Goal: Task Accomplishment & Management: Manage account settings

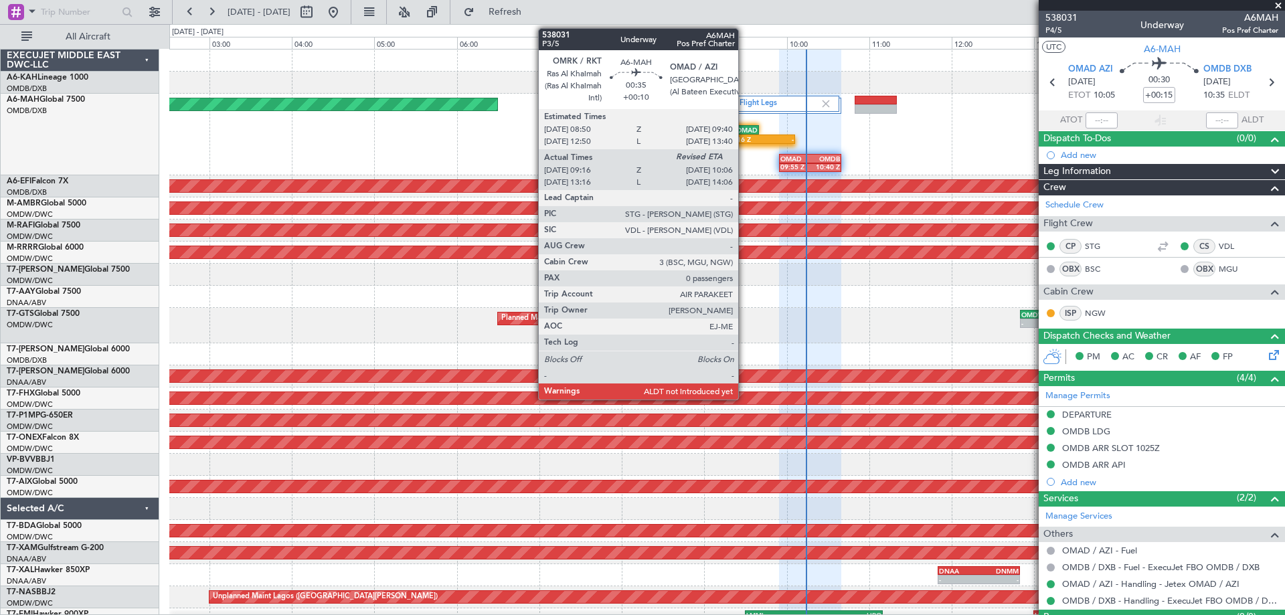
click at [744, 136] on div "09:16 Z" at bounding box center [743, 139] width 33 height 8
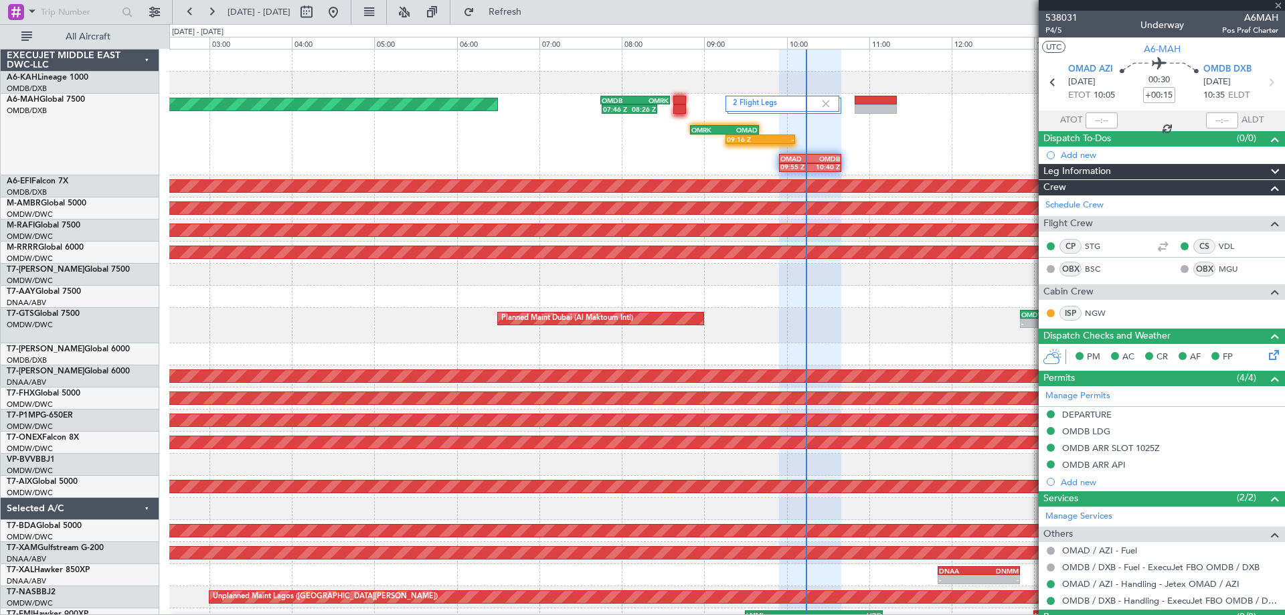
type input "+00:10"
type input "09:26"
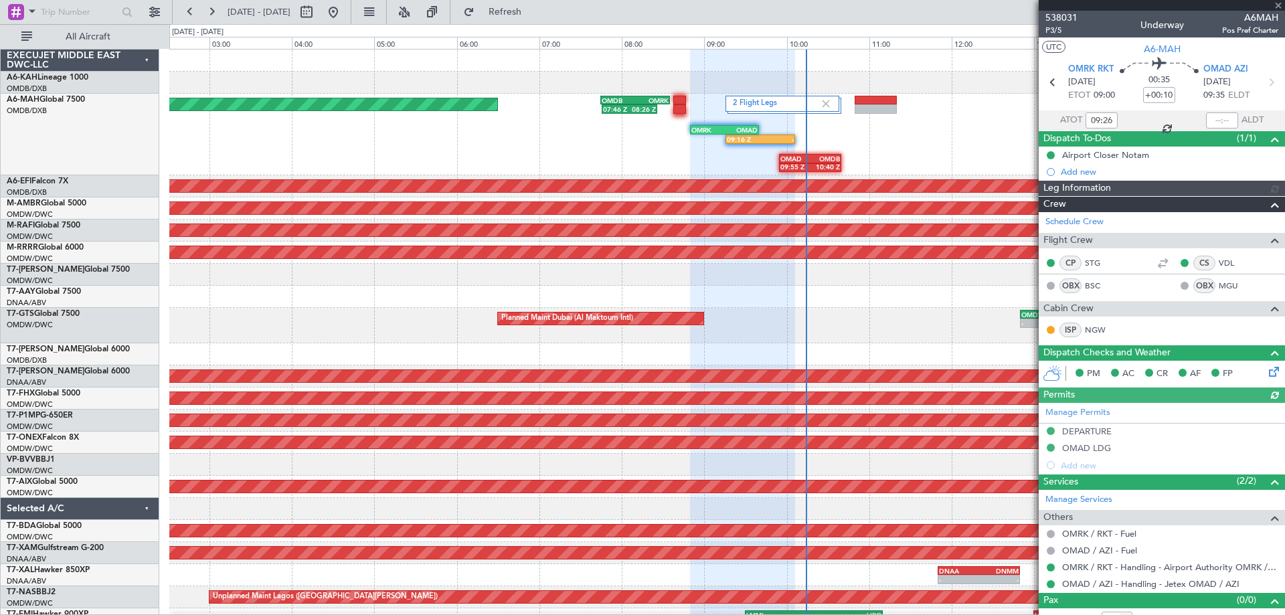
type input "[PERSON_NAME] (ANI)"
type input "7409"
click at [1214, 124] on input "text" at bounding box center [1222, 120] width 32 height 16
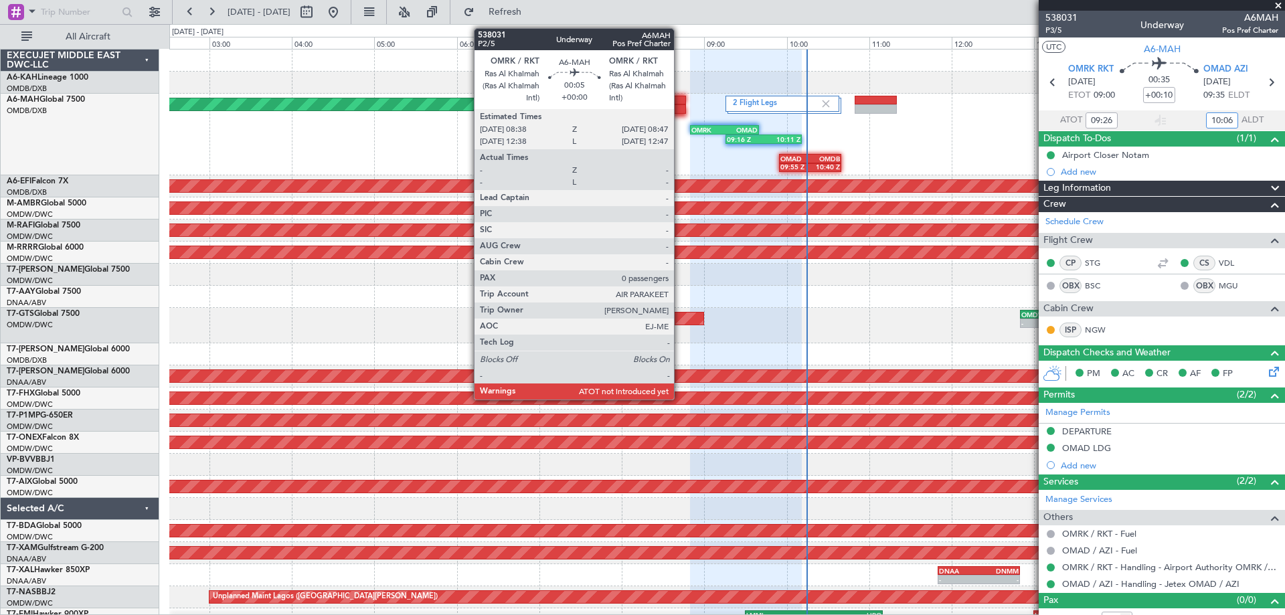
click at [680, 105] on div at bounding box center [679, 108] width 13 height 9
type input "10:06"
click at [680, 107] on div at bounding box center [679, 108] width 13 height 9
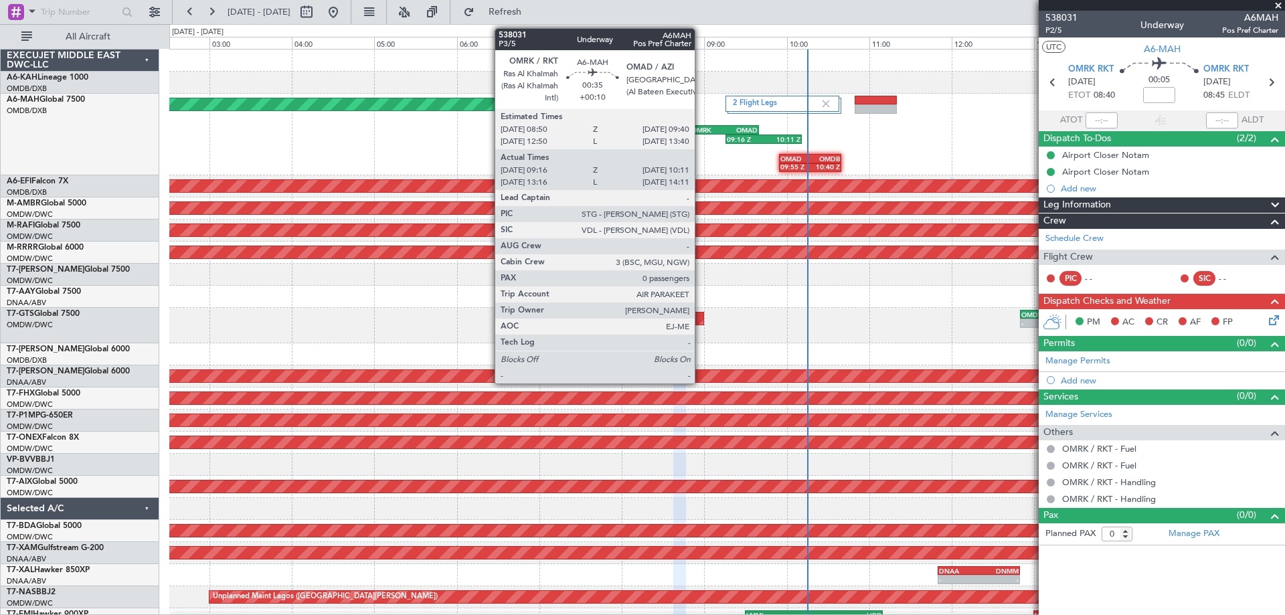
click at [701, 126] on div "OMRK" at bounding box center [707, 130] width 33 height 8
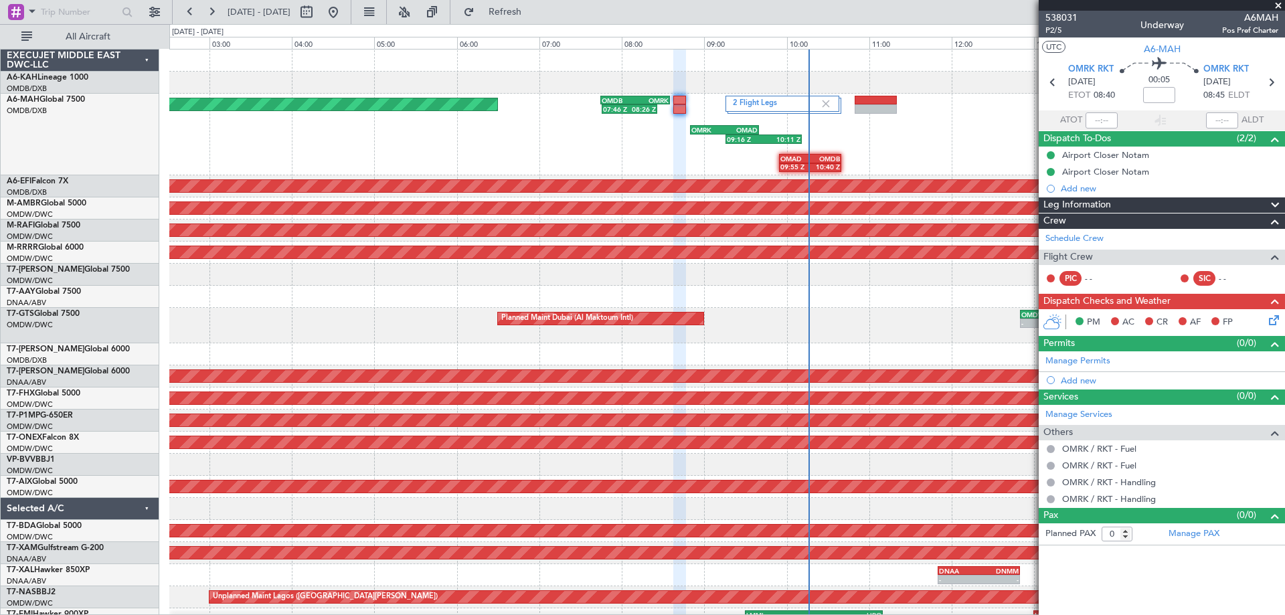
click at [1277, 3] on span at bounding box center [1277, 6] width 13 height 12
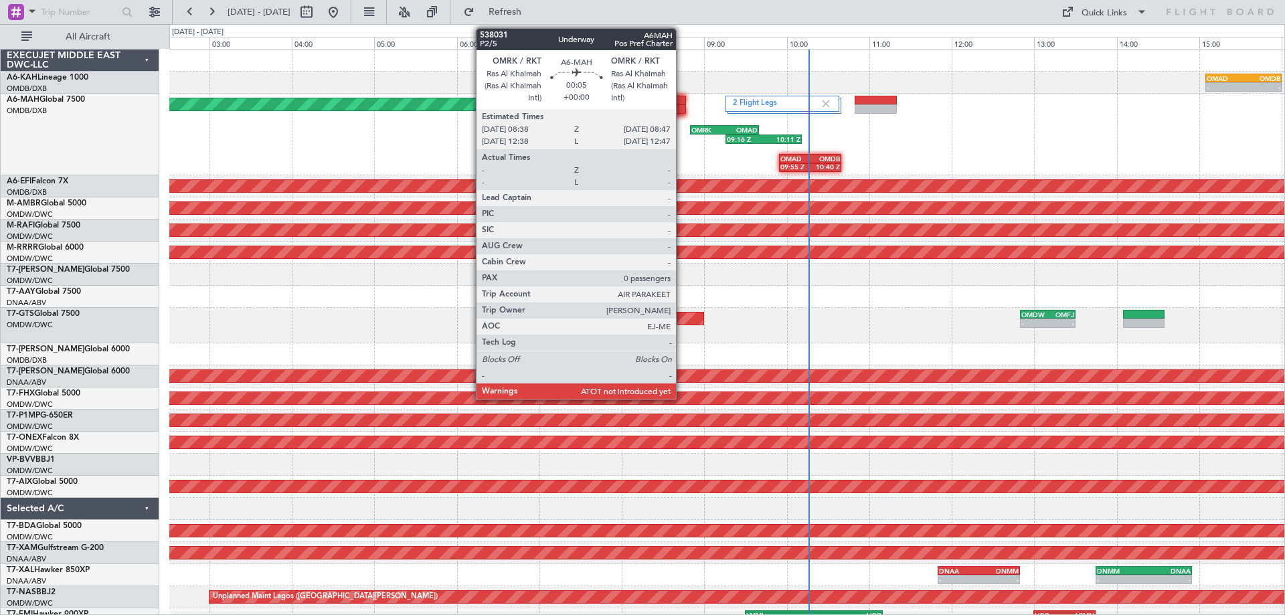
click at [682, 103] on div at bounding box center [679, 100] width 13 height 9
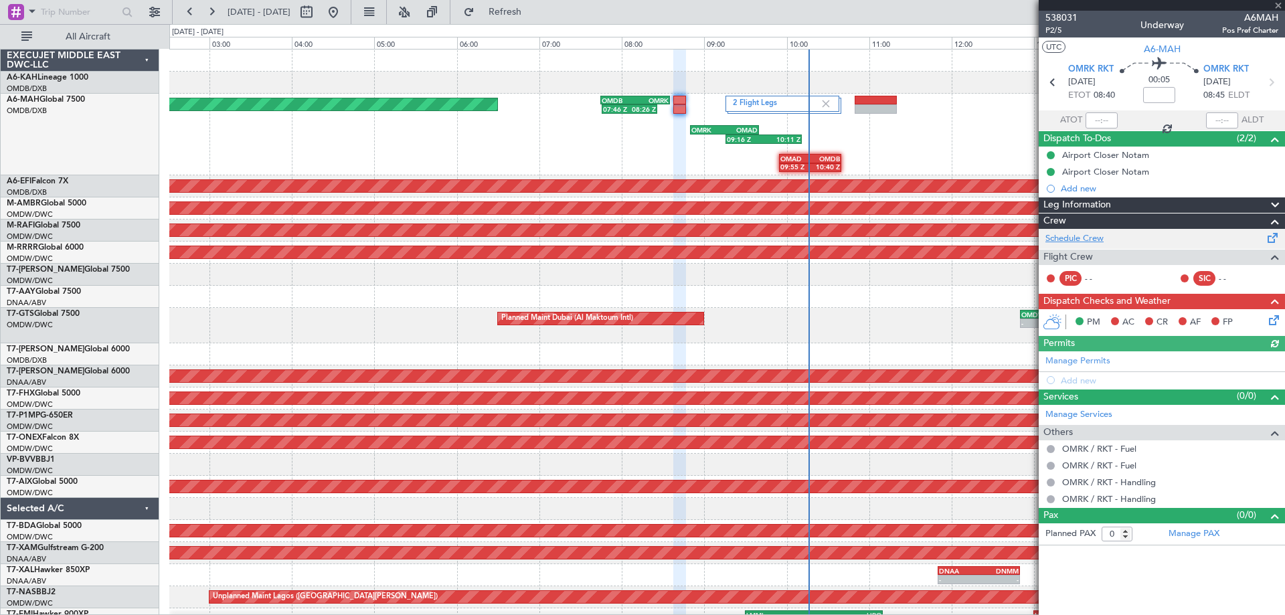
click at [1089, 241] on link "Schedule Crew" at bounding box center [1074, 238] width 58 height 13
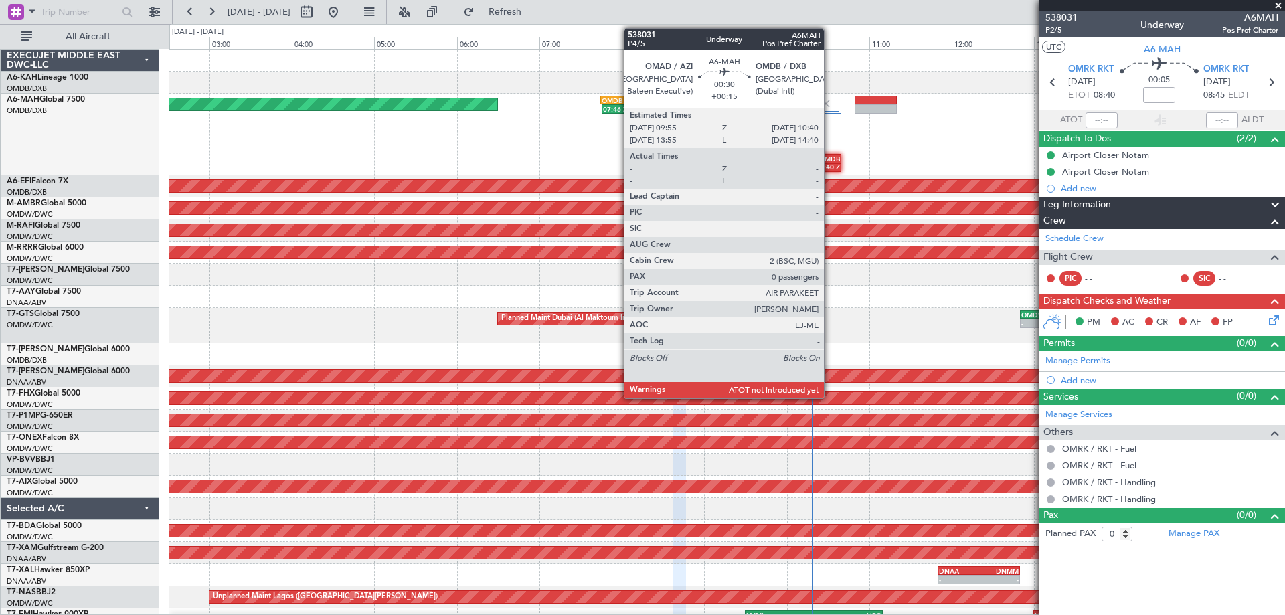
click at [830, 167] on div "10:40 Z" at bounding box center [824, 167] width 29 height 8
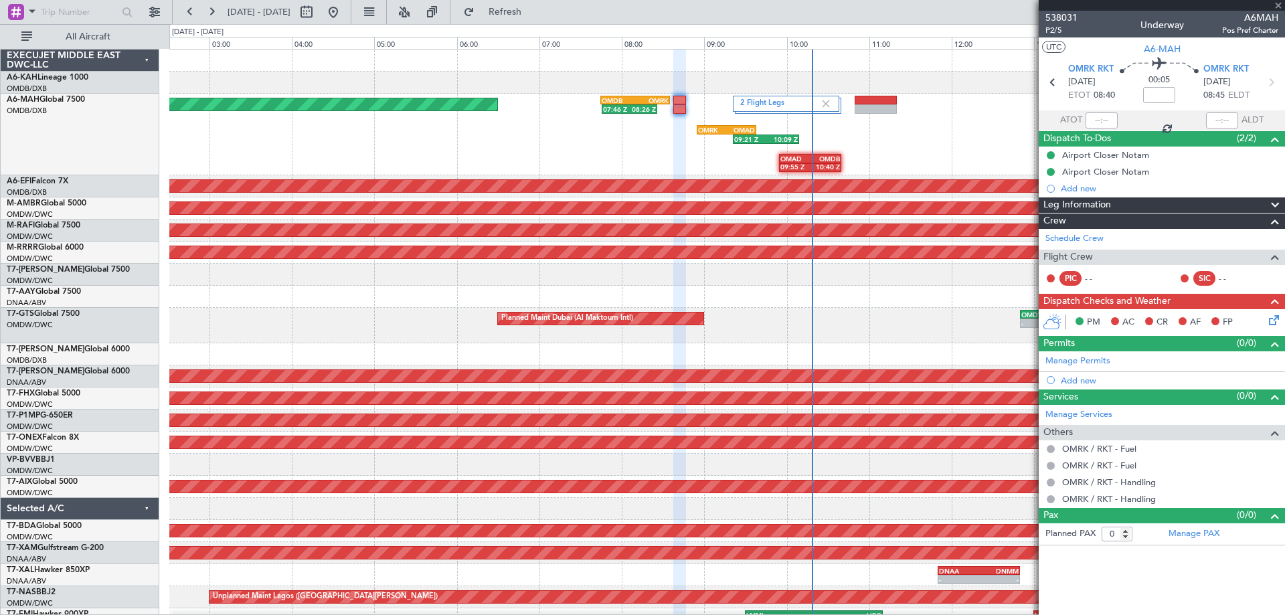
type input "+00:15"
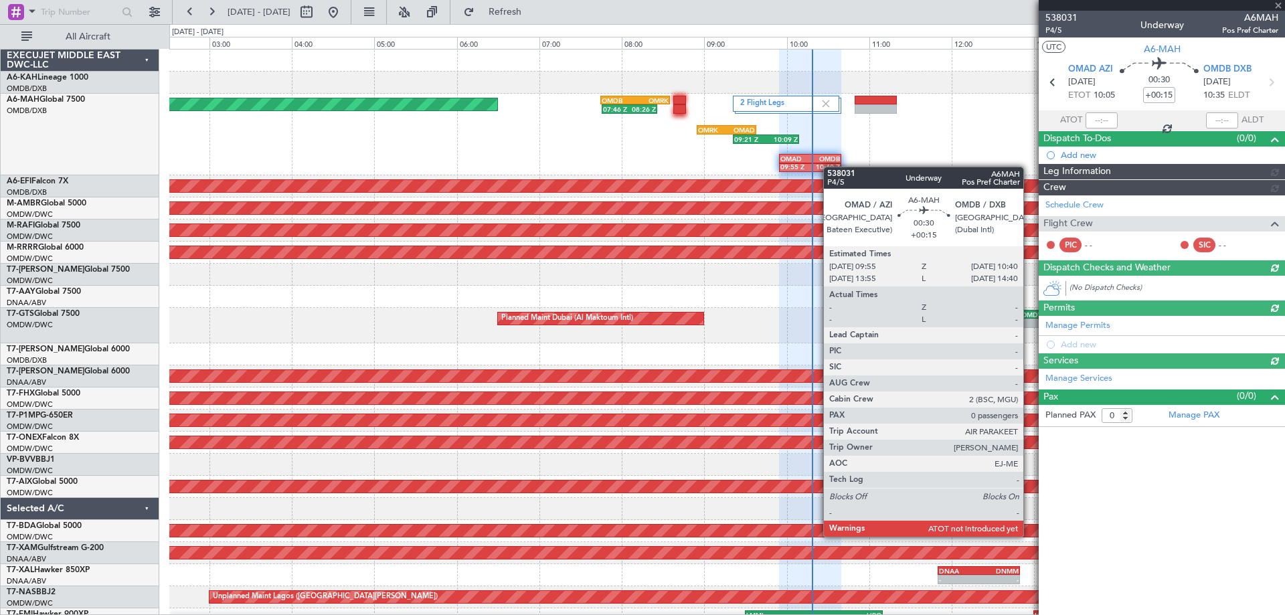
type input "[PERSON_NAME] (ANI)"
type input "7410"
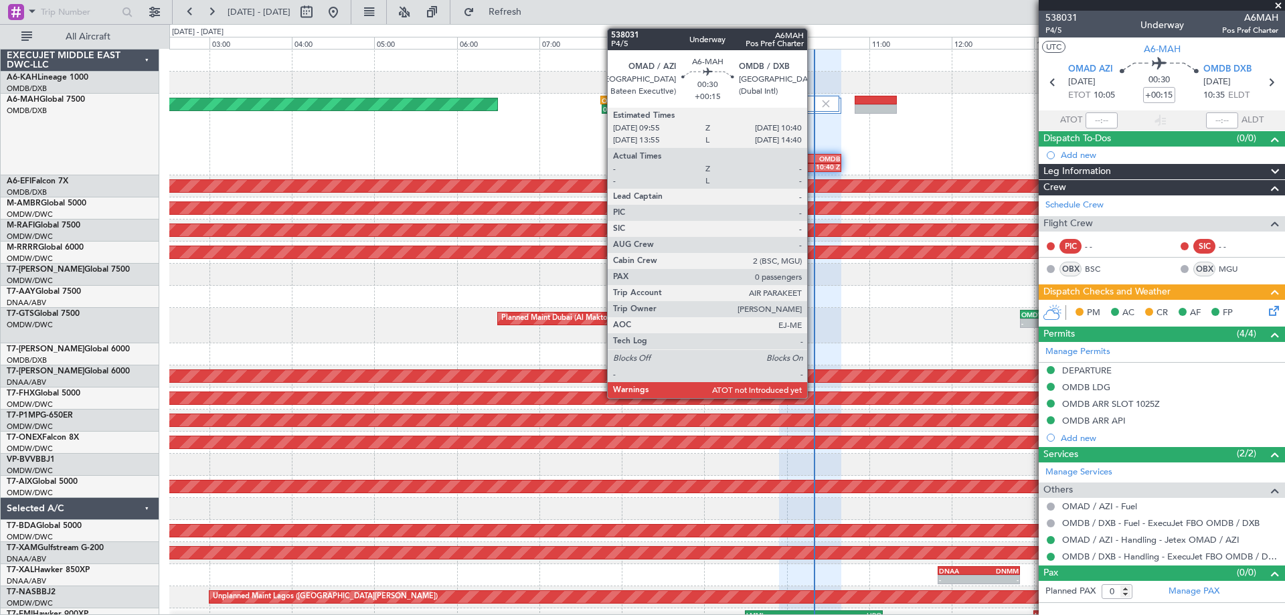
click at [813, 163] on div "10:40 Z" at bounding box center [824, 167] width 29 height 8
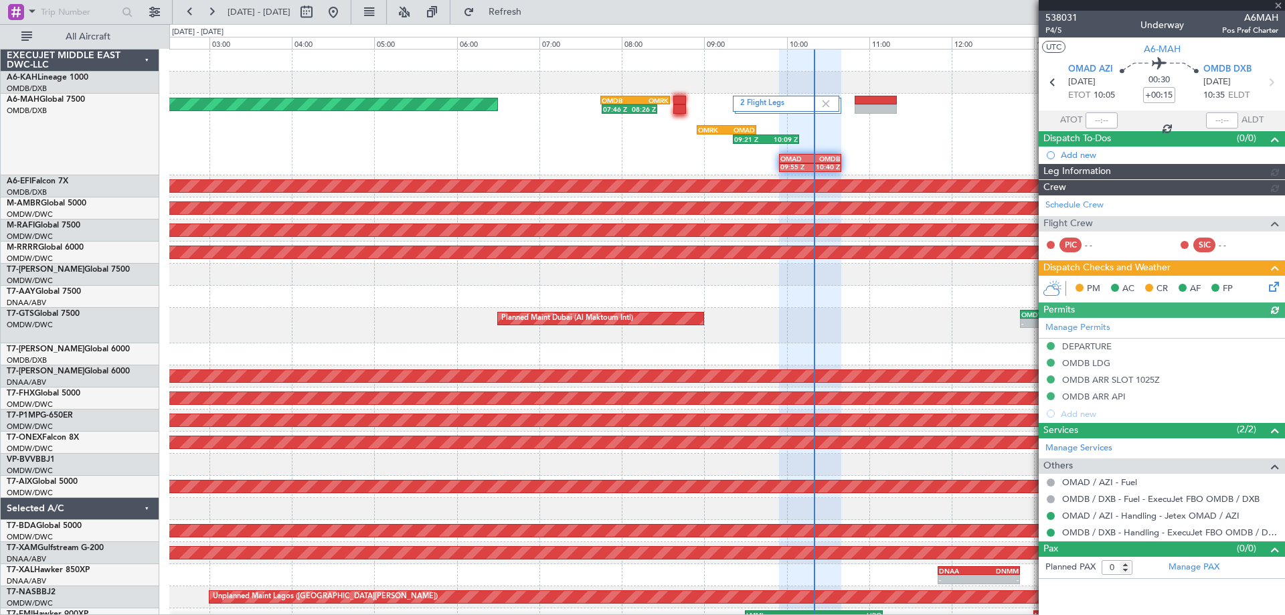
type input "[PERSON_NAME] (ANI)"
type input "7410"
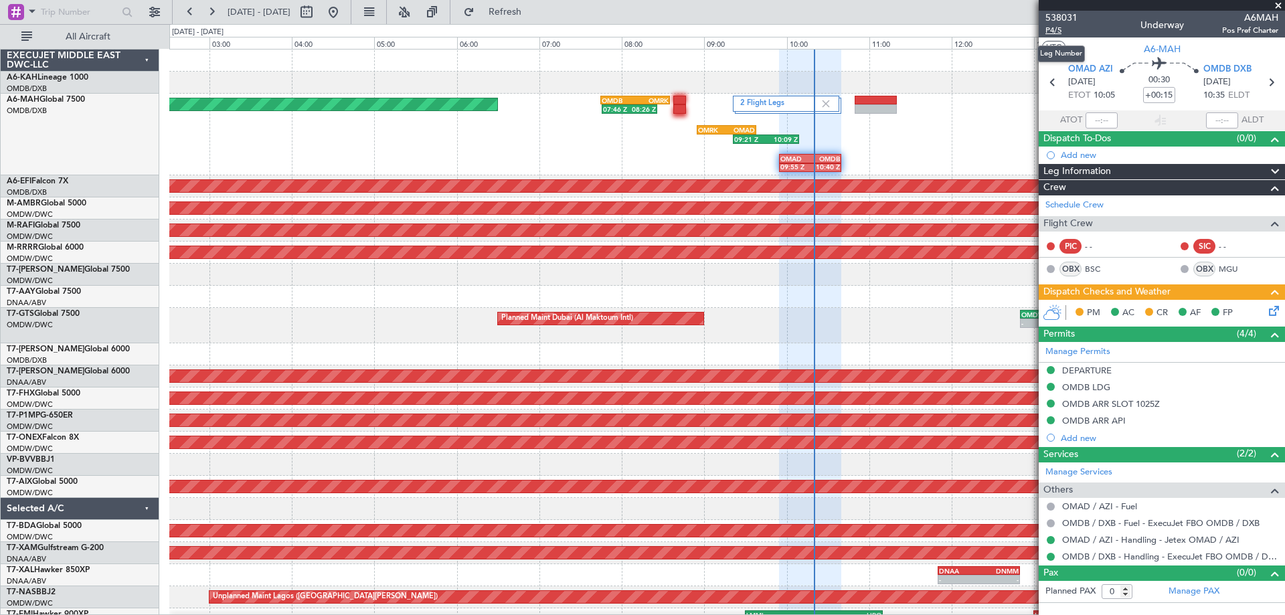
click at [1059, 31] on span "P4/5" at bounding box center [1061, 30] width 32 height 11
click at [1054, 29] on span "P4/5" at bounding box center [1061, 30] width 32 height 11
click at [520, 8] on span "Refresh" at bounding box center [505, 11] width 56 height 9
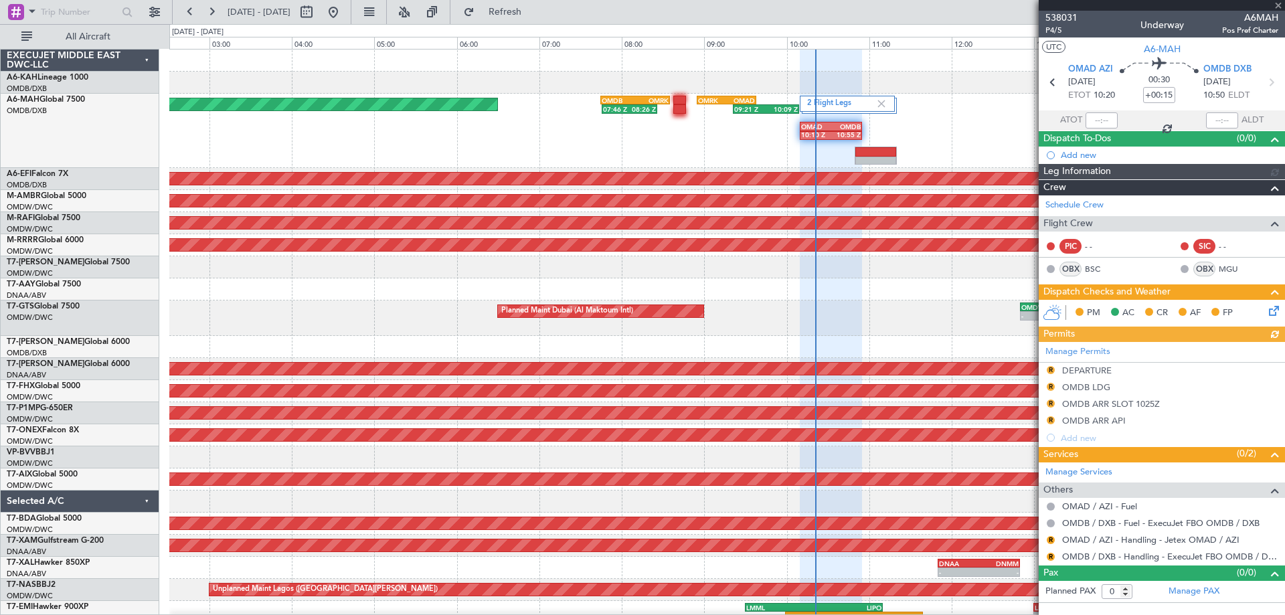
type input "[PERSON_NAME] (ANI)"
type input "7410"
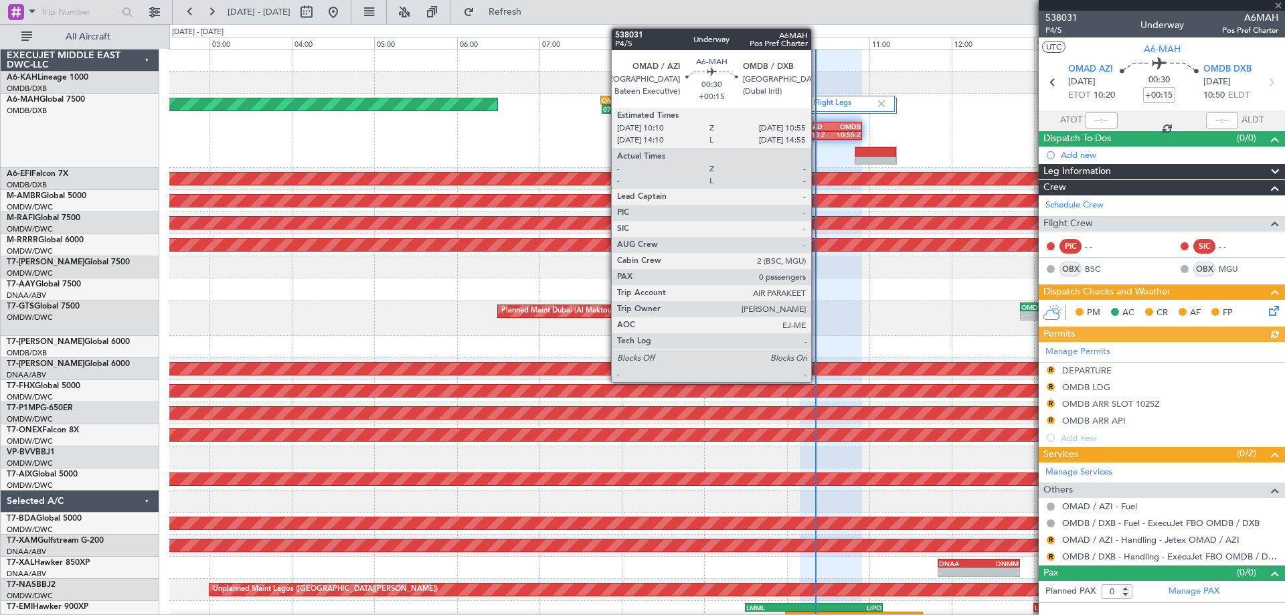
click at [817, 132] on div "10:10 Z" at bounding box center [815, 134] width 29 height 8
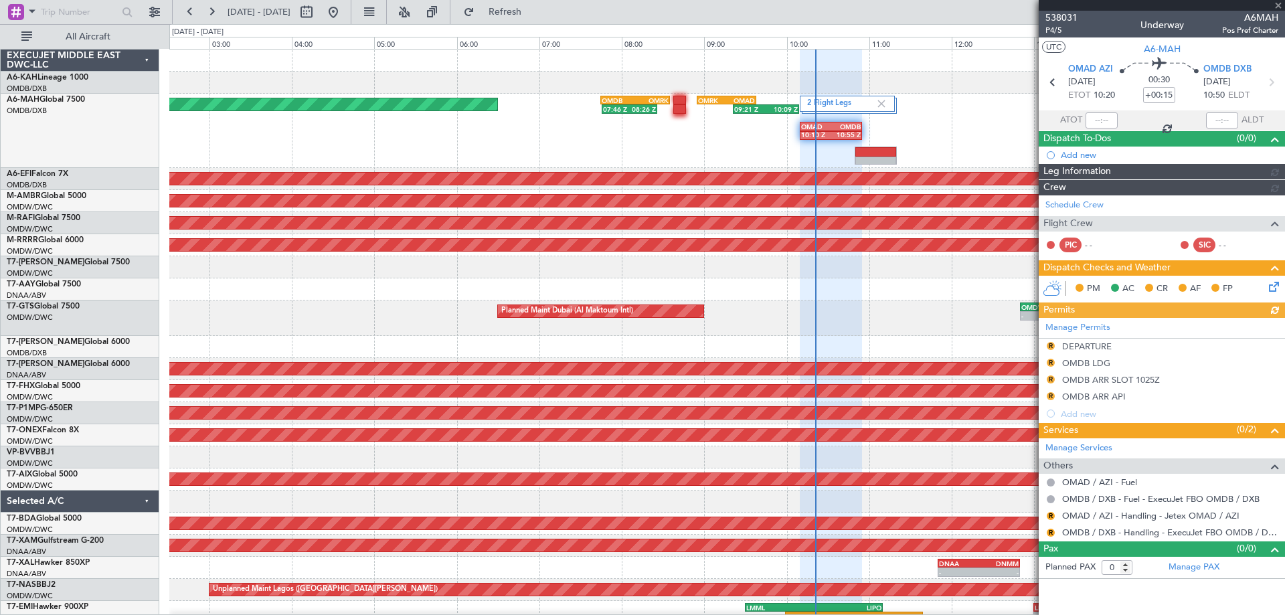
type input "[PERSON_NAME] (ANI)"
type input "7410"
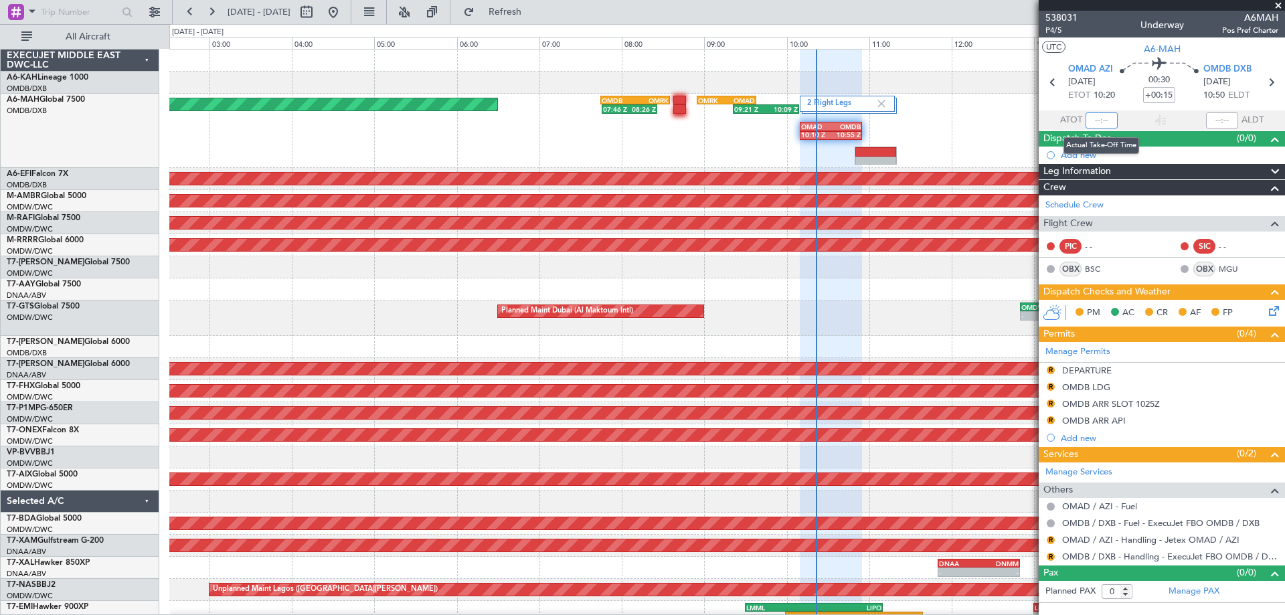
click at [1100, 119] on input "text" at bounding box center [1101, 120] width 32 height 16
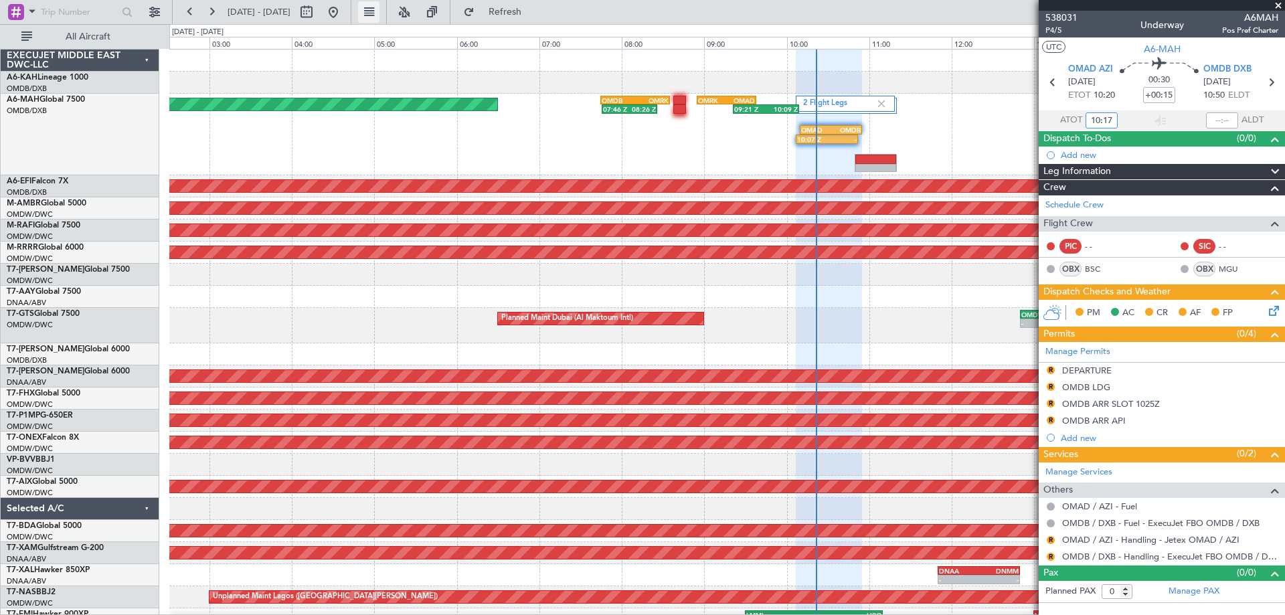
type input "10:17"
click at [1078, 207] on link "Schedule Crew" at bounding box center [1074, 205] width 58 height 13
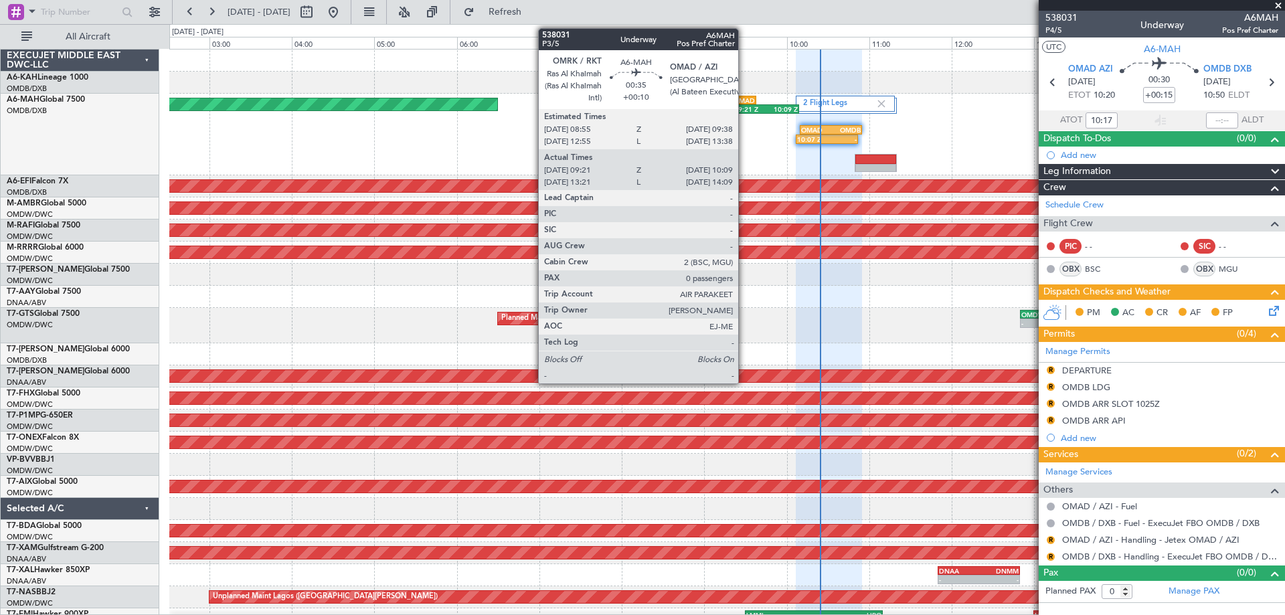
click at [744, 106] on div "09:21 Z" at bounding box center [750, 109] width 32 height 8
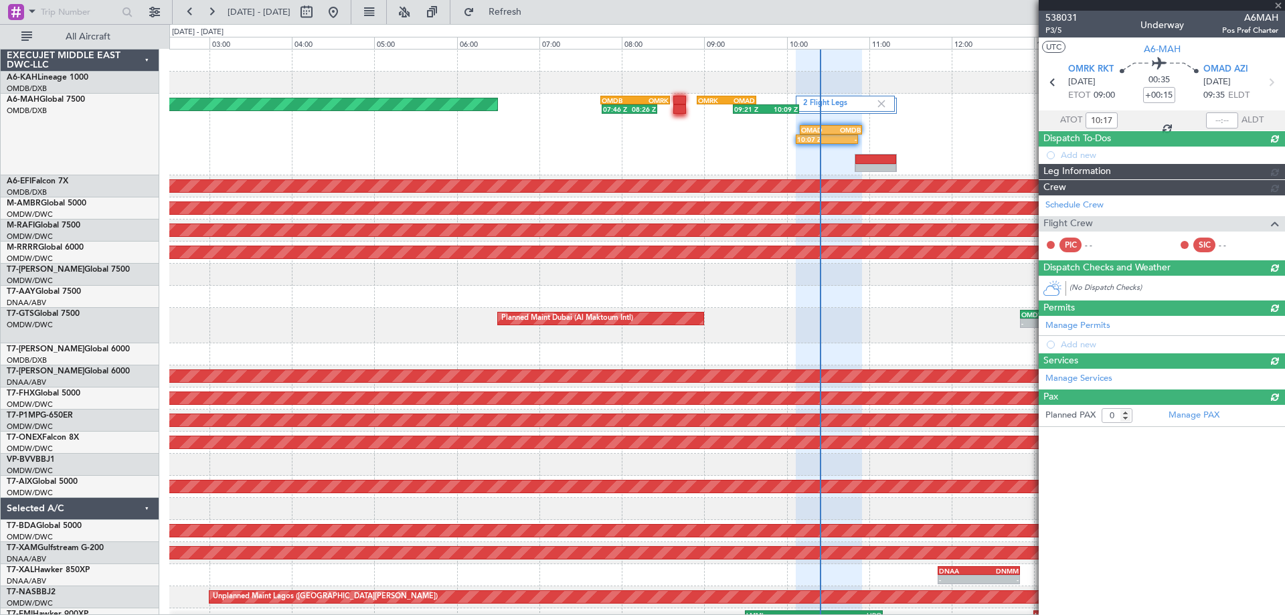
type input "+00:10"
type input "09:26"
type input "10:06"
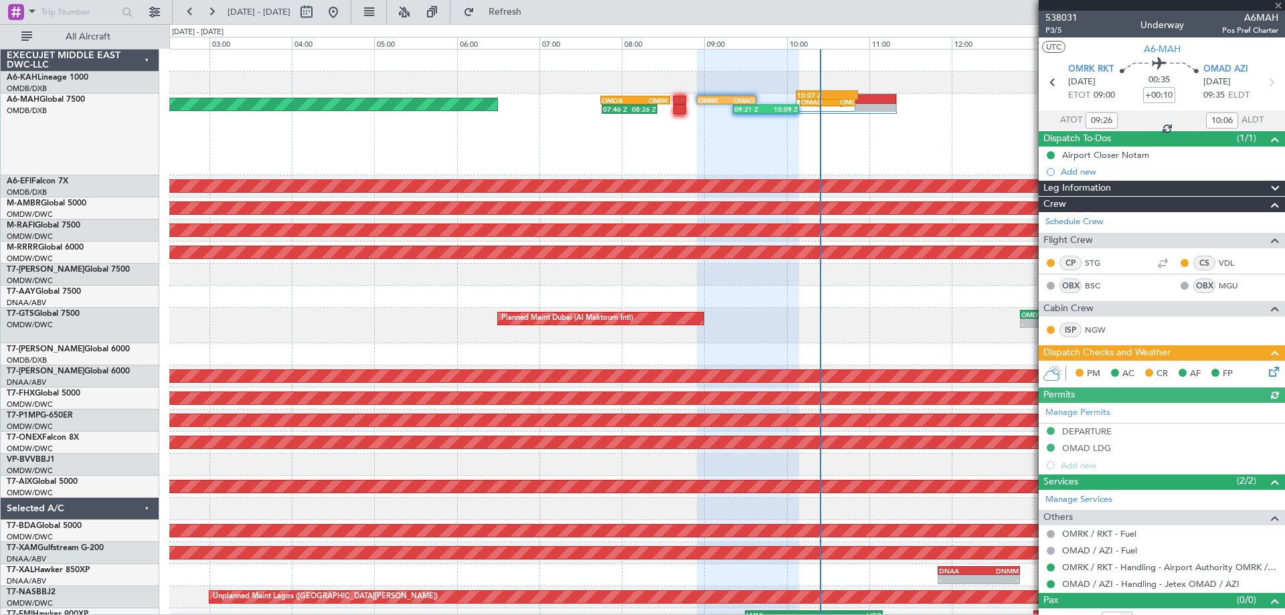
type input "[PERSON_NAME] (ANI)"
type input "7409"
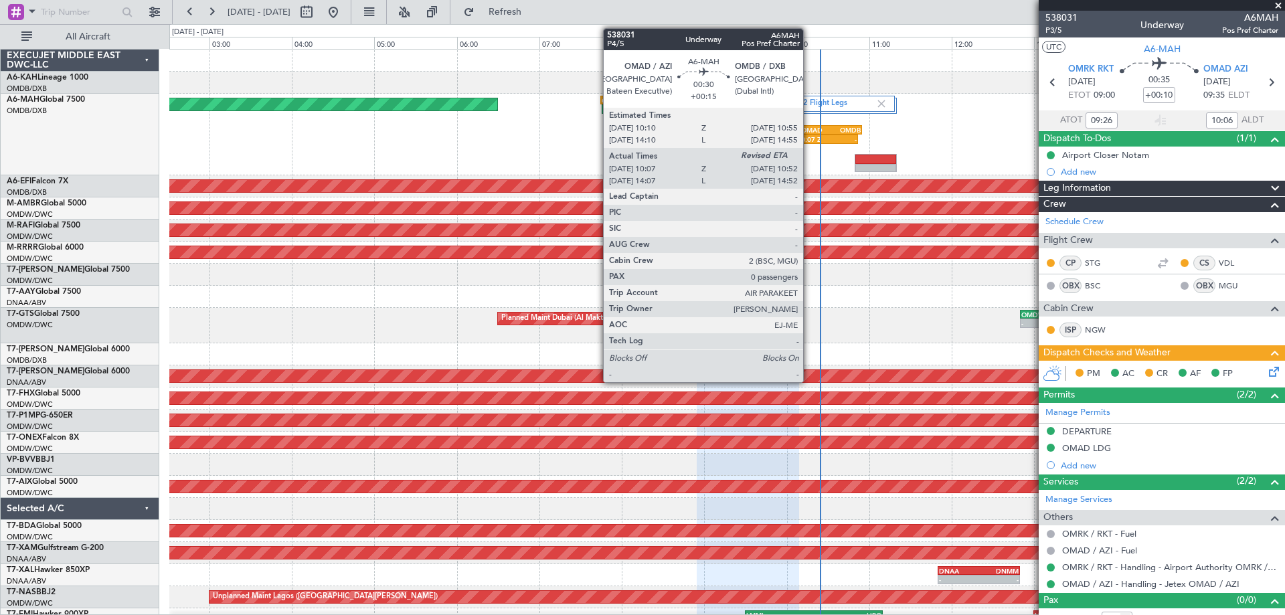
click at [809, 130] on div "OMAD" at bounding box center [815, 130] width 29 height 8
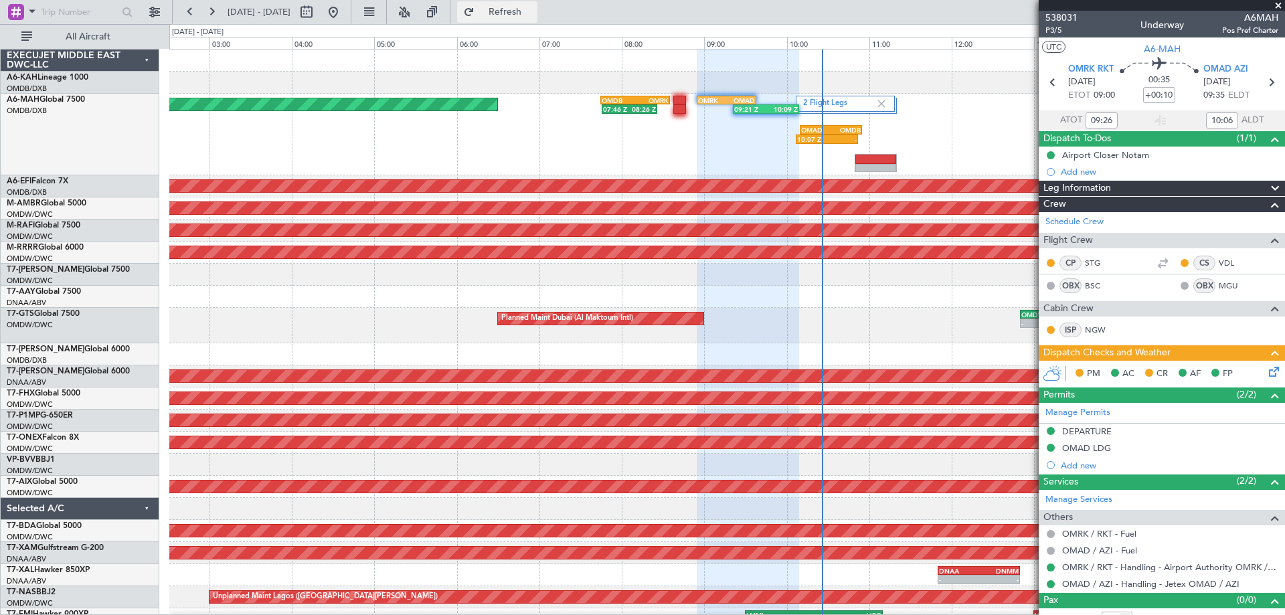
click at [533, 13] on span "Refresh" at bounding box center [505, 11] width 56 height 9
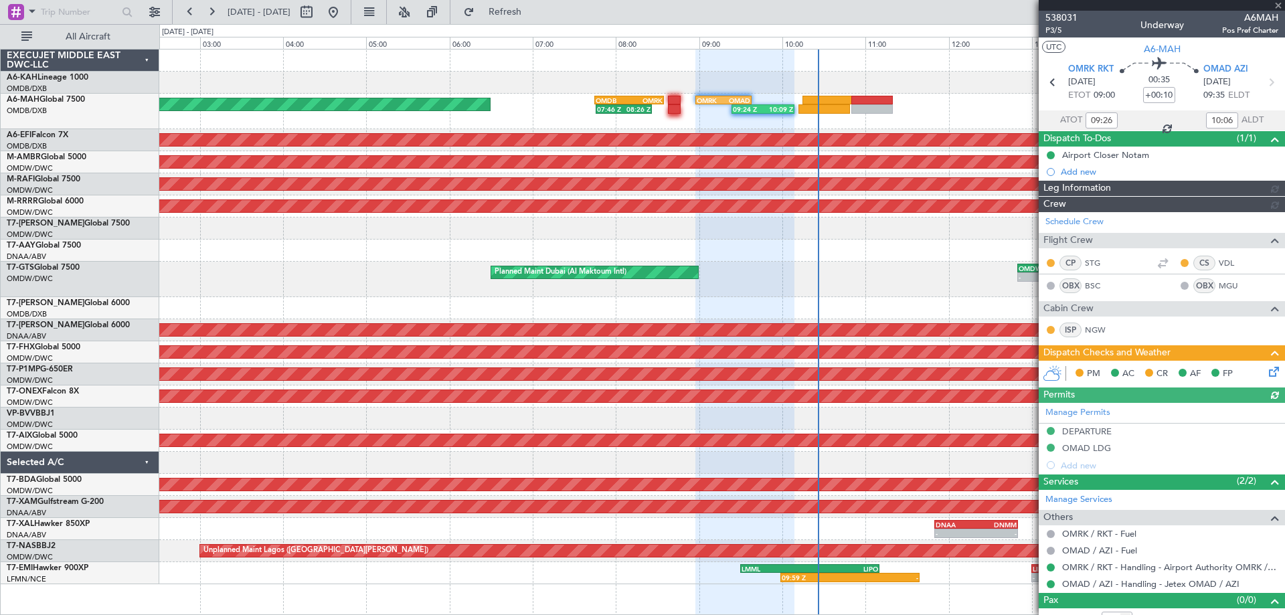
type input "[PERSON_NAME] (ANI)"
type input "7409"
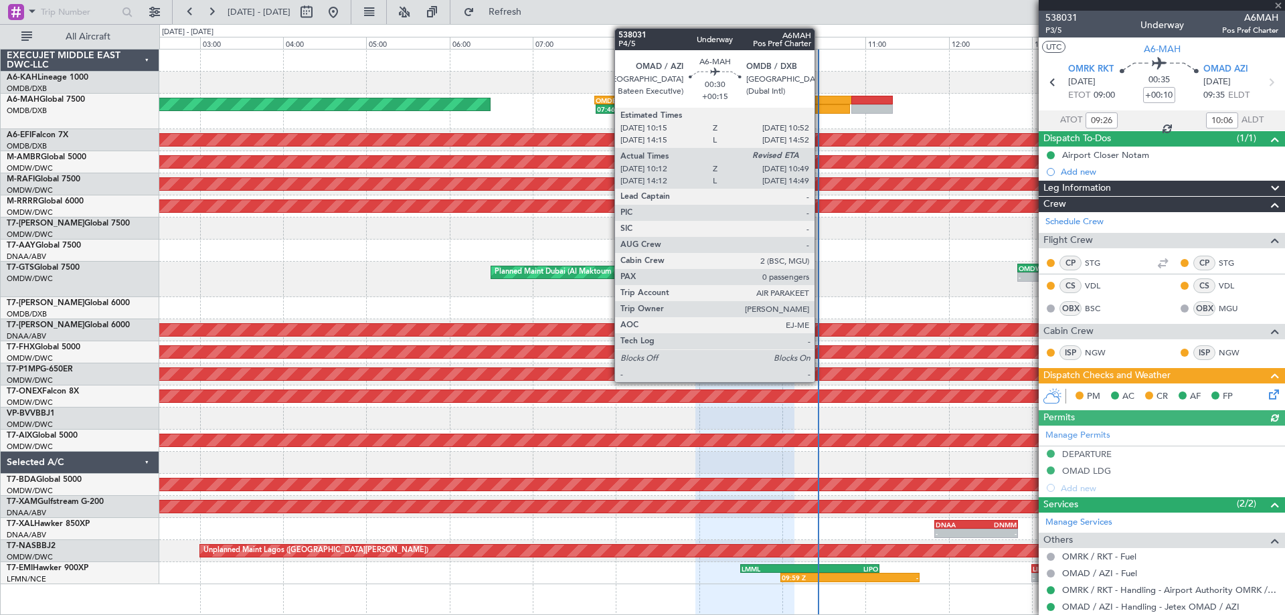
click at [820, 106] on div at bounding box center [824, 108] width 52 height 9
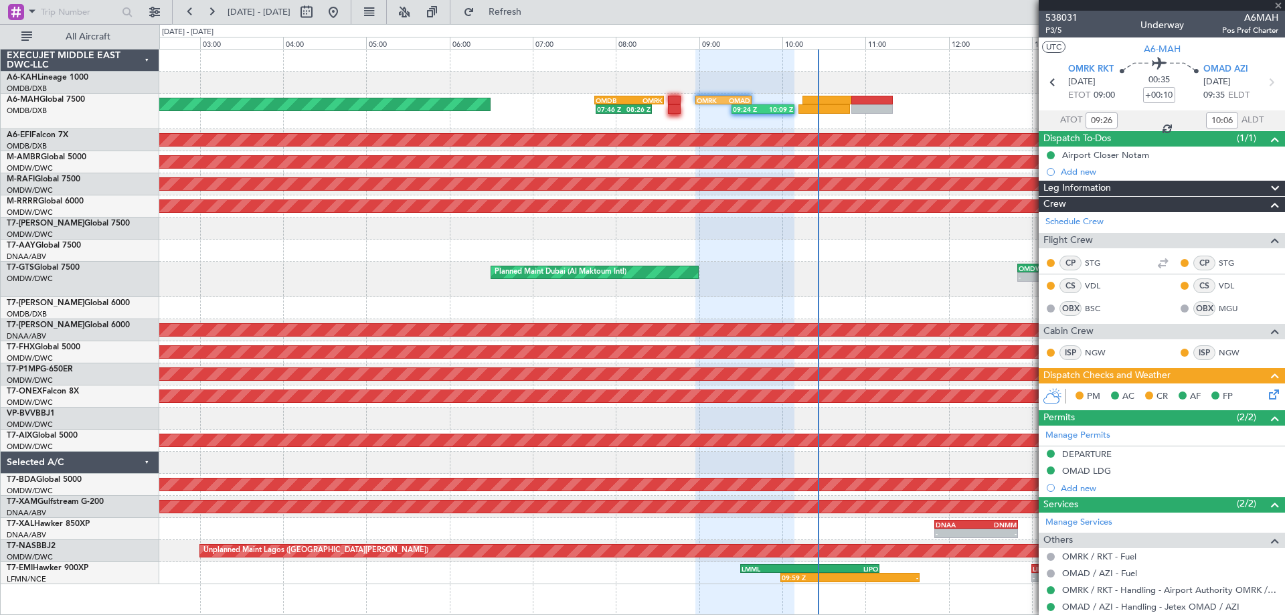
type input "+00:15"
type input "10:17"
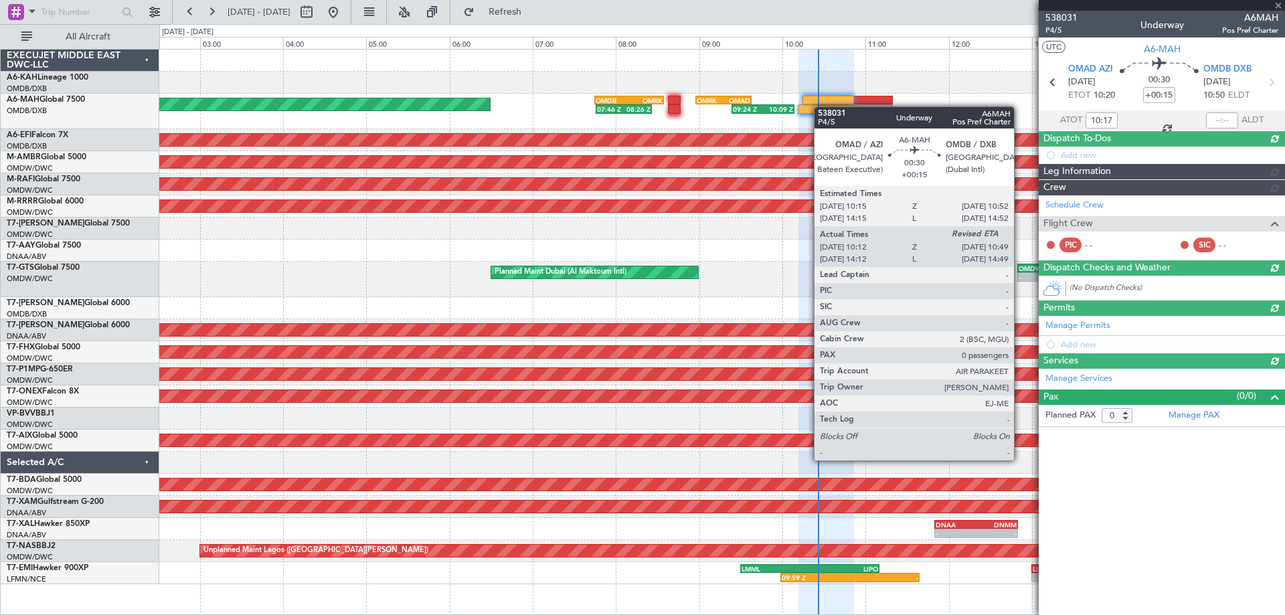
type input "[PERSON_NAME] (ANI)"
type input "7410"
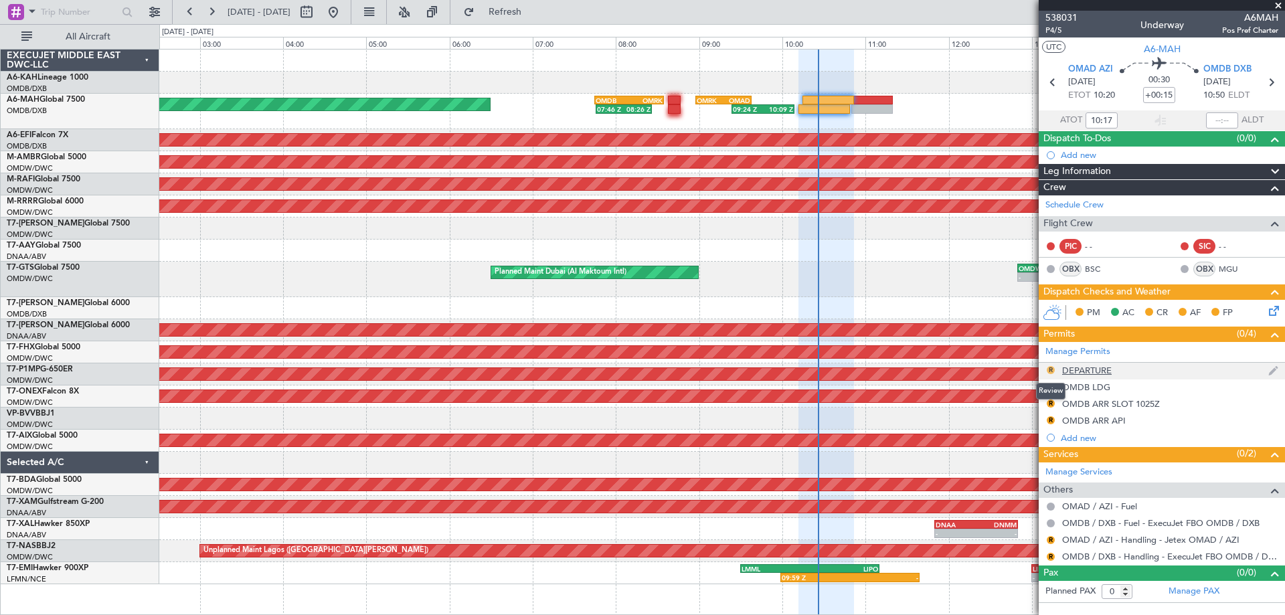
click at [1051, 367] on button "R" at bounding box center [1050, 370] width 8 height 8
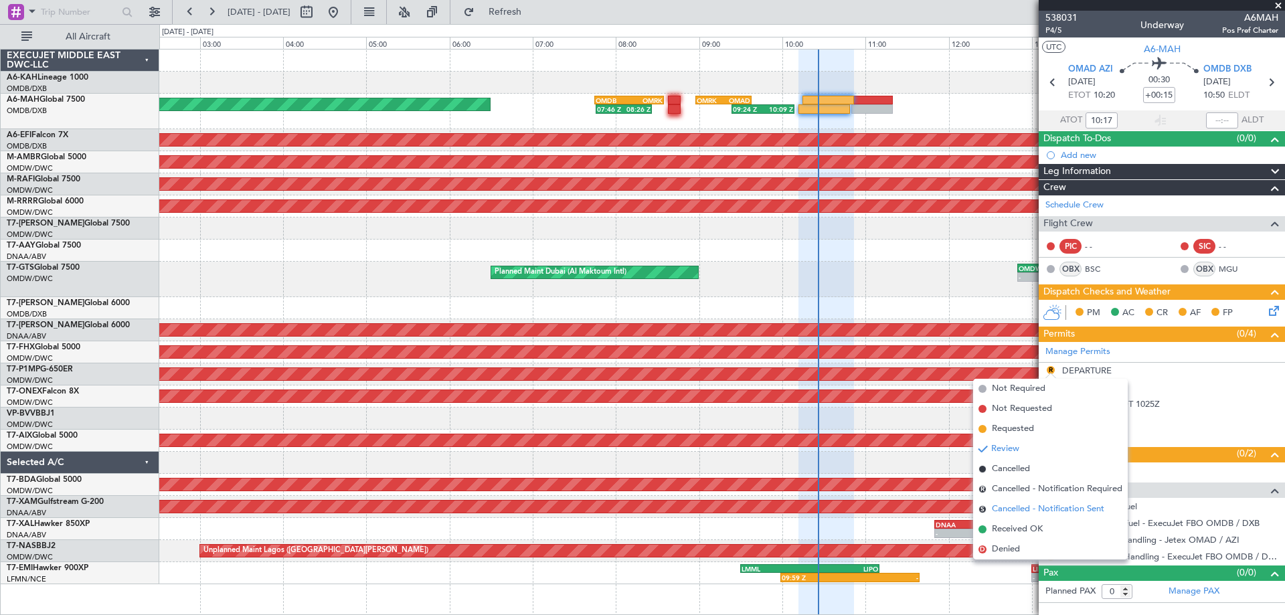
drag, startPoint x: 1016, startPoint y: 528, endPoint x: 1019, endPoint y: 518, distance: 10.6
click at [1018, 521] on li "Received OK" at bounding box center [1050, 529] width 155 height 20
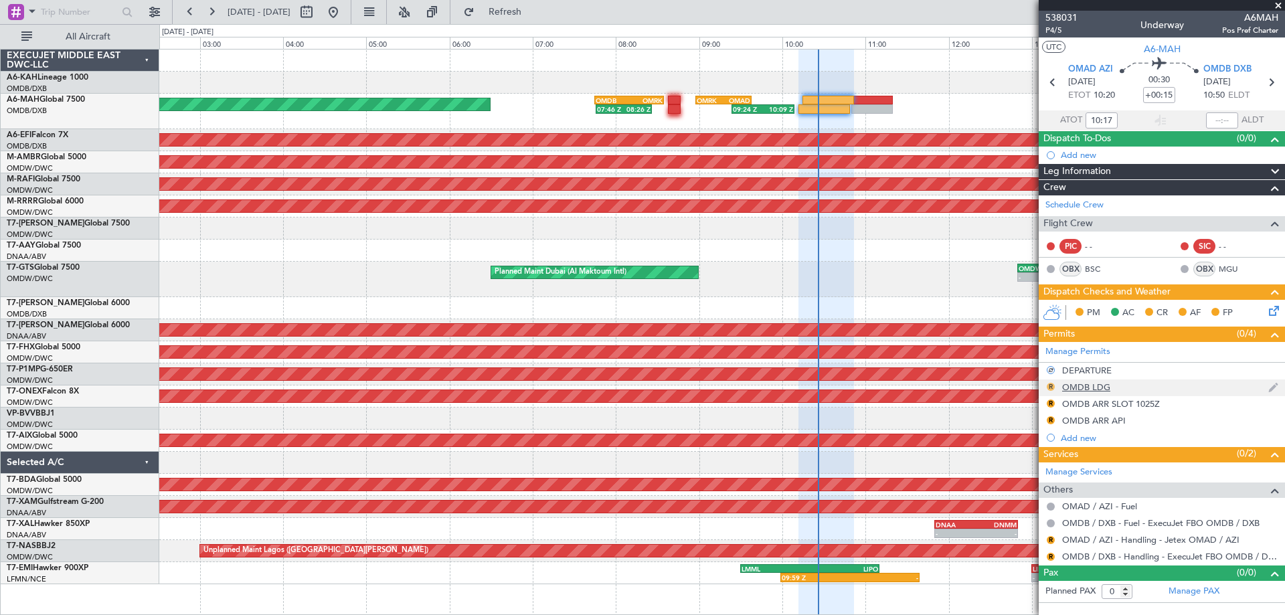
click at [1050, 387] on button "R" at bounding box center [1050, 387] width 8 height 8
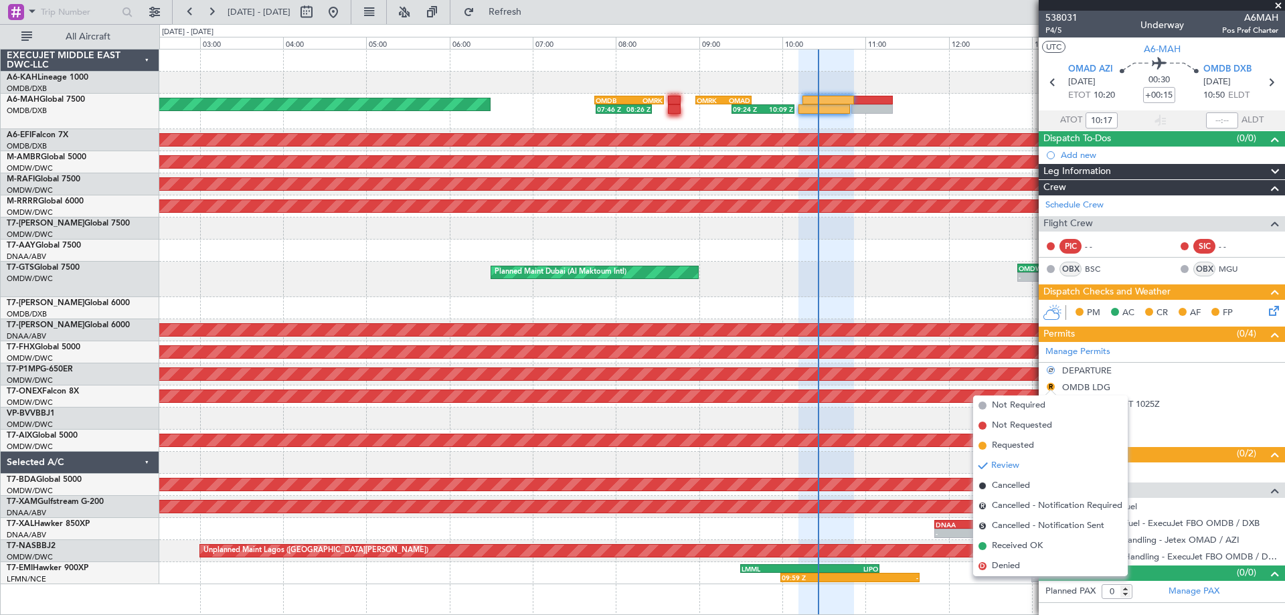
drag, startPoint x: 1012, startPoint y: 548, endPoint x: 1021, endPoint y: 533, distance: 17.7
click at [1013, 549] on span "Received OK" at bounding box center [1017, 545] width 51 height 13
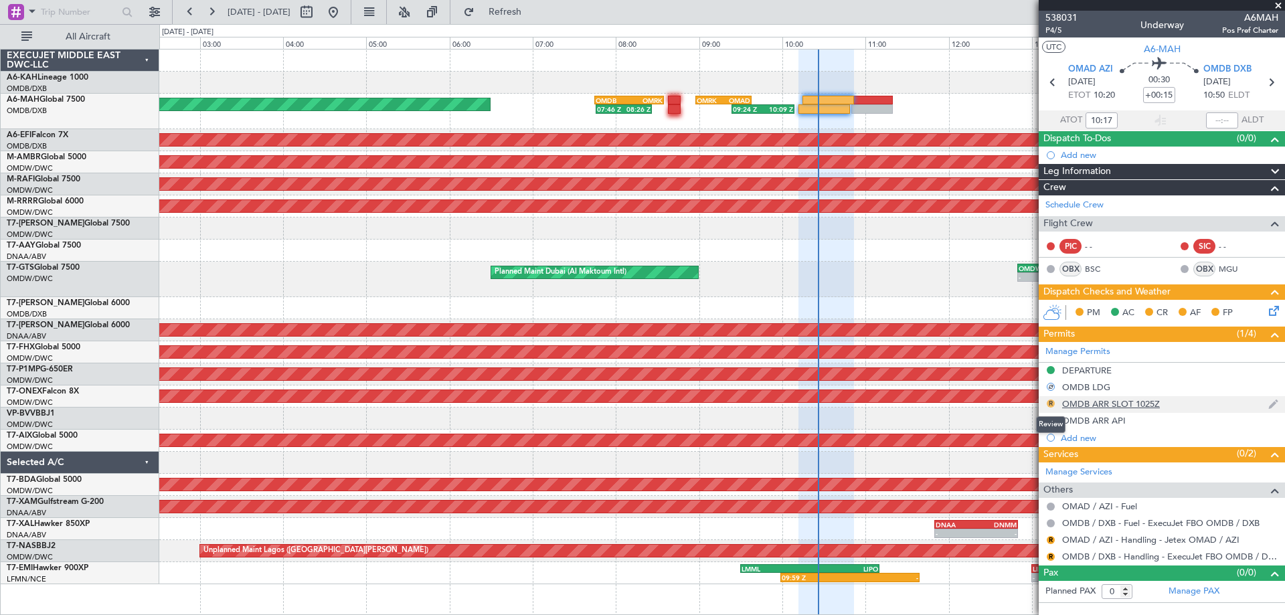
click at [1051, 405] on button "R" at bounding box center [1050, 403] width 8 height 8
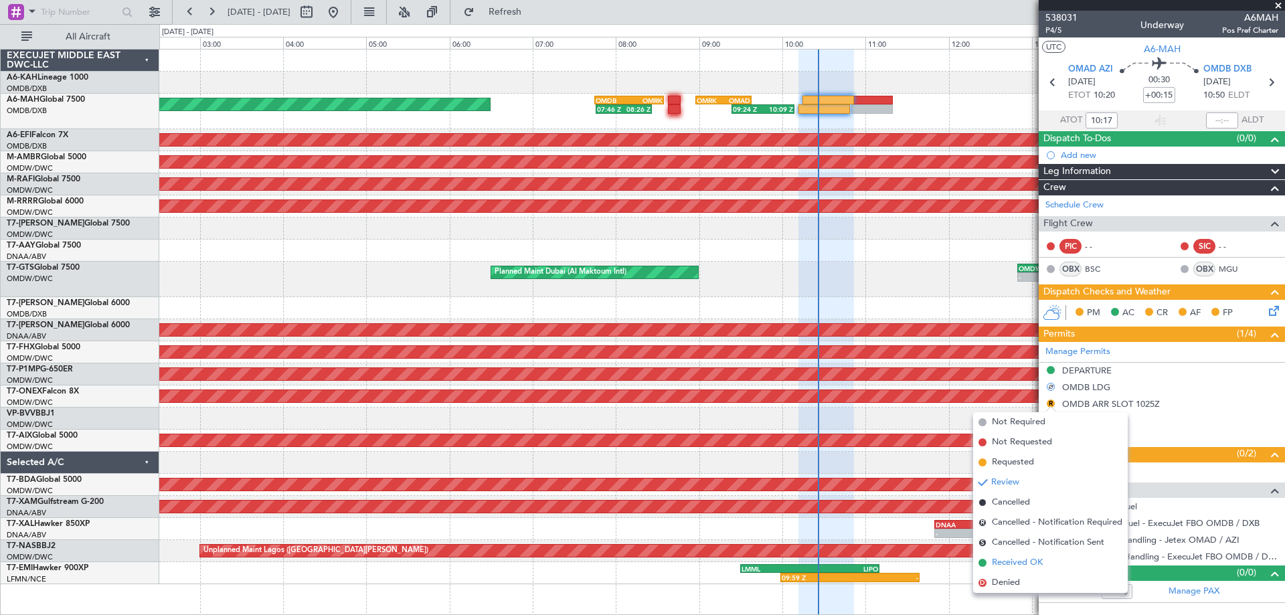
drag, startPoint x: 1012, startPoint y: 561, endPoint x: 1018, endPoint y: 555, distance: 8.6
click at [1016, 557] on span "Received OK" at bounding box center [1017, 562] width 51 height 13
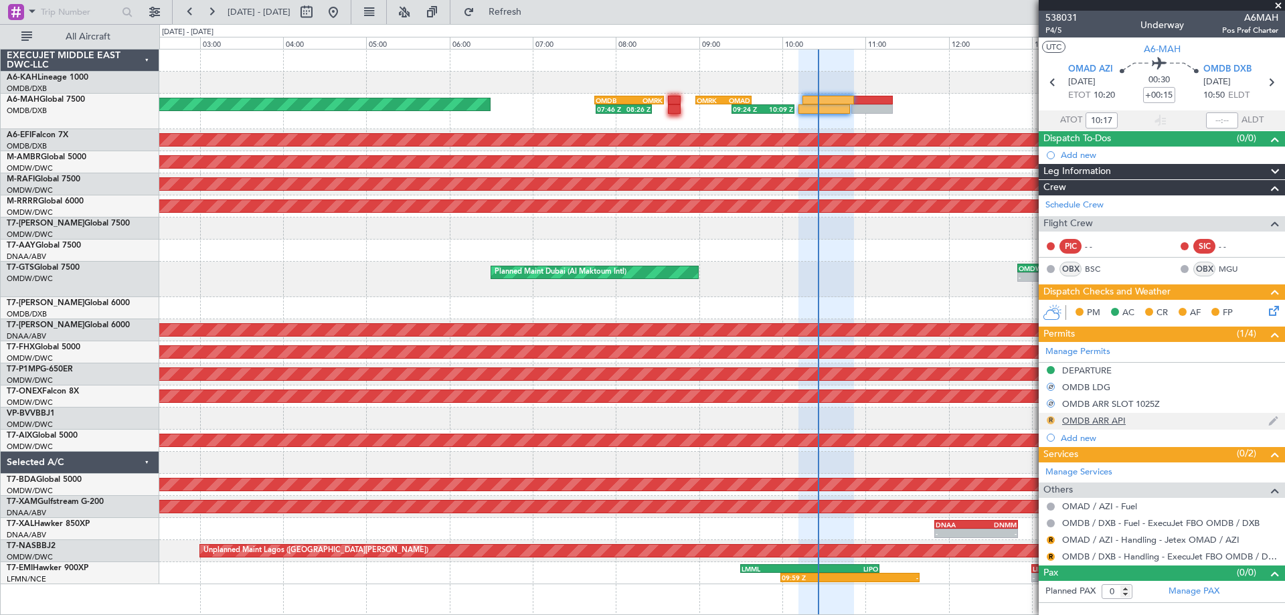
click at [1052, 419] on button "R" at bounding box center [1050, 420] width 8 height 8
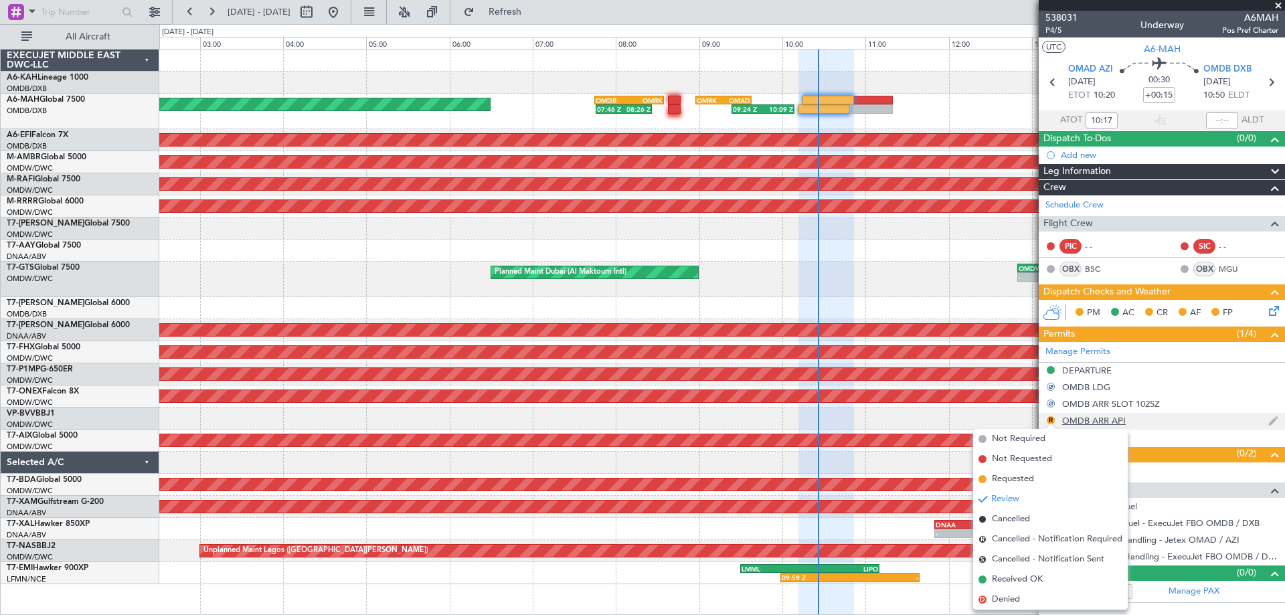
drag, startPoint x: 1030, startPoint y: 574, endPoint x: 1123, endPoint y: 423, distance: 177.5
click at [1034, 567] on ul "Not Required Not Requested Requested Review Cancelled R Cancelled - Notificatio…" at bounding box center [1050, 519] width 155 height 181
click at [1026, 581] on span "Received OK" at bounding box center [1017, 579] width 51 height 13
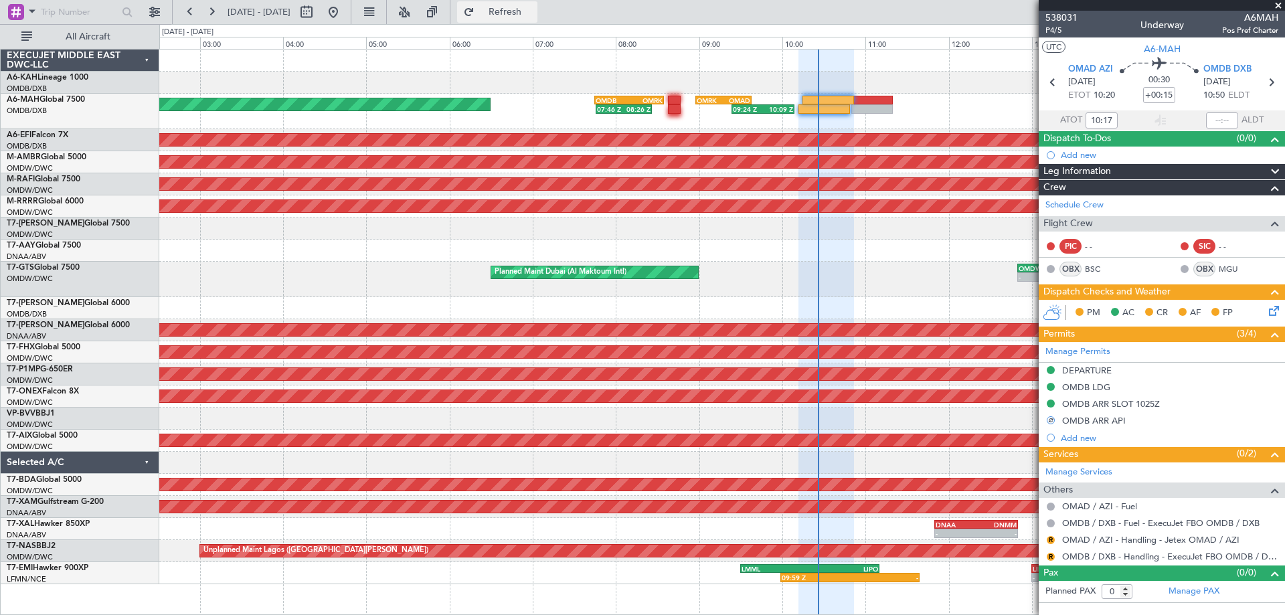
click at [527, 11] on span "Refresh" at bounding box center [505, 11] width 56 height 9
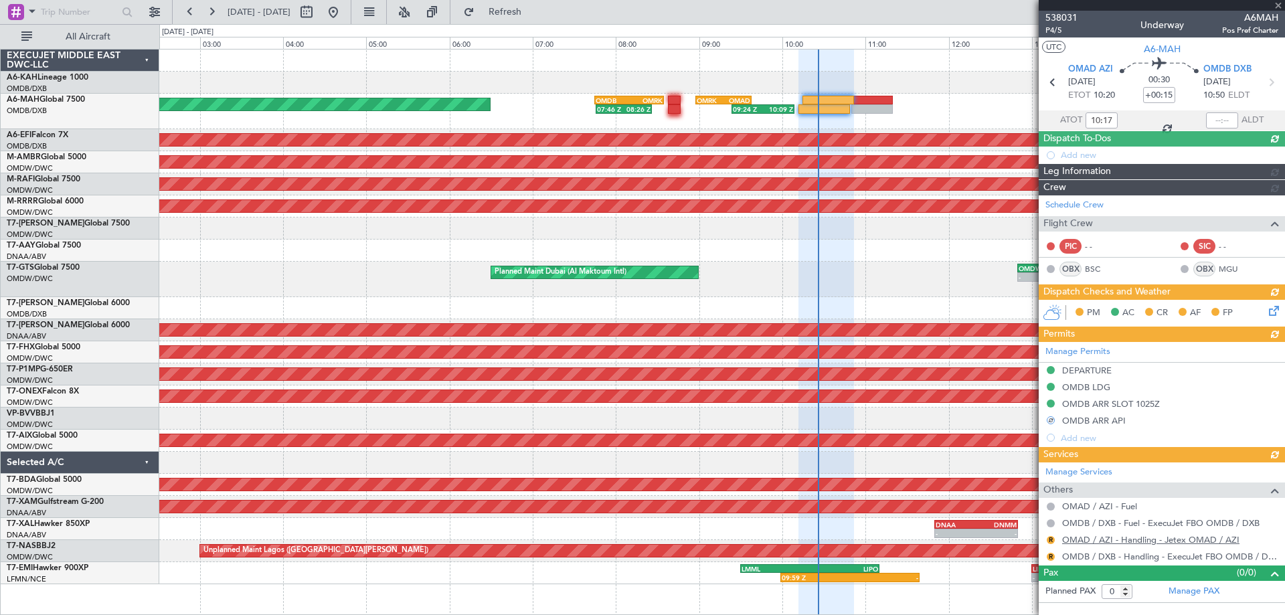
type input "[PERSON_NAME] (ANI)"
type input "7410"
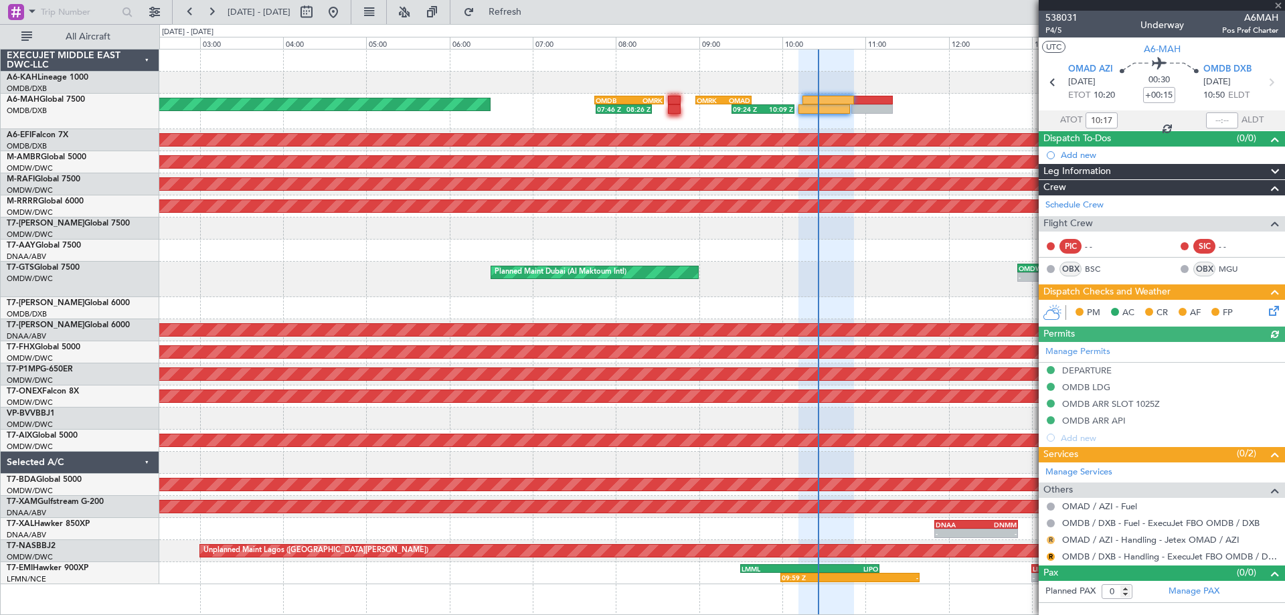
click at [1050, 539] on button "R" at bounding box center [1050, 540] width 8 height 8
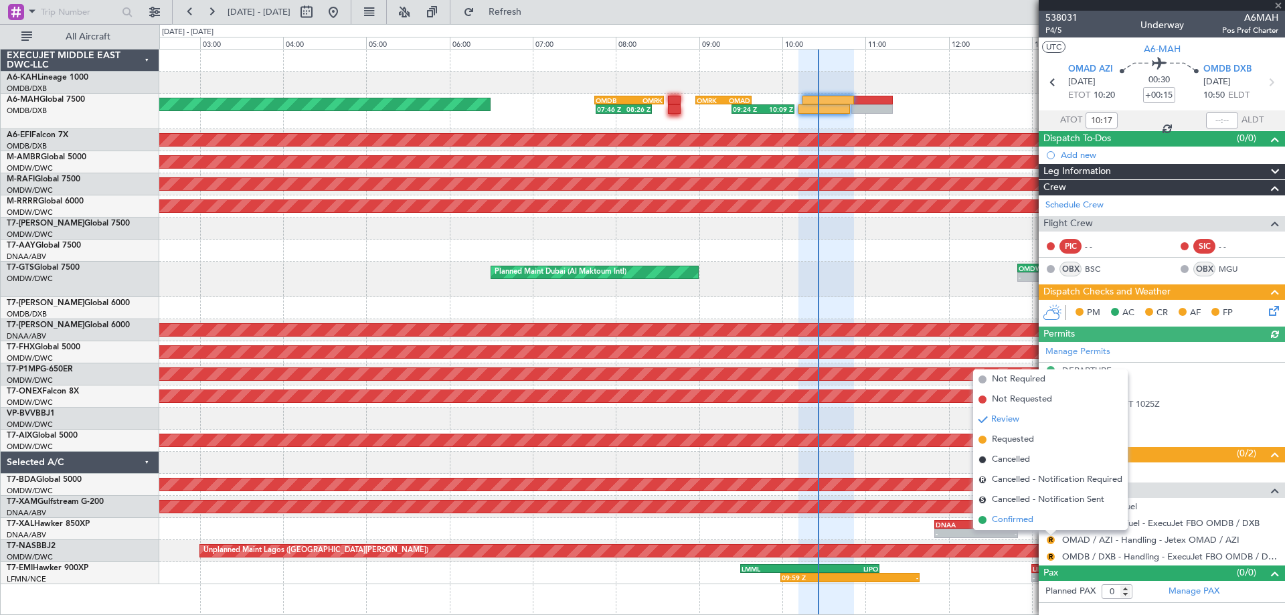
click at [1024, 521] on span "Confirmed" at bounding box center [1012, 519] width 41 height 13
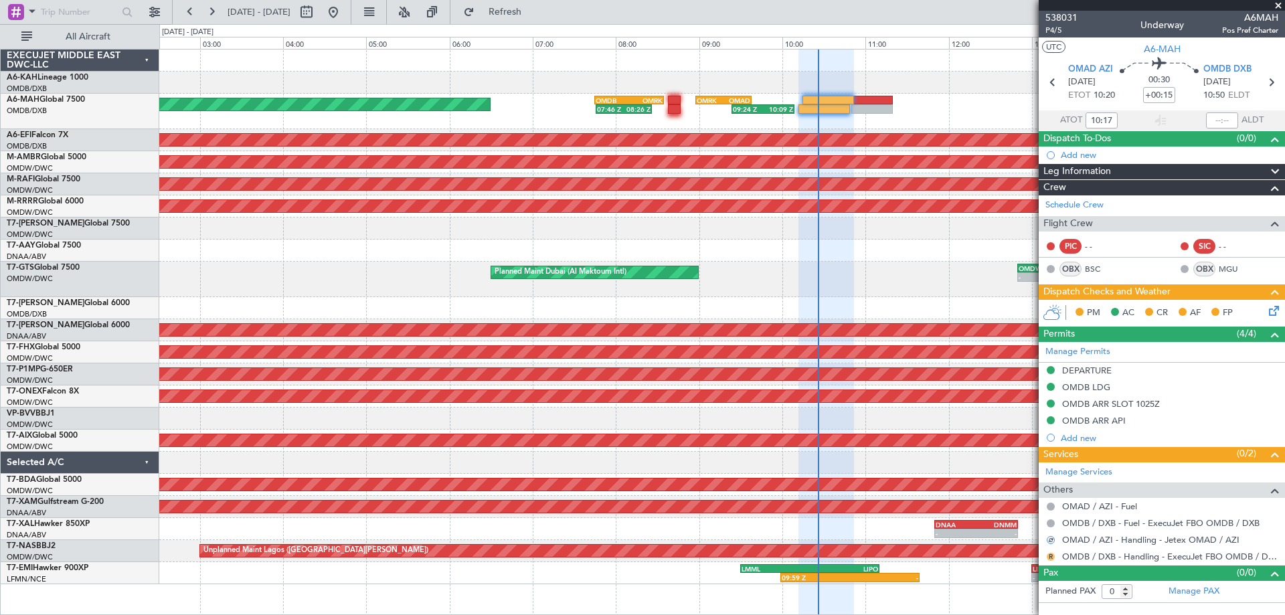
click at [1047, 555] on button "R" at bounding box center [1050, 557] width 8 height 8
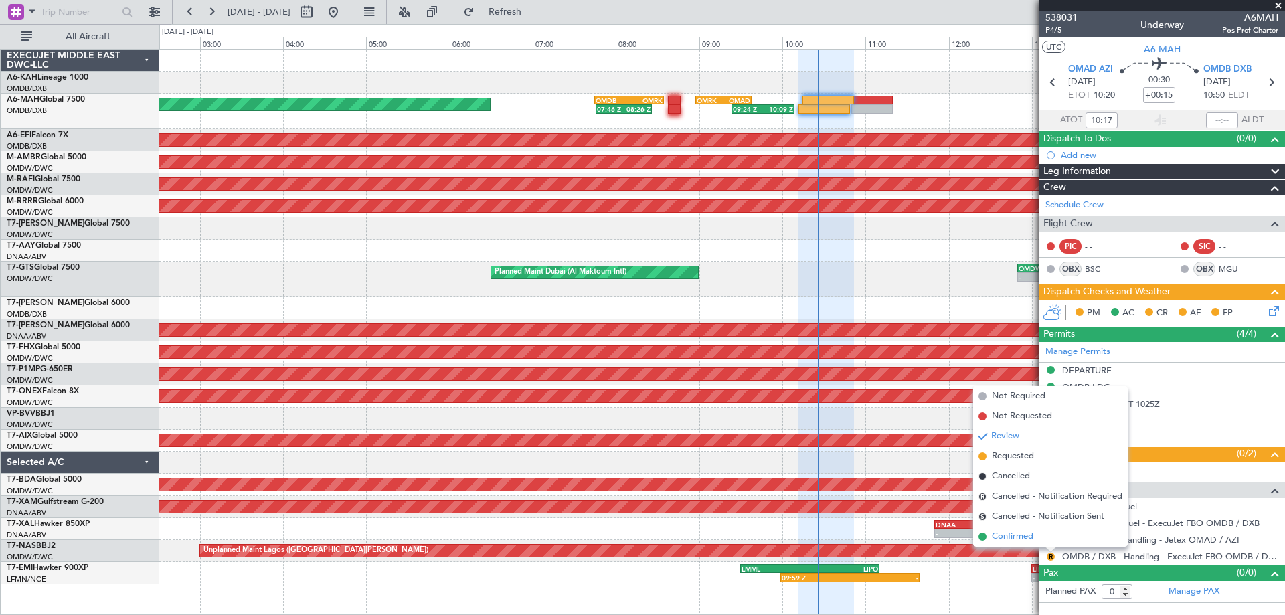
click at [1018, 531] on span "Confirmed" at bounding box center [1012, 536] width 41 height 13
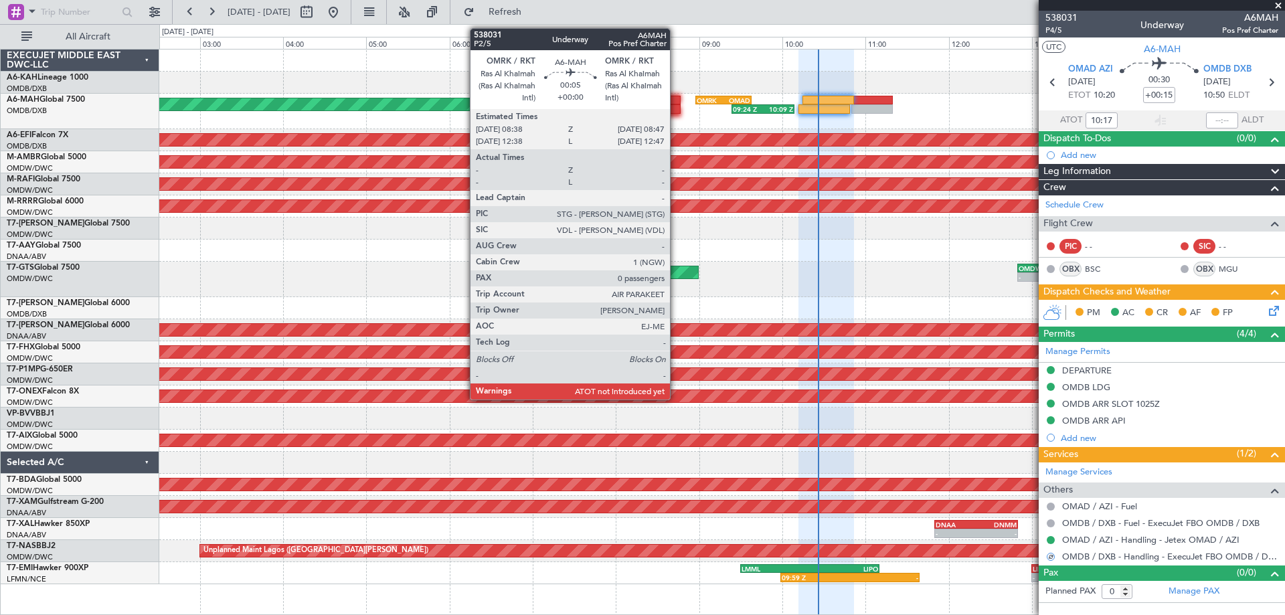
click at [676, 102] on div at bounding box center [674, 100] width 13 height 9
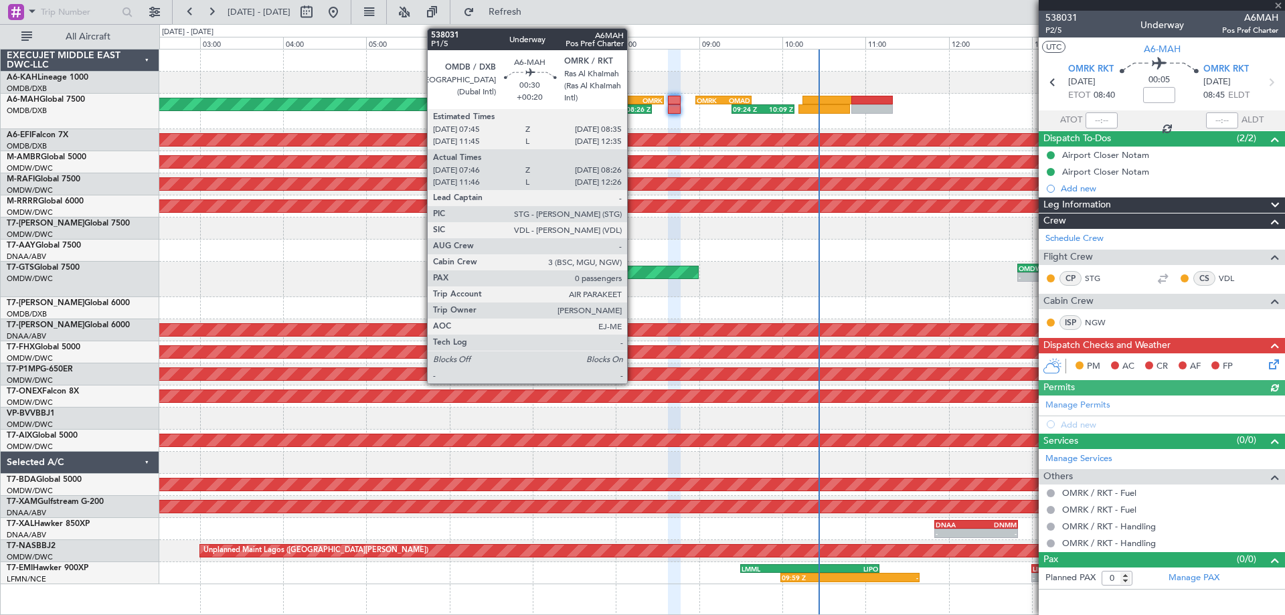
click at [633, 99] on div "OMRK" at bounding box center [645, 100] width 33 height 8
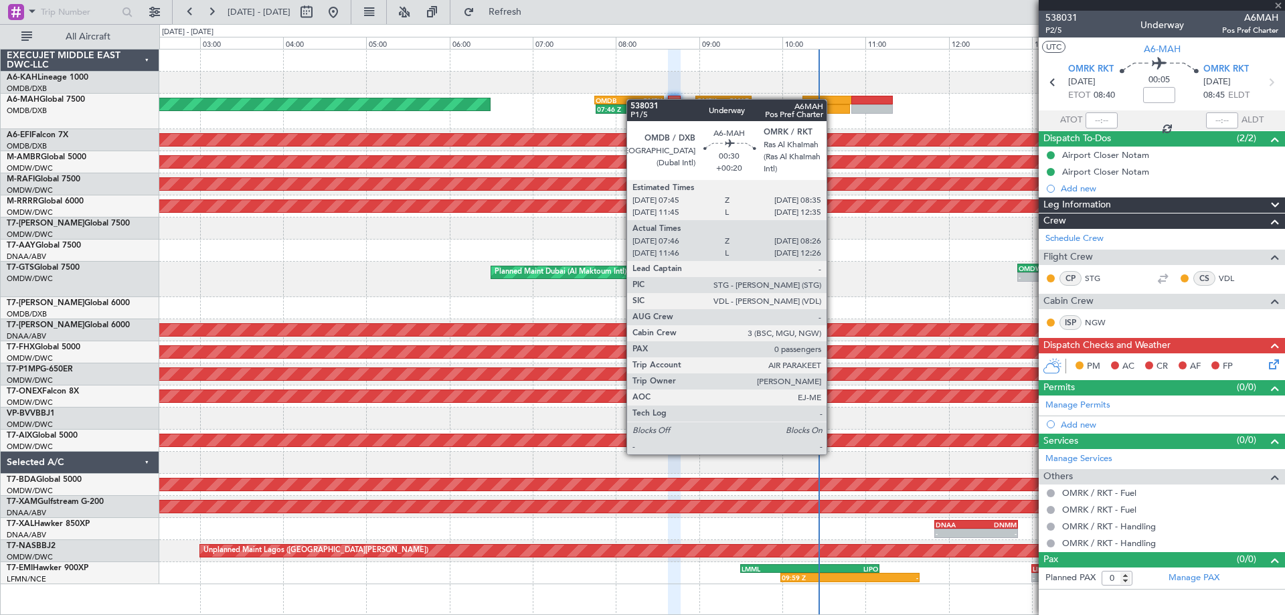
type input "+00:20"
type input "08:01"
type input "08:21"
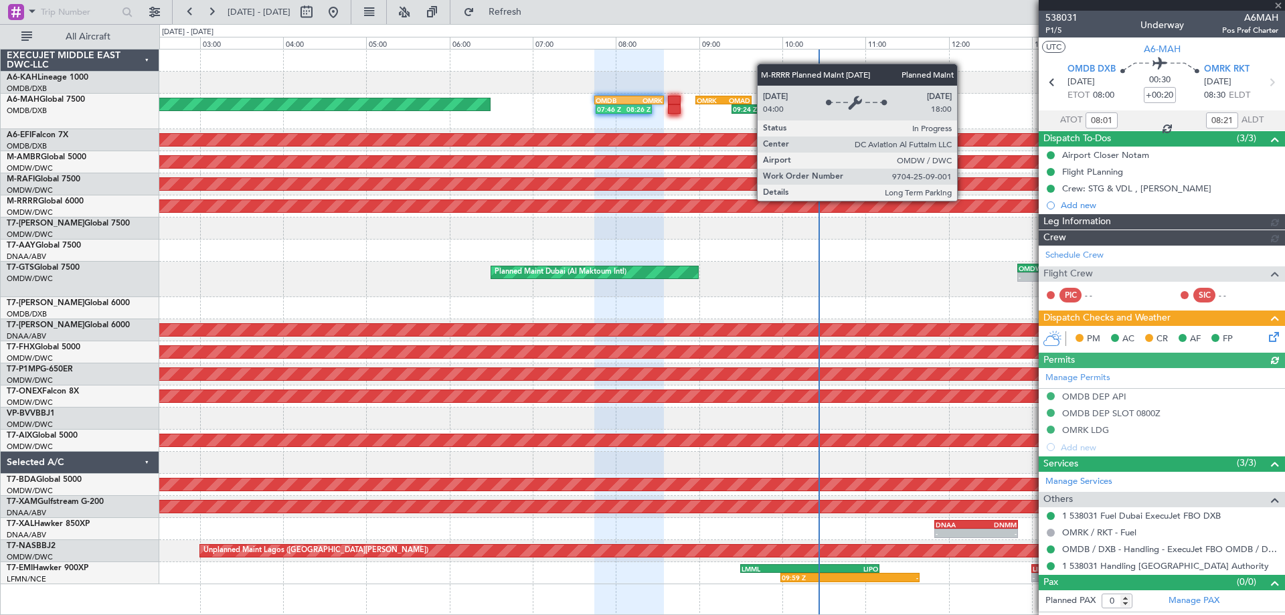
type input "[PERSON_NAME] (ANI)"
type input "7395"
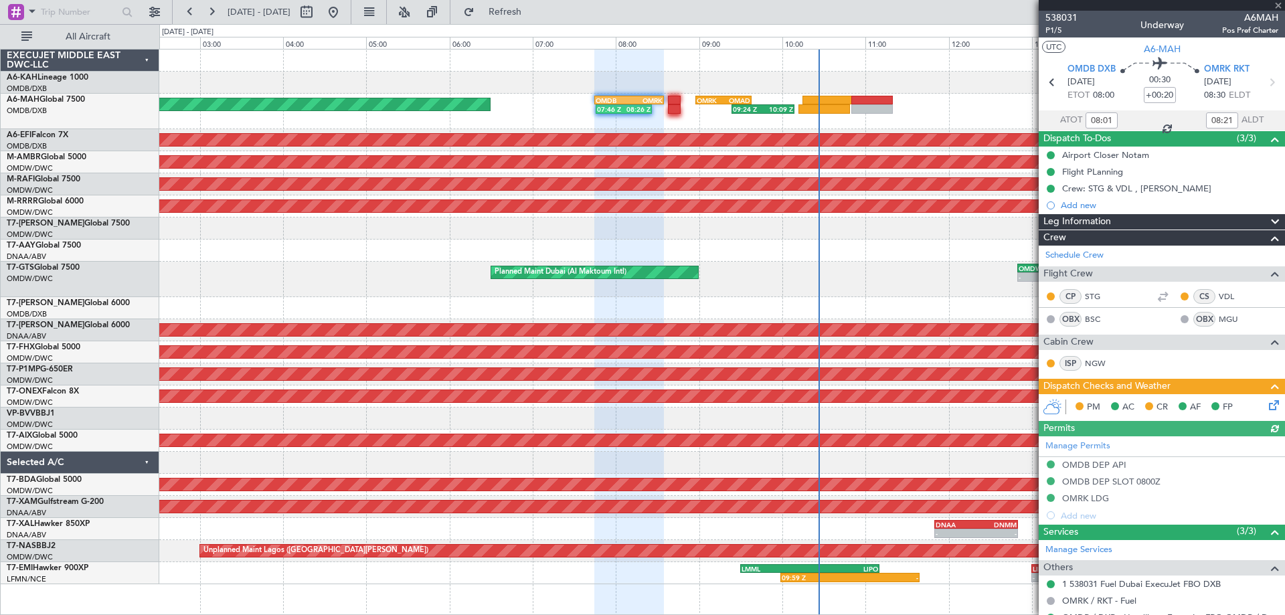
click at [1266, 405] on icon at bounding box center [1271, 402] width 11 height 11
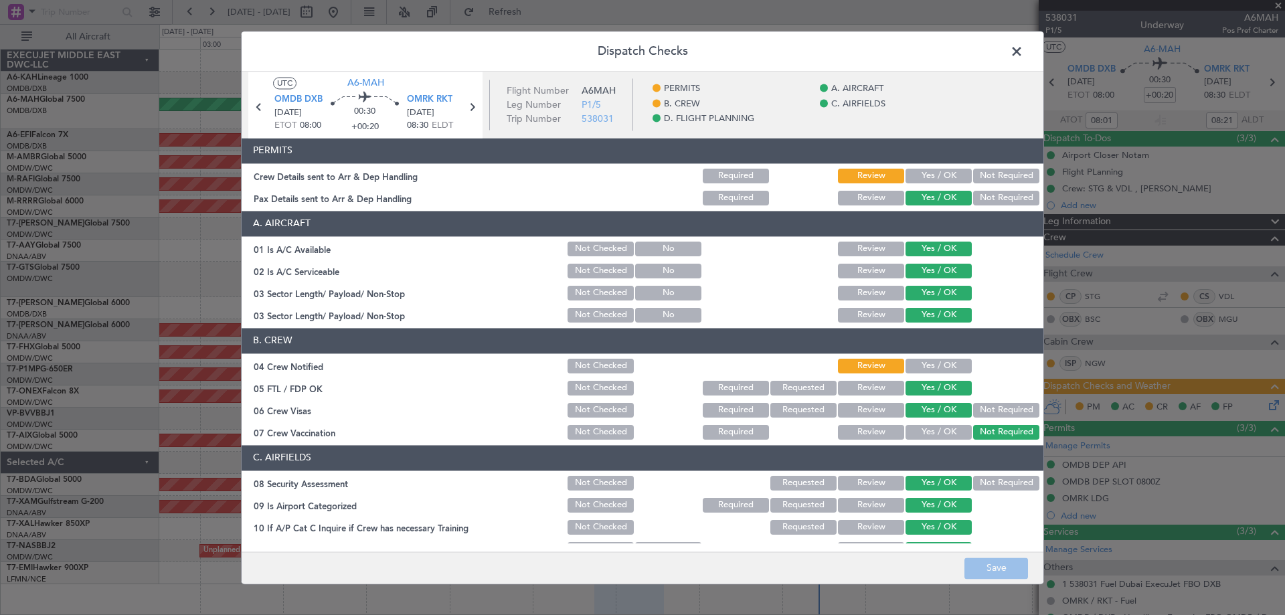
click at [930, 173] on button "Yes / OK" at bounding box center [938, 176] width 66 height 15
drag, startPoint x: 926, startPoint y: 365, endPoint x: 974, endPoint y: 442, distance: 91.4
click at [927, 364] on button "Yes / OK" at bounding box center [938, 366] width 66 height 15
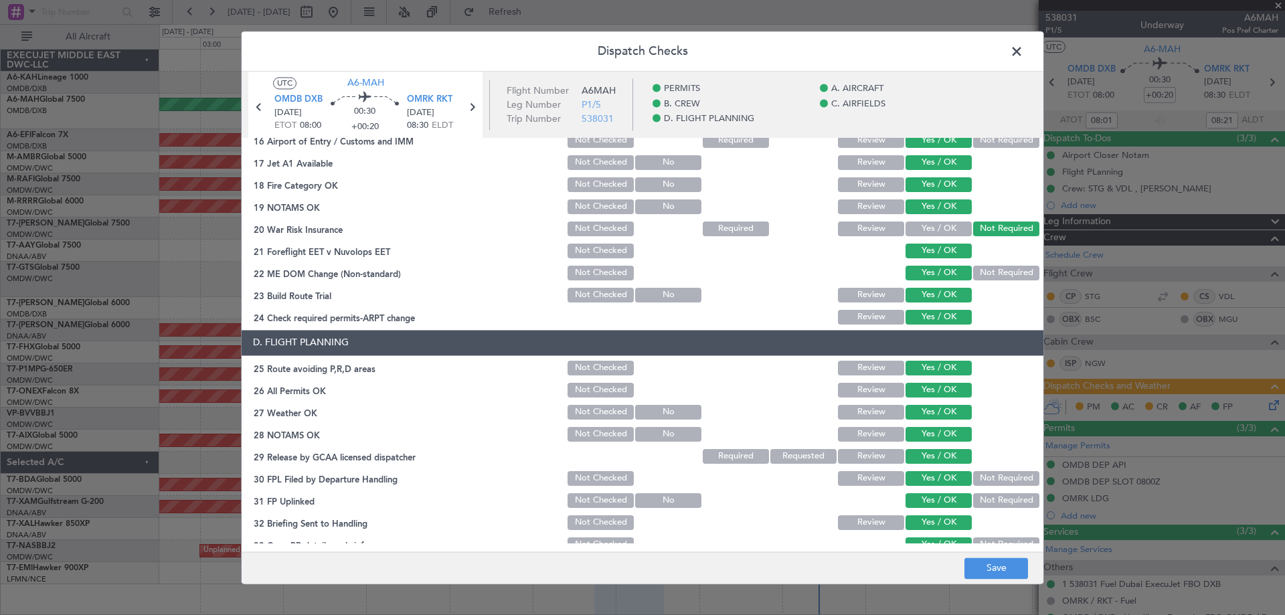
scroll to position [578, 0]
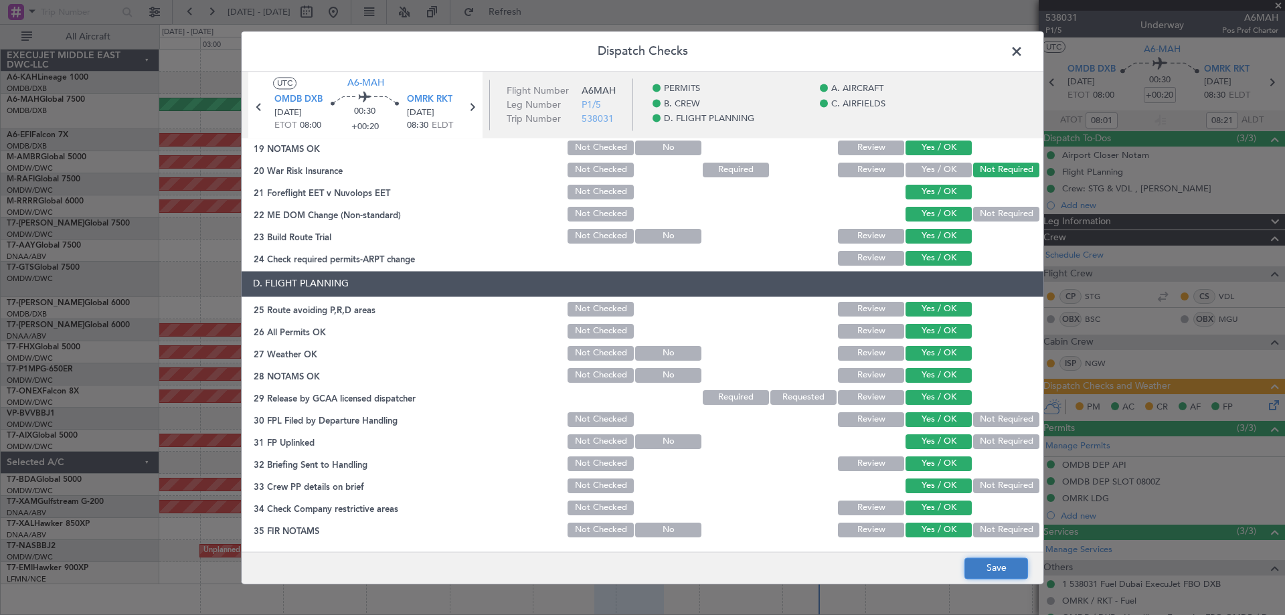
click at [997, 563] on button "Save" at bounding box center [996, 567] width 64 height 21
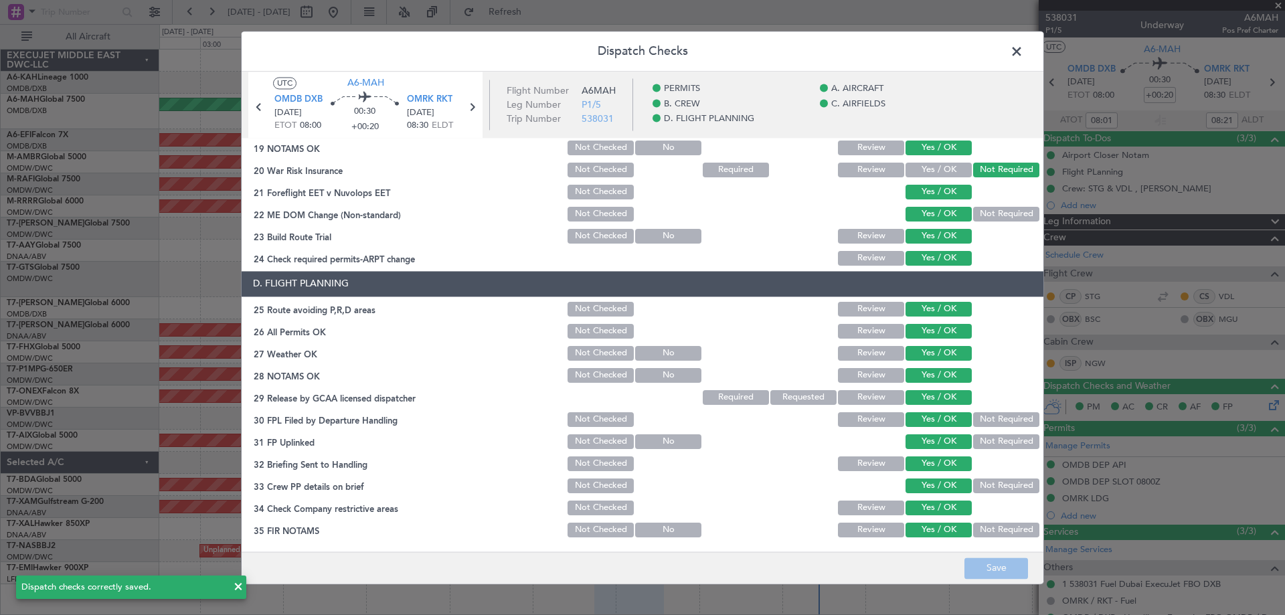
click at [1023, 48] on span at bounding box center [1023, 54] width 0 height 27
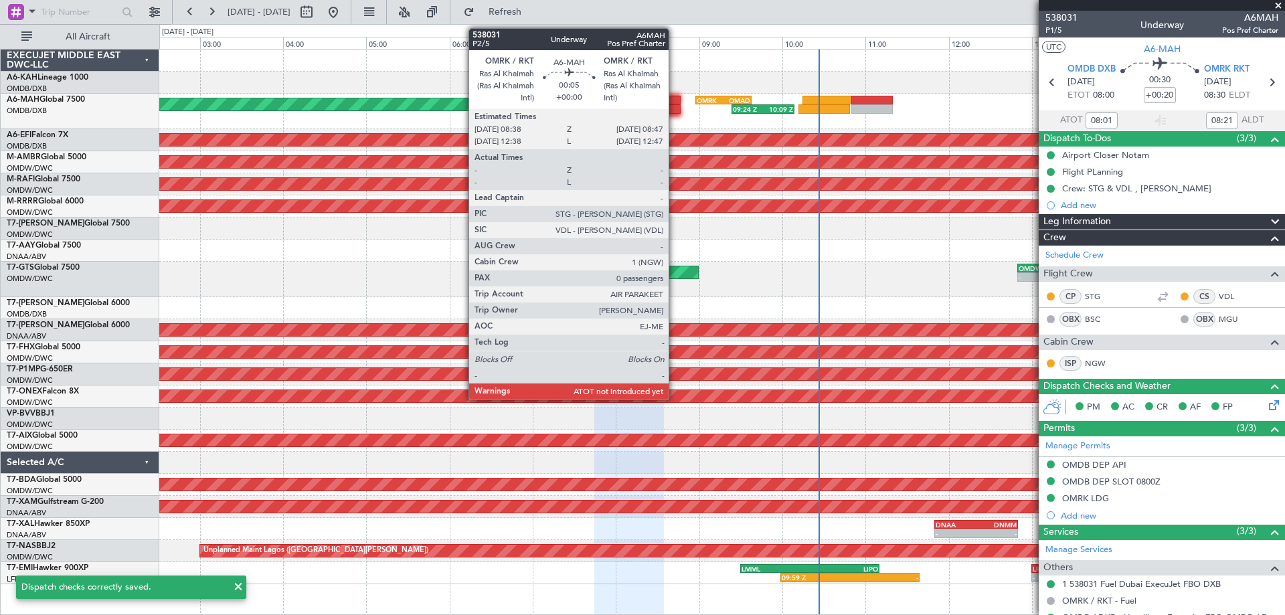
click at [674, 106] on div at bounding box center [674, 108] width 13 height 9
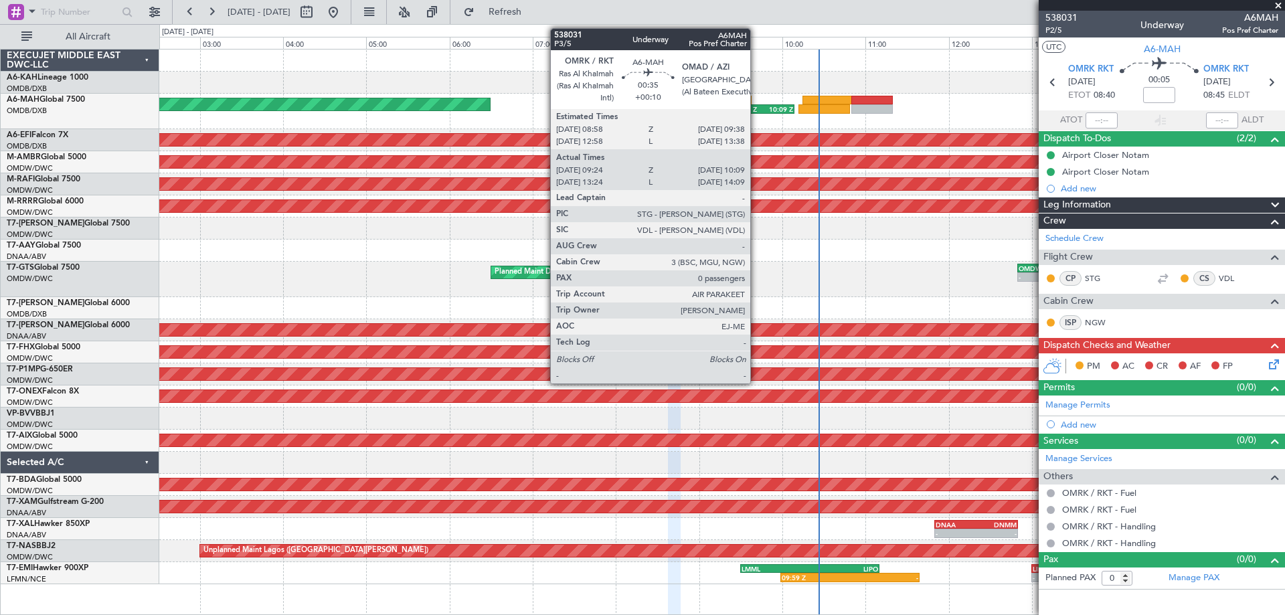
click at [756, 110] on div "09:24 Z" at bounding box center [748, 109] width 30 height 8
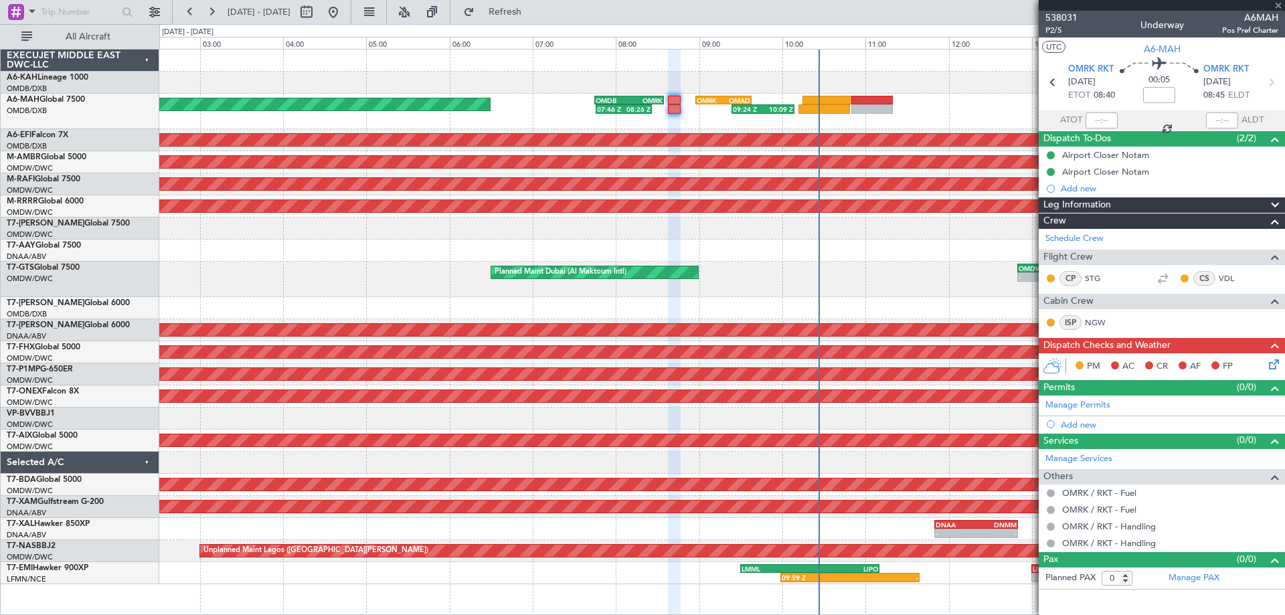
type input "+00:10"
type input "09:26"
type input "10:06"
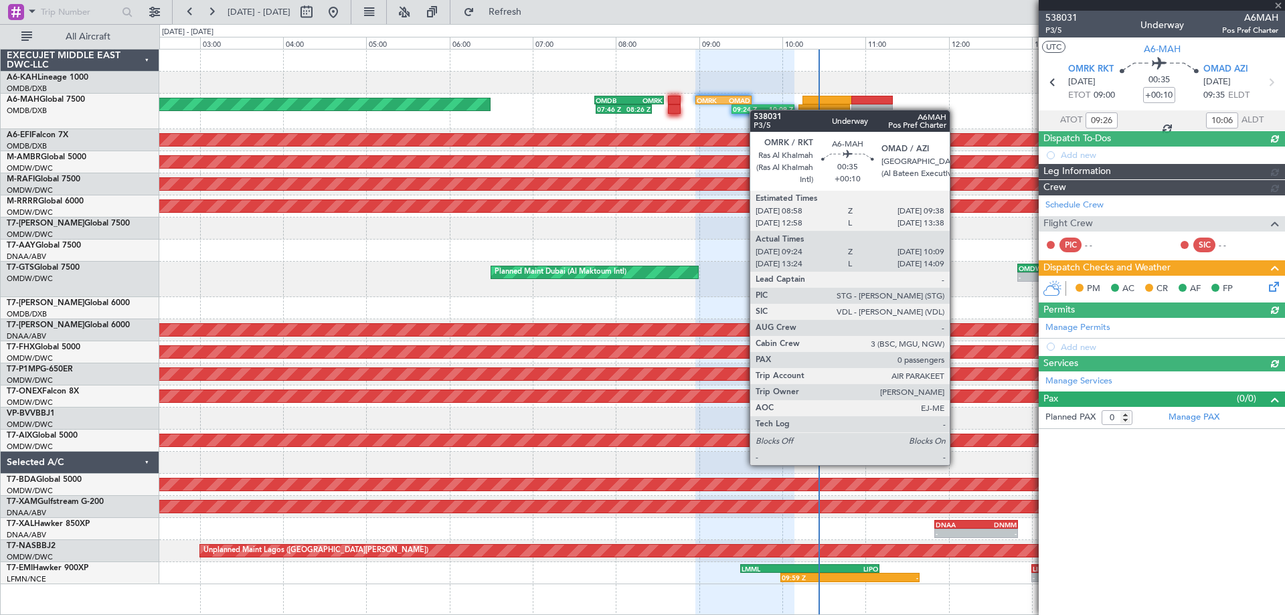
type input "[PERSON_NAME] (ANI)"
type input "7409"
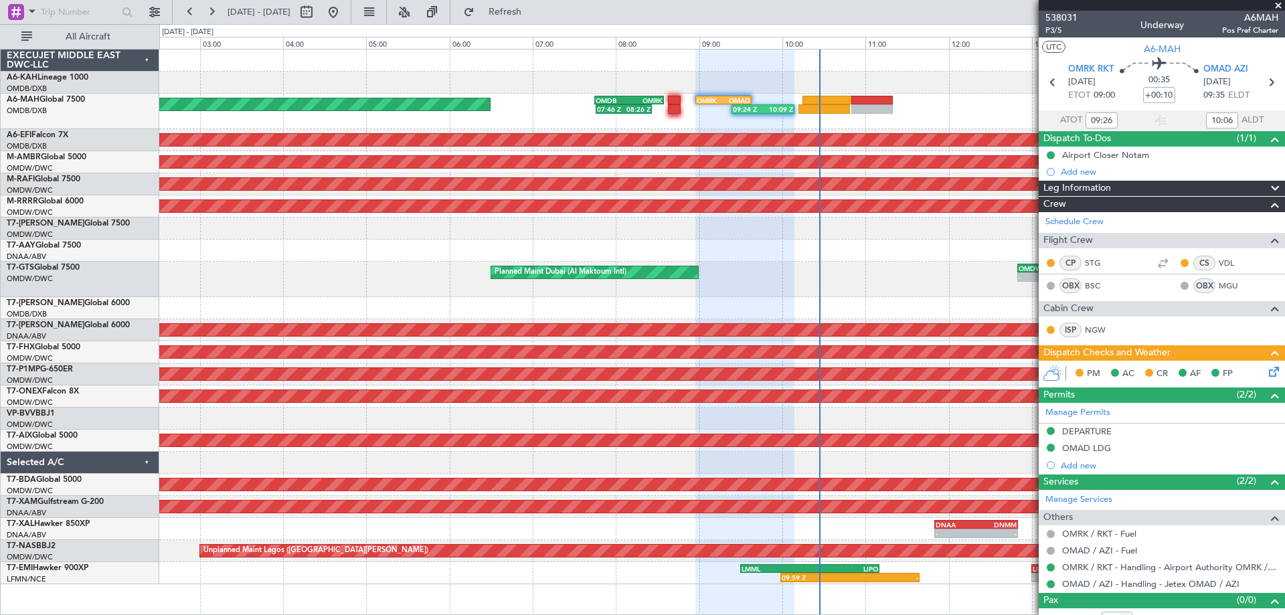
click at [1266, 373] on icon at bounding box center [1271, 369] width 11 height 11
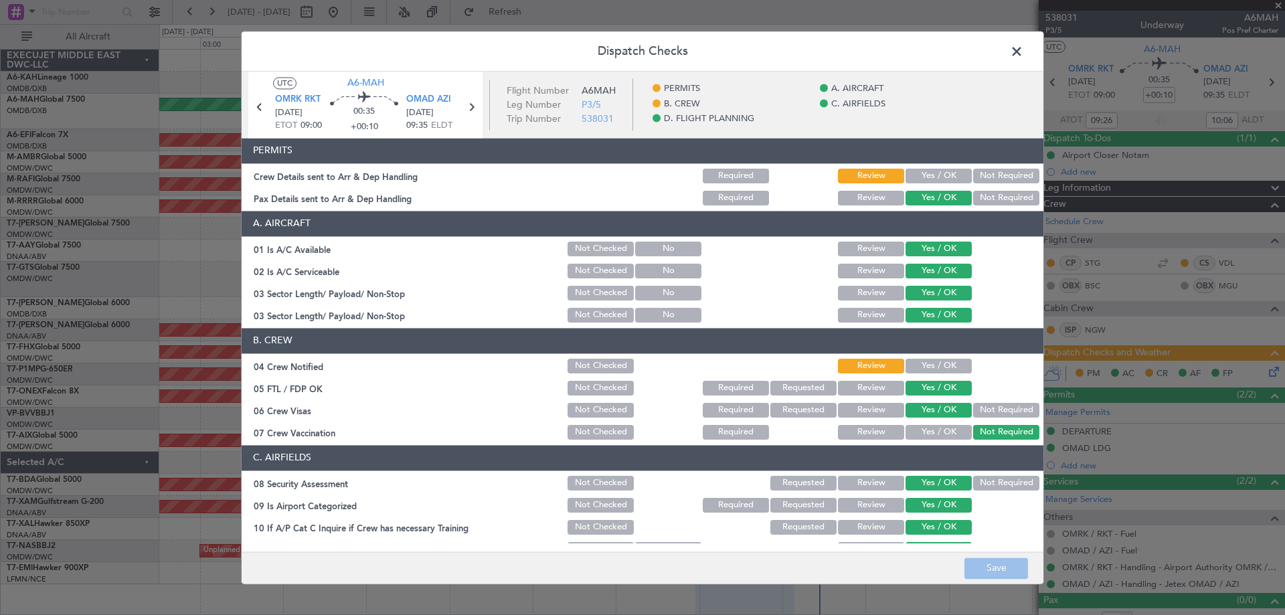
click at [936, 173] on button "Yes / OK" at bounding box center [938, 176] width 66 height 15
drag, startPoint x: 923, startPoint y: 363, endPoint x: 955, endPoint y: 403, distance: 51.0
click at [925, 362] on button "Yes / OK" at bounding box center [938, 366] width 66 height 15
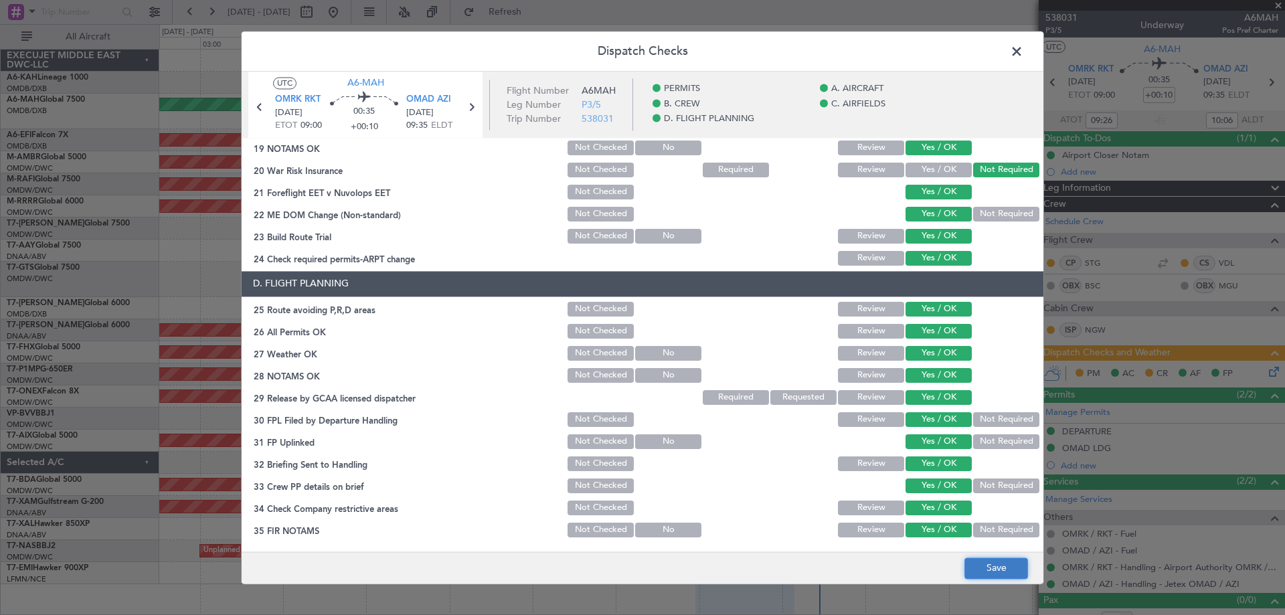
click at [1006, 571] on button "Save" at bounding box center [996, 567] width 64 height 21
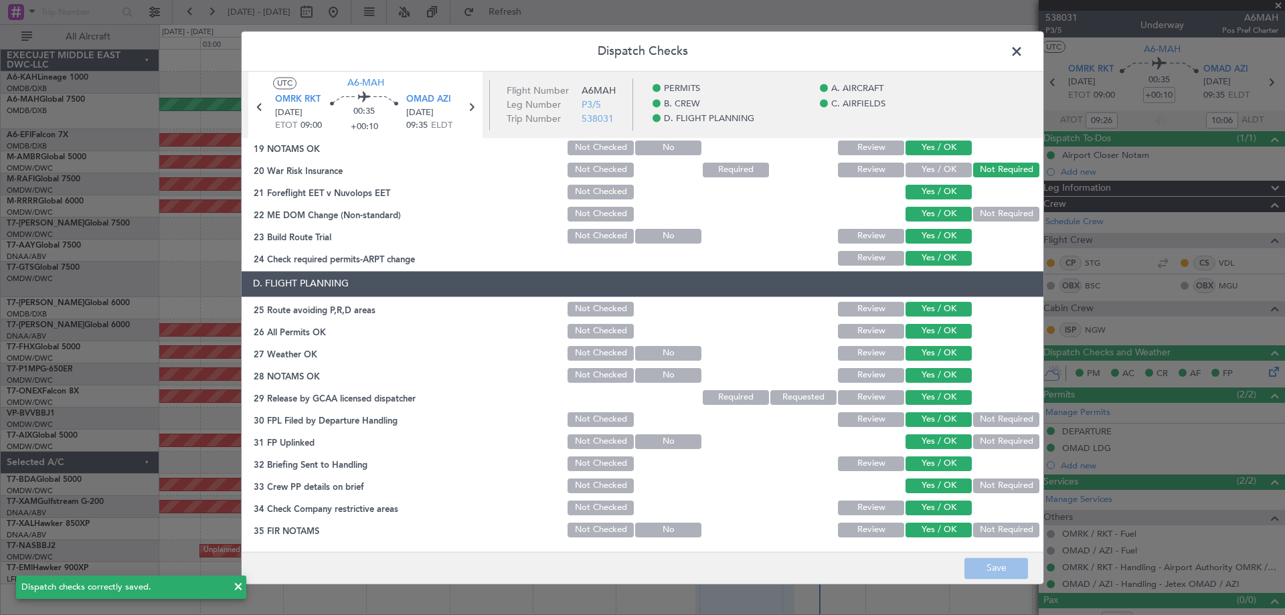
click at [1023, 49] on span at bounding box center [1023, 54] width 0 height 27
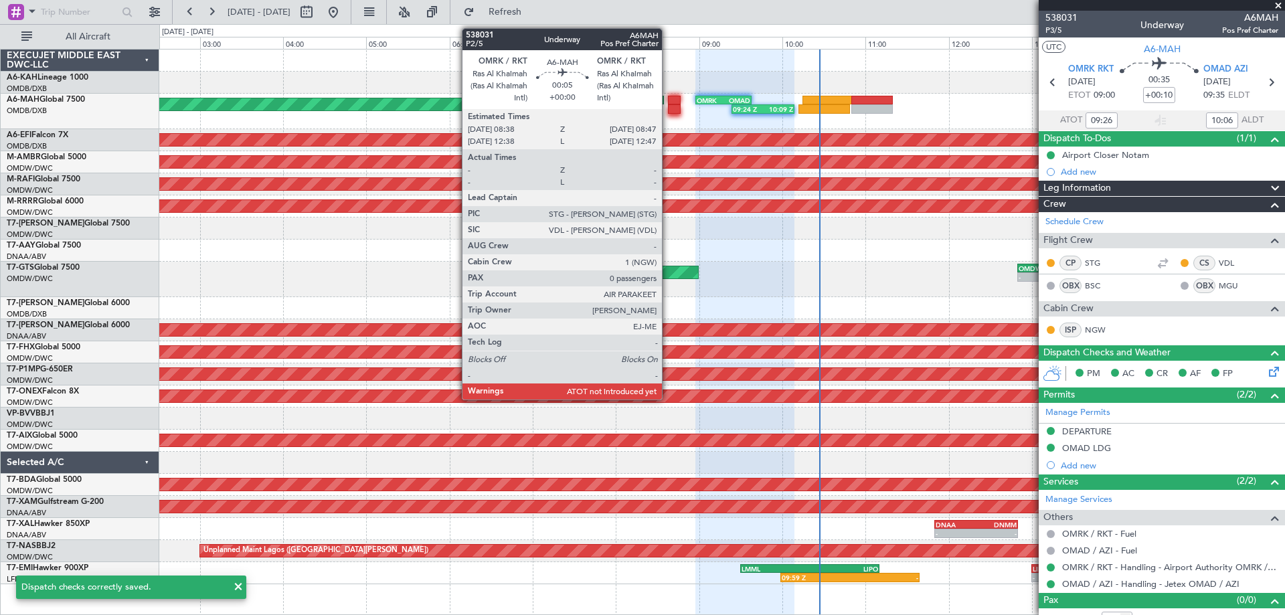
click at [668, 102] on div at bounding box center [674, 100] width 13 height 9
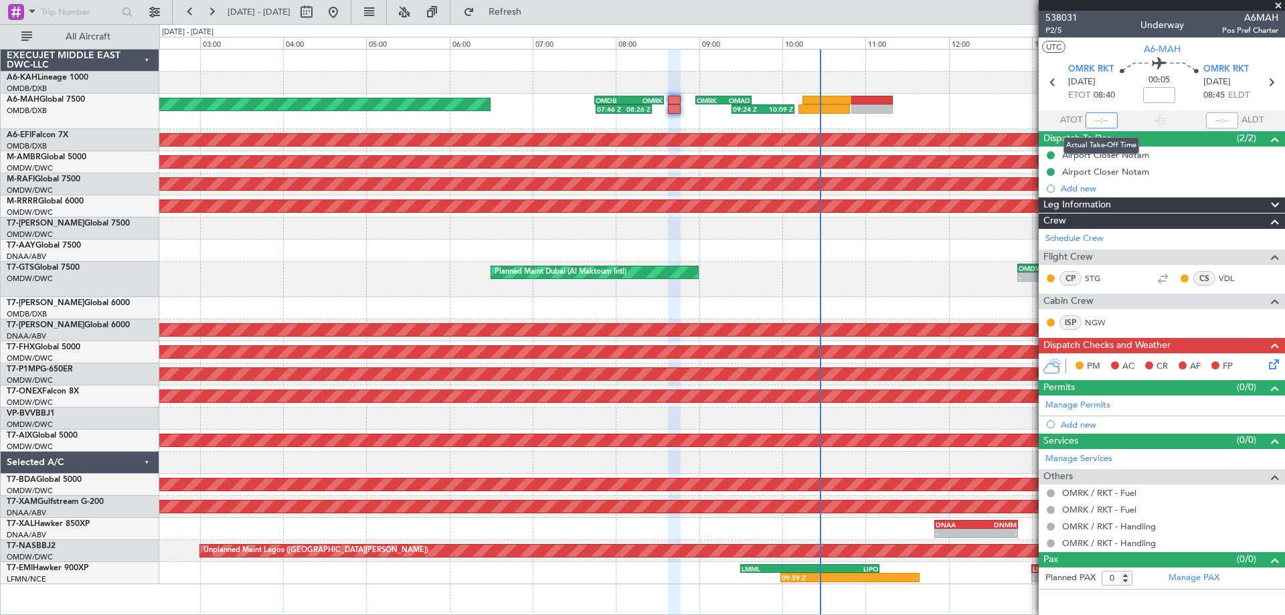
click at [1100, 117] on input "text" at bounding box center [1101, 120] width 32 height 16
type input "08:45"
click at [1222, 118] on input "text" at bounding box center [1222, 120] width 32 height 16
type input "08:57"
click at [1275, 366] on icon at bounding box center [1271, 362] width 11 height 11
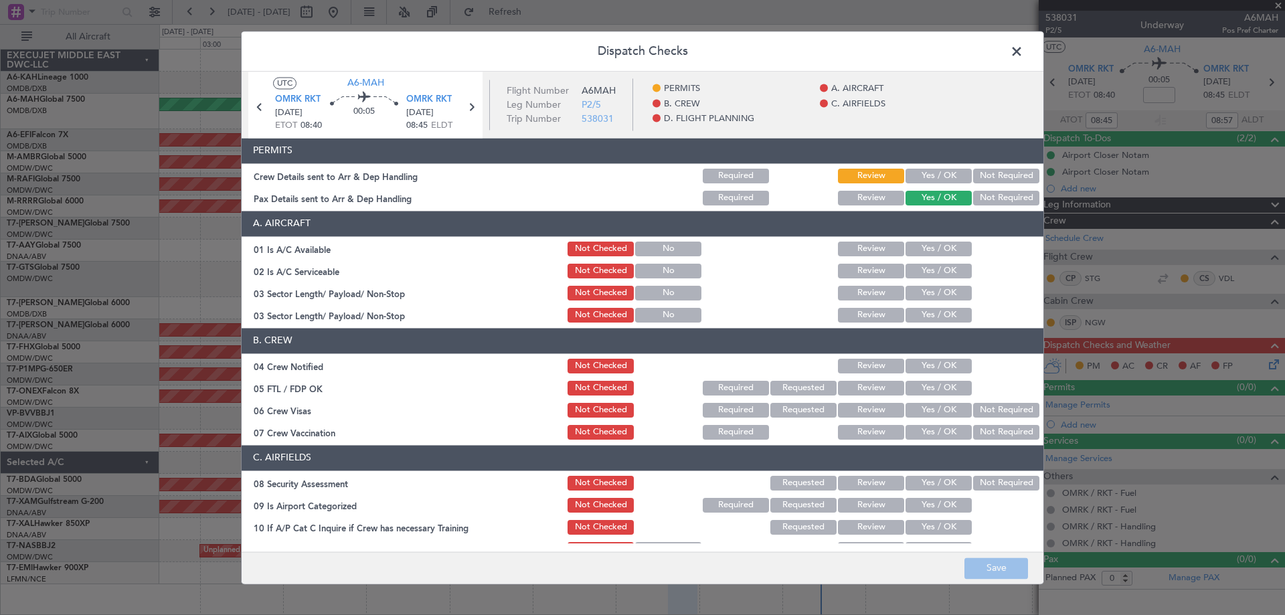
click at [935, 173] on button "Yes / OK" at bounding box center [938, 176] width 66 height 15
drag, startPoint x: 938, startPoint y: 246, endPoint x: 933, endPoint y: 265, distance: 20.1
click at [938, 250] on button "Yes / OK" at bounding box center [938, 249] width 66 height 15
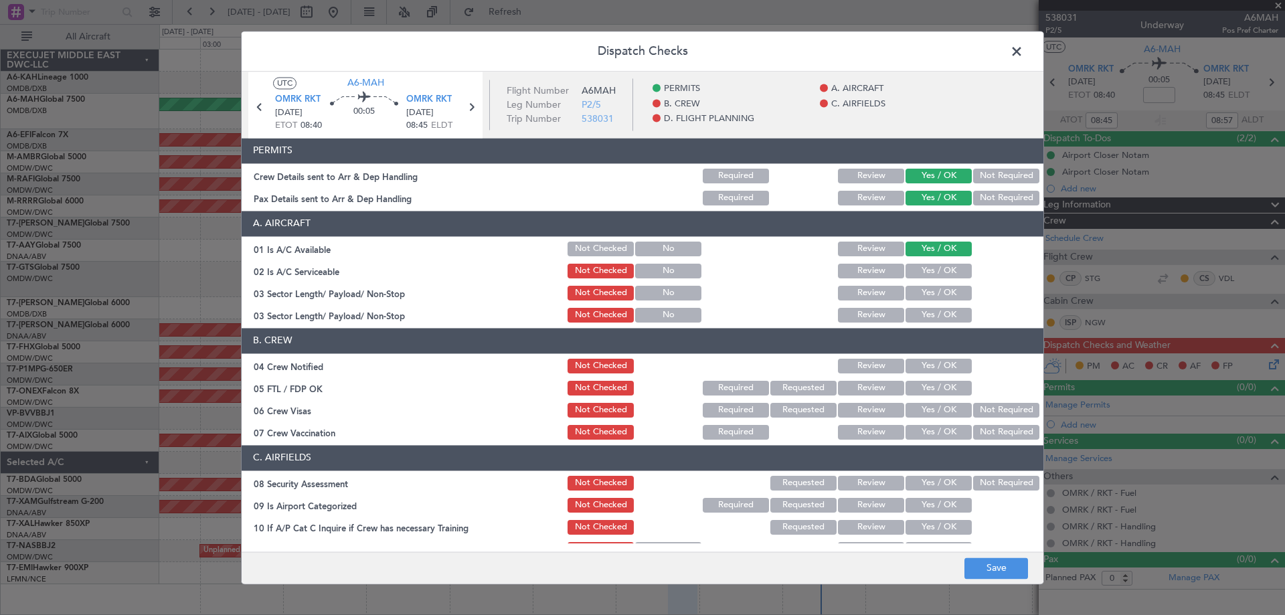
click at [931, 267] on button "Yes / OK" at bounding box center [938, 271] width 66 height 15
click at [927, 298] on button "Yes / OK" at bounding box center [938, 293] width 66 height 15
drag, startPoint x: 921, startPoint y: 310, endPoint x: 932, endPoint y: 362, distance: 52.8
click at [921, 313] on button "Yes / OK" at bounding box center [938, 315] width 66 height 15
drag, startPoint x: 932, startPoint y: 296, endPoint x: 927, endPoint y: 365, distance: 69.8
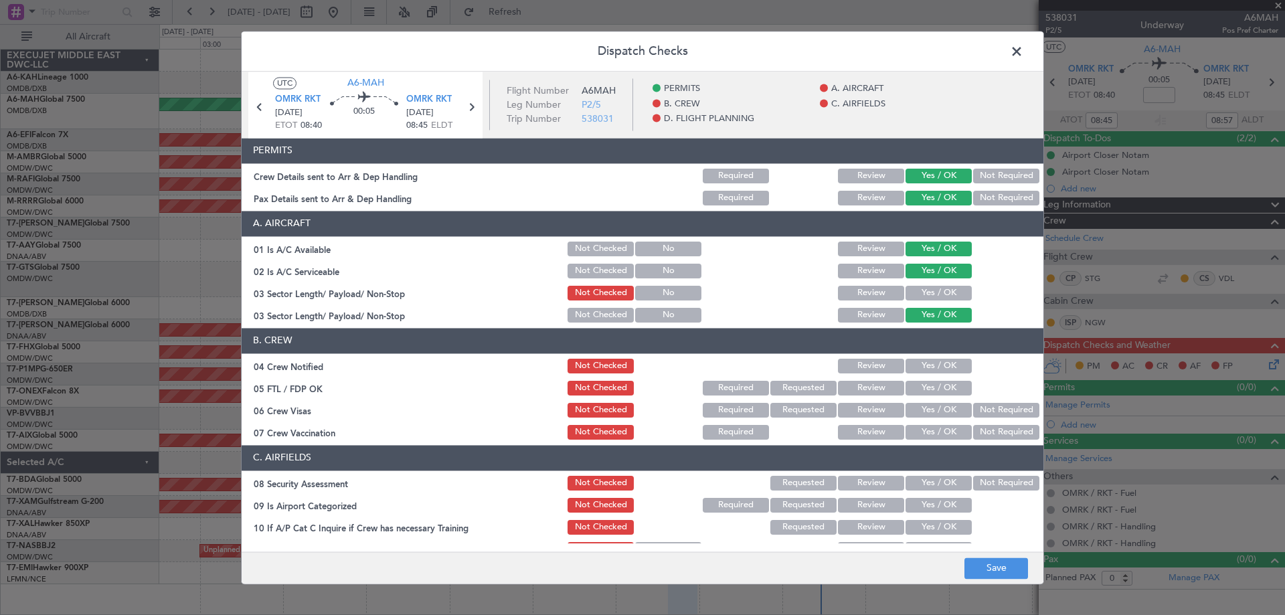
click at [933, 298] on button "Yes / OK" at bounding box center [938, 293] width 66 height 15
click at [925, 367] on button "Yes / OK" at bounding box center [938, 366] width 66 height 15
click at [925, 389] on button "Yes / OK" at bounding box center [938, 388] width 66 height 15
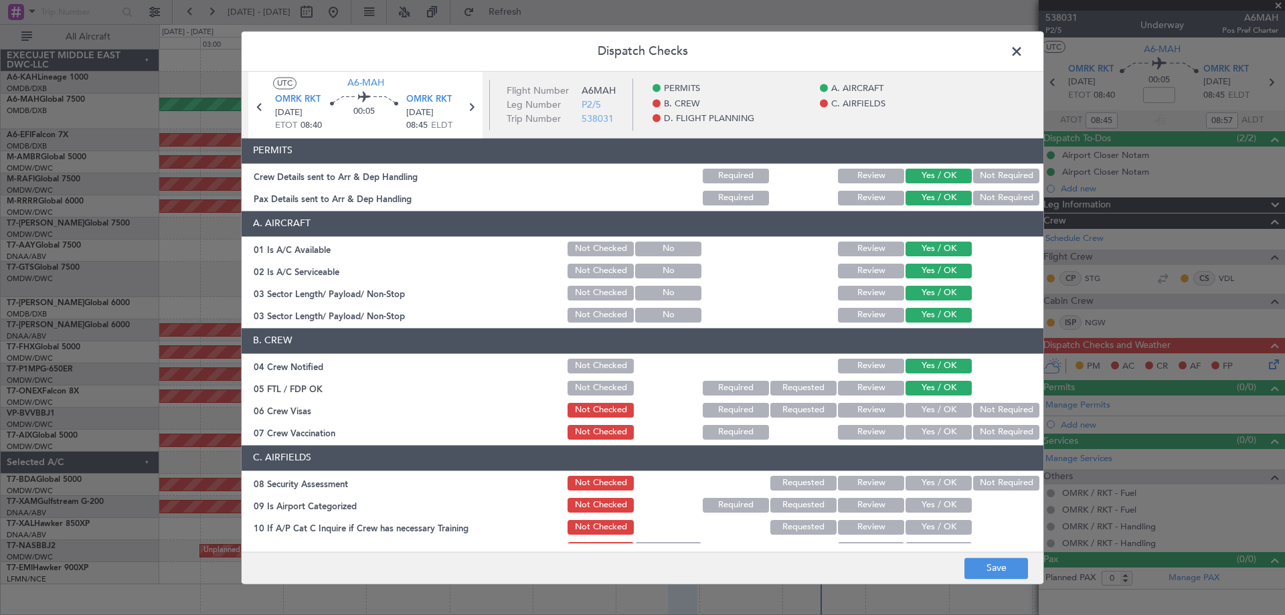
drag, startPoint x: 921, startPoint y: 409, endPoint x: 927, endPoint y: 441, distance: 31.9
click at [921, 410] on button "Yes / OK" at bounding box center [938, 410] width 66 height 15
drag, startPoint x: 927, startPoint y: 441, endPoint x: 930, endPoint y: 447, distance: 6.9
click at [927, 440] on div "Yes / OK" at bounding box center [937, 432] width 68 height 19
click at [923, 436] on button "Yes / OK" at bounding box center [938, 432] width 66 height 15
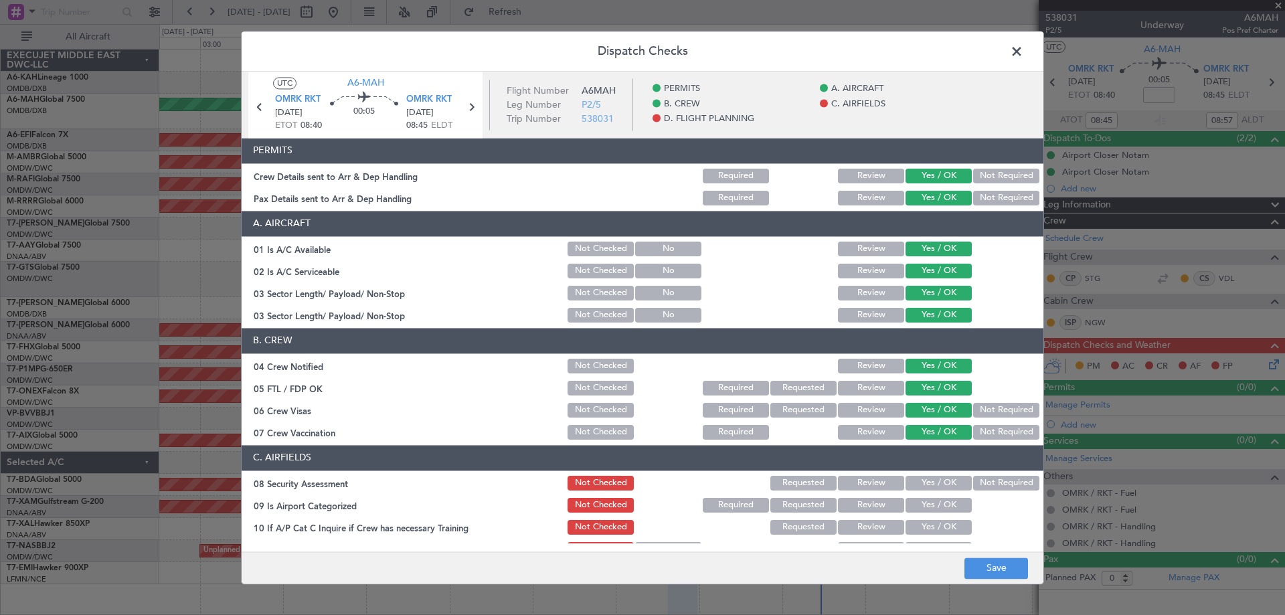
click at [920, 482] on button "Yes / OK" at bounding box center [938, 483] width 66 height 15
click at [915, 508] on button "Yes / OK" at bounding box center [938, 505] width 66 height 15
click at [921, 521] on button "Yes / OK" at bounding box center [938, 527] width 66 height 15
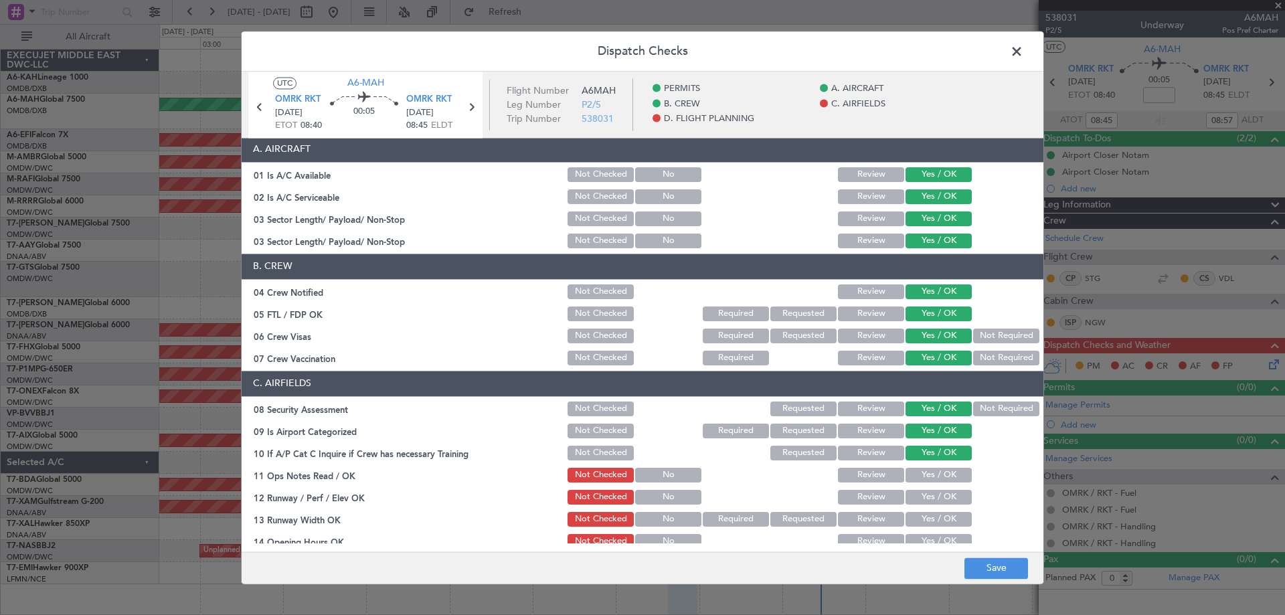
scroll to position [201, 0]
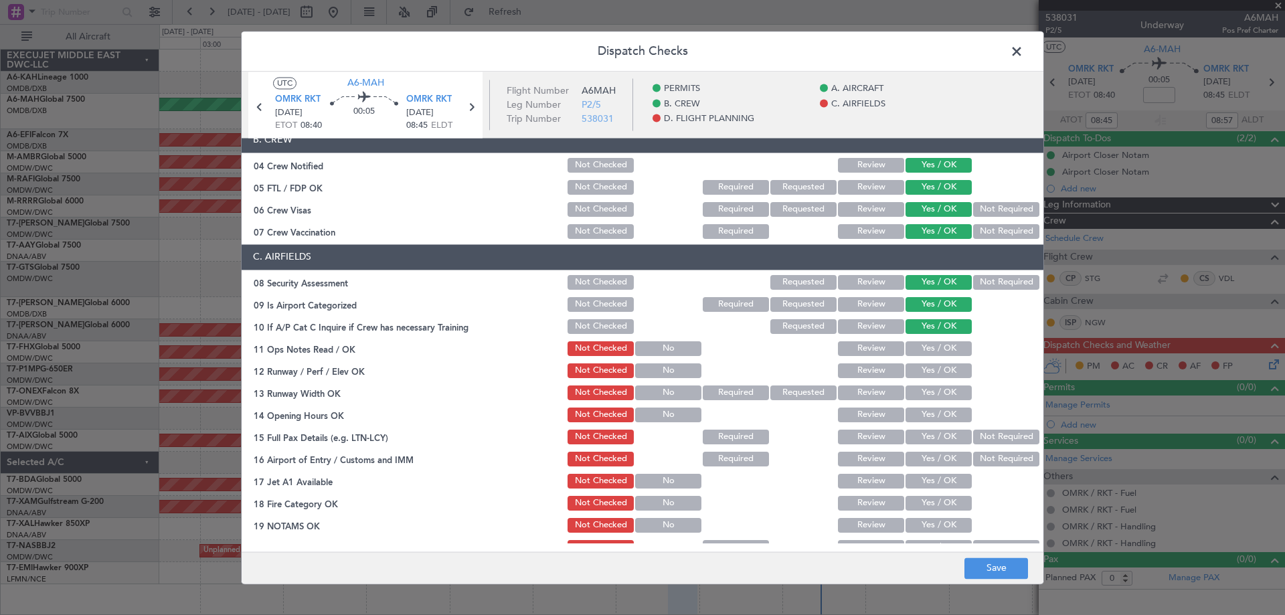
drag, startPoint x: 941, startPoint y: 347, endPoint x: 937, endPoint y: 359, distance: 12.5
click at [940, 349] on button "Yes / OK" at bounding box center [938, 348] width 66 height 15
drag, startPoint x: 929, startPoint y: 369, endPoint x: 929, endPoint y: 385, distance: 15.4
click at [929, 374] on button "Yes / OK" at bounding box center [938, 370] width 66 height 15
drag, startPoint x: 924, startPoint y: 391, endPoint x: 931, endPoint y: 408, distance: 18.3
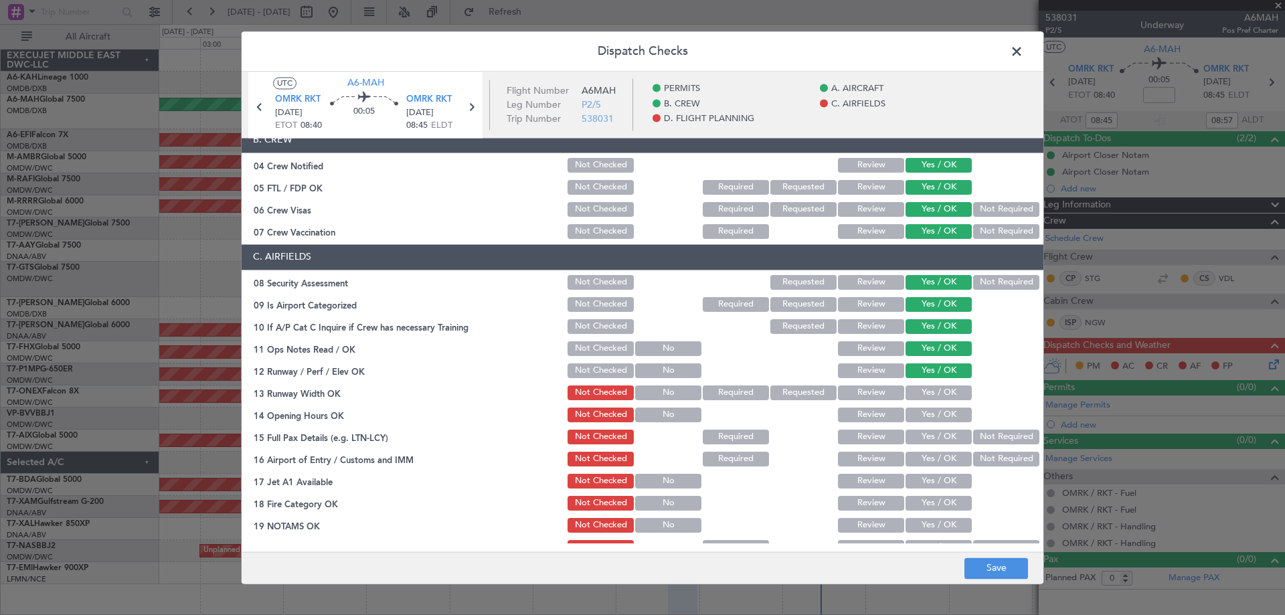
click at [925, 395] on button "Yes / OK" at bounding box center [938, 392] width 66 height 15
click at [931, 418] on button "Yes / OK" at bounding box center [938, 414] width 66 height 15
click at [928, 434] on button "Yes / OK" at bounding box center [938, 437] width 66 height 15
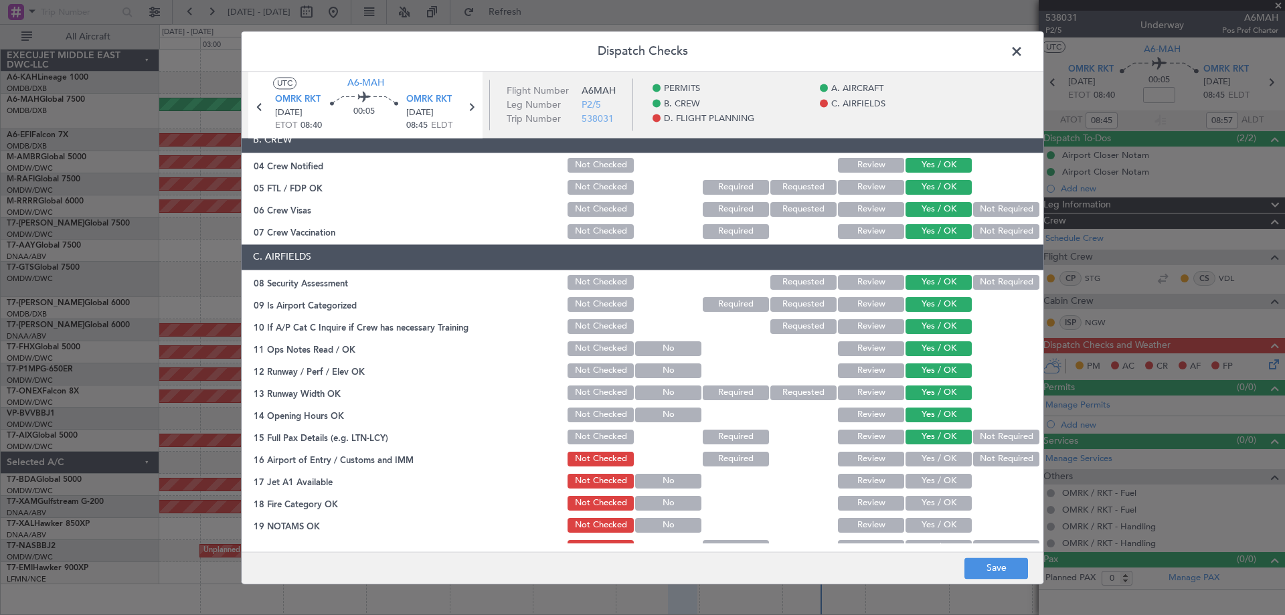
drag, startPoint x: 929, startPoint y: 452, endPoint x: 932, endPoint y: 475, distance: 23.7
click at [929, 452] on button "Yes / OK" at bounding box center [938, 459] width 66 height 15
click at [929, 482] on button "Yes / OK" at bounding box center [938, 481] width 66 height 15
drag, startPoint x: 927, startPoint y: 489, endPoint x: 925, endPoint y: 506, distance: 16.9
click at [927, 490] on div "Yes / OK" at bounding box center [937, 481] width 68 height 19
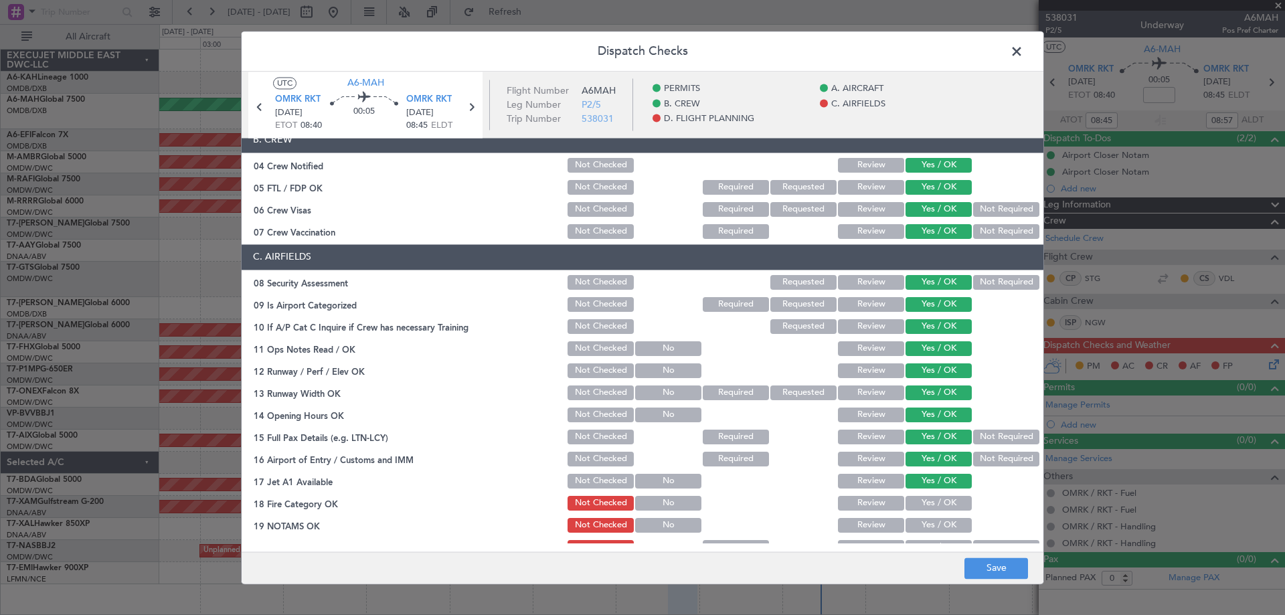
drag, startPoint x: 925, startPoint y: 506, endPoint x: 931, endPoint y: 531, distance: 25.6
click at [925, 509] on button "Yes / OK" at bounding box center [938, 503] width 66 height 15
click at [929, 533] on div "Yes / OK" at bounding box center [937, 525] width 68 height 19
drag, startPoint x: 927, startPoint y: 542, endPoint x: 928, endPoint y: 535, distance: 7.5
click at [927, 540] on button "Yes / OK" at bounding box center [938, 547] width 66 height 15
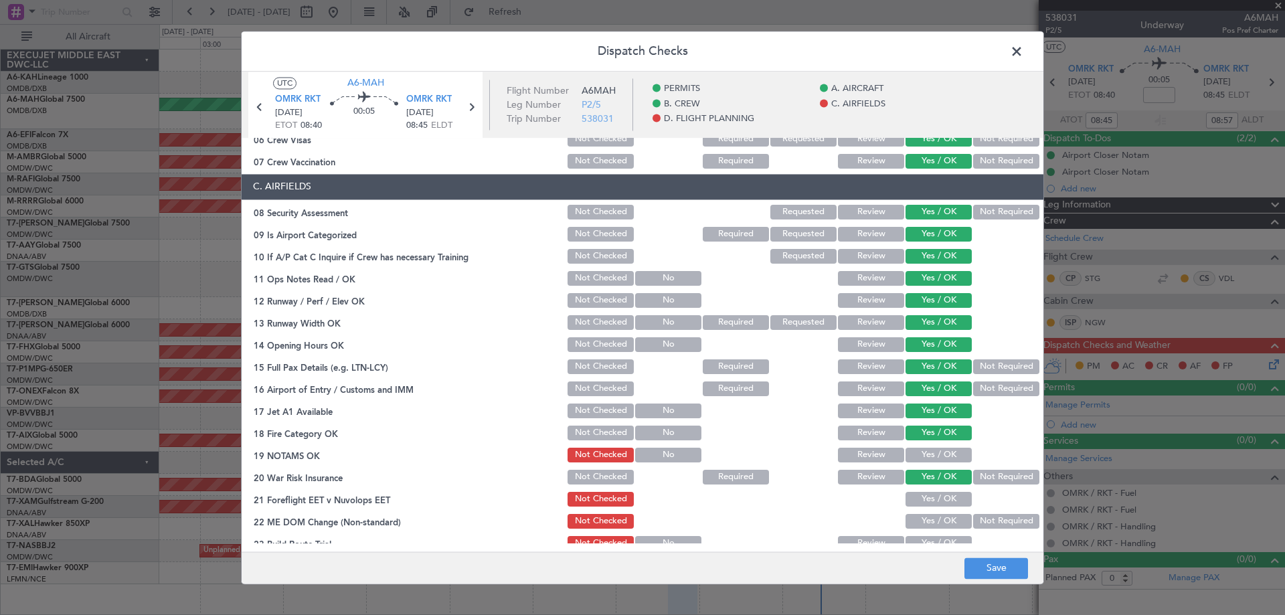
scroll to position [535, 0]
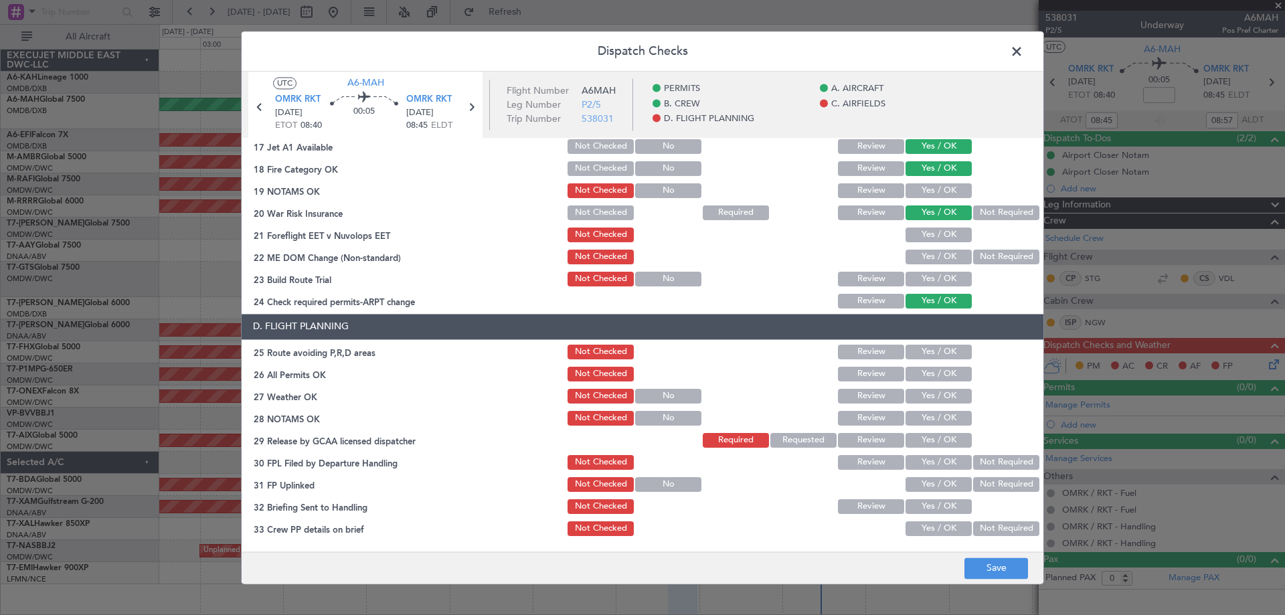
click at [926, 234] on button "Yes / OK" at bounding box center [938, 234] width 66 height 15
click at [921, 249] on div "Yes / OK" at bounding box center [937, 257] width 68 height 19
click at [919, 260] on button "Yes / OK" at bounding box center [938, 257] width 66 height 15
click at [928, 193] on button "Yes / OK" at bounding box center [938, 190] width 66 height 15
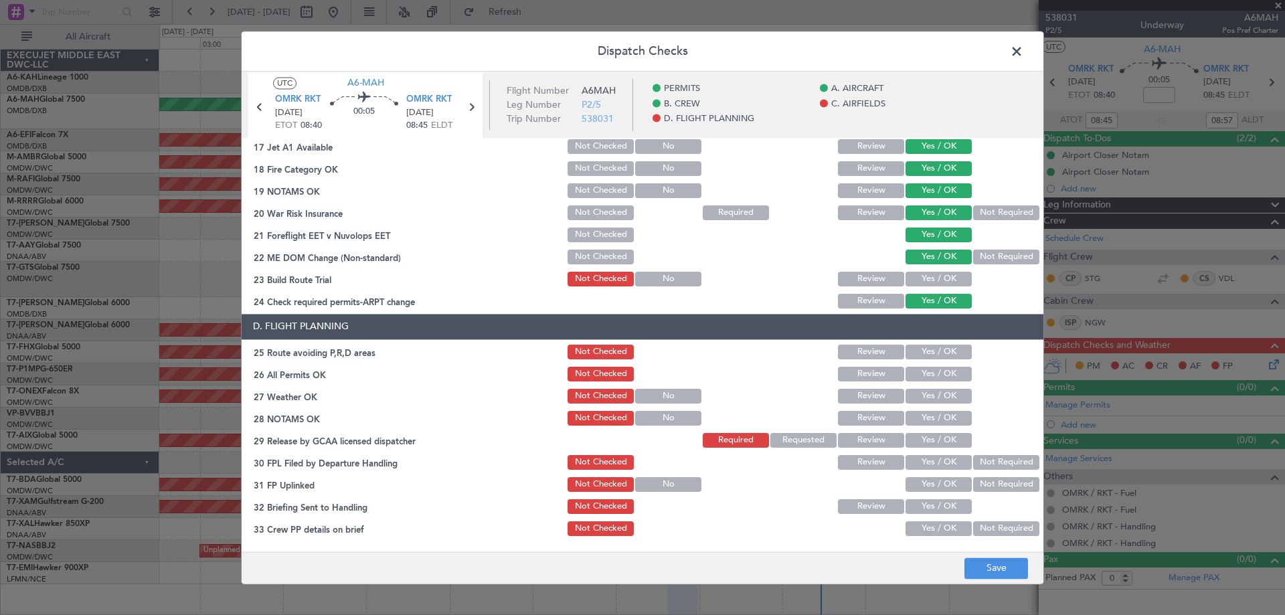
click at [926, 272] on button "Yes / OK" at bounding box center [938, 279] width 66 height 15
click at [923, 354] on button "Yes / OK" at bounding box center [938, 352] width 66 height 15
drag, startPoint x: 929, startPoint y: 377, endPoint x: 930, endPoint y: 398, distance: 21.5
click at [929, 378] on button "Yes / OK" at bounding box center [938, 374] width 66 height 15
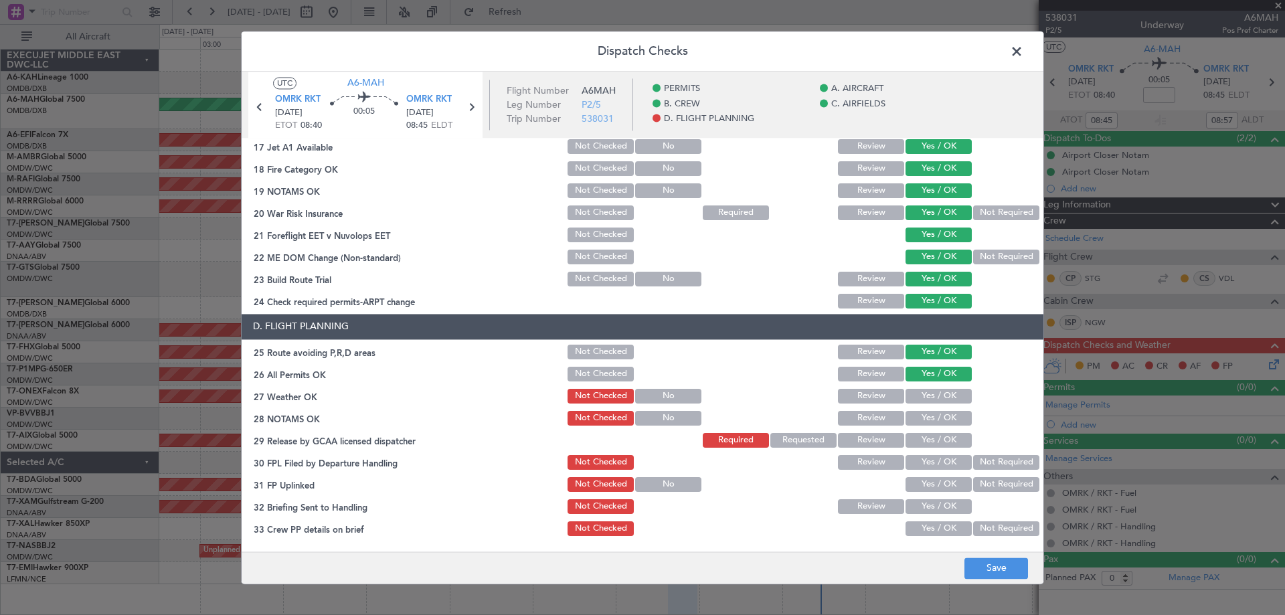
click at [929, 400] on button "Yes / OK" at bounding box center [938, 396] width 66 height 15
drag, startPoint x: 930, startPoint y: 415, endPoint x: 931, endPoint y: 422, distance: 7.4
click at [929, 417] on button "Yes / OK" at bounding box center [938, 418] width 66 height 15
click at [928, 444] on button "Yes / OK" at bounding box center [938, 440] width 66 height 15
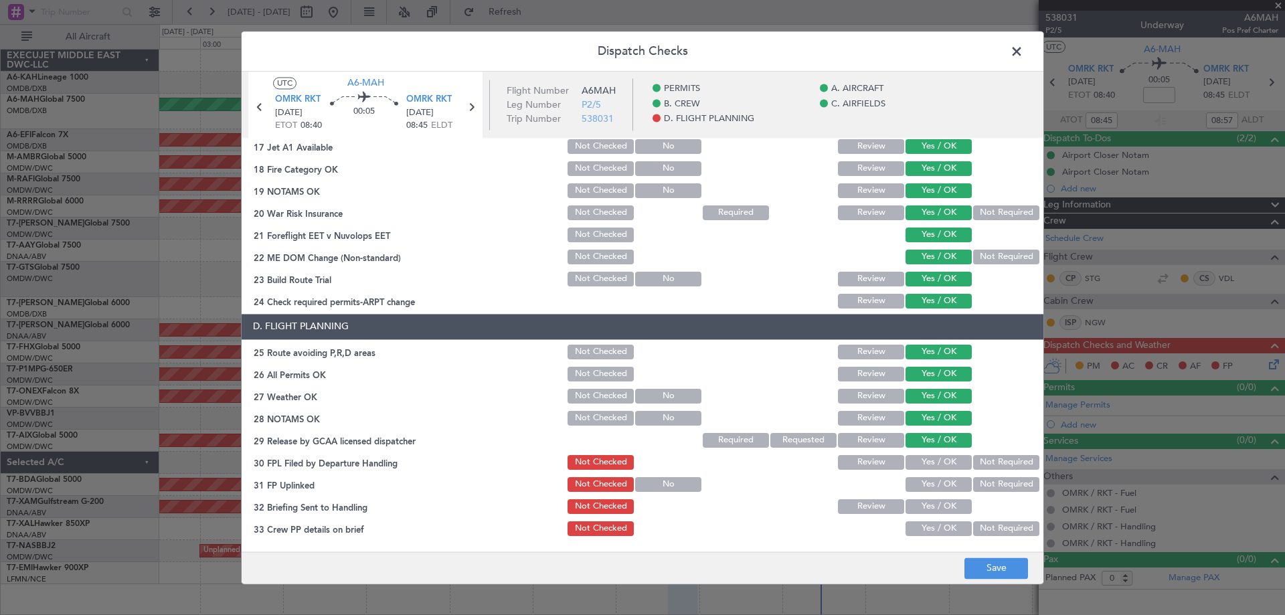
click at [927, 458] on button "Yes / OK" at bounding box center [938, 462] width 66 height 15
drag, startPoint x: 933, startPoint y: 483, endPoint x: 933, endPoint y: 497, distance: 14.1
click at [934, 485] on button "Yes / OK" at bounding box center [938, 484] width 66 height 15
click at [927, 500] on button "Yes / OK" at bounding box center [938, 506] width 66 height 15
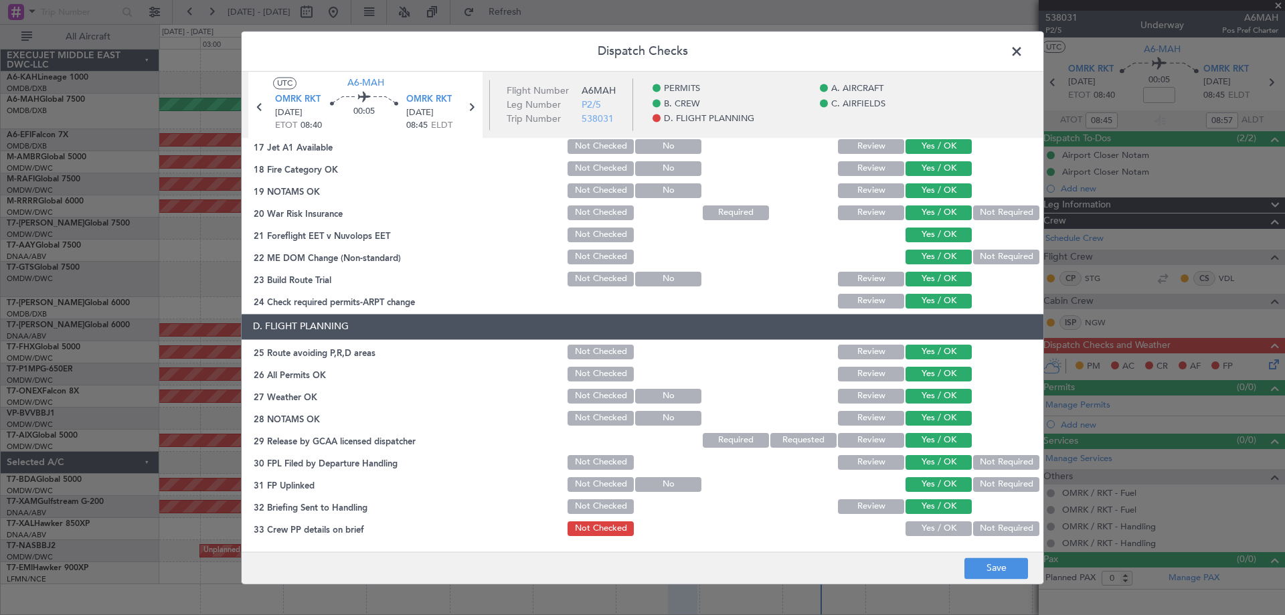
click at [933, 521] on div "Yes / OK" at bounding box center [937, 528] width 68 height 19
click at [933, 524] on button "Yes / OK" at bounding box center [938, 528] width 66 height 15
click at [1000, 563] on button "Save" at bounding box center [996, 567] width 64 height 21
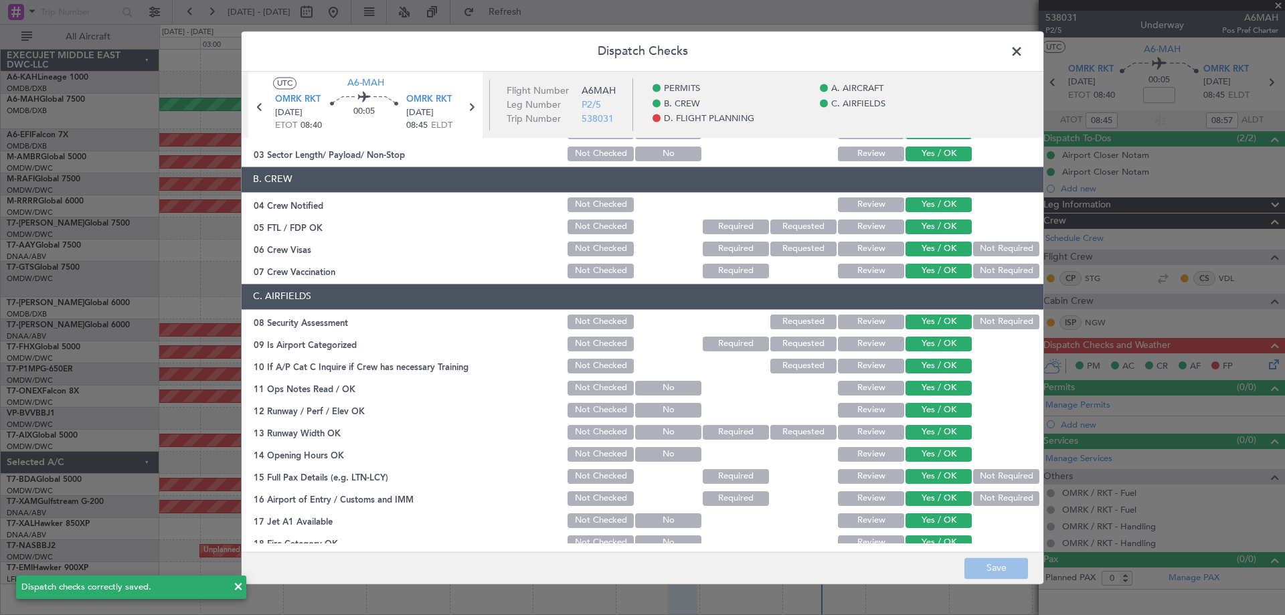
scroll to position [578, 0]
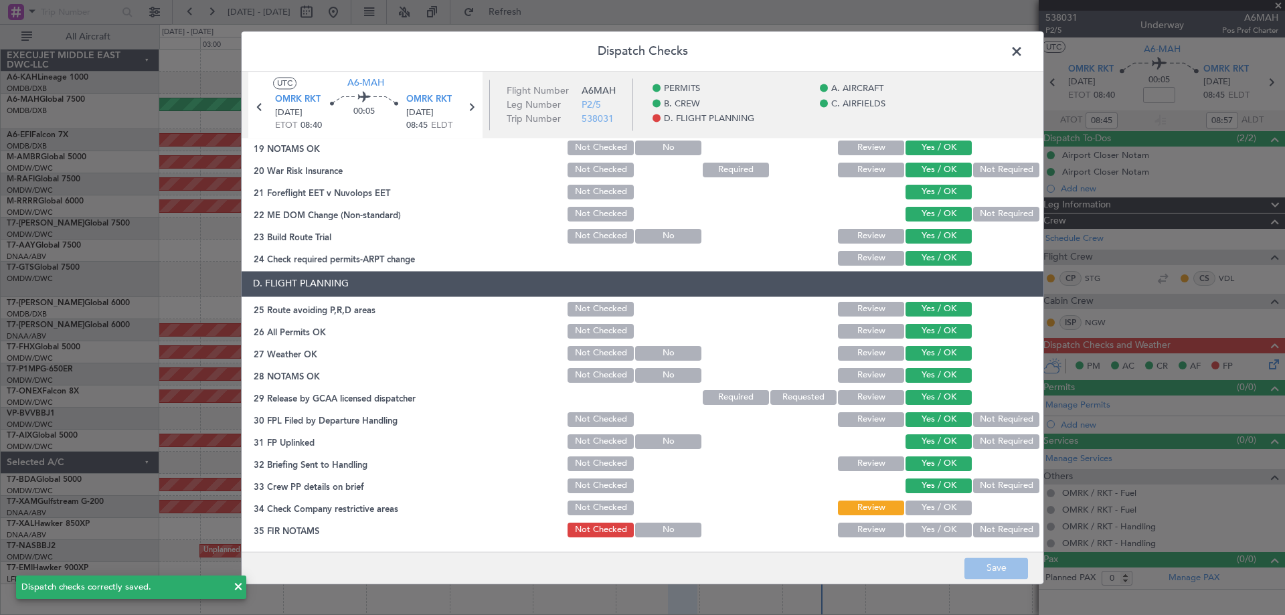
drag, startPoint x: 926, startPoint y: 507, endPoint x: 934, endPoint y: 532, distance: 26.7
click at [928, 511] on button "Yes / OK" at bounding box center [938, 507] width 66 height 15
click at [932, 533] on button "Yes / OK" at bounding box center [938, 530] width 66 height 15
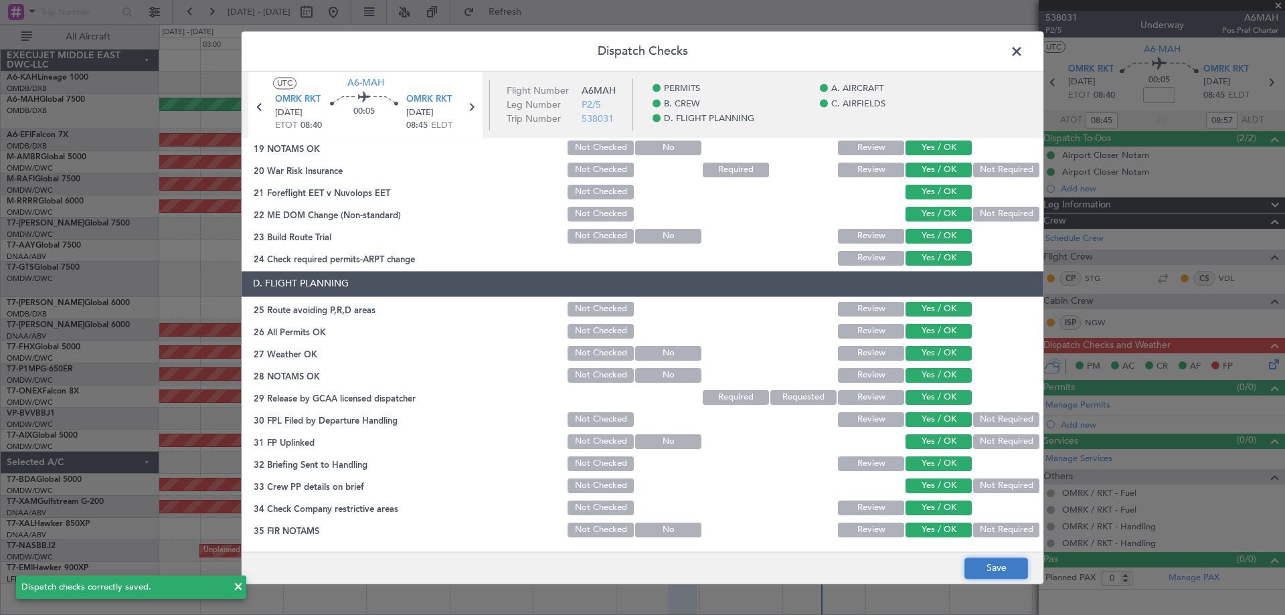
click at [986, 571] on button "Save" at bounding box center [996, 567] width 64 height 21
click at [1023, 52] on span at bounding box center [1023, 54] width 0 height 27
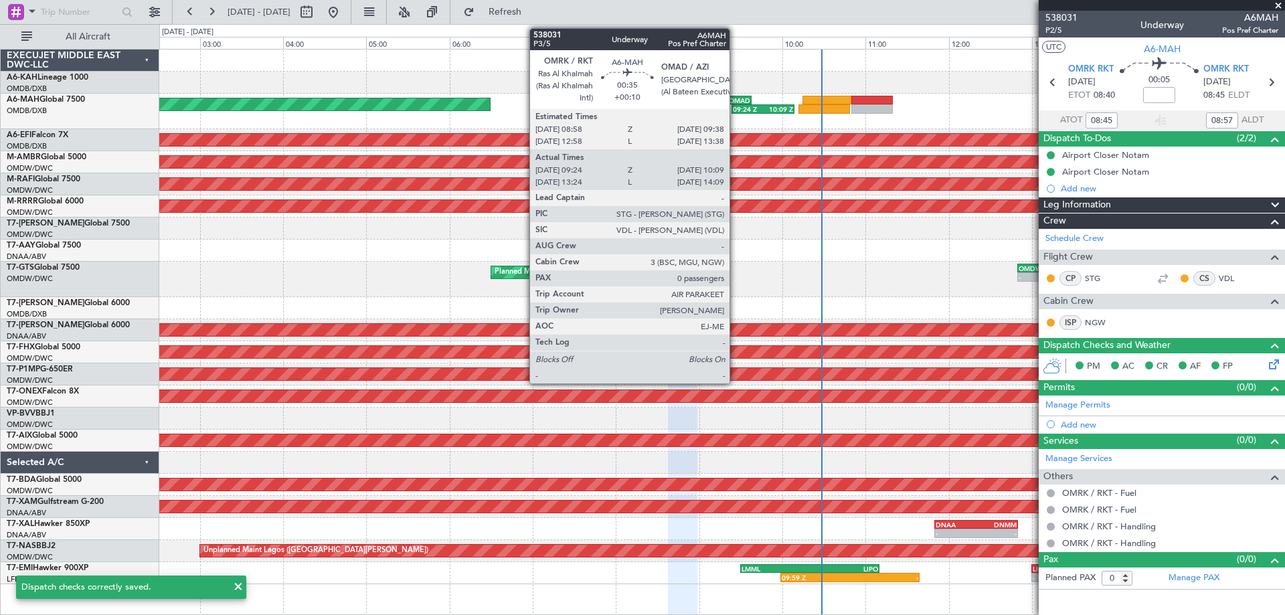
click at [735, 100] on div "OMAD" at bounding box center [736, 100] width 27 height 8
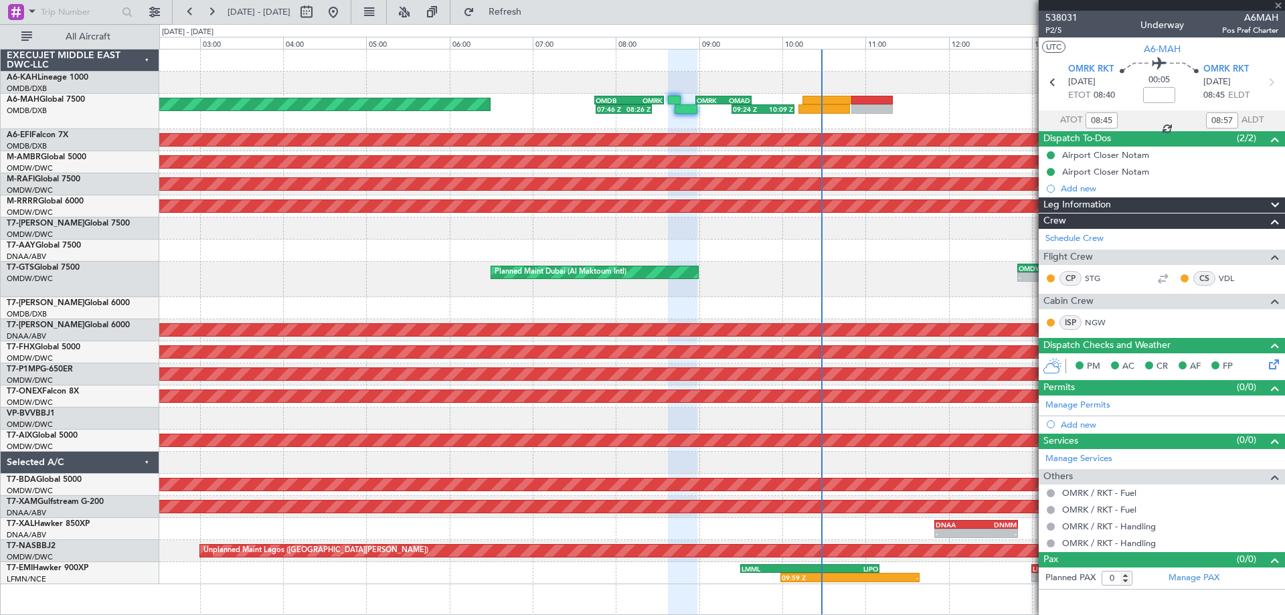
type input "+00:10"
type input "09:26"
type input "10:06"
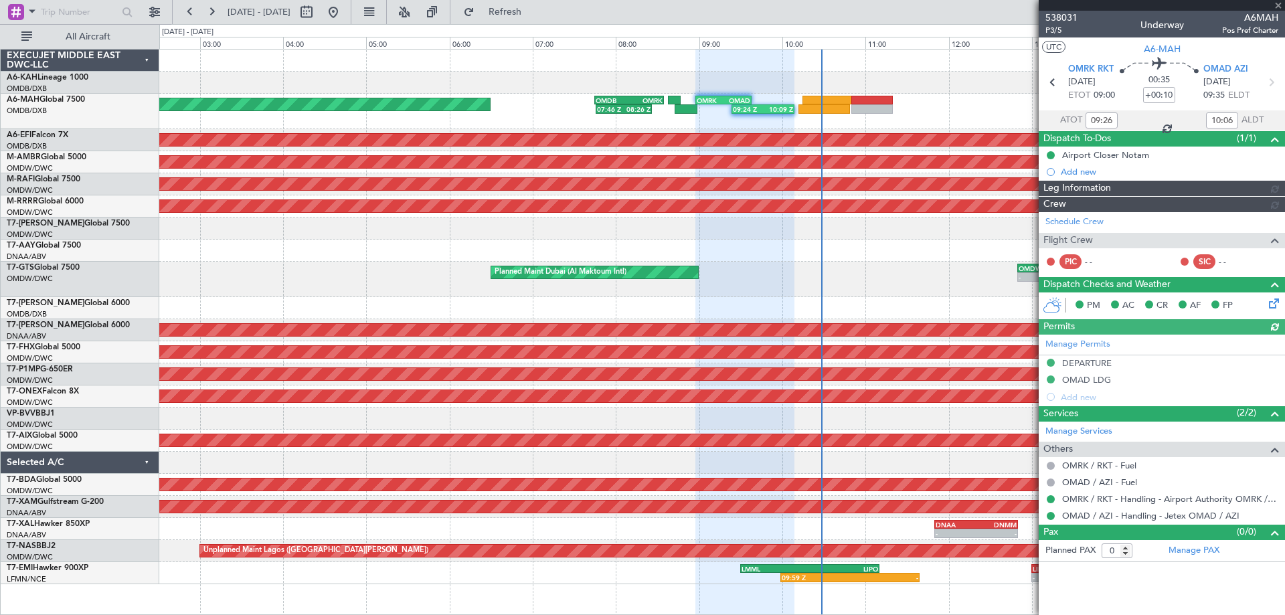
type input "[PERSON_NAME] (ANI)"
type input "7409"
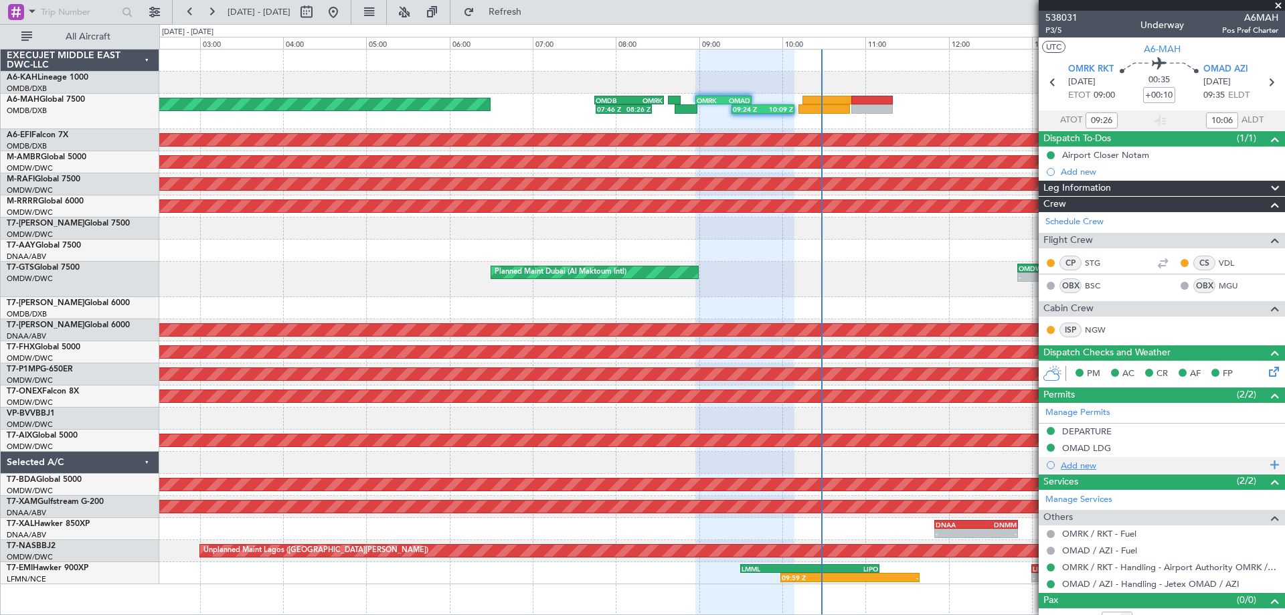
scroll to position [15, 0]
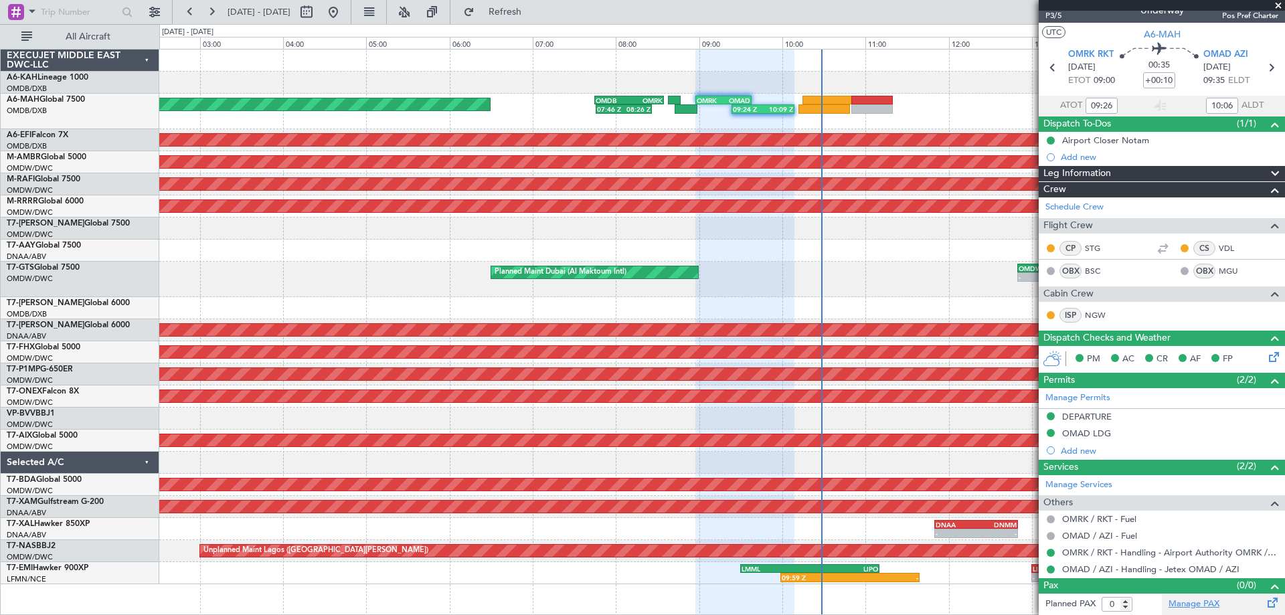
click at [1202, 608] on link "Manage PAX" at bounding box center [1193, 604] width 51 height 13
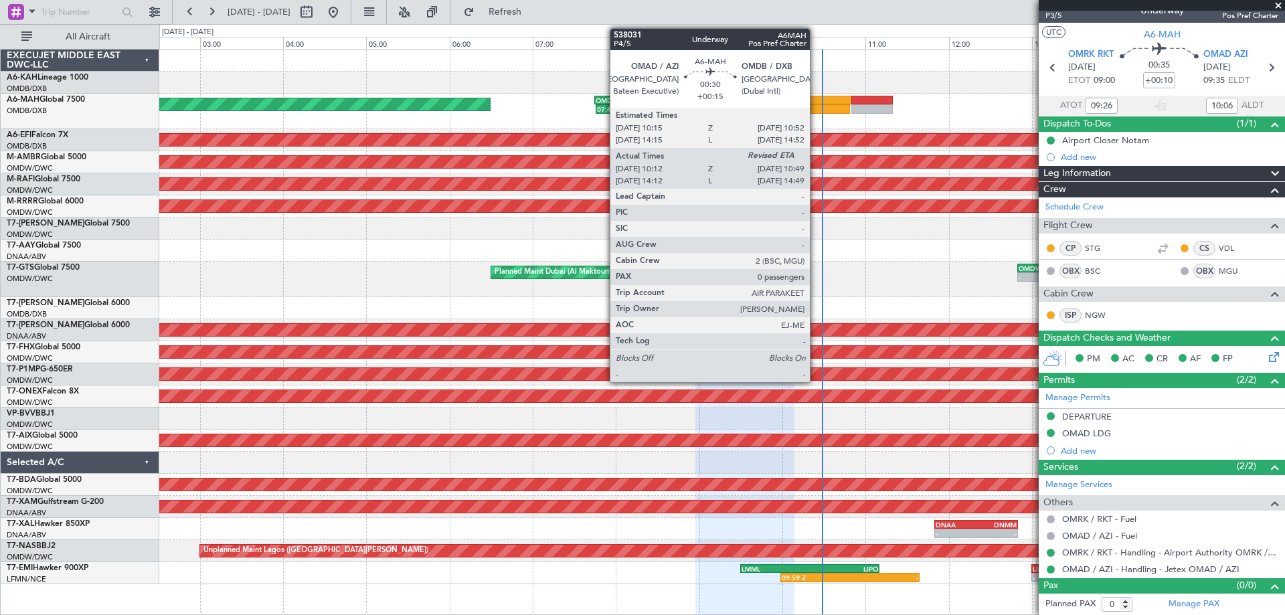
click at [816, 98] on div at bounding box center [828, 100] width 52 height 9
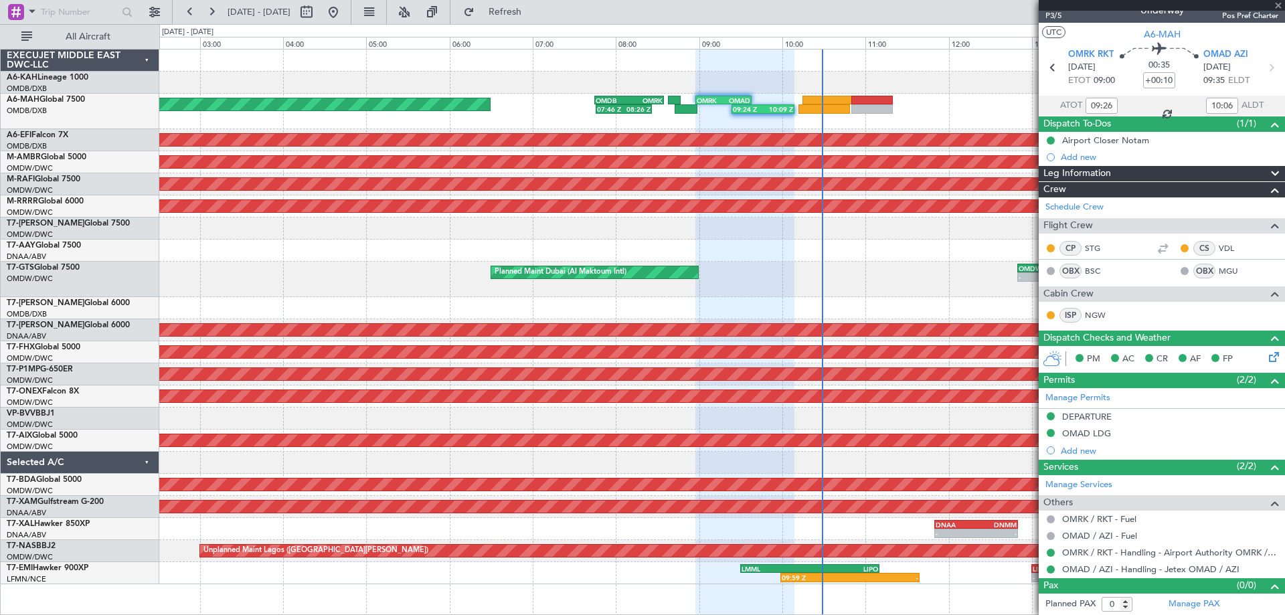
type input "+00:15"
type input "10:17"
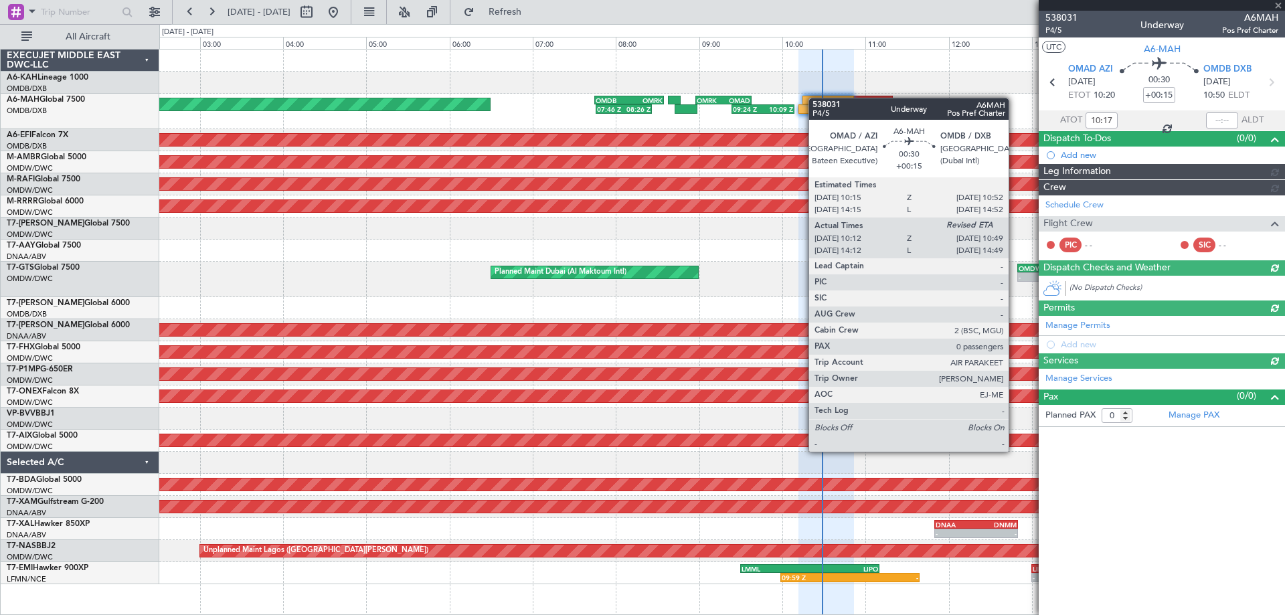
type input "[PERSON_NAME] (ANI)"
type input "7410"
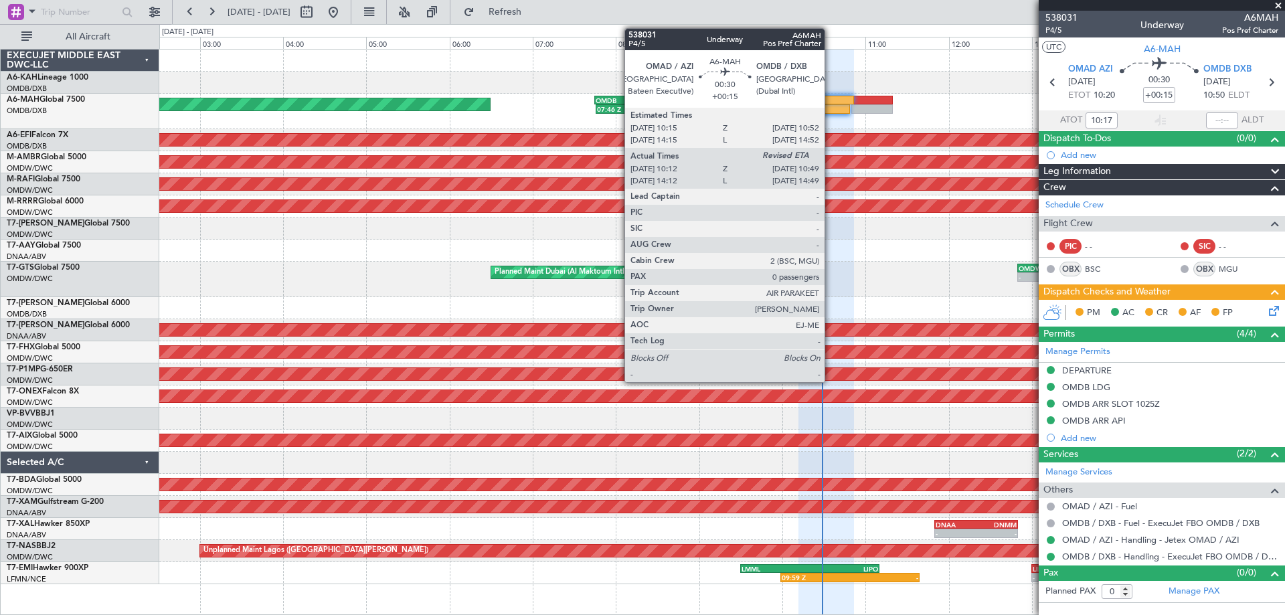
click at [830, 103] on div at bounding box center [828, 100] width 52 height 9
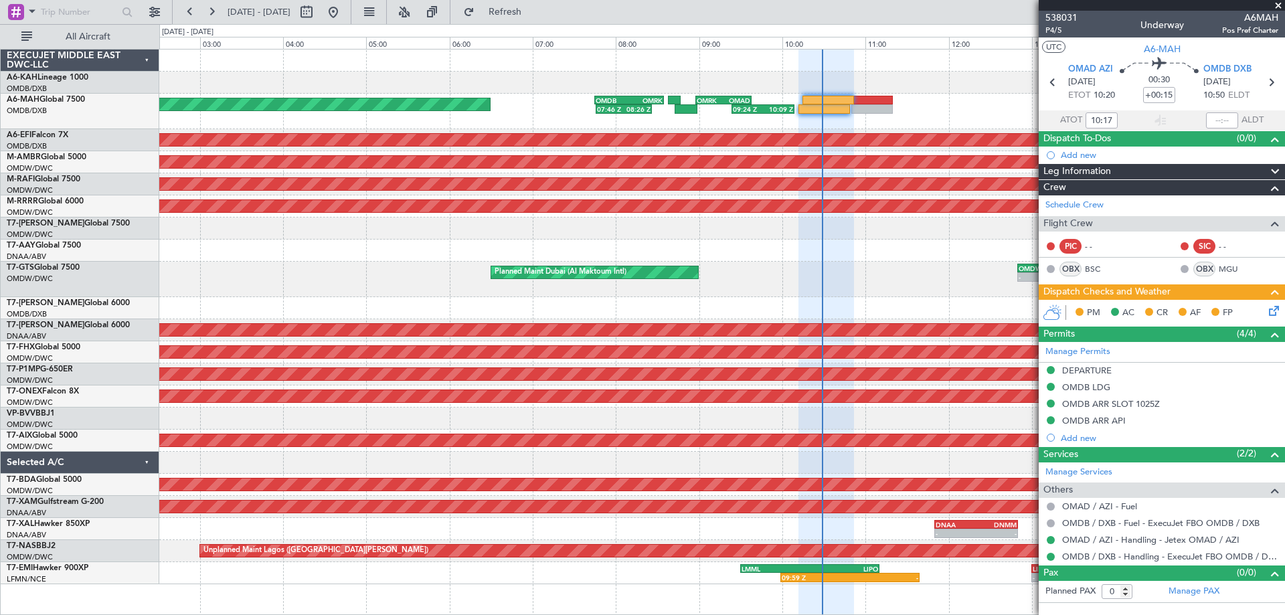
click at [752, 114] on div "Planned Maint [GEOGRAPHIC_DATA] ([GEOGRAPHIC_DATA] Intl) Planned Maint [GEOGRAP…" at bounding box center [721, 111] width 1125 height 35
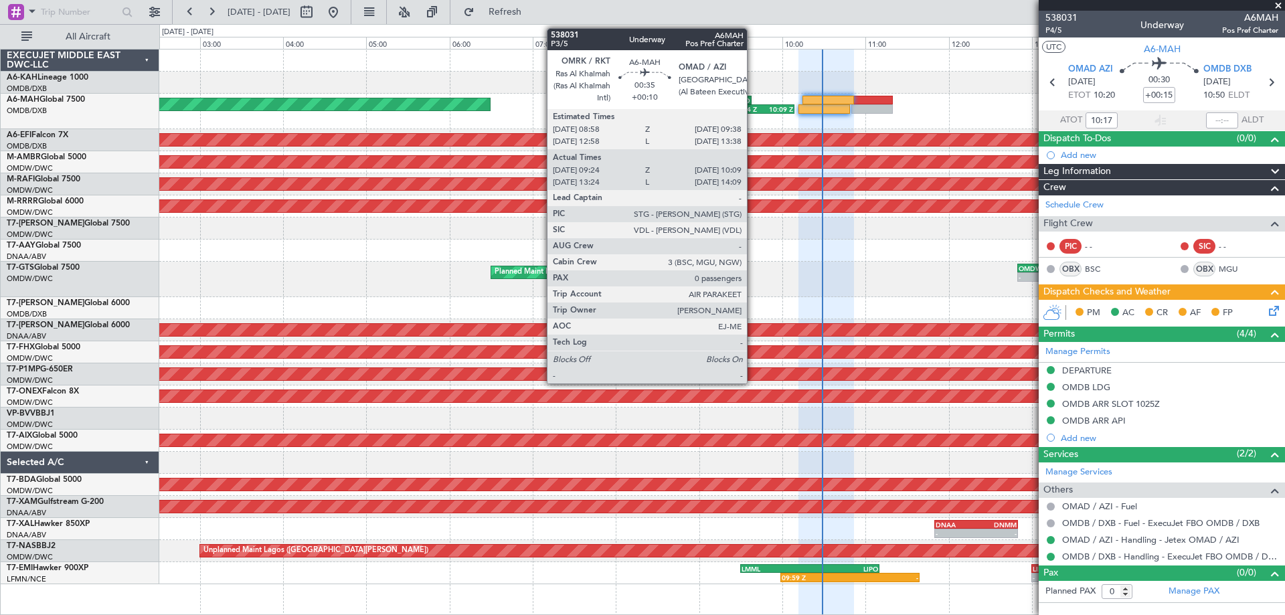
click at [753, 110] on div "09:24 Z" at bounding box center [748, 109] width 30 height 8
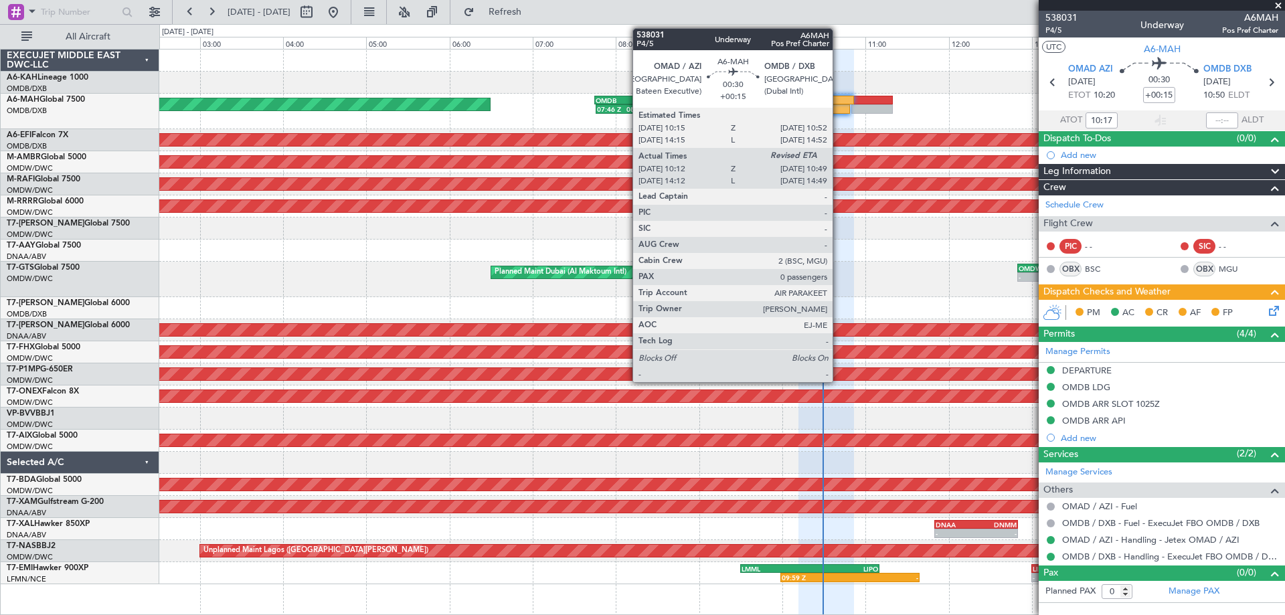
click at [838, 106] on div at bounding box center [824, 108] width 52 height 9
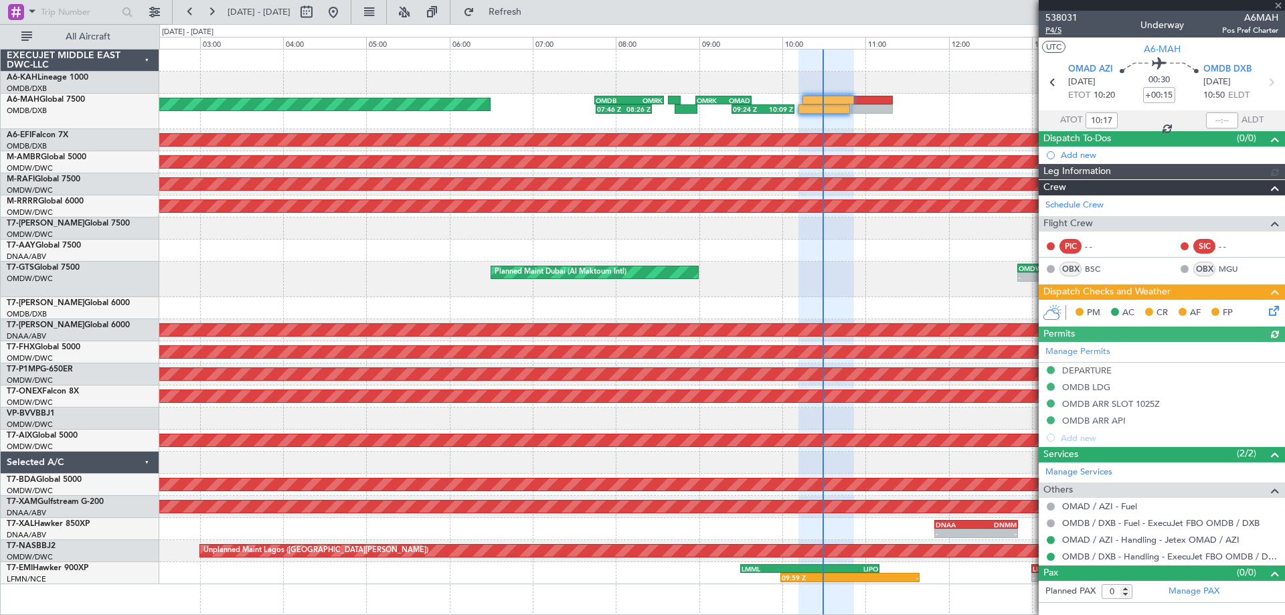
type input "[PERSON_NAME] (ANI)"
type input "7410"
click at [1056, 27] on span "P4/5" at bounding box center [1061, 30] width 32 height 11
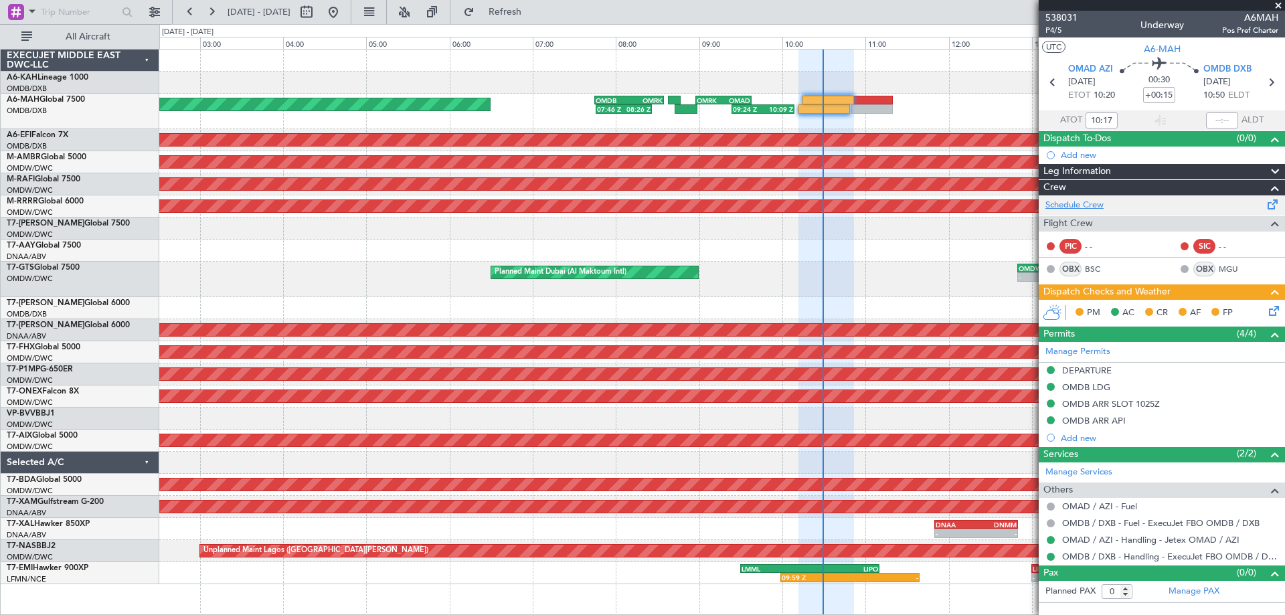
click at [1076, 207] on link "Schedule Crew" at bounding box center [1074, 205] width 58 height 13
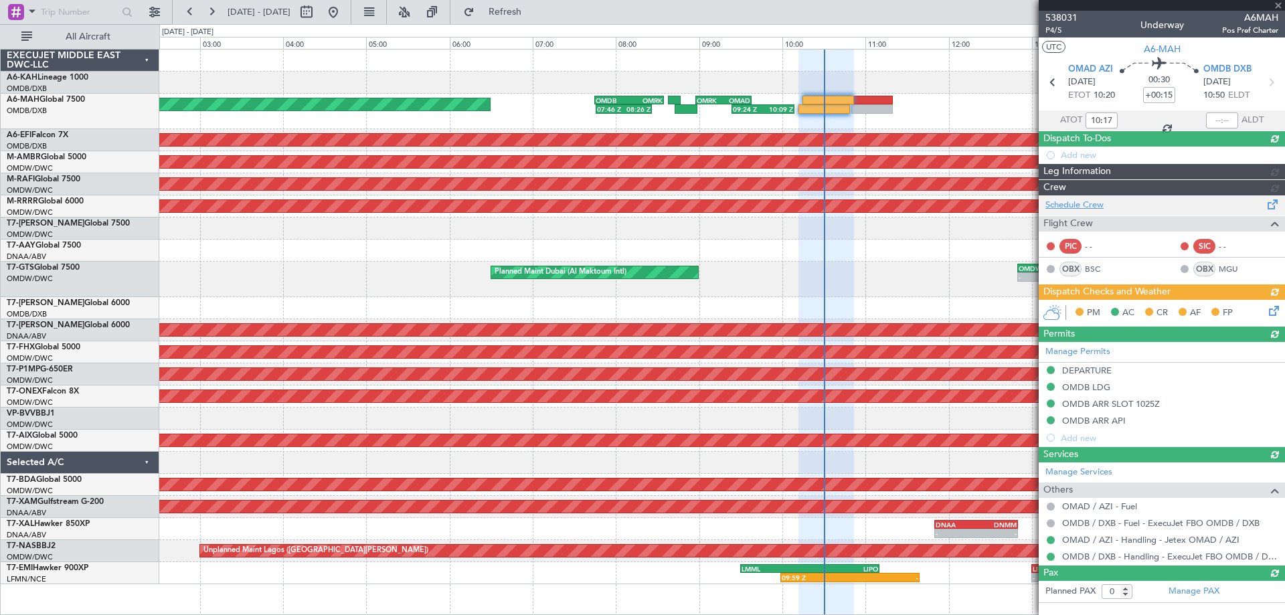
type input "[PERSON_NAME] (ANI)"
type input "7410"
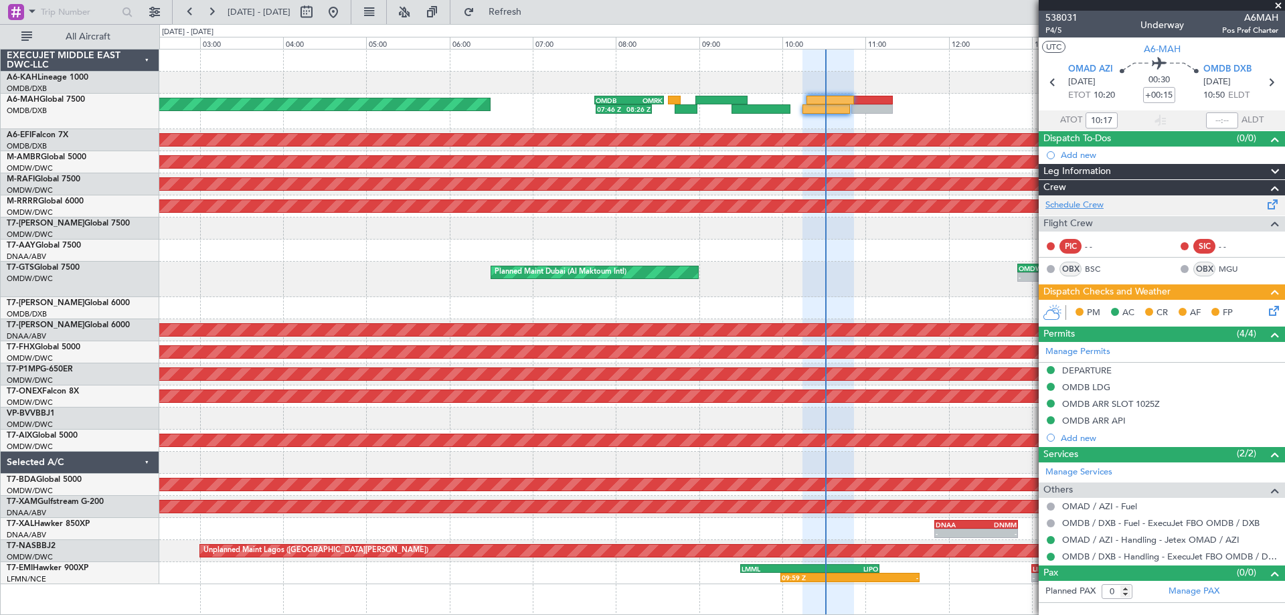
click at [1092, 207] on link "Schedule Crew" at bounding box center [1074, 205] width 58 height 13
click at [537, 18] on button "Refresh" at bounding box center [497, 11] width 80 height 21
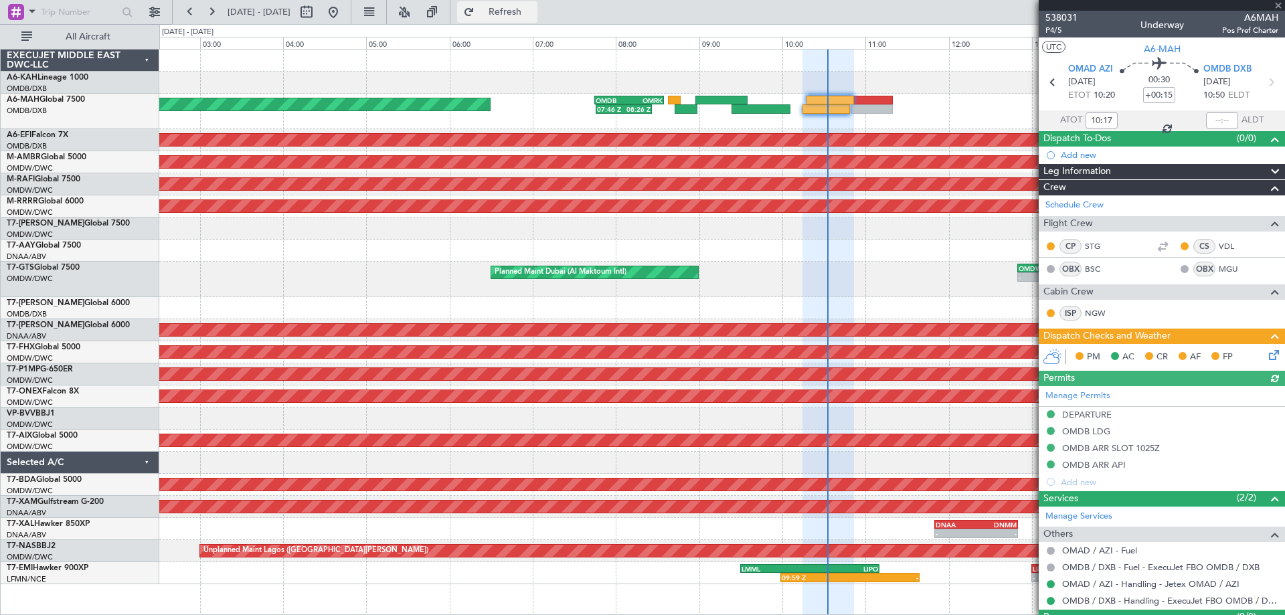
type input "[PERSON_NAME] (ANI)"
type input "7410"
click at [1266, 352] on icon at bounding box center [1271, 352] width 11 height 11
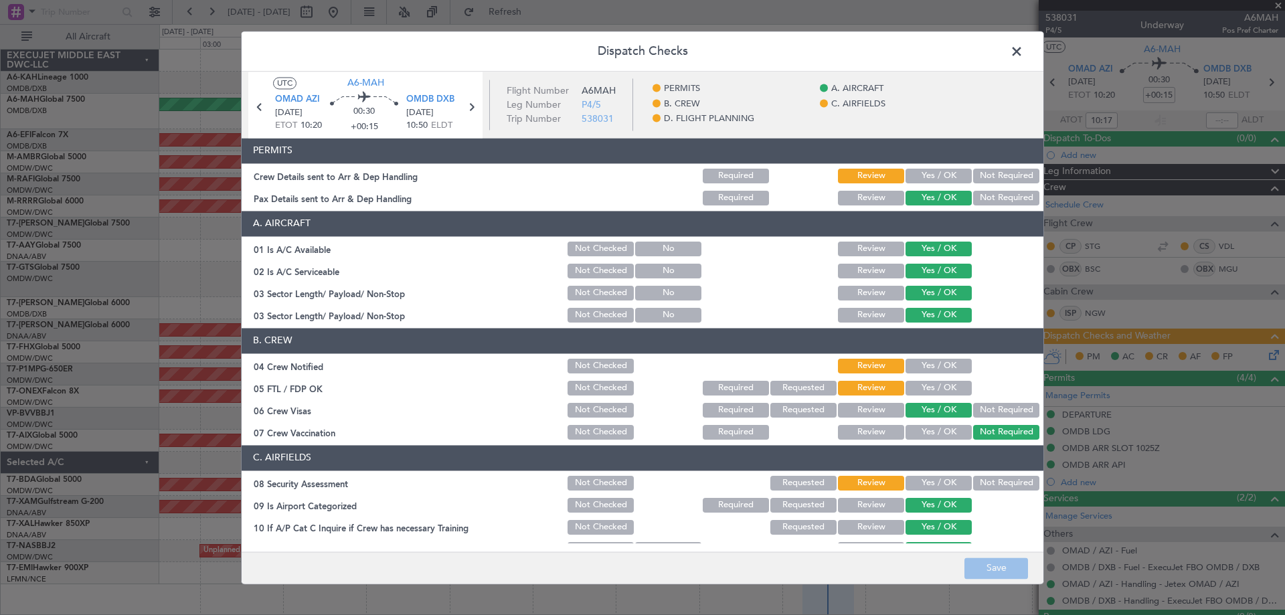
click at [916, 174] on button "Yes / OK" at bounding box center [938, 176] width 66 height 15
click at [917, 360] on button "Yes / OK" at bounding box center [938, 366] width 66 height 15
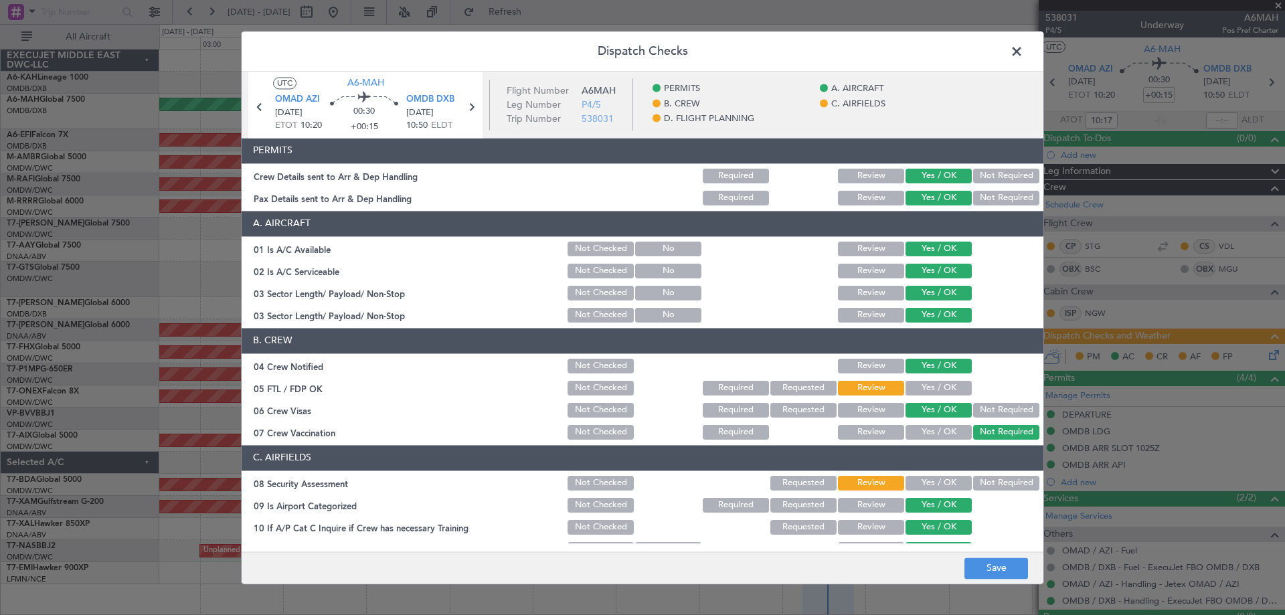
click at [922, 386] on button "Yes / OK" at bounding box center [938, 388] width 66 height 15
click at [933, 476] on button "Yes / OK" at bounding box center [938, 483] width 66 height 15
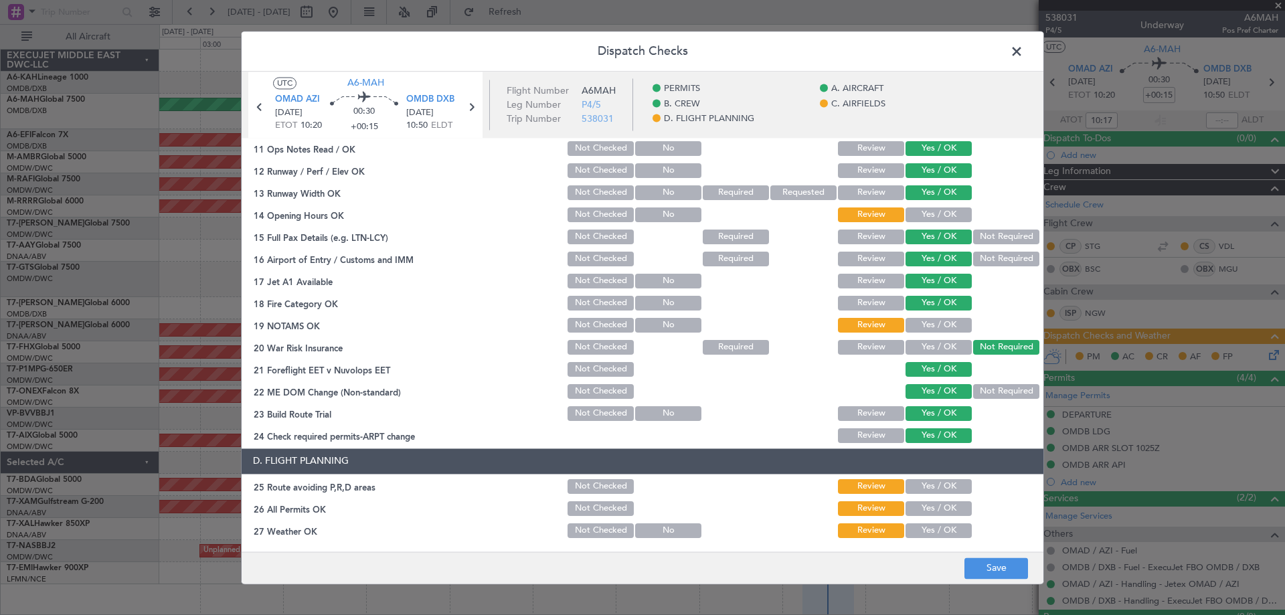
scroll to position [177, 0]
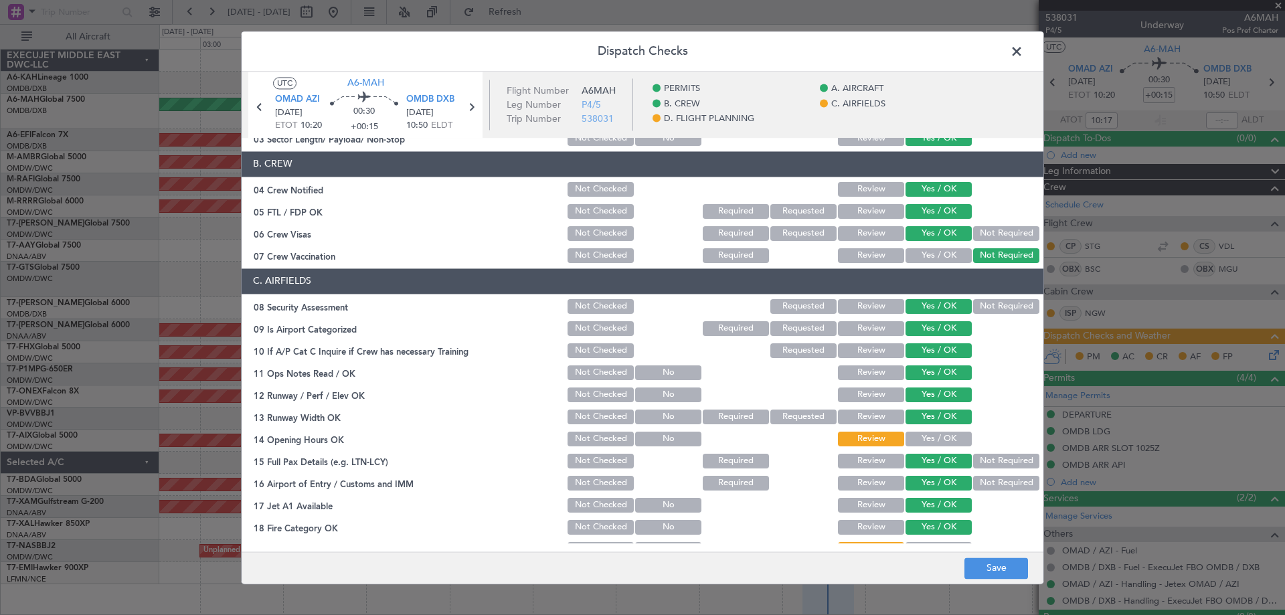
click at [924, 428] on section "C. AIRFIELDS 08 Security Assessment Not Checked Requested Review Yes / OK Not R…" at bounding box center [643, 468] width 802 height 401
click at [930, 445] on button "Yes / OK" at bounding box center [938, 439] width 66 height 15
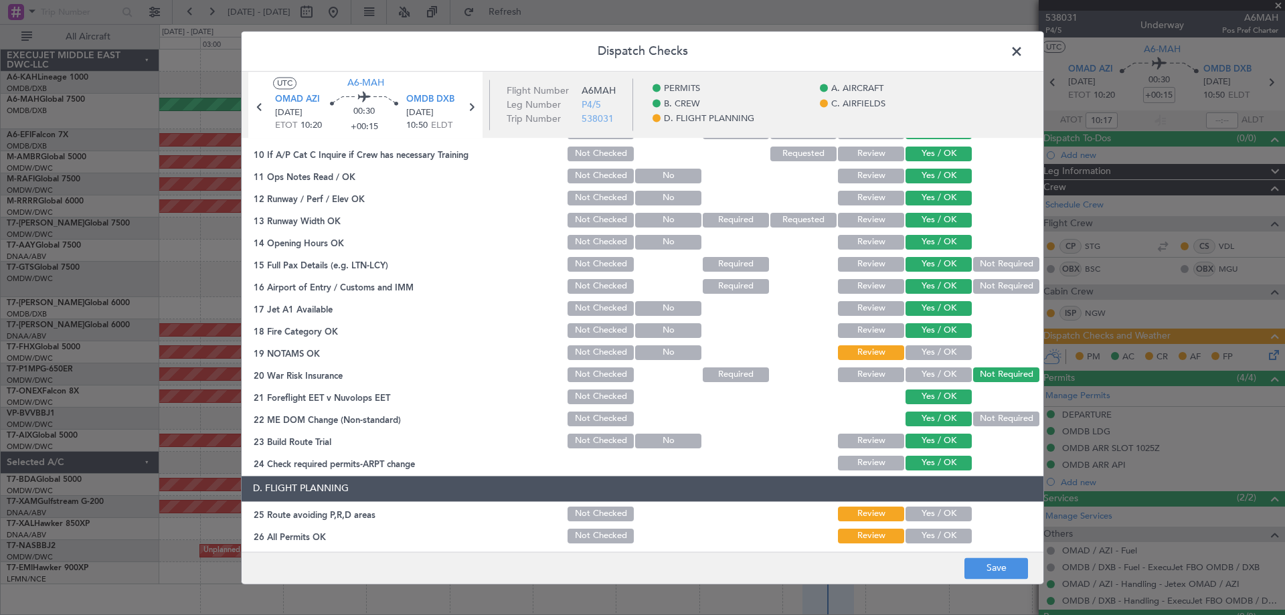
scroll to position [511, 0]
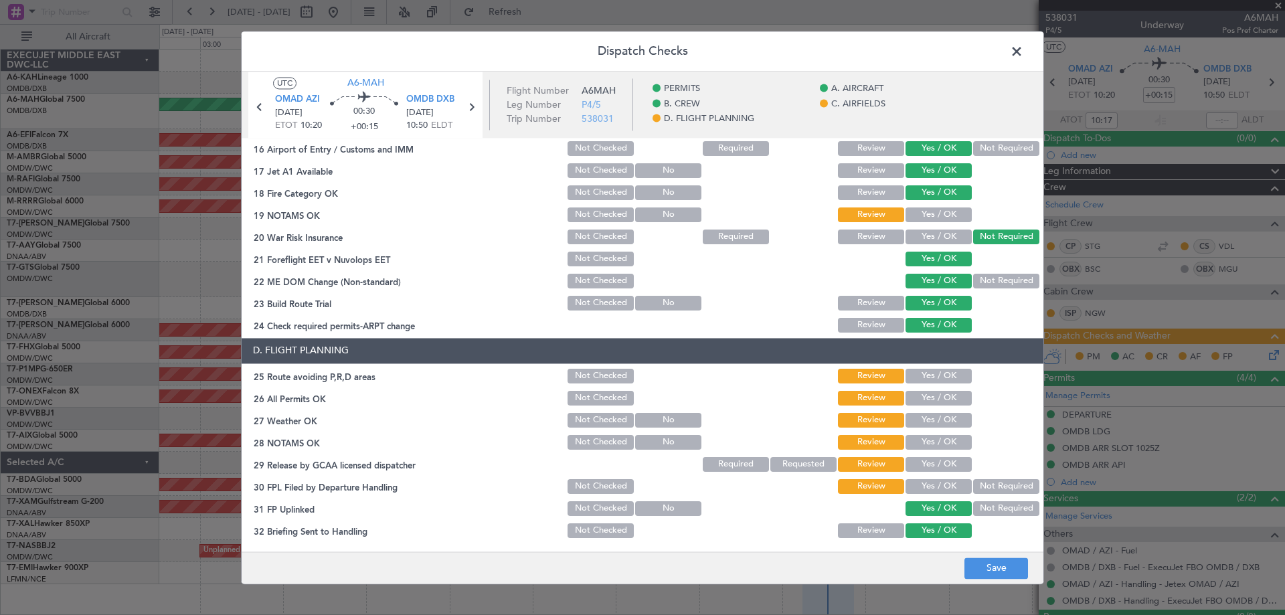
click at [911, 211] on button "Yes / OK" at bounding box center [938, 214] width 66 height 15
click at [939, 379] on button "Yes / OK" at bounding box center [938, 376] width 66 height 15
click at [931, 399] on button "Yes / OK" at bounding box center [938, 398] width 66 height 15
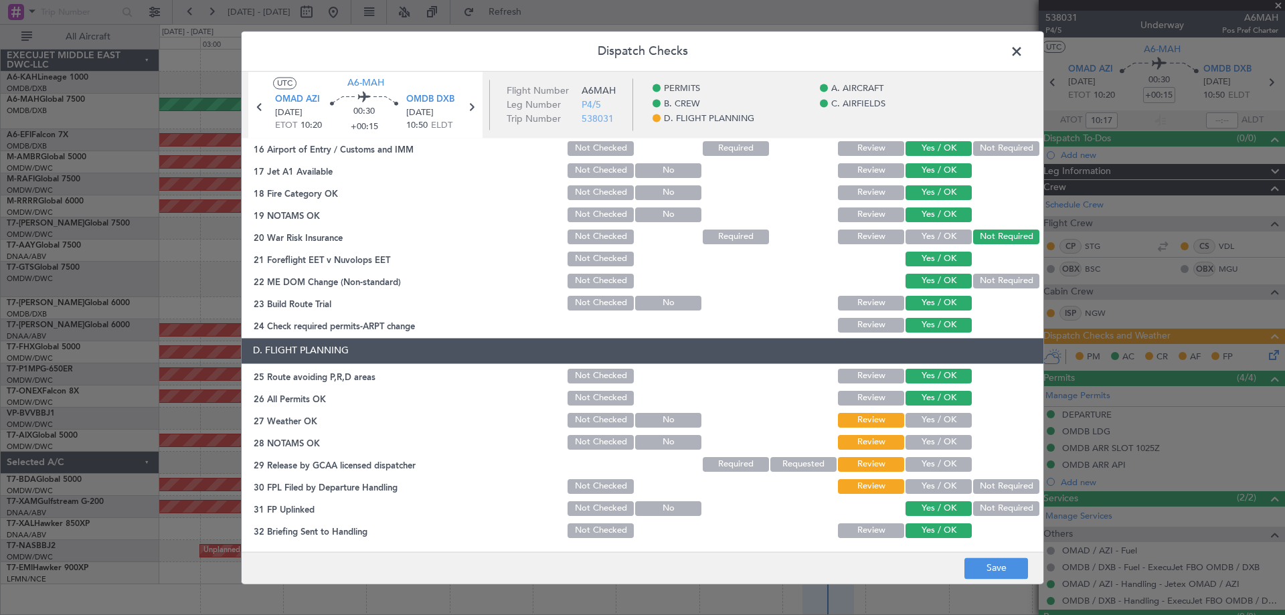
click at [931, 422] on button "Yes / OK" at bounding box center [938, 420] width 66 height 15
click at [927, 448] on button "Yes / OK" at bounding box center [938, 442] width 66 height 15
click at [925, 459] on button "Yes / OK" at bounding box center [938, 464] width 66 height 15
drag, startPoint x: 923, startPoint y: 492, endPoint x: 942, endPoint y: 483, distance: 20.7
click at [925, 491] on button "Yes / OK" at bounding box center [938, 486] width 66 height 15
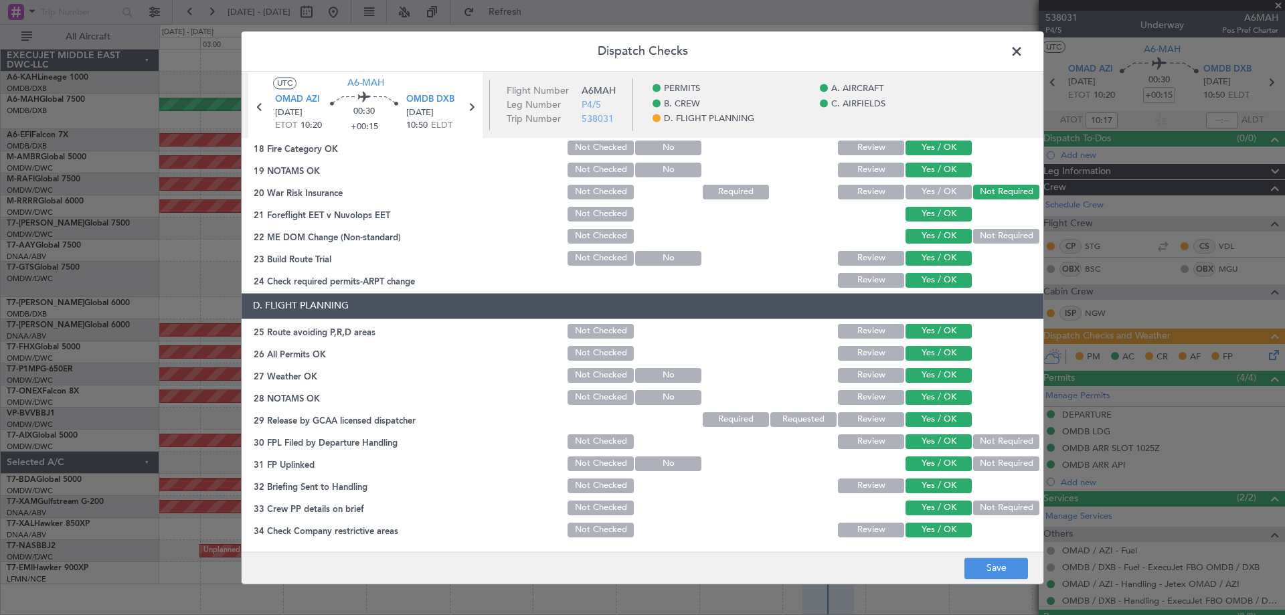
scroll to position [578, 0]
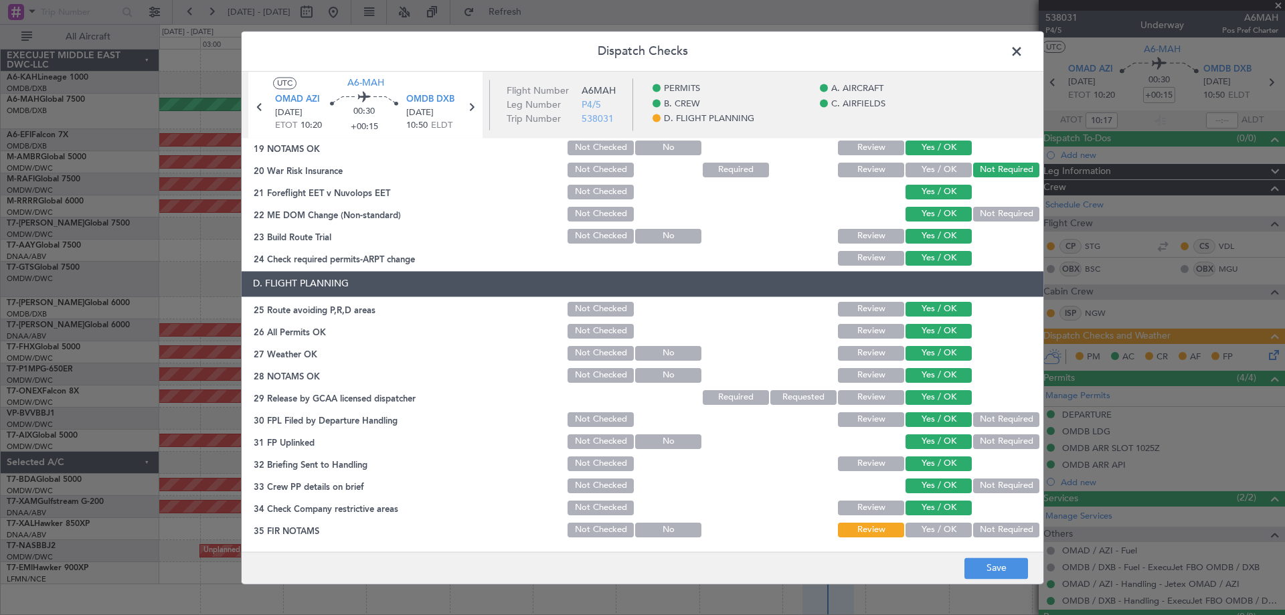
click at [933, 531] on button "Yes / OK" at bounding box center [938, 530] width 66 height 15
click at [986, 566] on button "Save" at bounding box center [996, 567] width 64 height 21
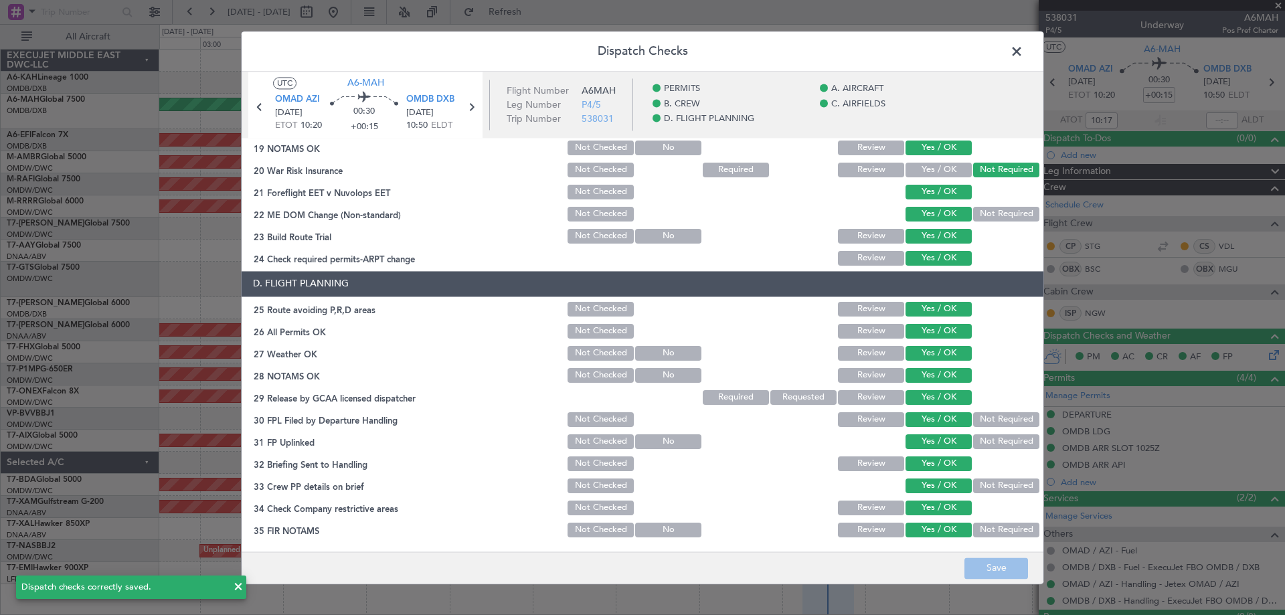
click at [1023, 54] on span at bounding box center [1023, 54] width 0 height 27
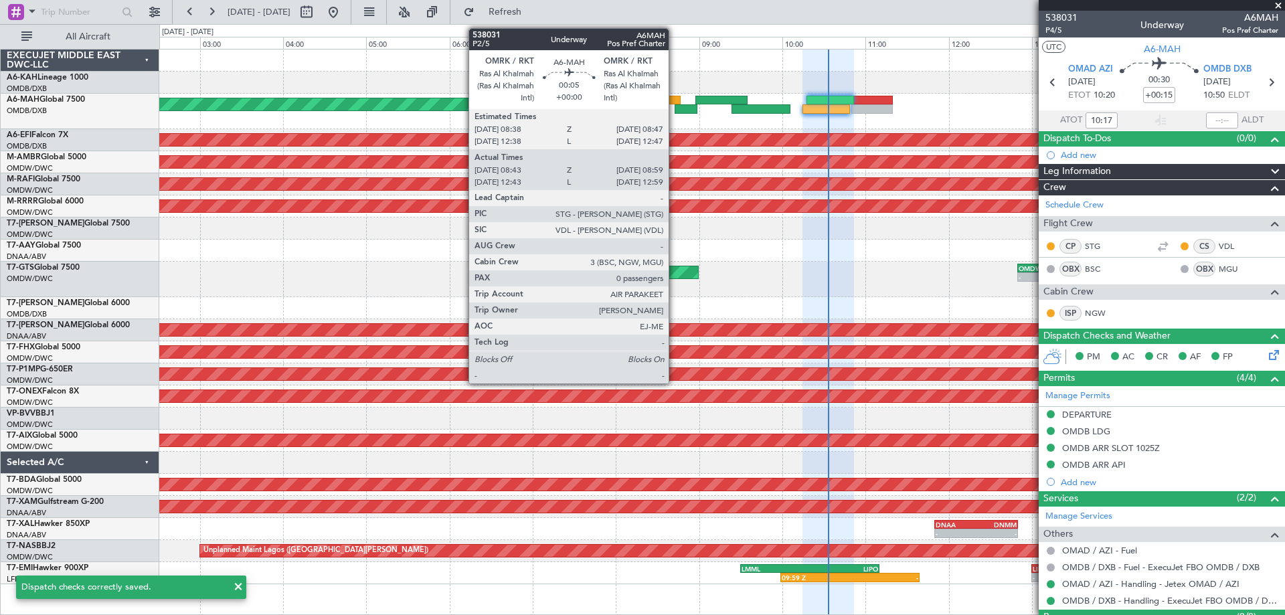
click at [674, 98] on div at bounding box center [674, 100] width 13 height 9
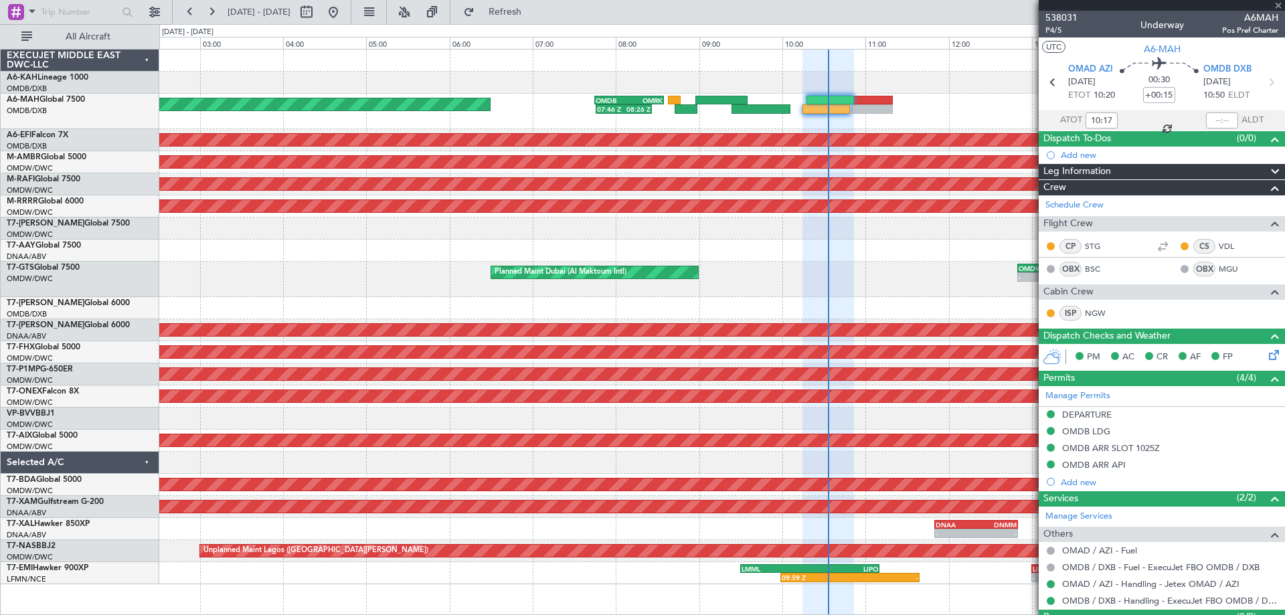
type input "08:45"
type input "08:57"
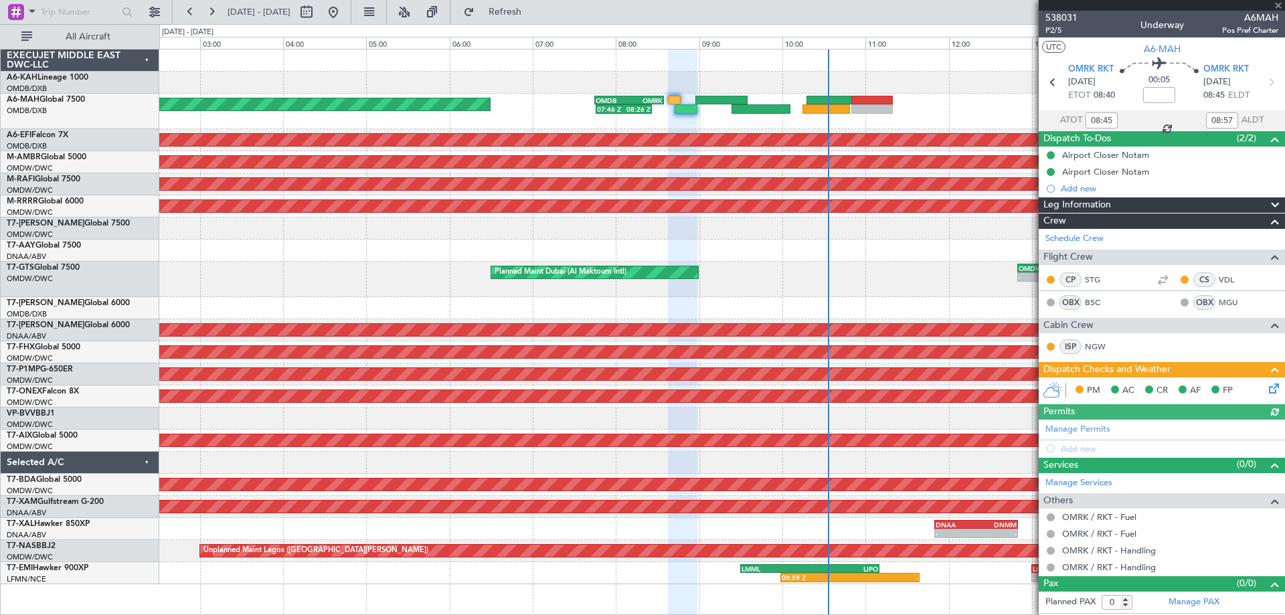
click at [1272, 382] on icon at bounding box center [1271, 386] width 11 height 11
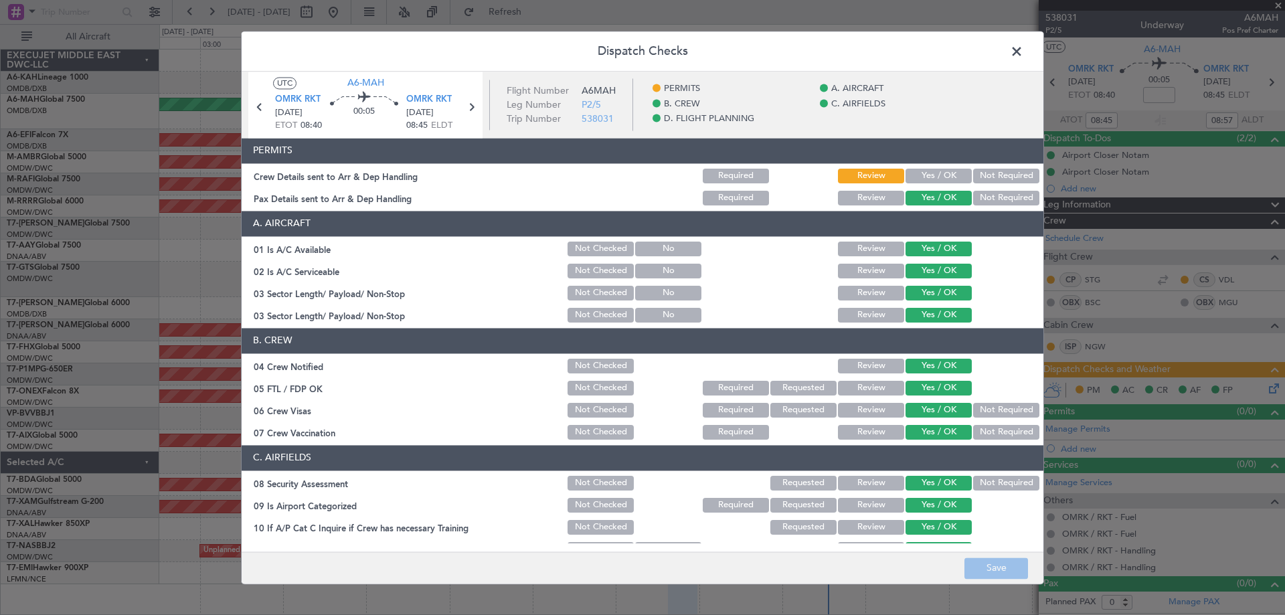
click at [942, 177] on button "Yes / OK" at bounding box center [938, 176] width 66 height 15
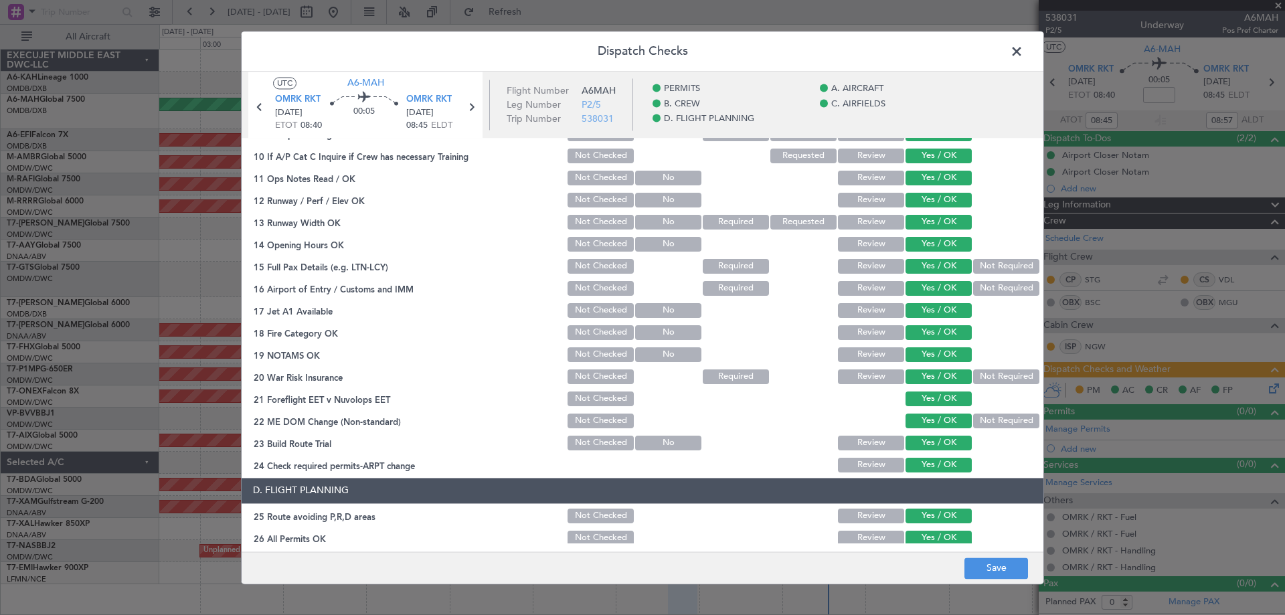
scroll to position [401, 0]
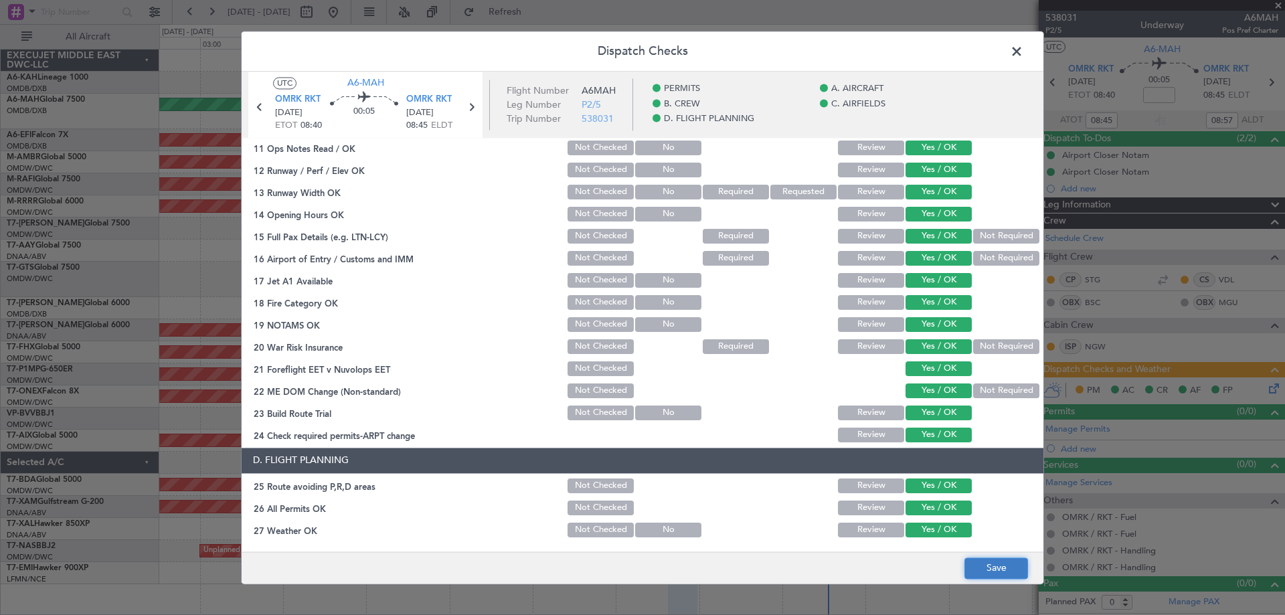
click at [1000, 561] on button "Save" at bounding box center [996, 567] width 64 height 21
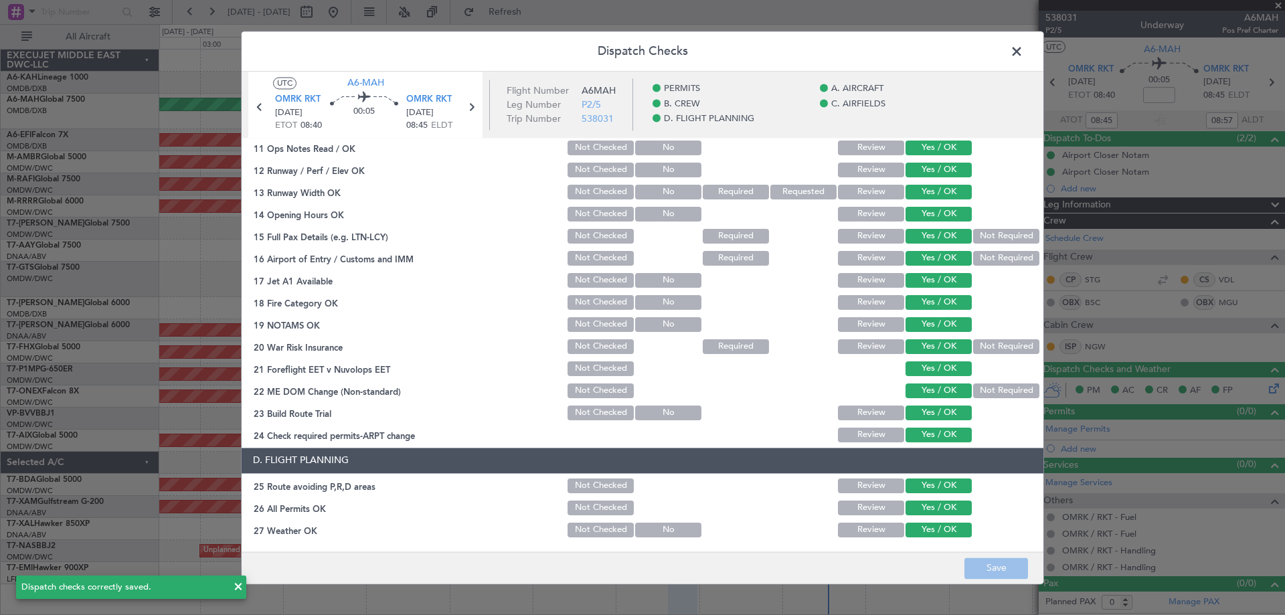
click at [1023, 48] on span at bounding box center [1023, 54] width 0 height 27
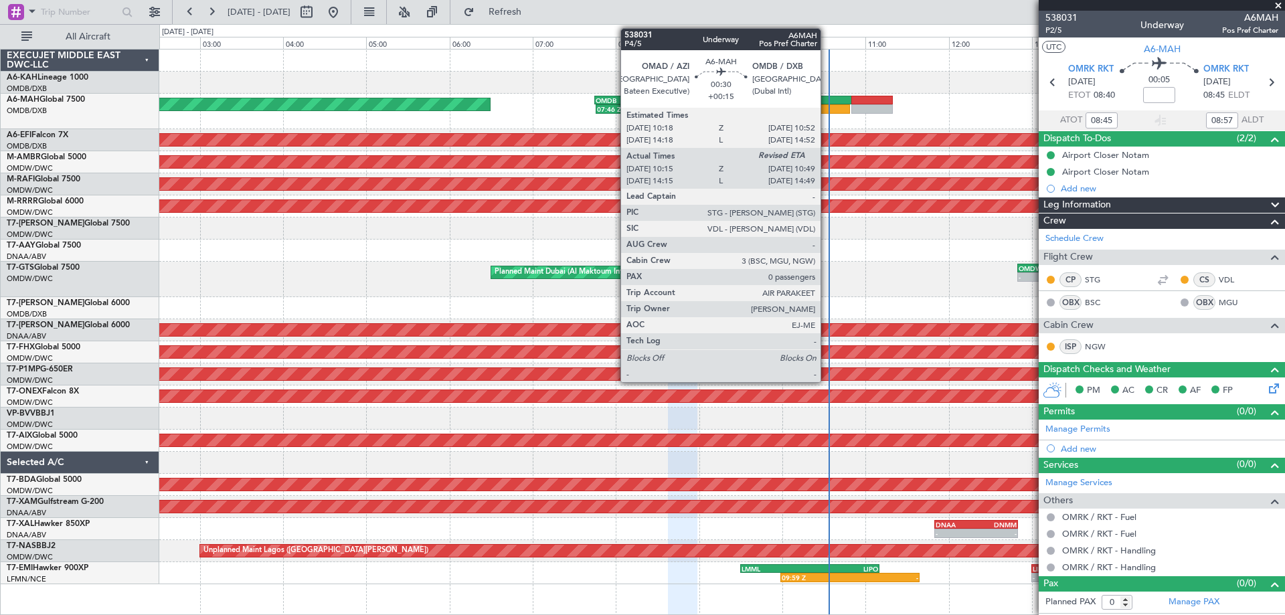
click at [826, 105] on div at bounding box center [826, 108] width 48 height 9
click at [826, 106] on div at bounding box center [826, 108] width 48 height 9
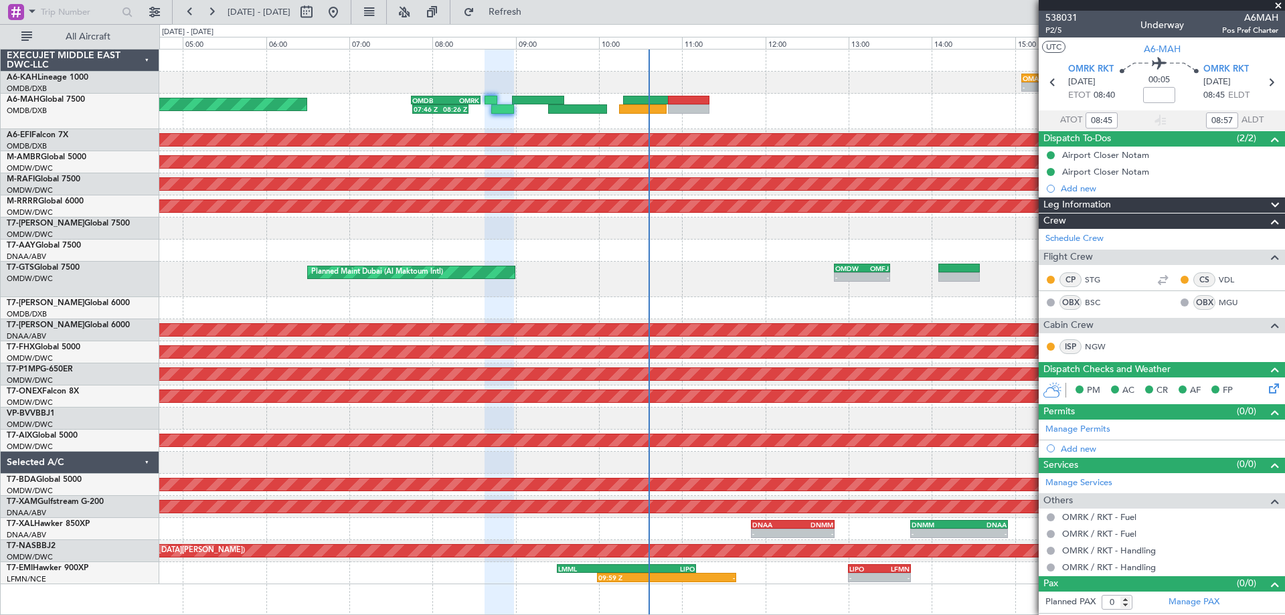
click at [597, 230] on div at bounding box center [721, 228] width 1125 height 22
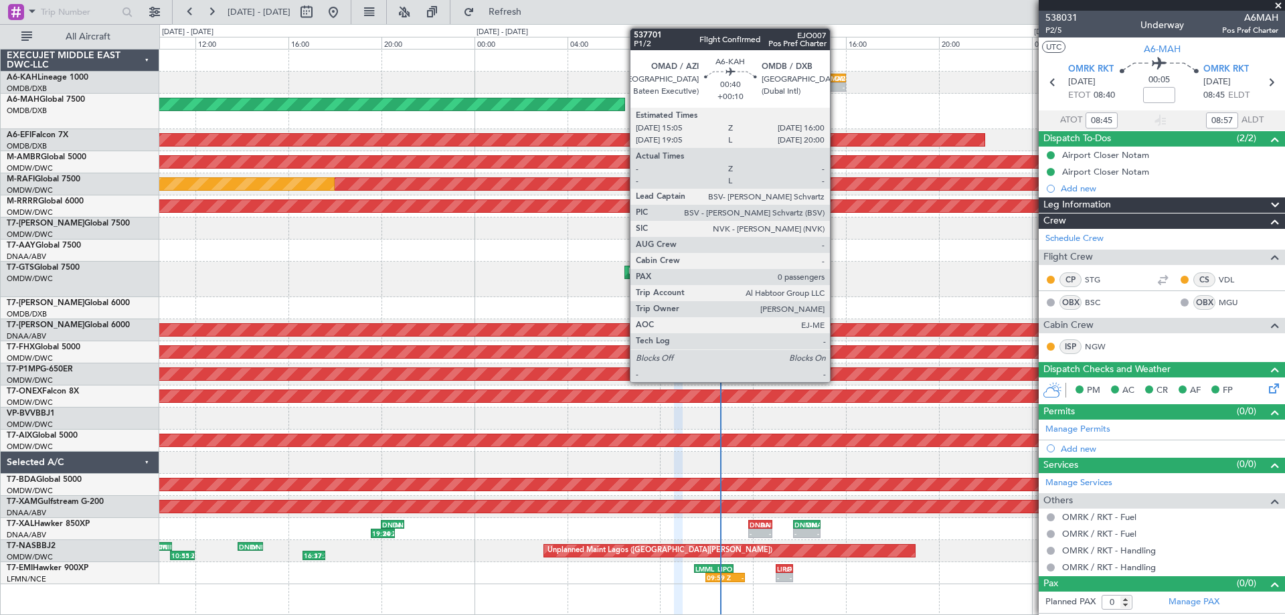
click at [835, 75] on div "OMDB" at bounding box center [838, 78] width 9 height 8
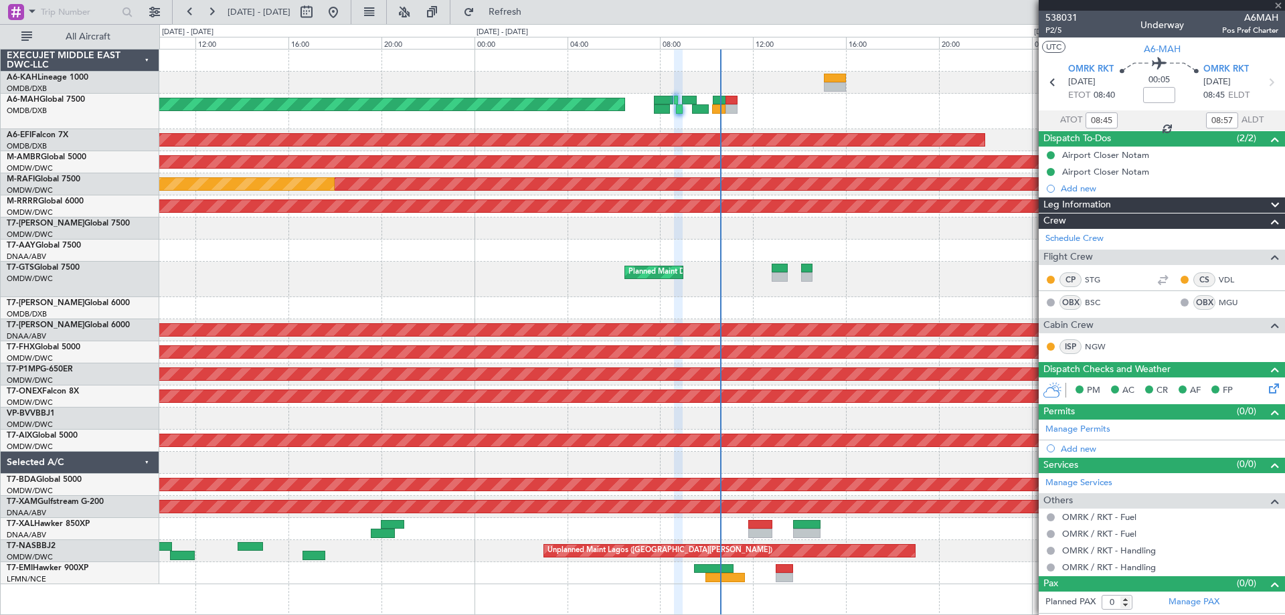
type input "+00:10"
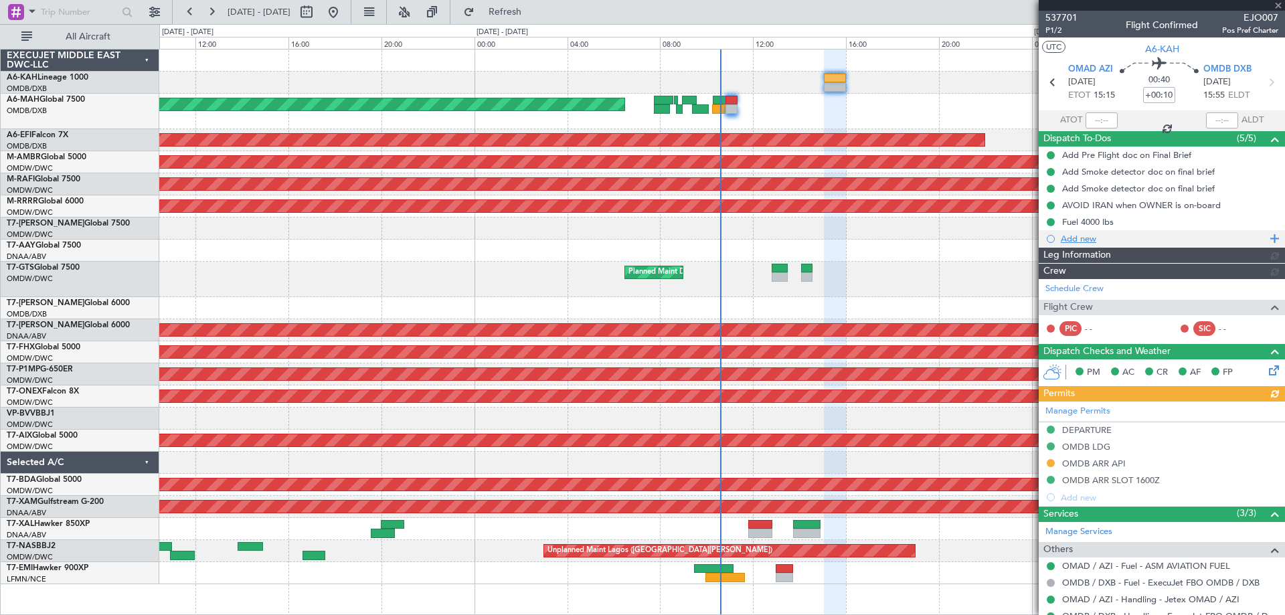
type input "[PERSON_NAME] ([PERSON_NAME])"
type input "7399"
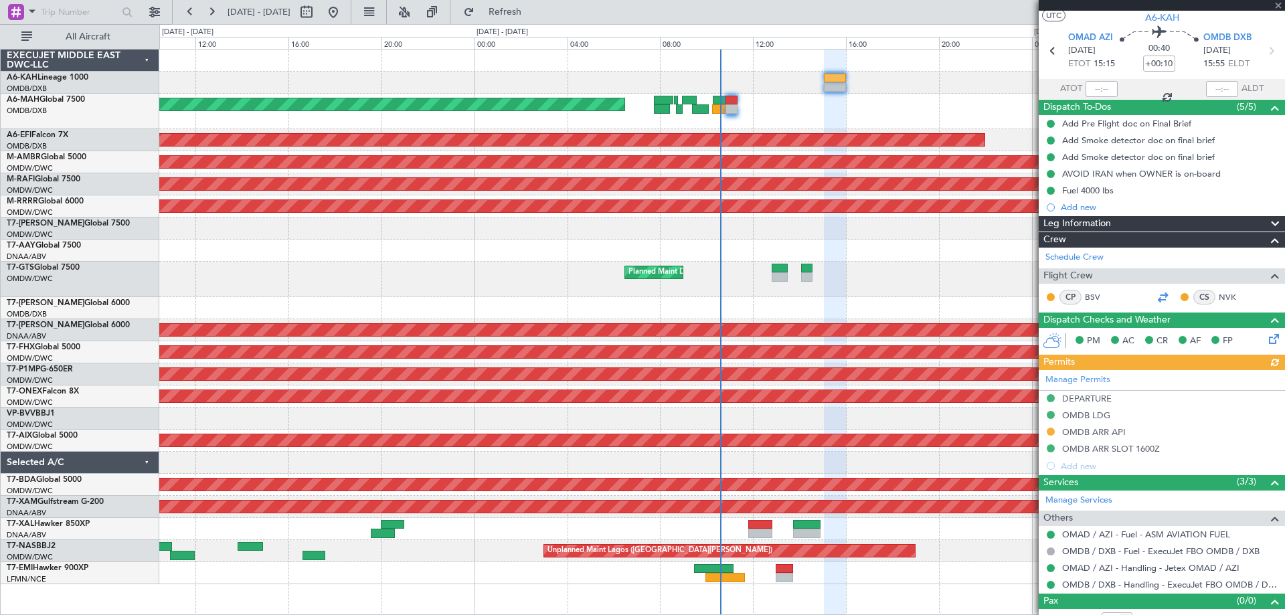
scroll to position [47, 0]
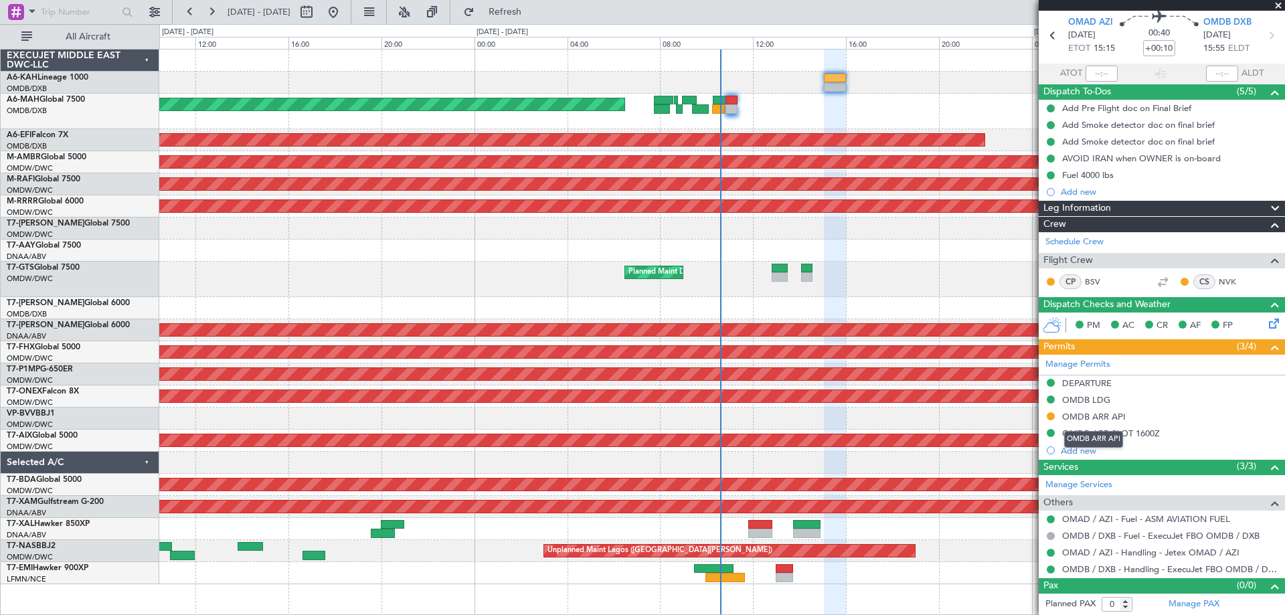
click at [1099, 415] on div "OMDB ARR API" at bounding box center [1094, 416] width 64 height 11
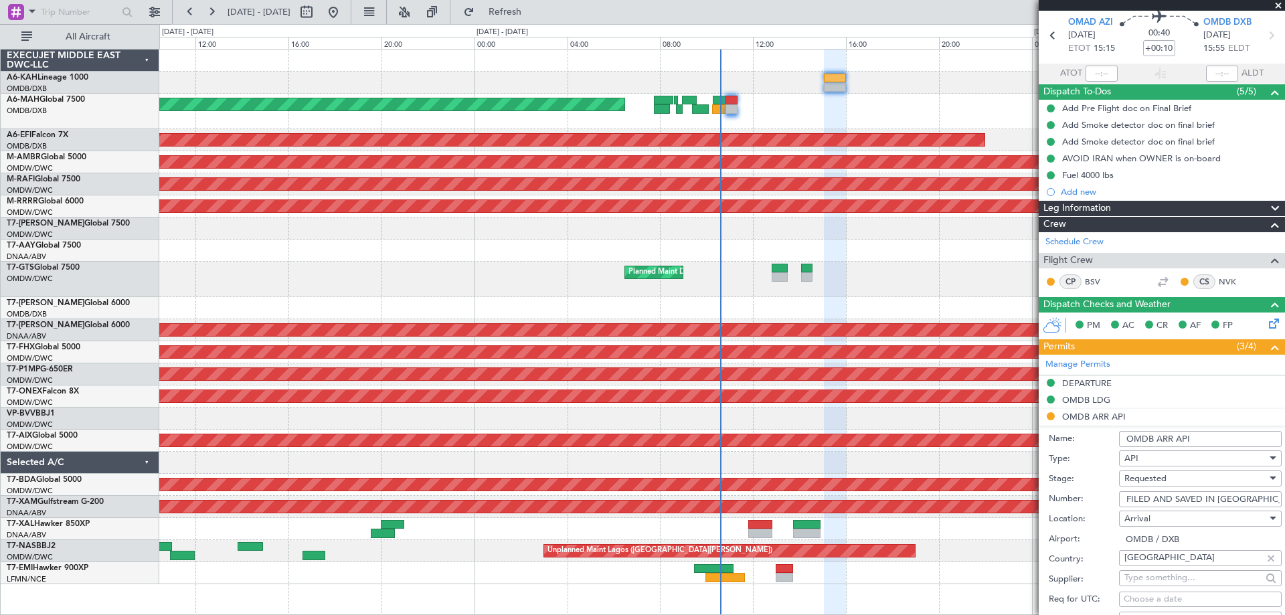
click at [1150, 473] on span "Requested" at bounding box center [1145, 478] width 42 height 12
drag, startPoint x: 1165, startPoint y: 584, endPoint x: 1178, endPoint y: 498, distance: 87.2
click at [1165, 581] on span "Received OK" at bounding box center [1195, 585] width 141 height 20
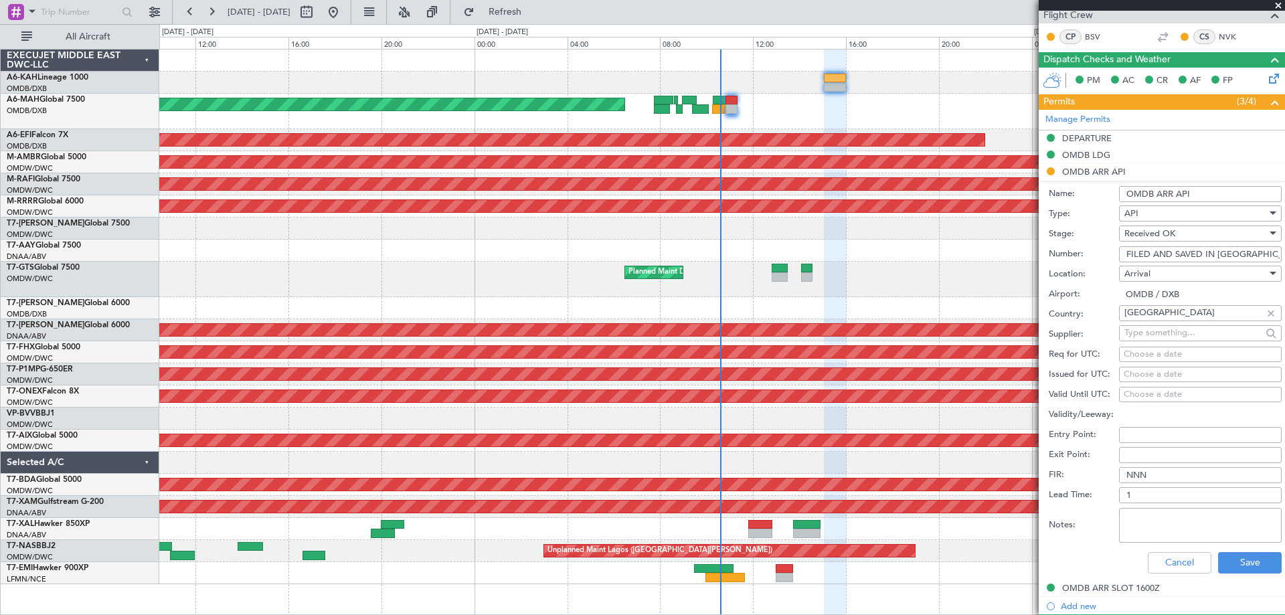
scroll to position [381, 0]
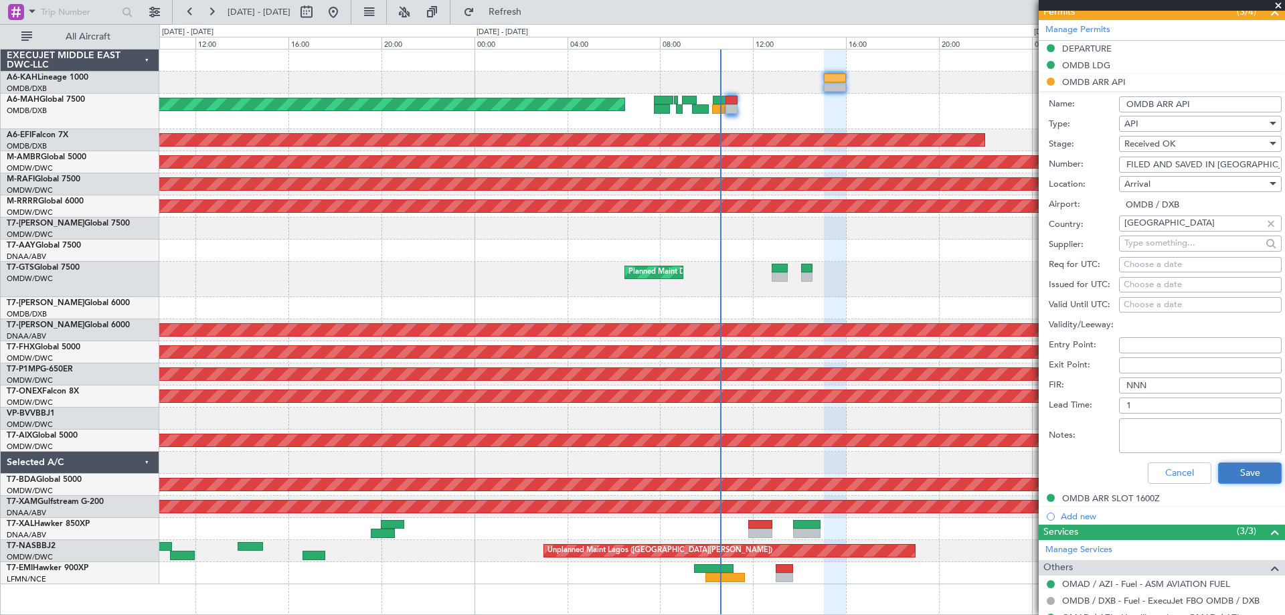
click at [1251, 474] on button "Save" at bounding box center [1250, 472] width 64 height 21
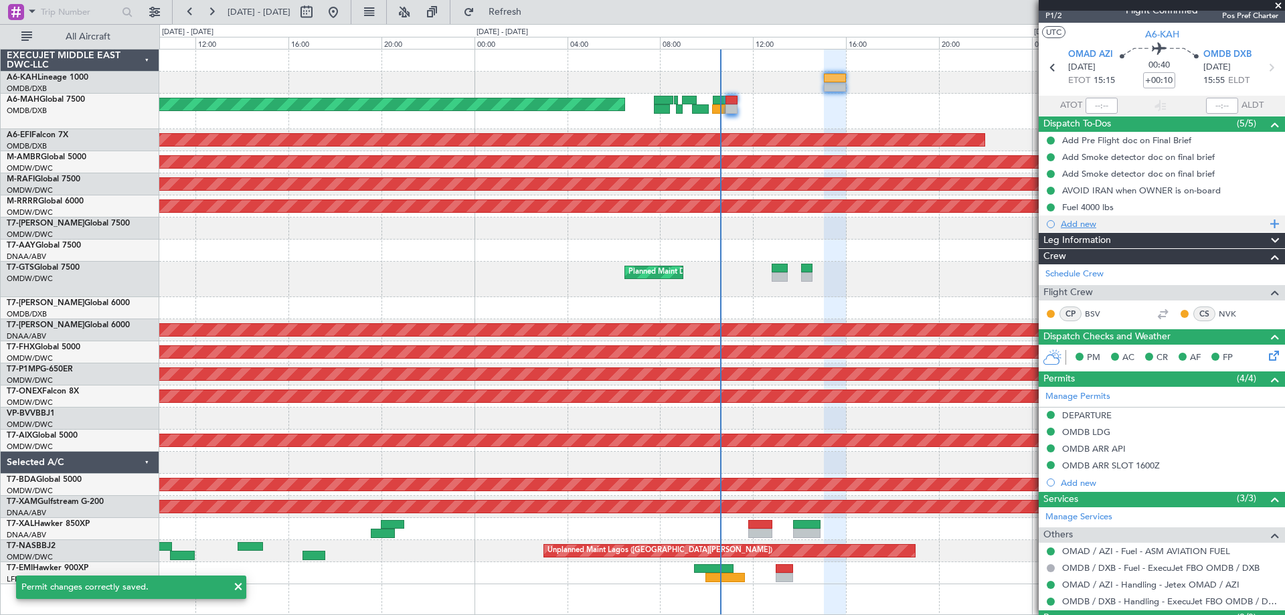
scroll to position [0, 0]
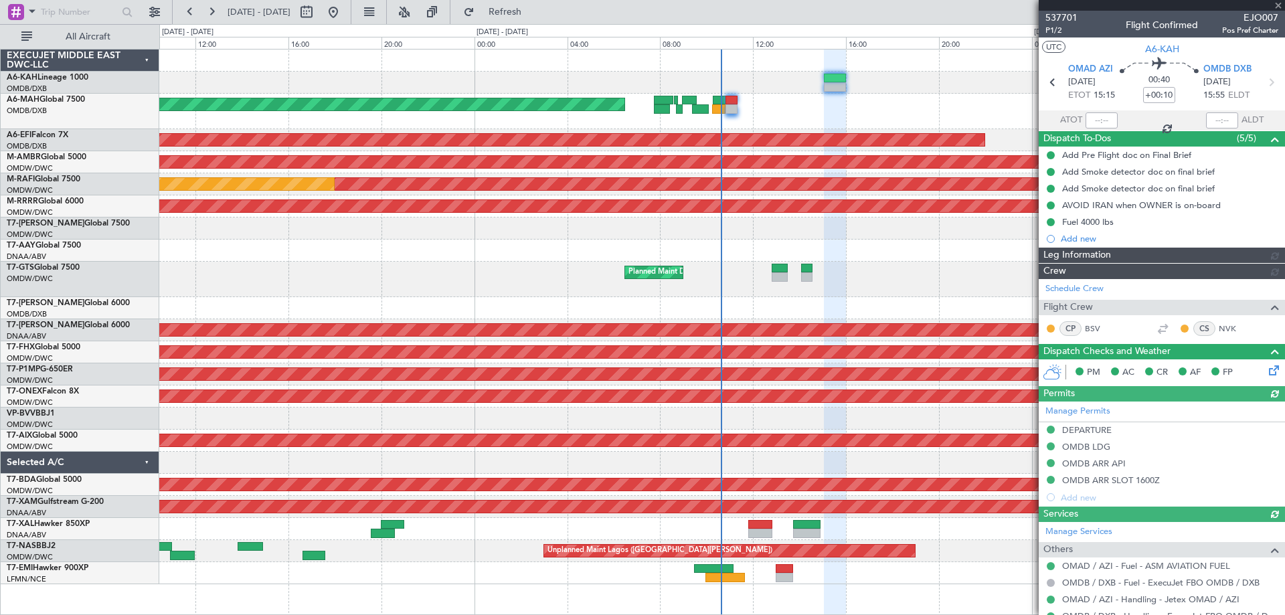
type input "[PERSON_NAME] ([PERSON_NAME])"
type input "7399"
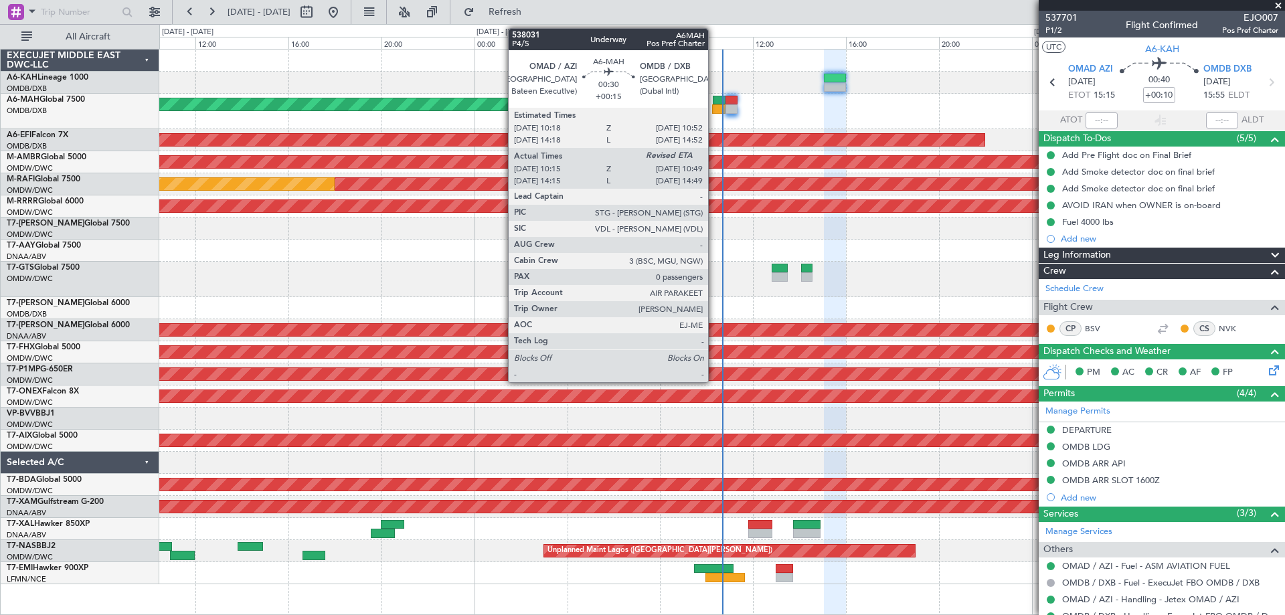
click at [714, 103] on div at bounding box center [719, 100] width 13 height 9
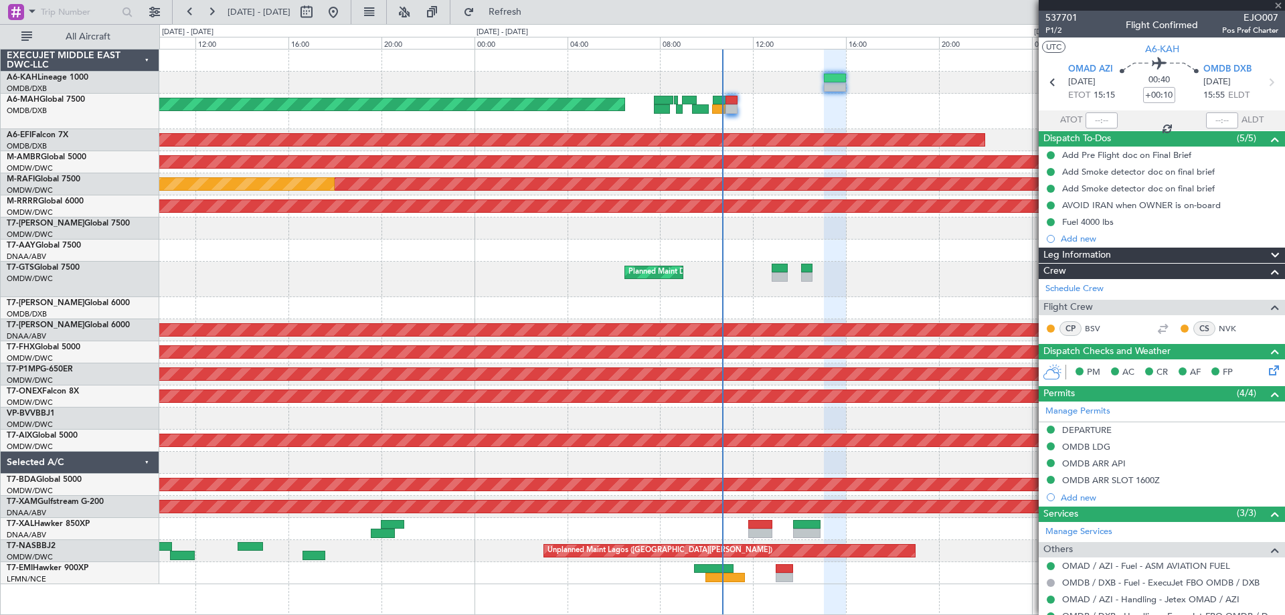
type input "+00:15"
type input "10:17"
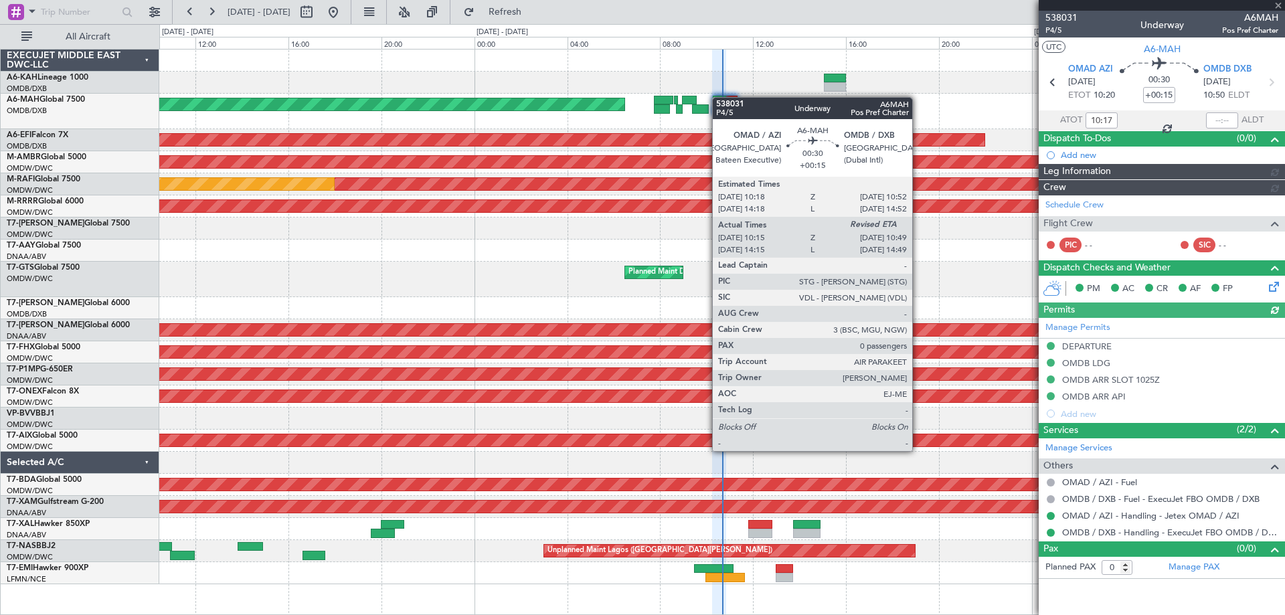
type input "[PERSON_NAME] (ANI)"
type input "7410"
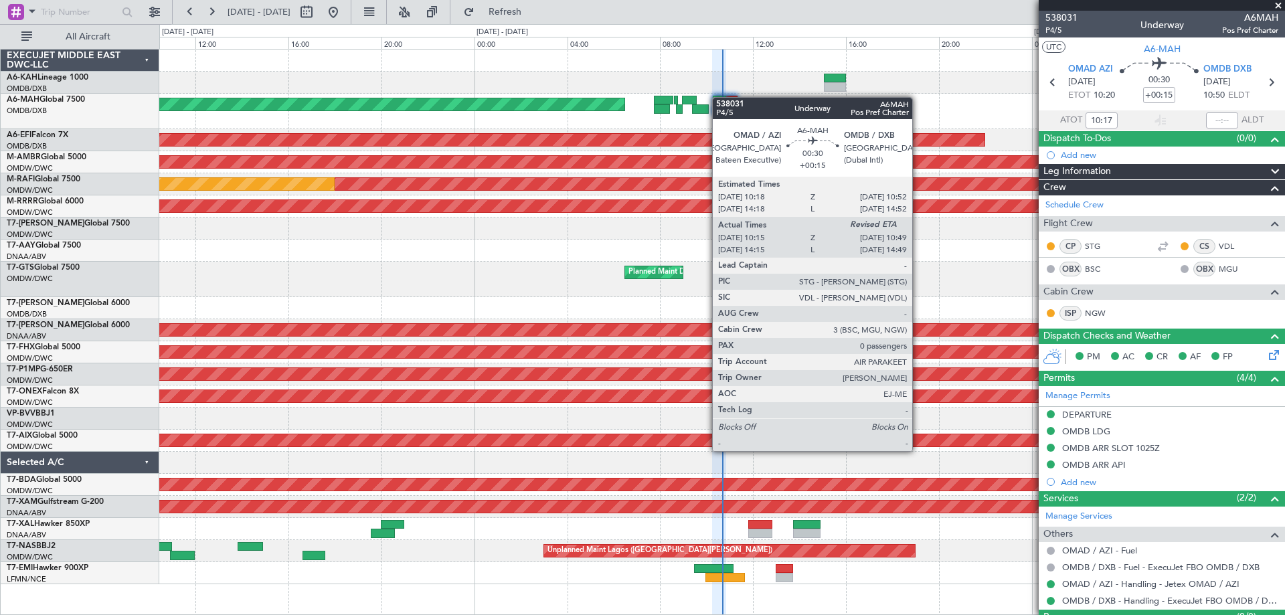
type input "[PERSON_NAME] (ANI)"
type input "7410"
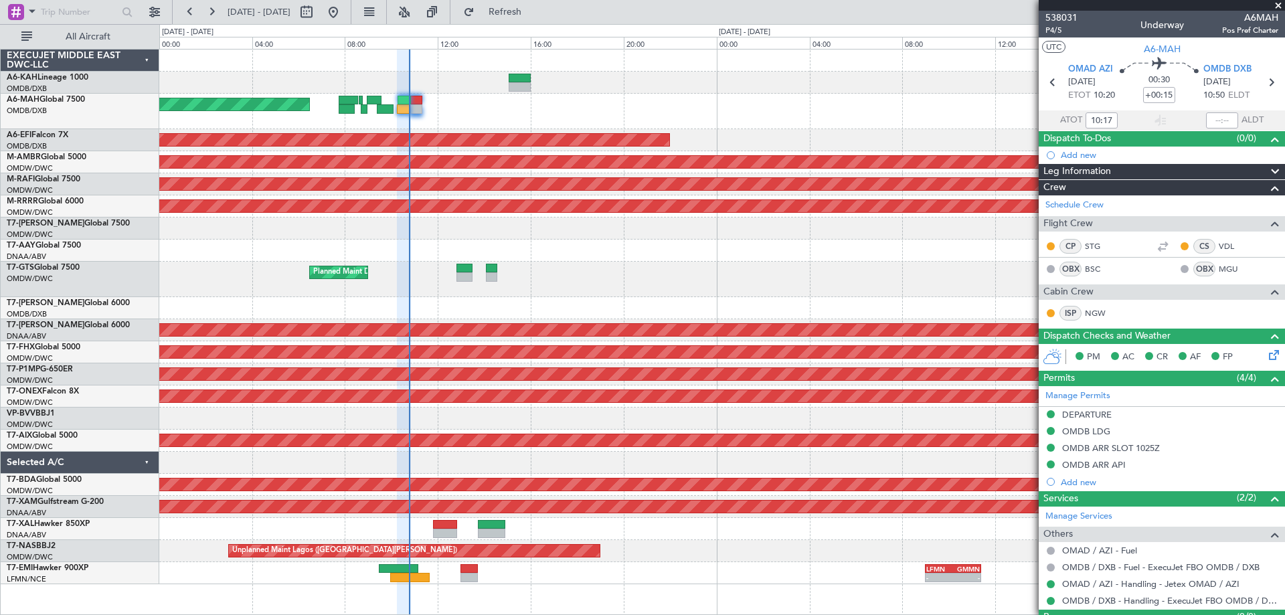
click at [569, 222] on div at bounding box center [721, 228] width 1125 height 22
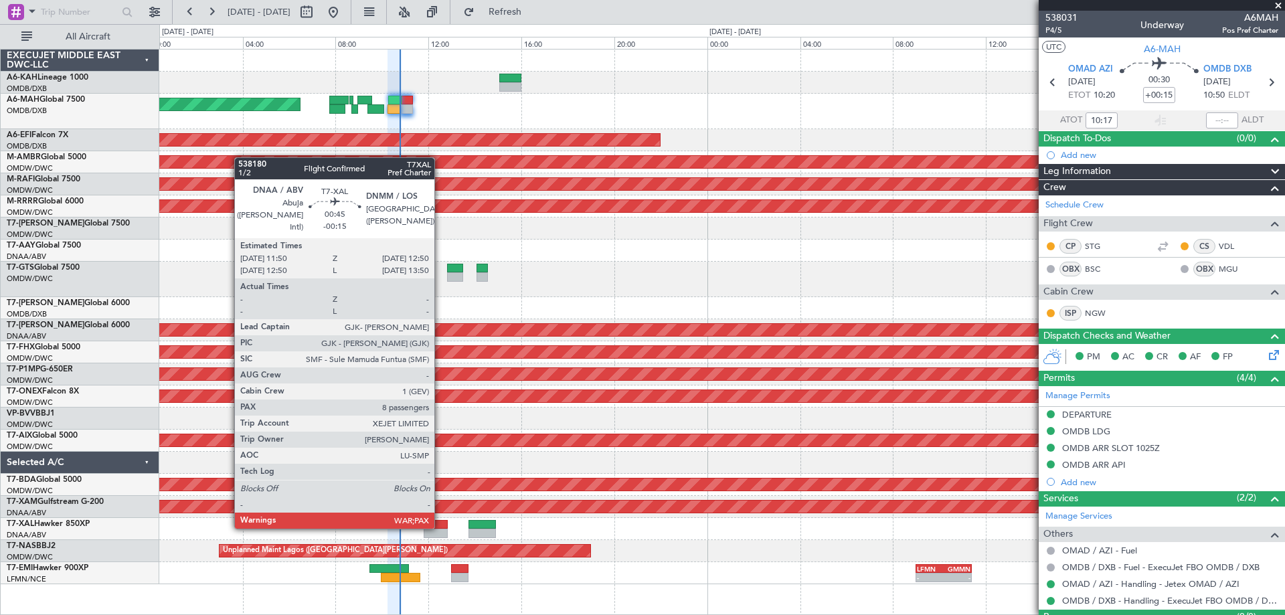
click at [440, 526] on div at bounding box center [435, 524] width 23 height 9
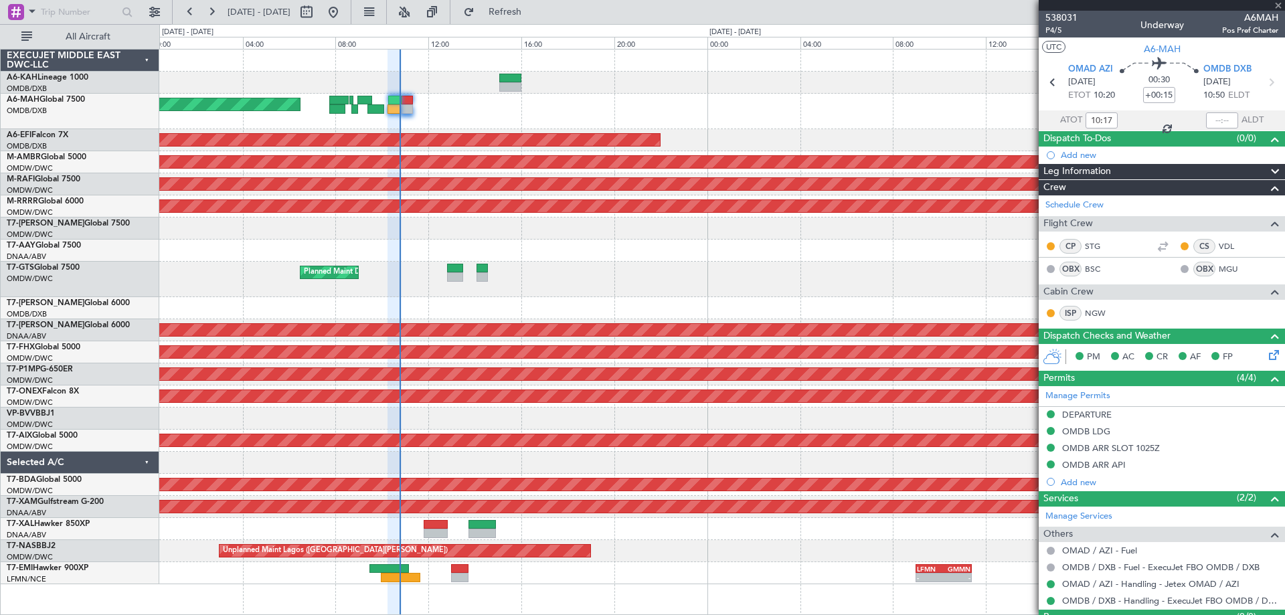
type input "-00:15"
type input "8"
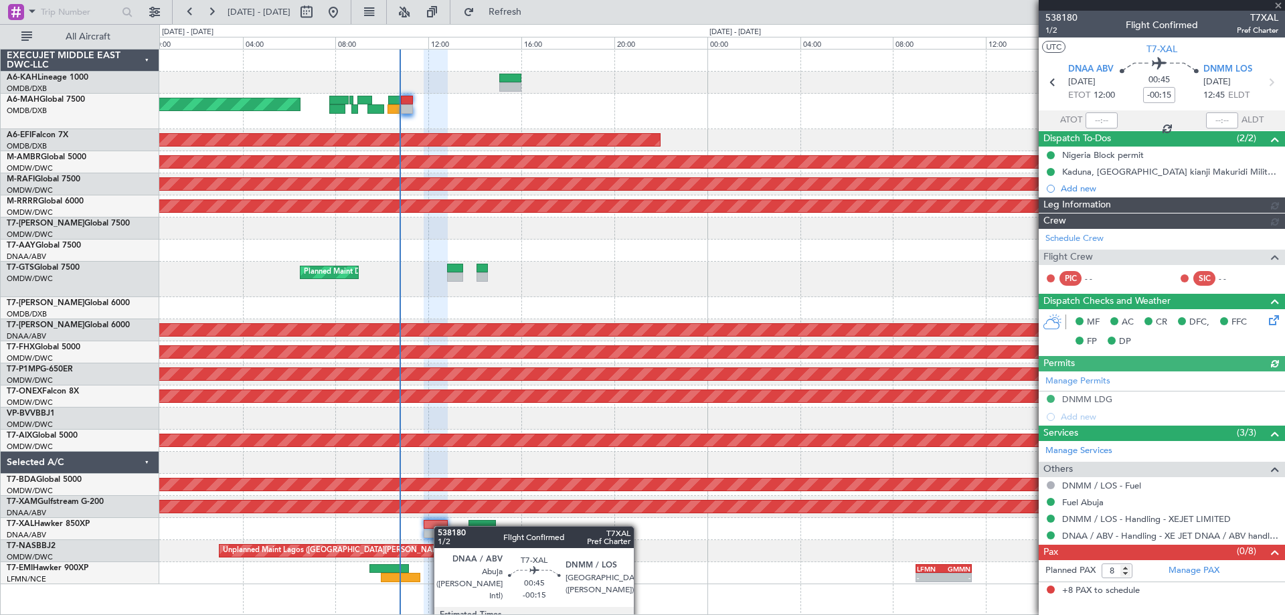
type input "[PERSON_NAME] ([PERSON_NAME])"
type input "7417"
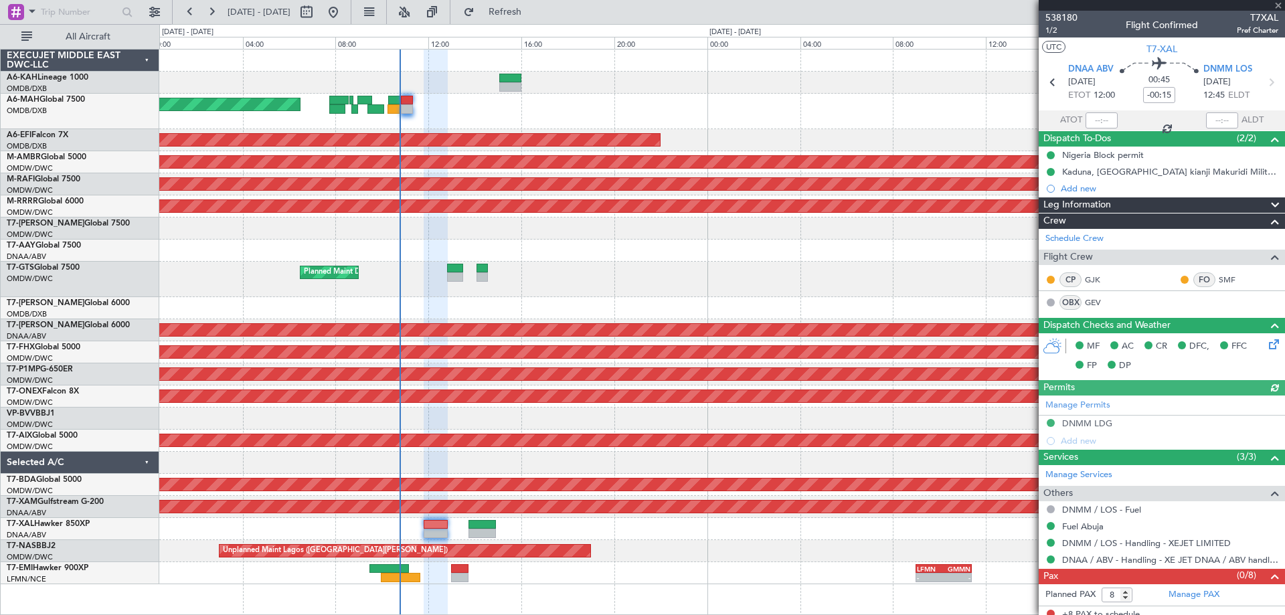
scroll to position [7, 0]
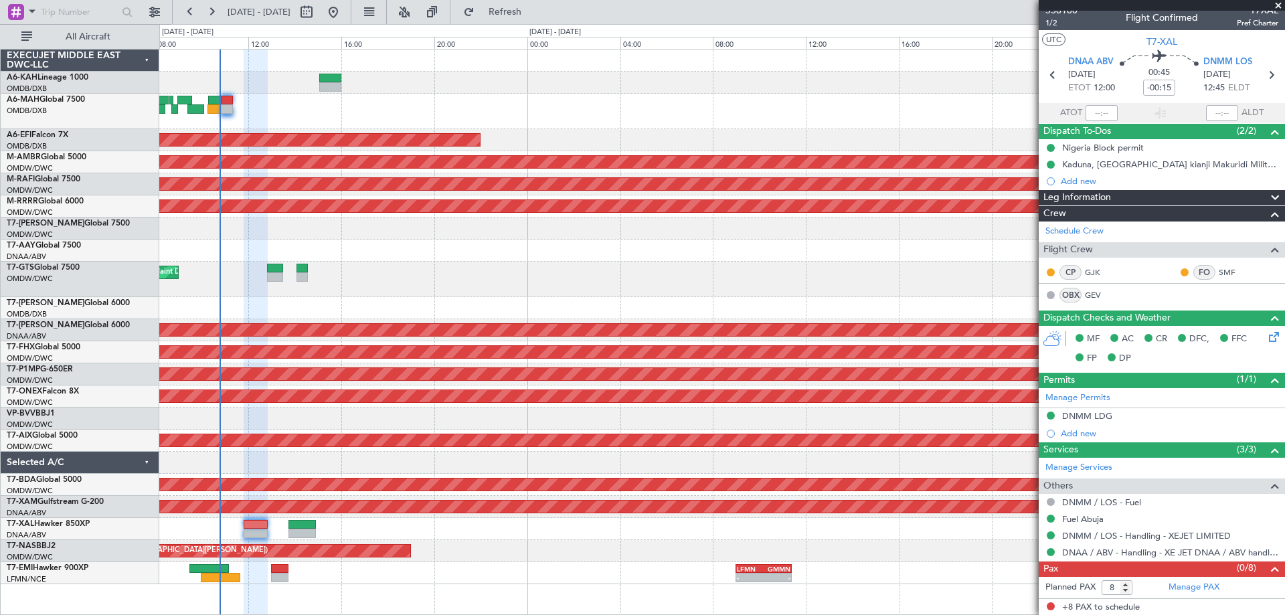
click at [580, 271] on div "Planned Maint Dubai (Al Maktoum Intl)" at bounding box center [721, 279] width 1125 height 35
click at [537, 267] on div "Planned Maint Dubai (Al Maktoum Intl)" at bounding box center [721, 279] width 1125 height 35
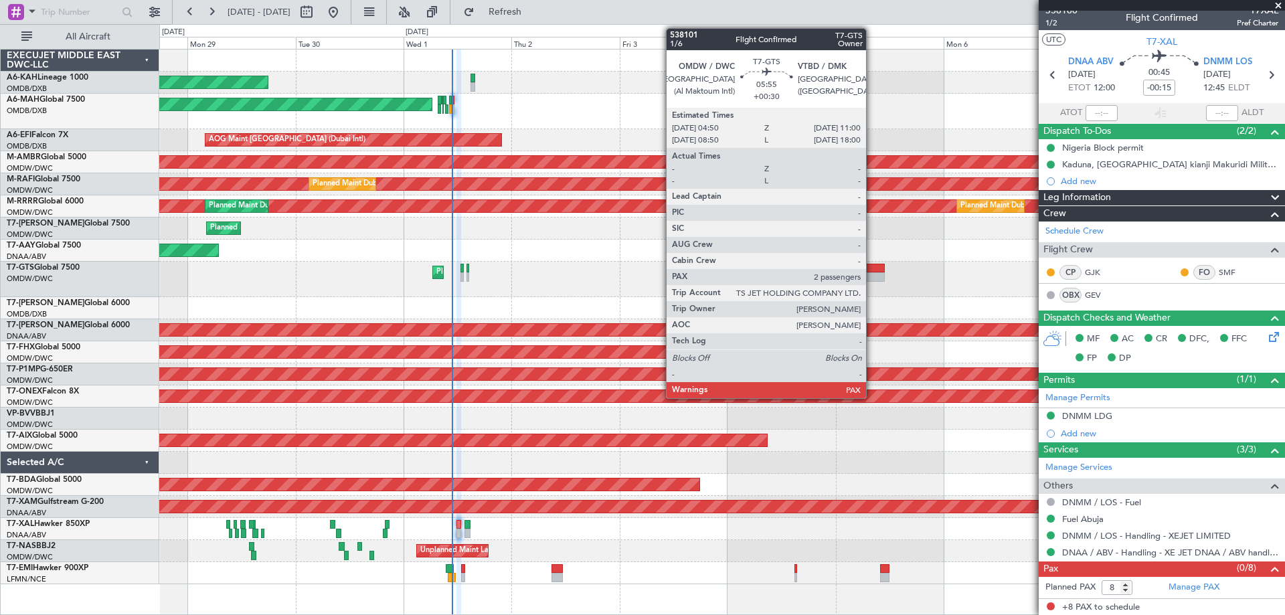
click at [872, 268] on div at bounding box center [870, 268] width 28 height 9
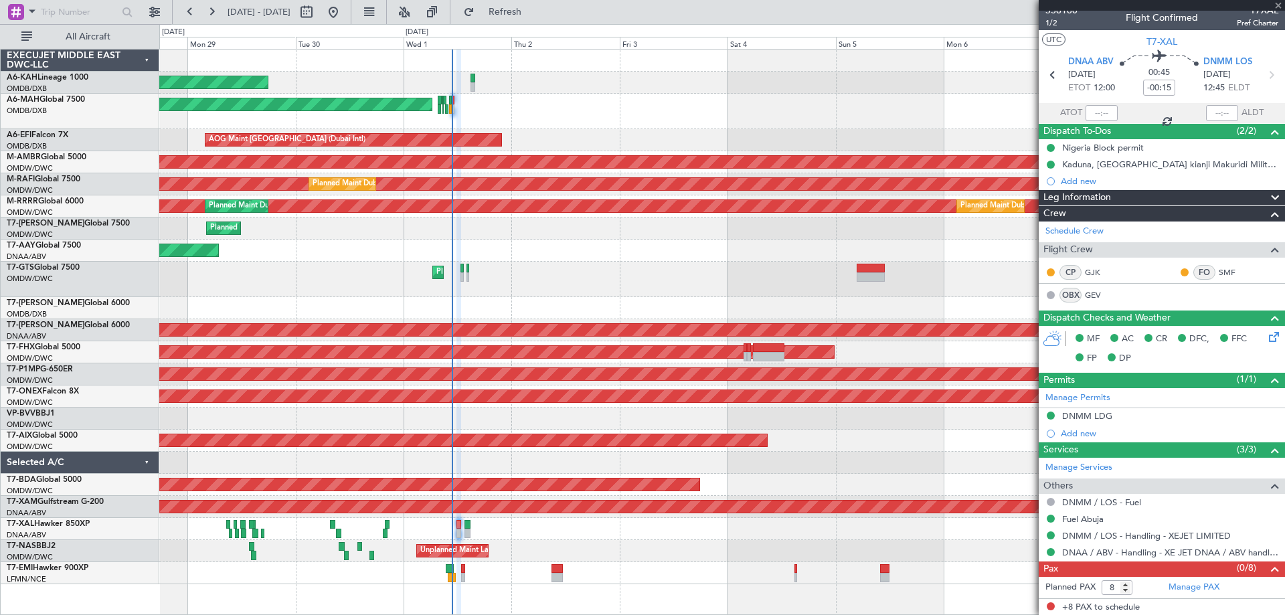
type input "+00:30"
type input "2"
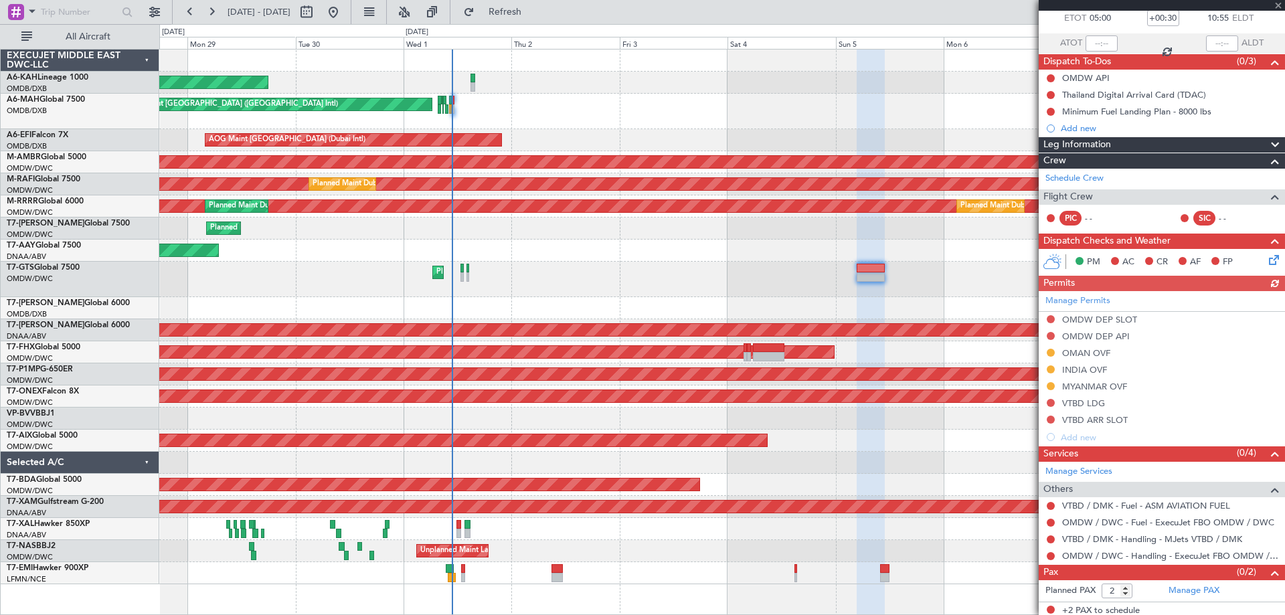
scroll to position [81, 0]
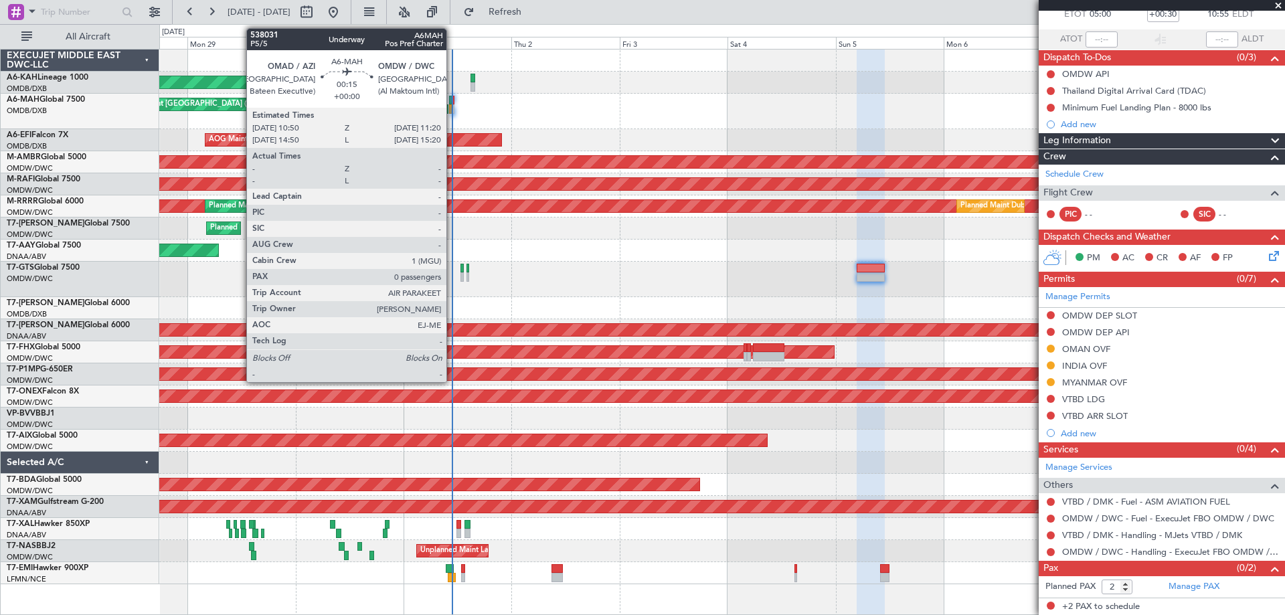
click at [452, 100] on div at bounding box center [453, 100] width 3 height 9
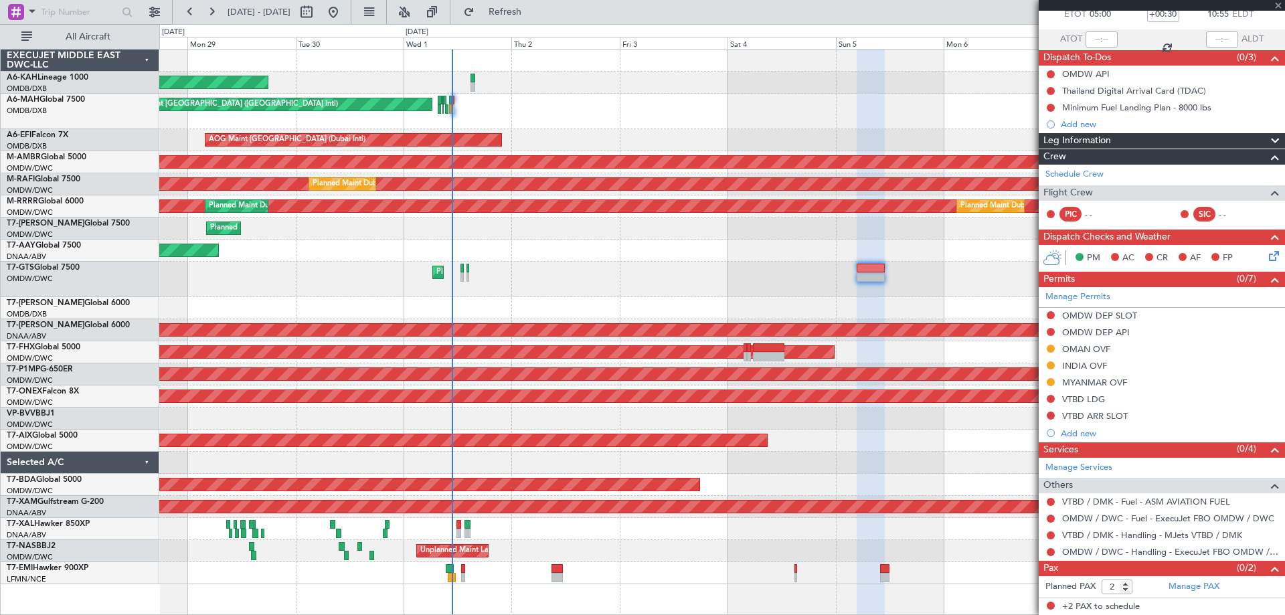
type input "0"
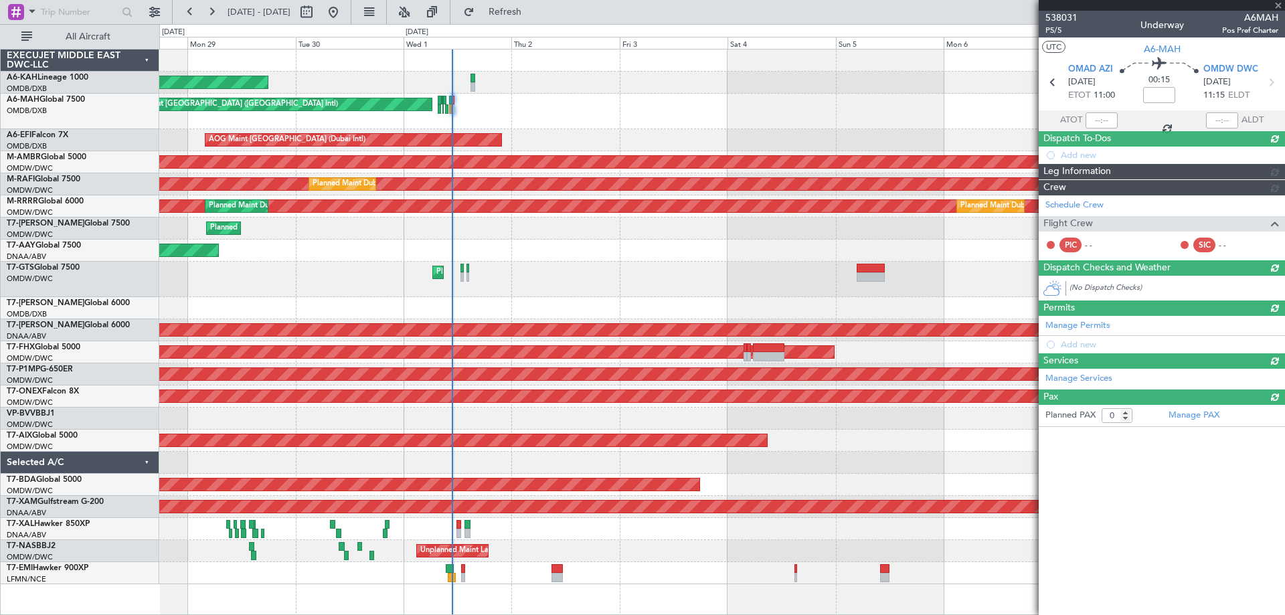
scroll to position [0, 0]
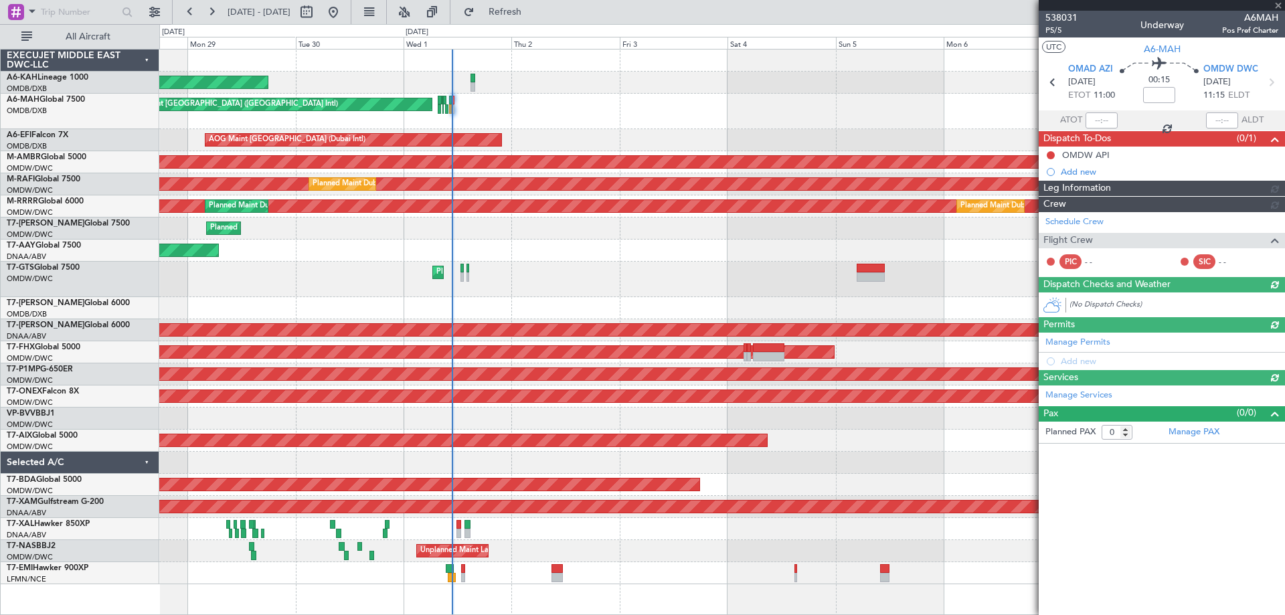
type input "[PERSON_NAME] ([PERSON_NAME])"
type input "7415"
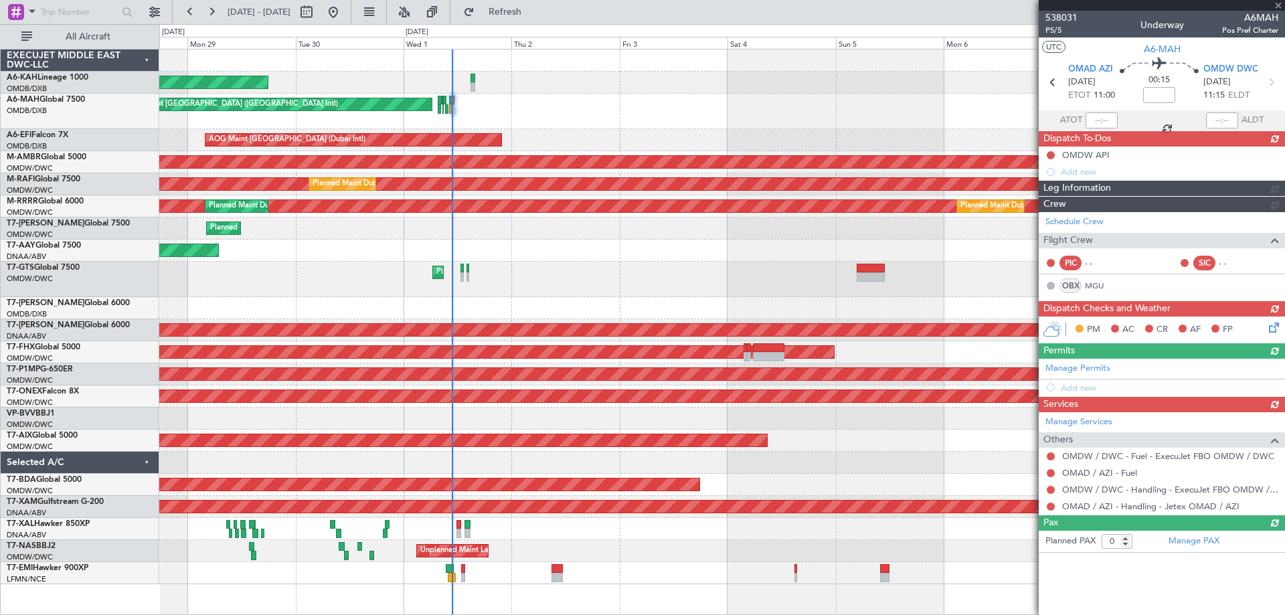
type input "[PERSON_NAME] ([PERSON_NAME])"
type input "7415"
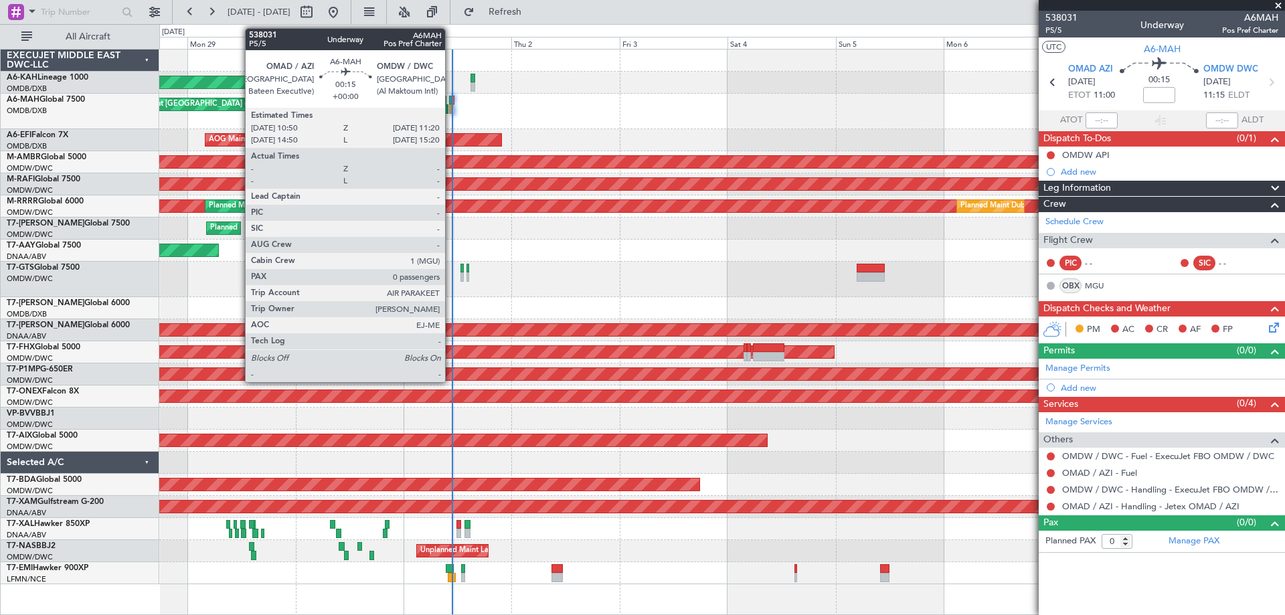
click at [452, 106] on div at bounding box center [453, 108] width 3 height 9
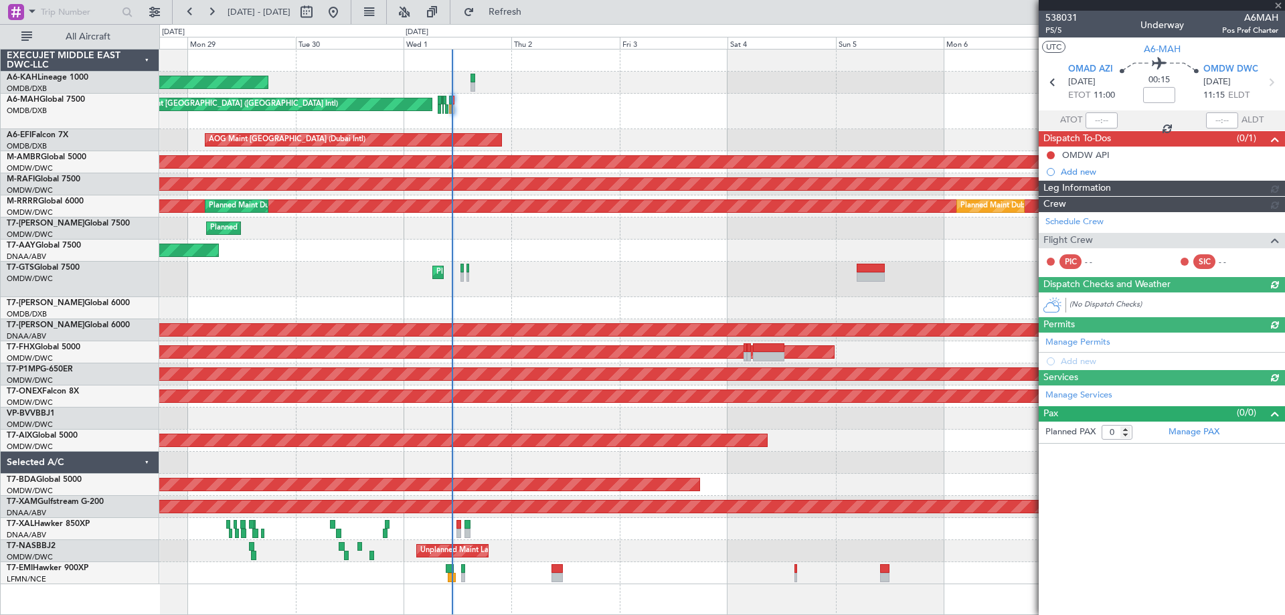
type input "[PERSON_NAME] ([PERSON_NAME])"
type input "7415"
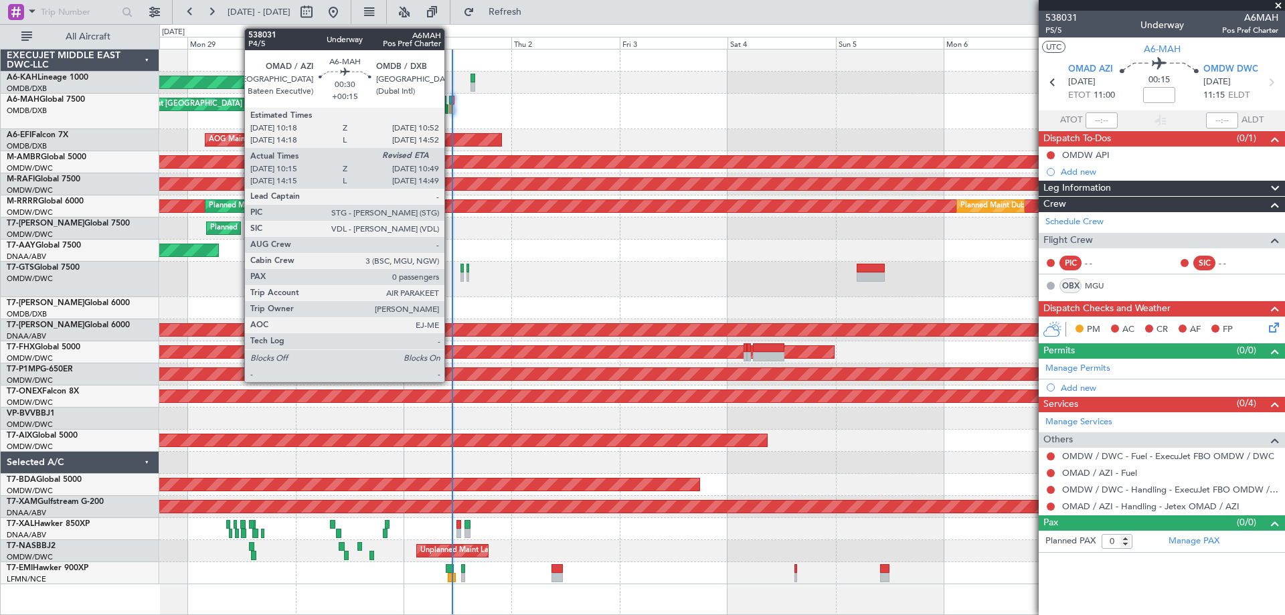
click at [450, 96] on div at bounding box center [450, 100] width 3 height 9
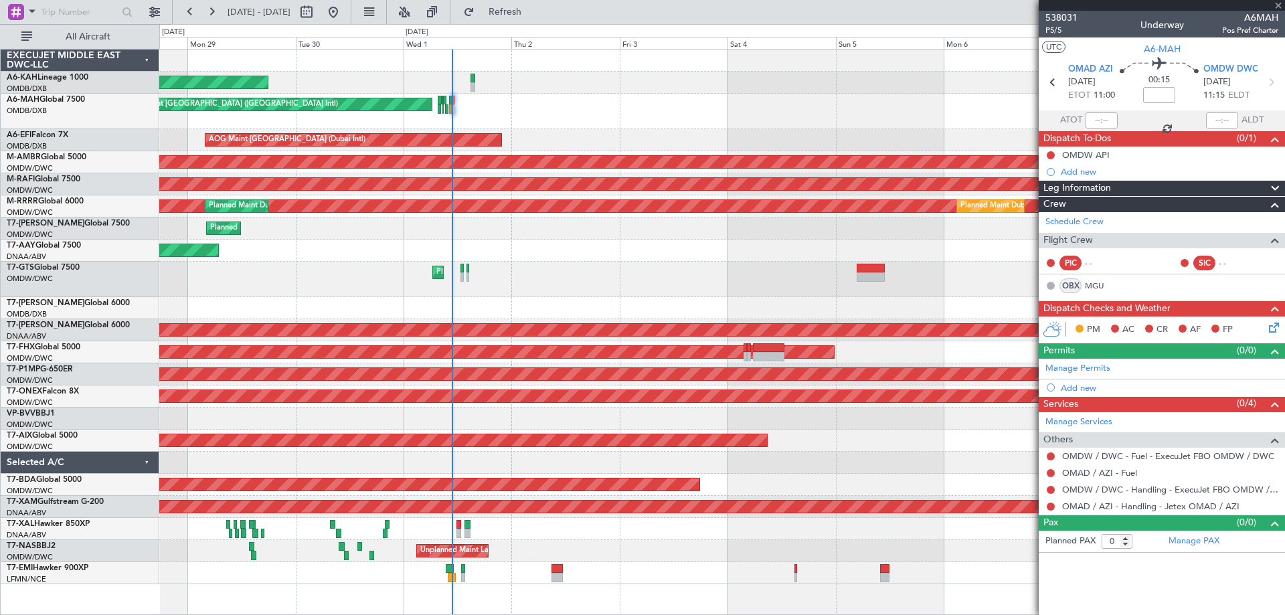
type input "+00:15"
type input "10:17"
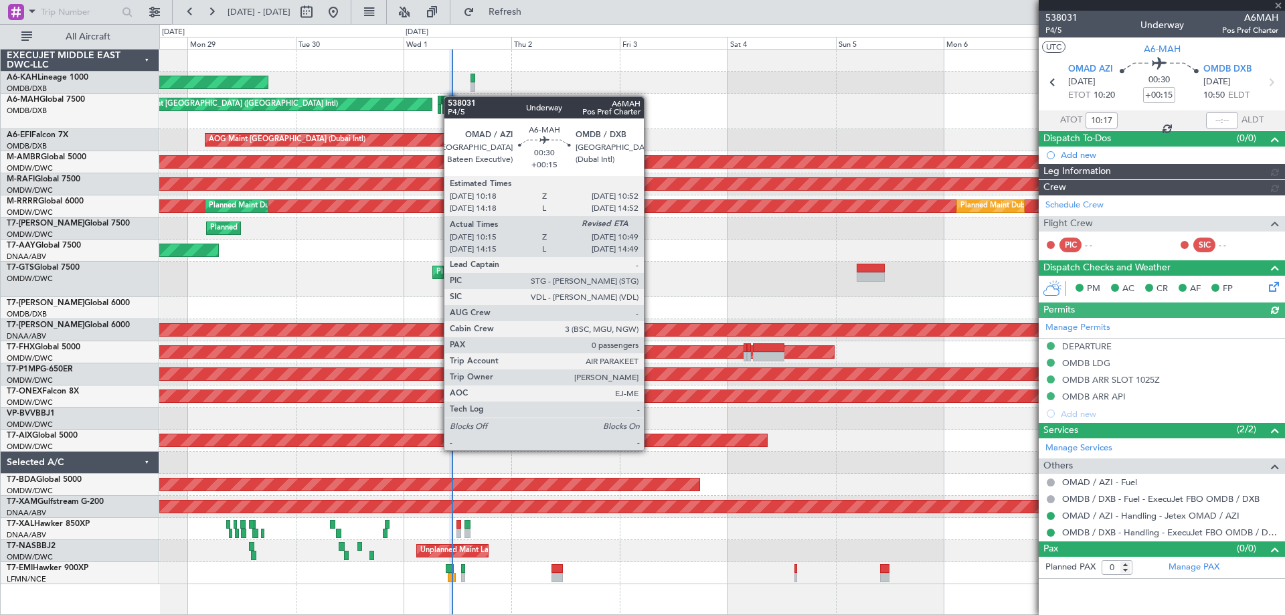
type input "[PERSON_NAME] (ANI)"
type input "7410"
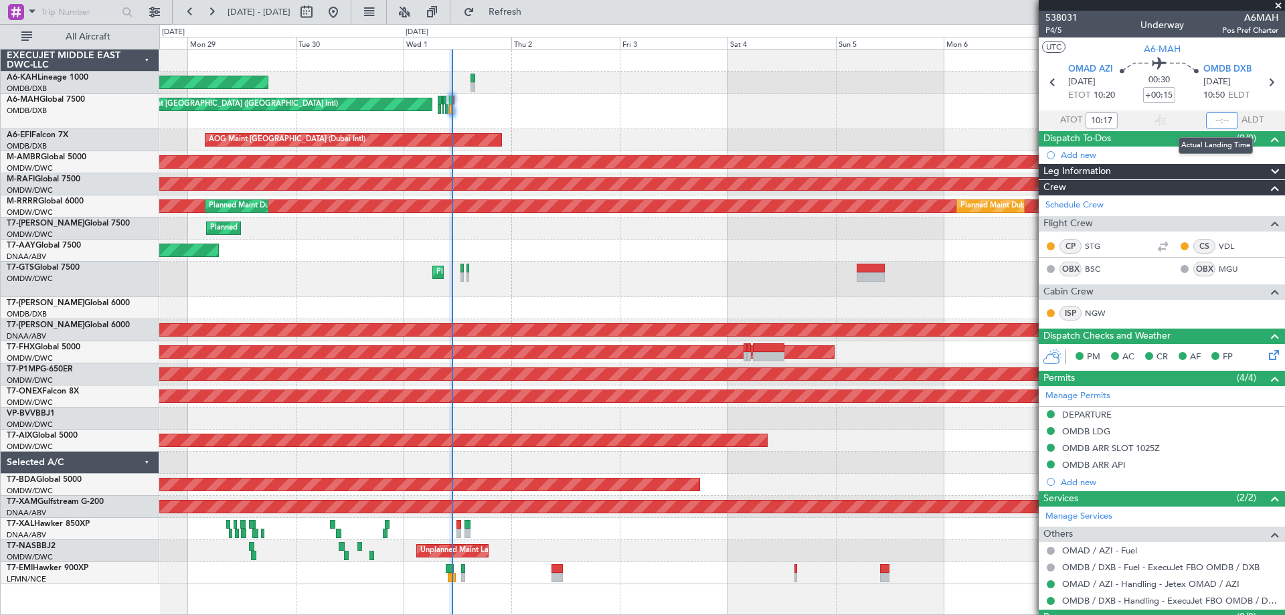
click at [1210, 115] on input "text" at bounding box center [1222, 120] width 32 height 16
type input "10:47"
click at [1278, 5] on span at bounding box center [1277, 6] width 13 height 12
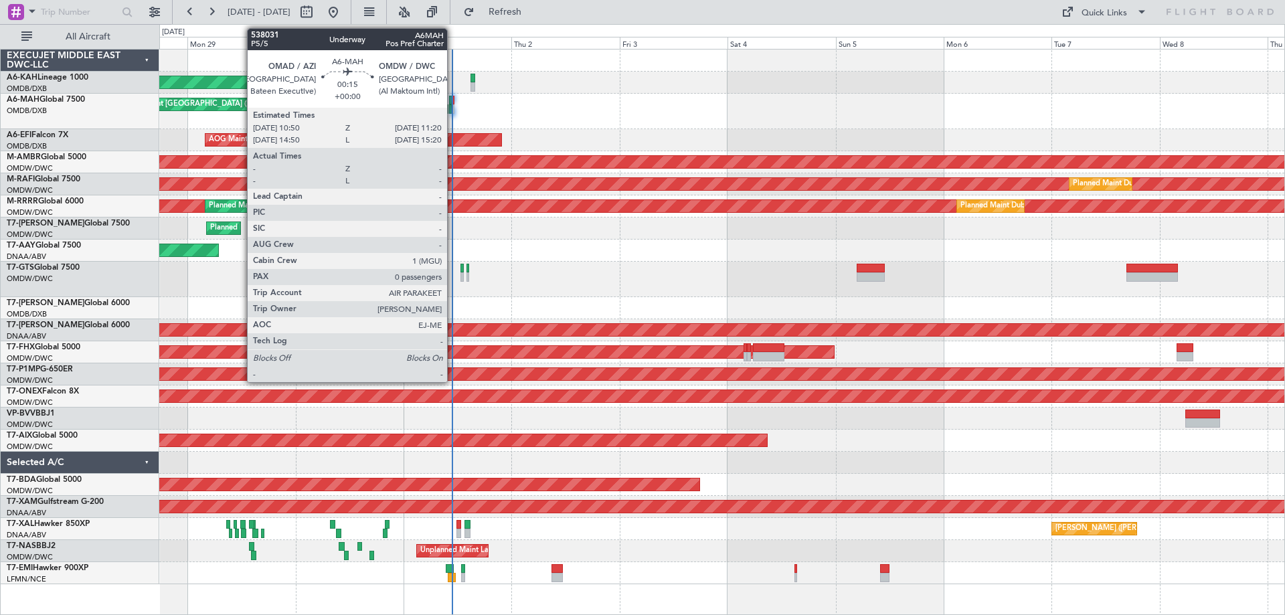
click at [453, 100] on div at bounding box center [453, 100] width 3 height 9
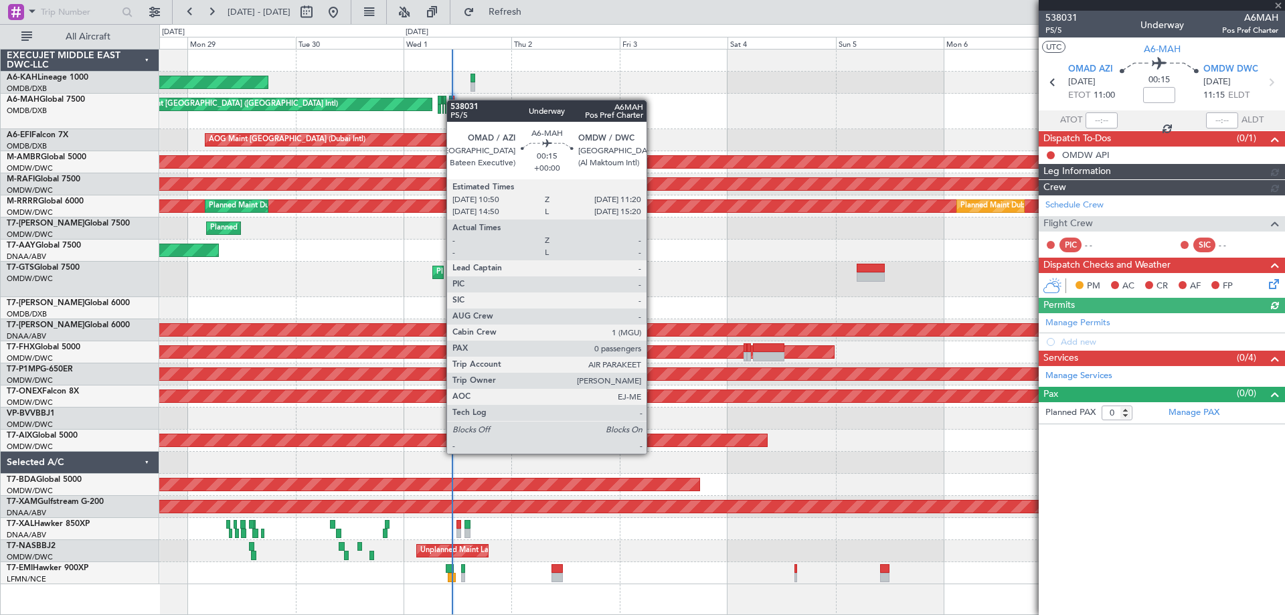
type input "[PERSON_NAME] ([PERSON_NAME])"
type input "7415"
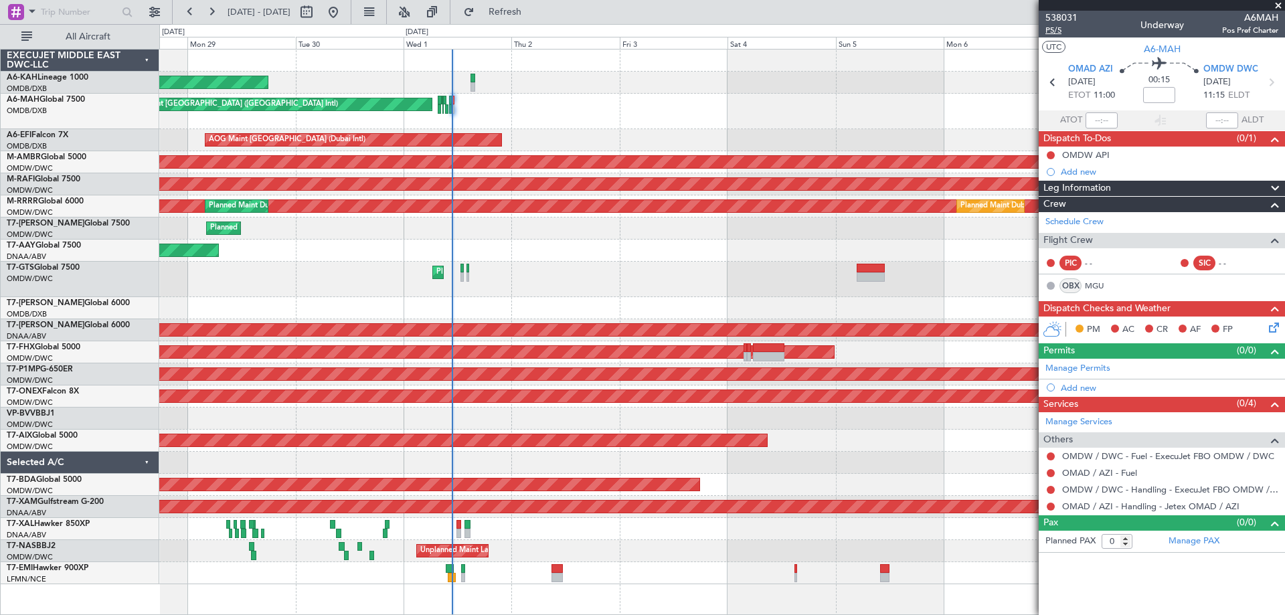
click at [1054, 31] on span "P5/5" at bounding box center [1061, 30] width 32 height 11
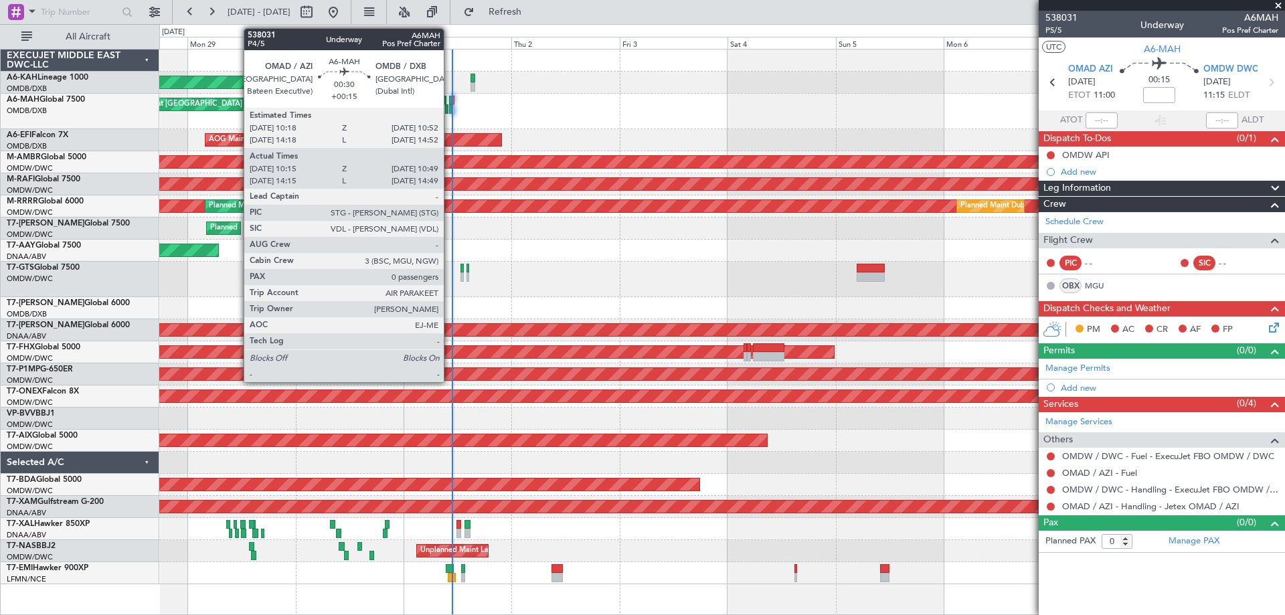
click at [450, 100] on div at bounding box center [450, 100] width 3 height 9
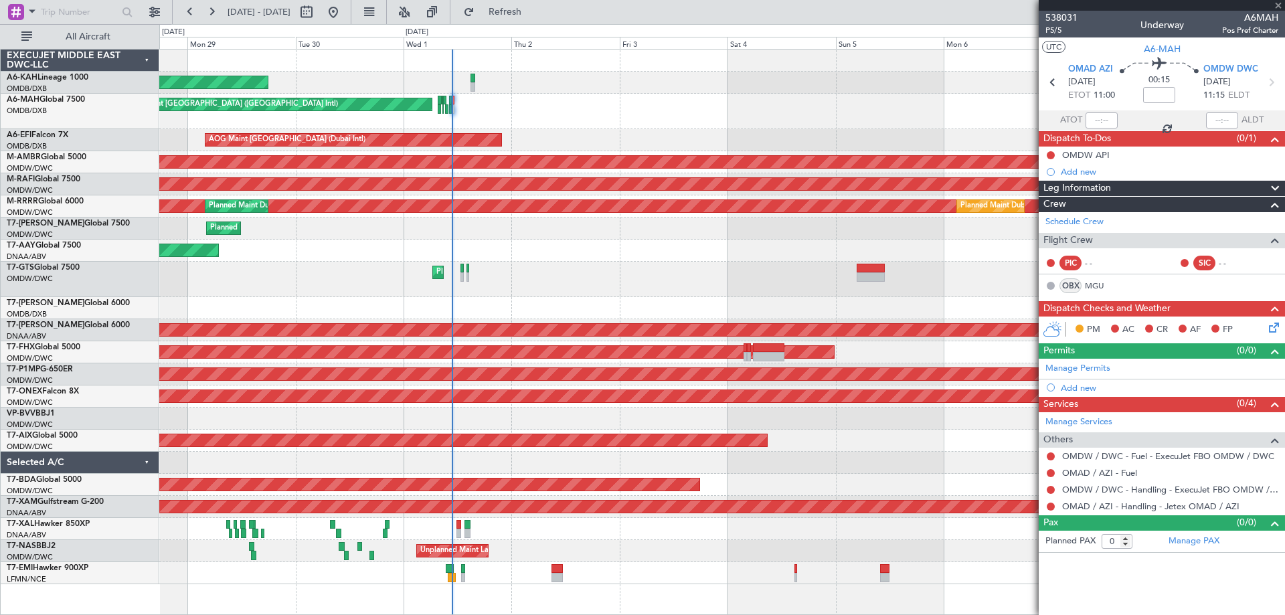
type input "+00:15"
type input "10:17"
type input "10:47"
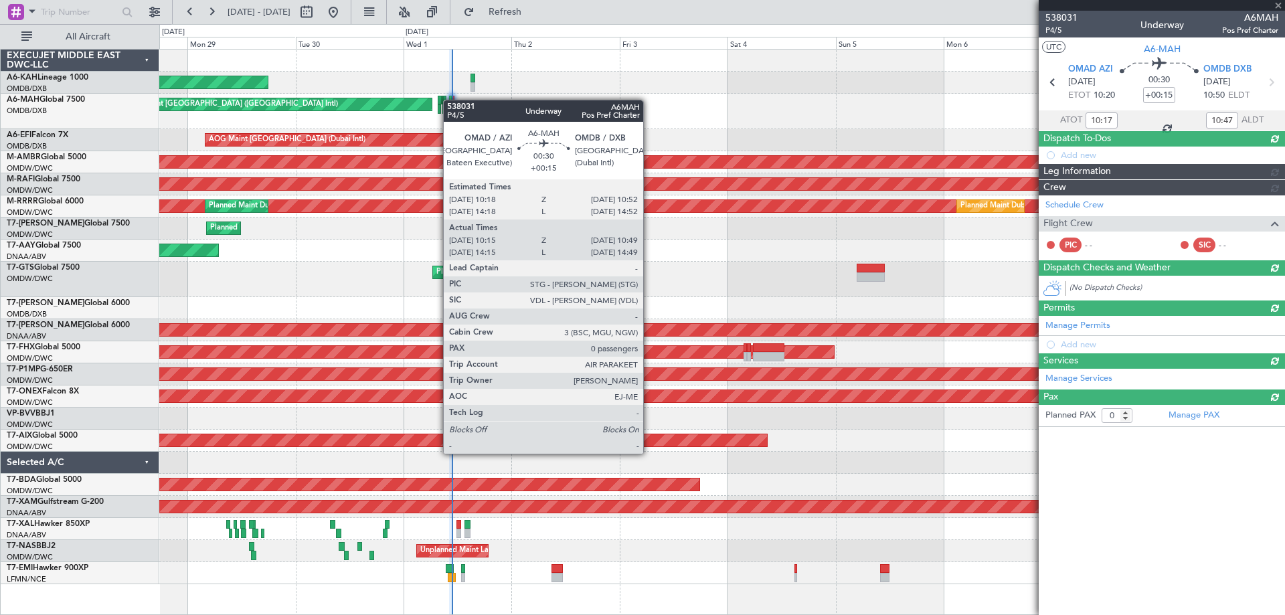
type input "[PERSON_NAME] (ANI)"
type input "7410"
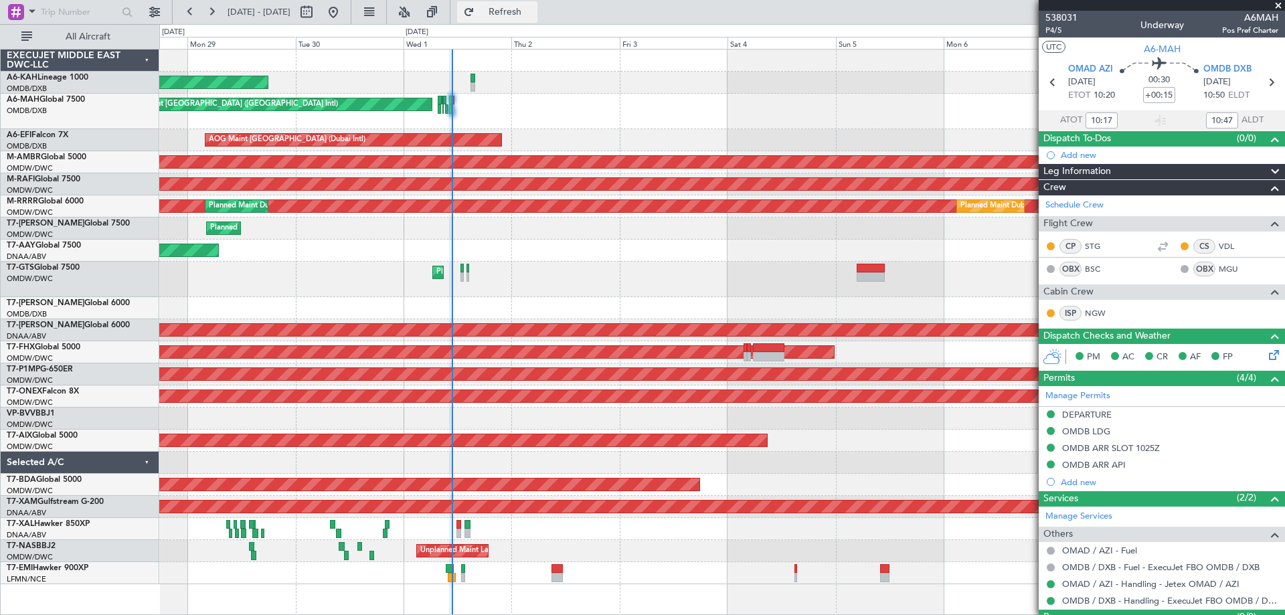
click at [533, 7] on span "Refresh" at bounding box center [505, 11] width 56 height 9
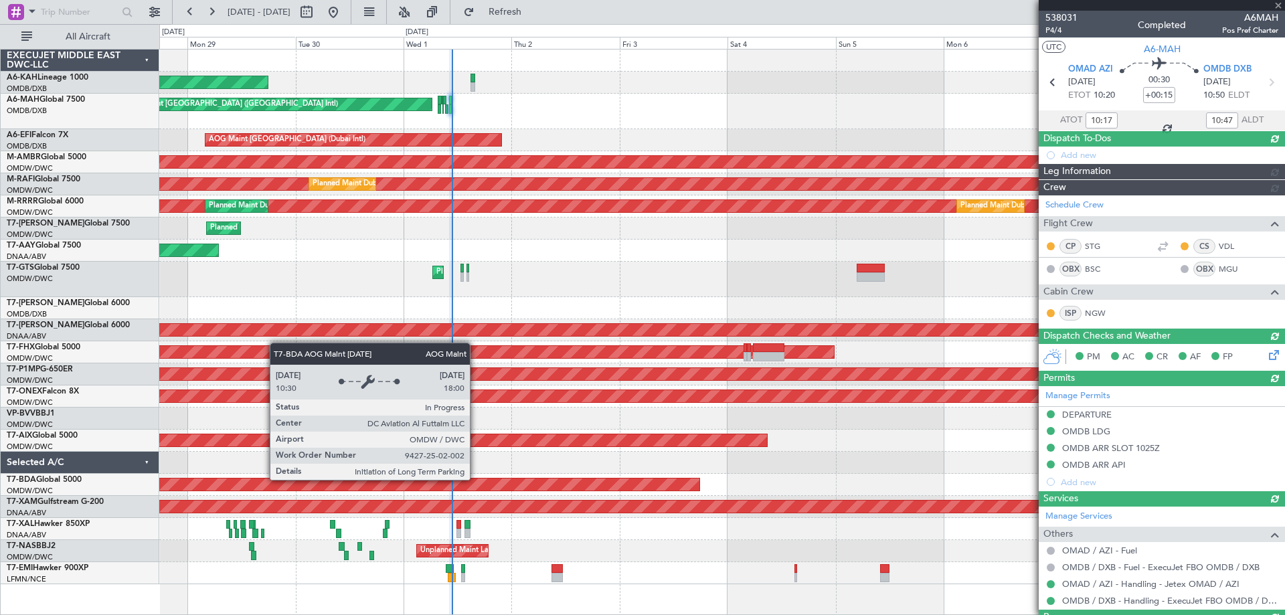
type input "[PERSON_NAME] (ANI)"
type input "7410"
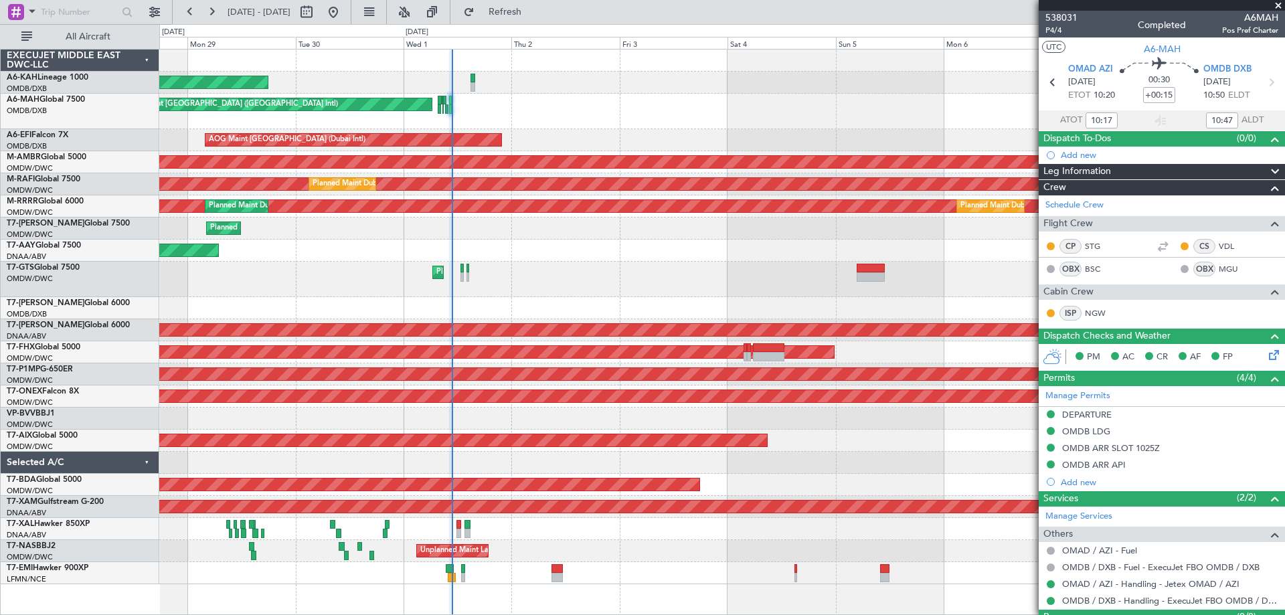
drag, startPoint x: 1275, startPoint y: 1, endPoint x: 584, endPoint y: 84, distance: 696.1
click at [1273, 3] on span at bounding box center [1277, 6] width 13 height 12
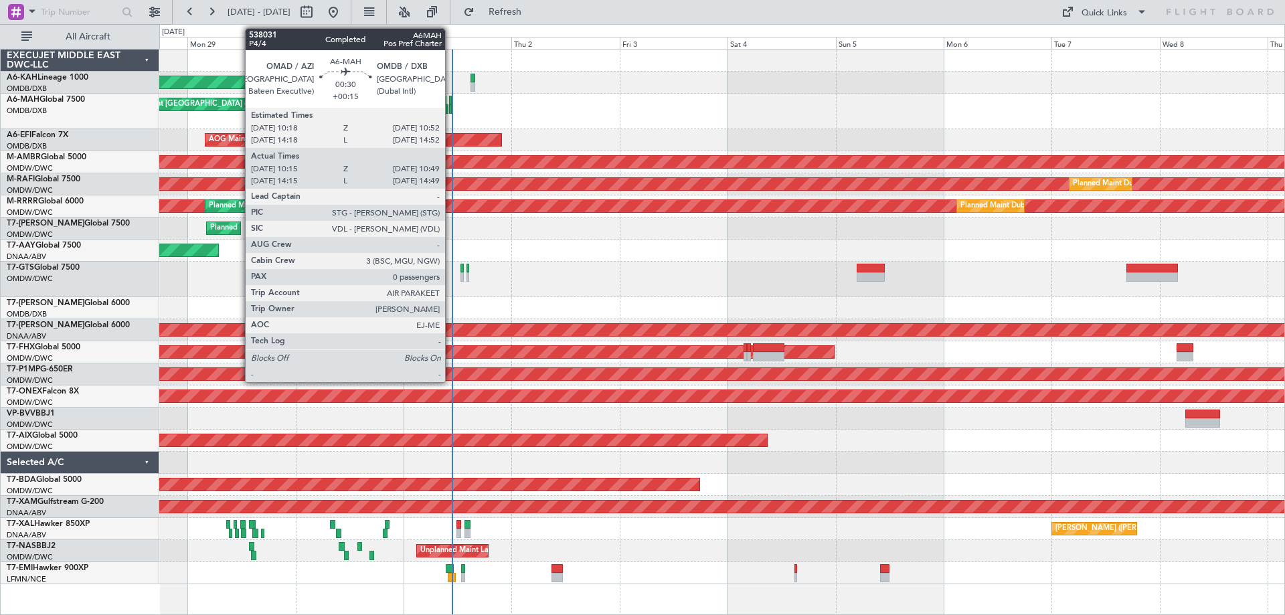
click at [451, 103] on div at bounding box center [450, 100] width 3 height 9
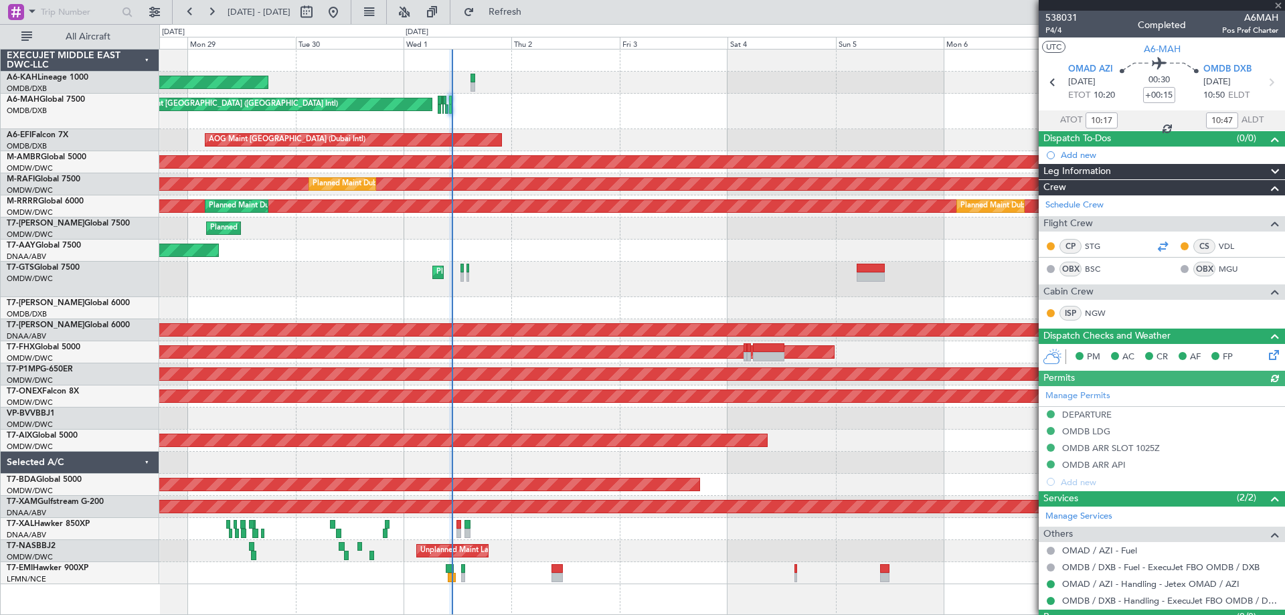
type input "[PERSON_NAME] (ANI)"
type input "7410"
type input "[PERSON_NAME] (ANI)"
type input "7410"
click at [1122, 446] on div "OMDB ARR SLOT 1025Z" at bounding box center [1111, 447] width 98 height 11
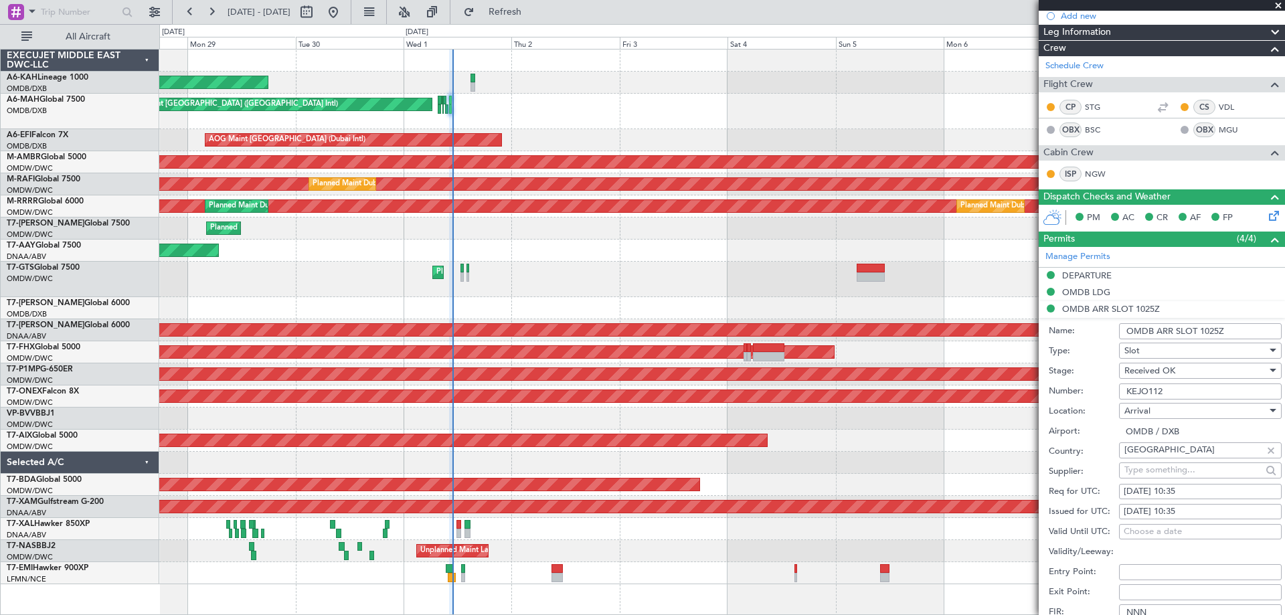
scroll to position [335, 0]
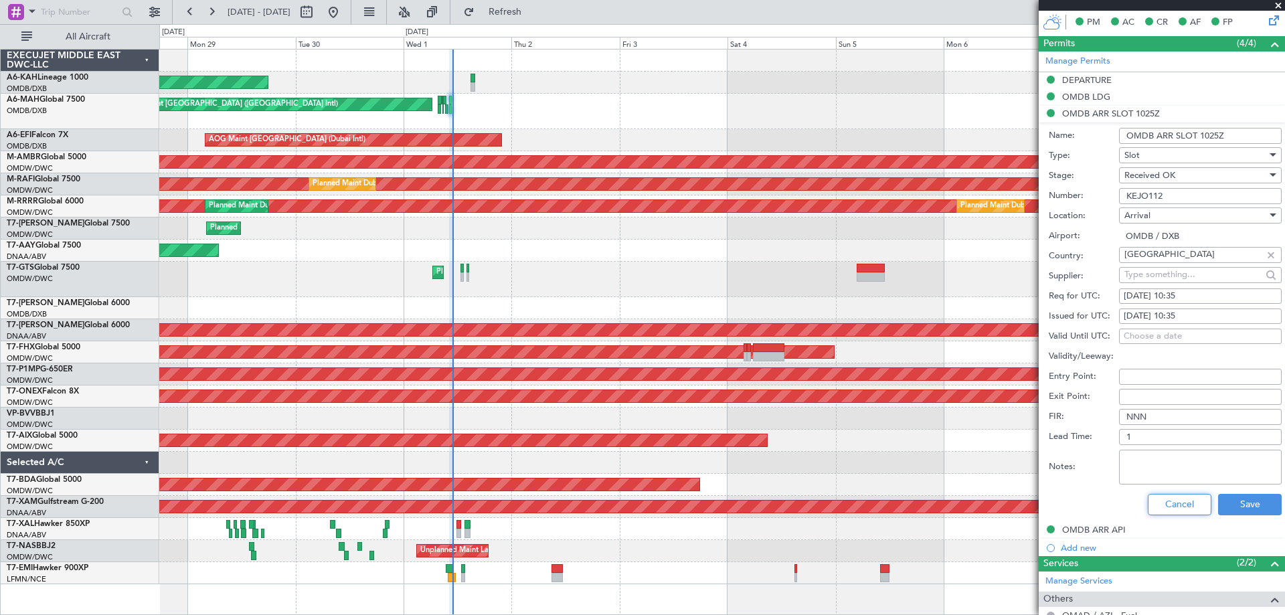
click at [1154, 504] on button "Cancel" at bounding box center [1179, 504] width 64 height 21
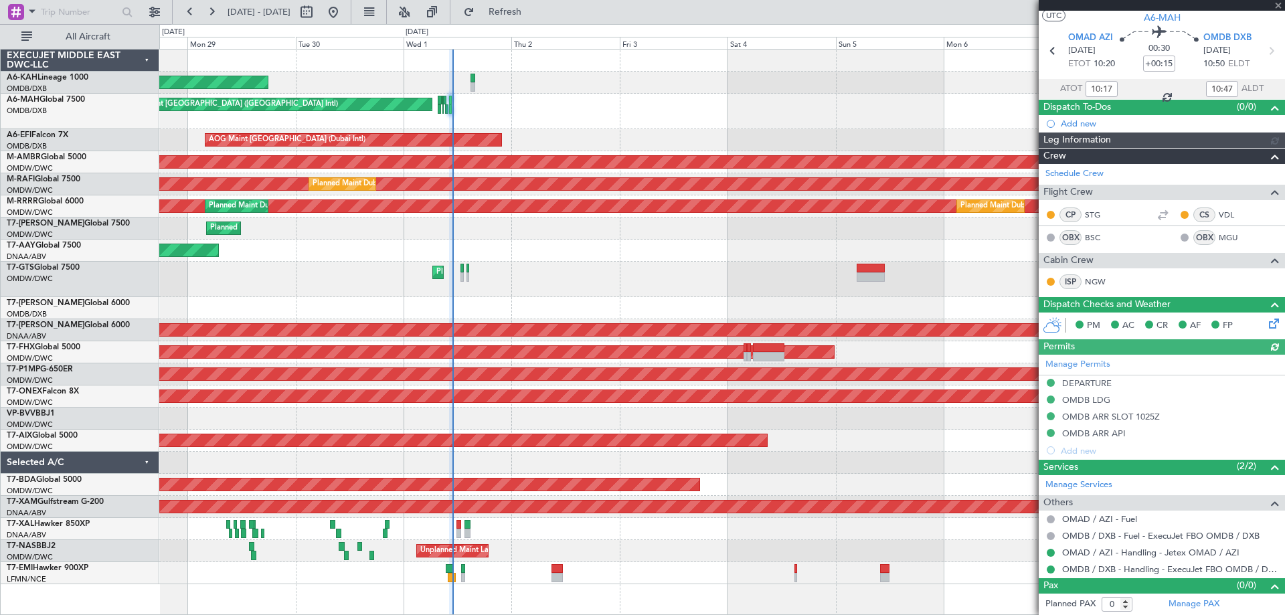
type input "[PERSON_NAME] (ANI)"
type input "7410"
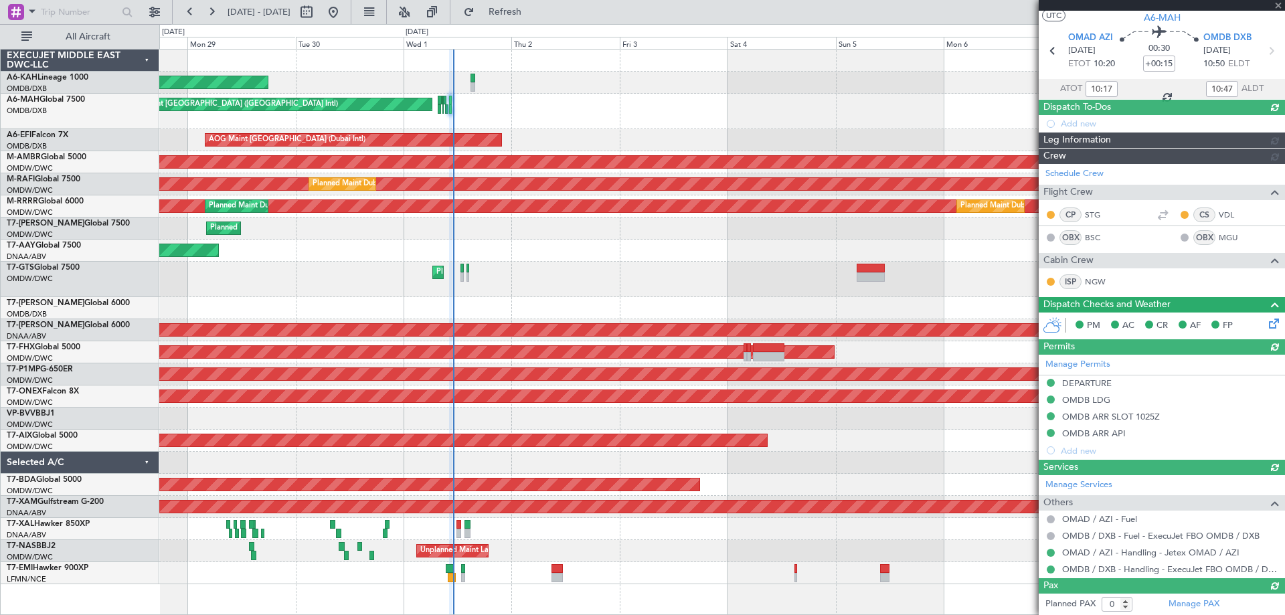
type input "[PERSON_NAME] (ANI)"
type input "7410"
type input "[PERSON_NAME] (ANI)"
type input "7410"
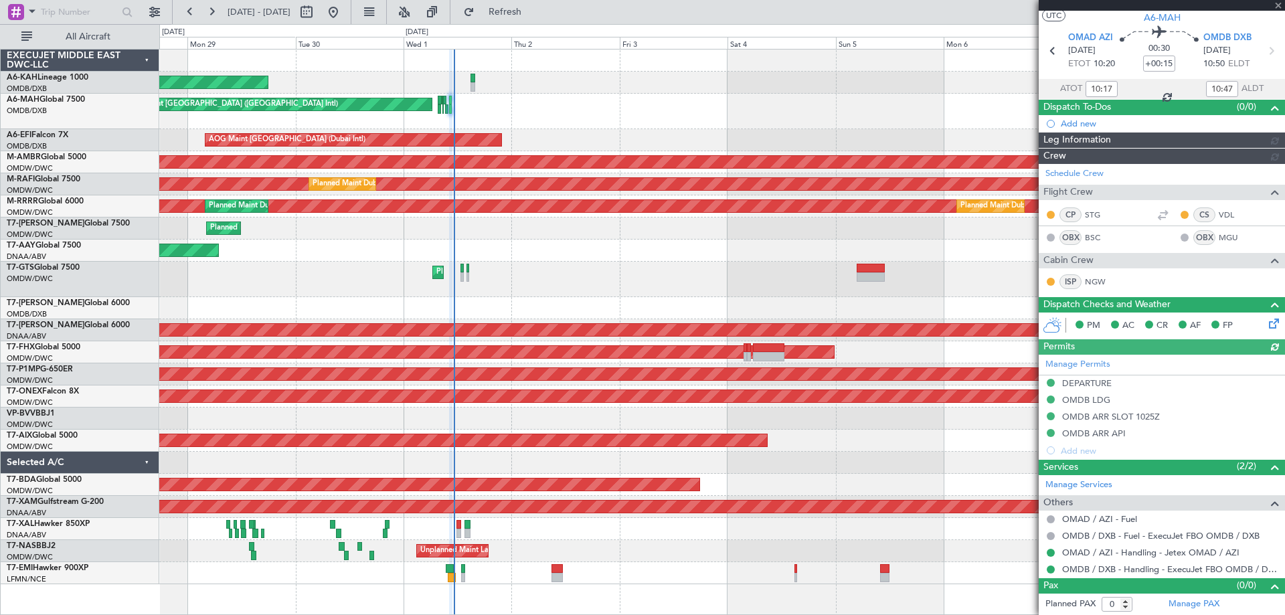
type input "[PERSON_NAME] (ANI)"
type input "7410"
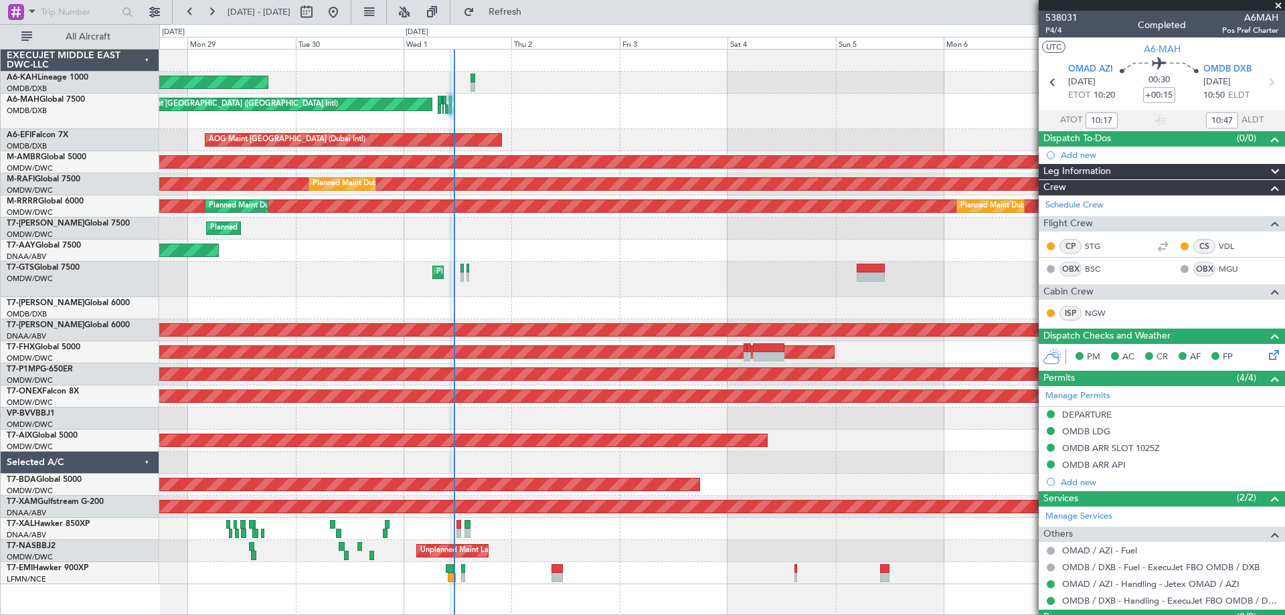
scroll to position [31, 0]
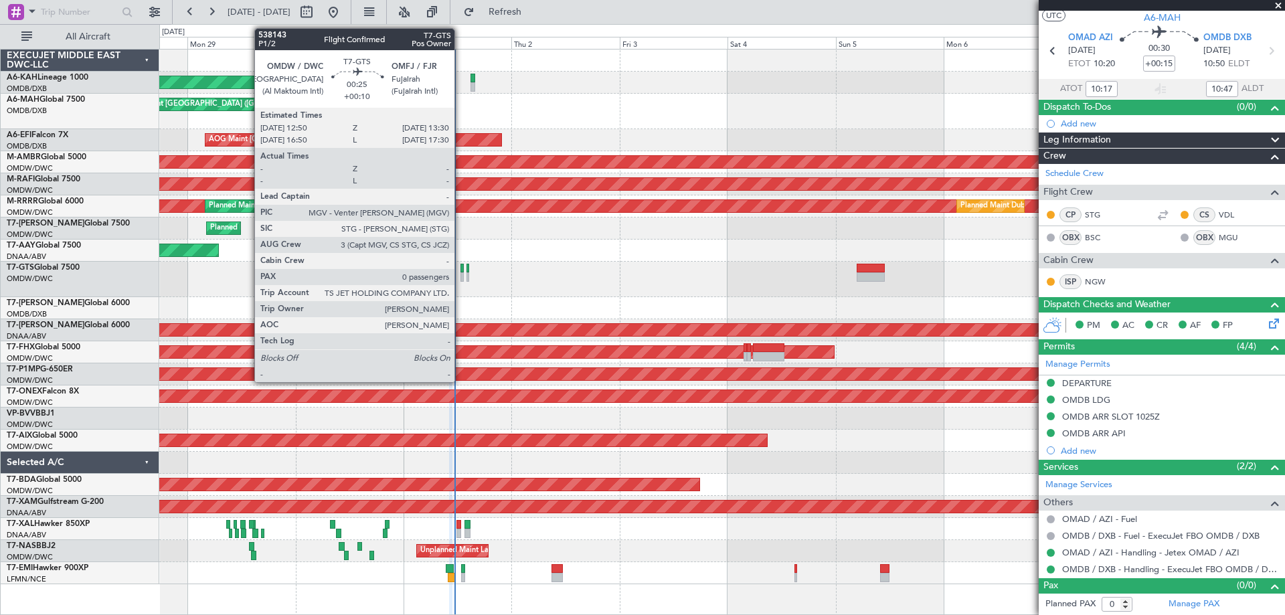
click at [460, 270] on div at bounding box center [461, 268] width 3 height 9
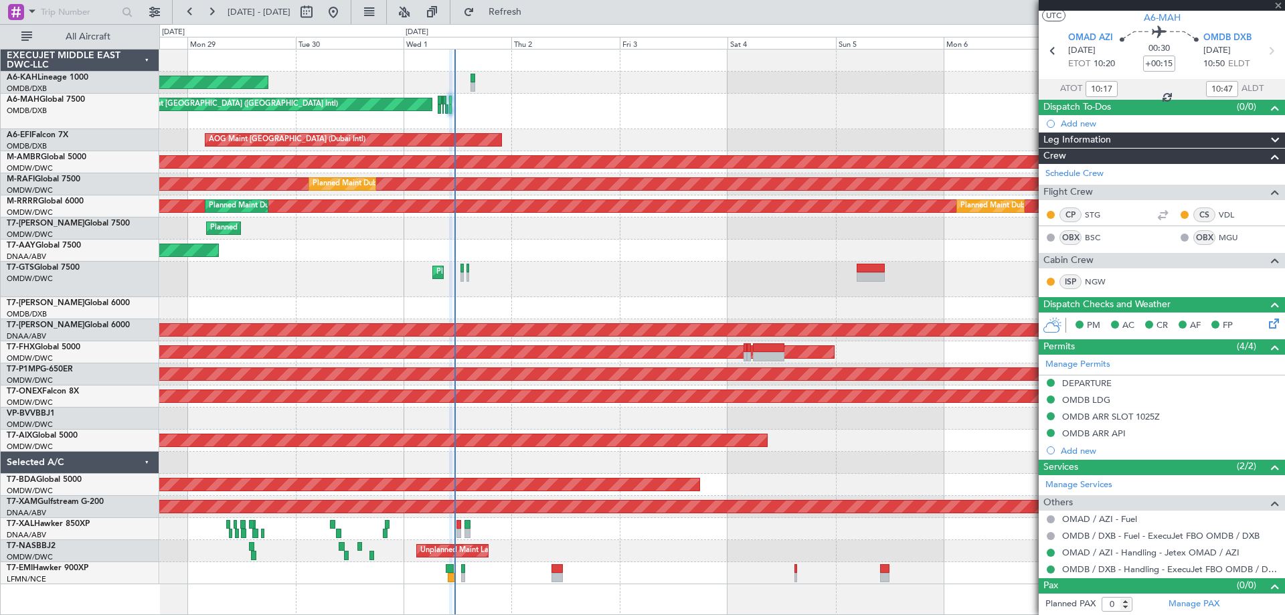
type input "+00:10"
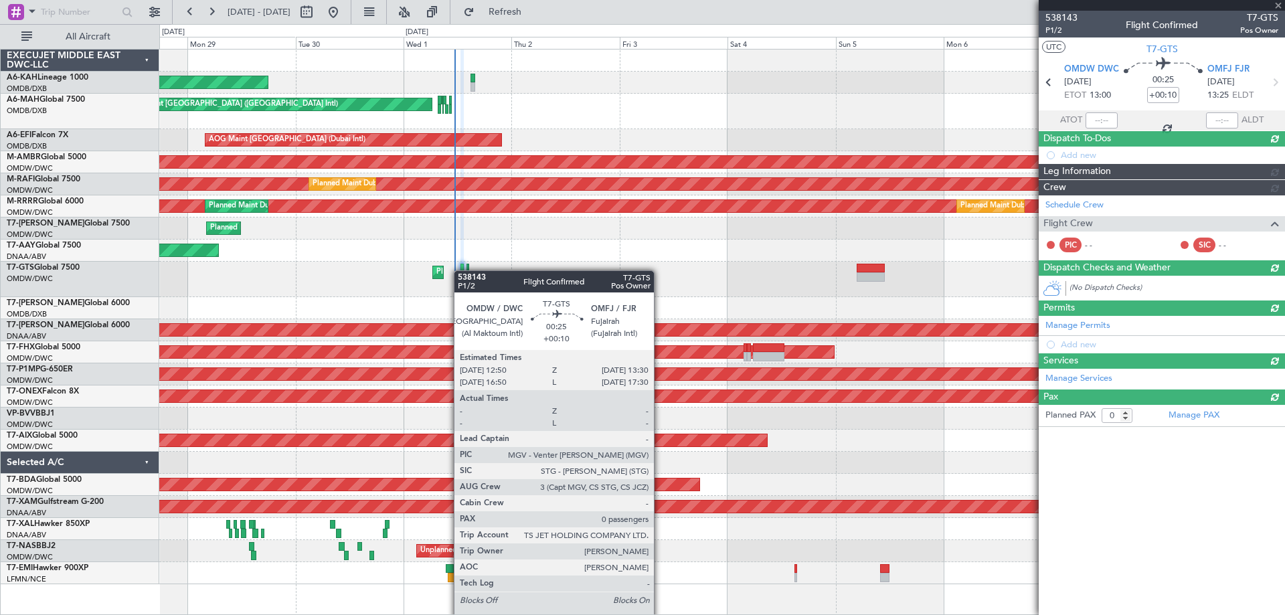
scroll to position [0, 0]
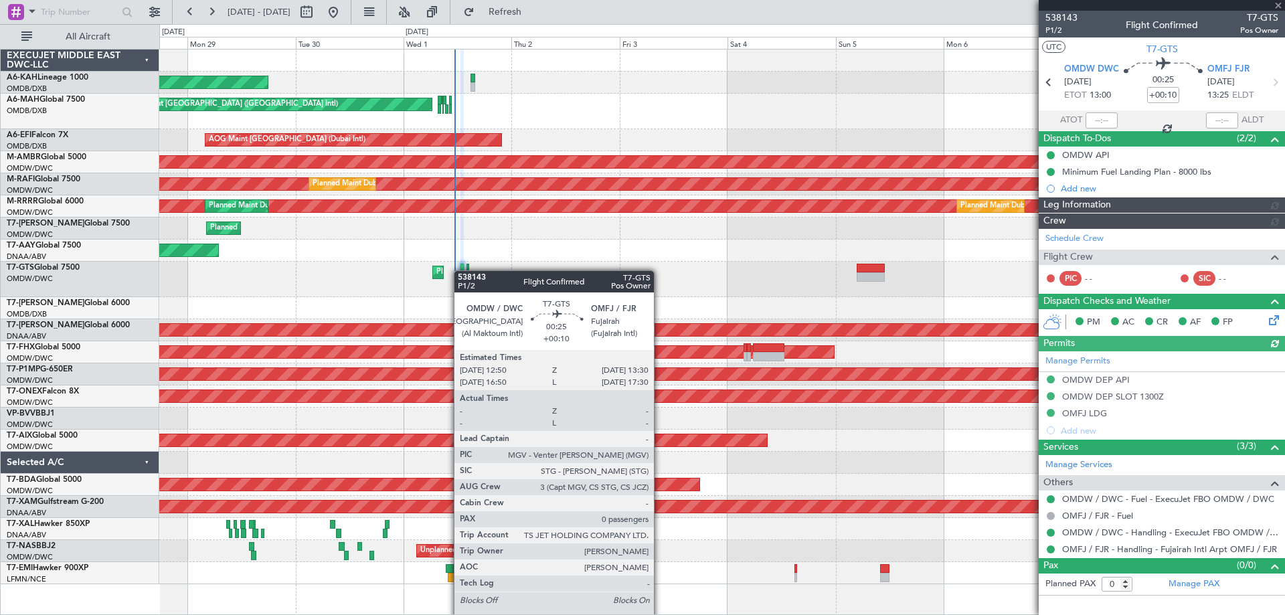
type input "[PERSON_NAME] ([PERSON_NAME])"
type input "7411"
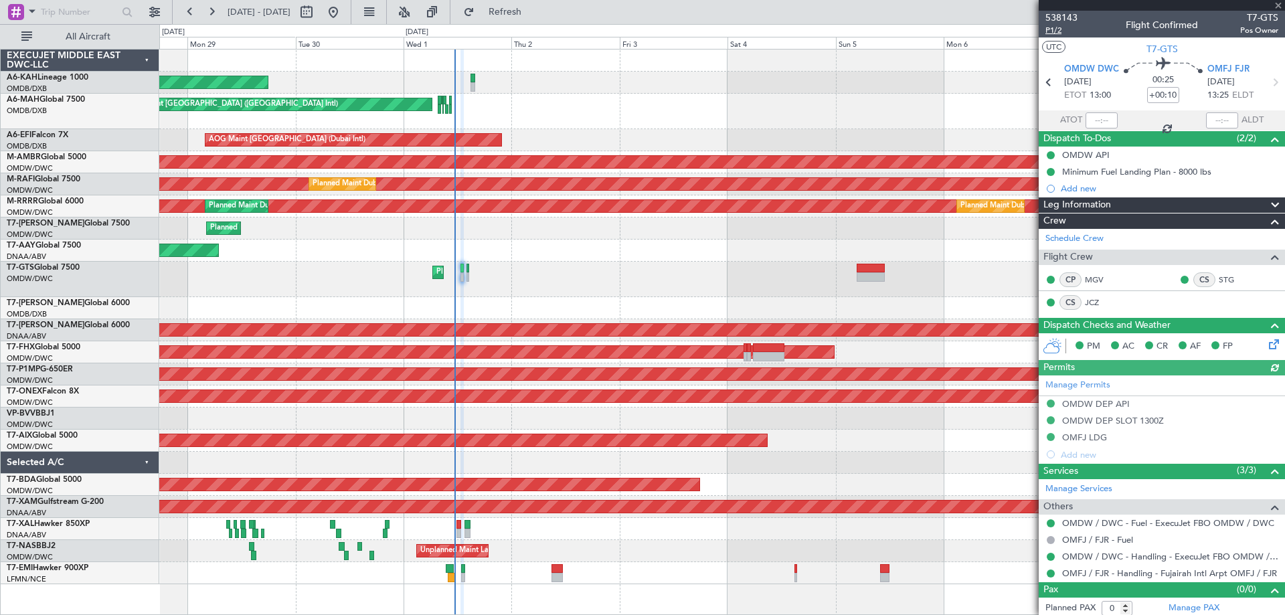
click at [1057, 29] on span "P1/2" at bounding box center [1061, 30] width 32 height 11
type input "[PERSON_NAME] ([PERSON_NAME])"
type input "7411"
click at [527, 272] on div "Planned Maint Dubai (Al Maktoum Intl)" at bounding box center [721, 279] width 1125 height 35
click at [533, 13] on span "Refresh" at bounding box center [505, 11] width 56 height 9
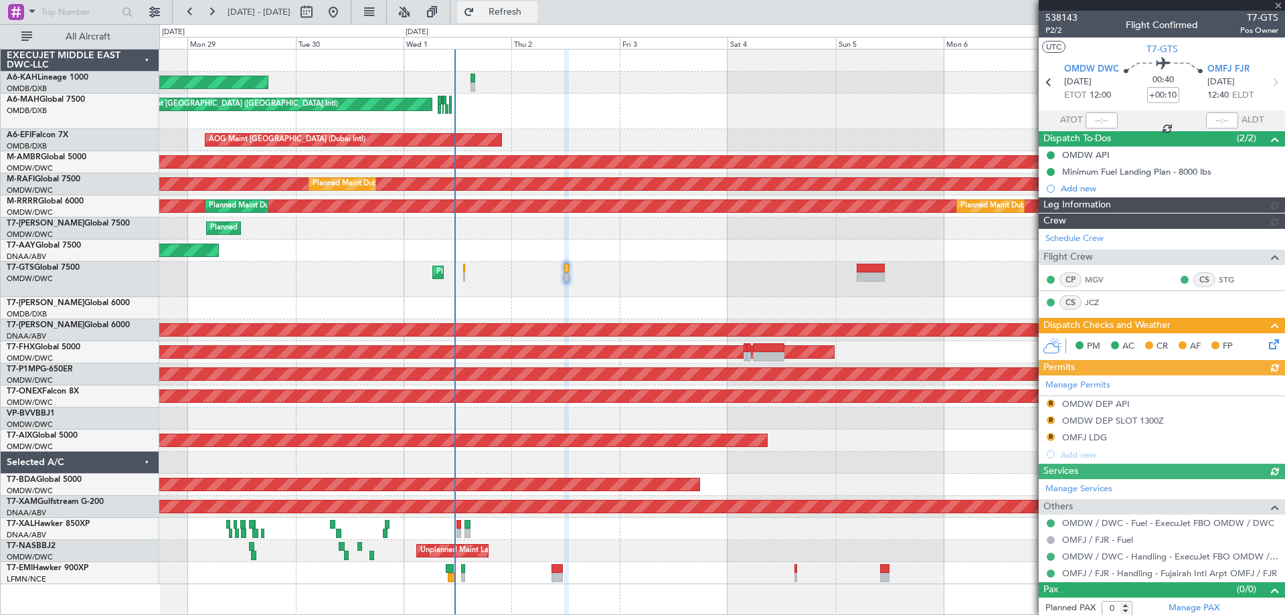
type input "[PERSON_NAME] ([PERSON_NAME])"
type input "7411"
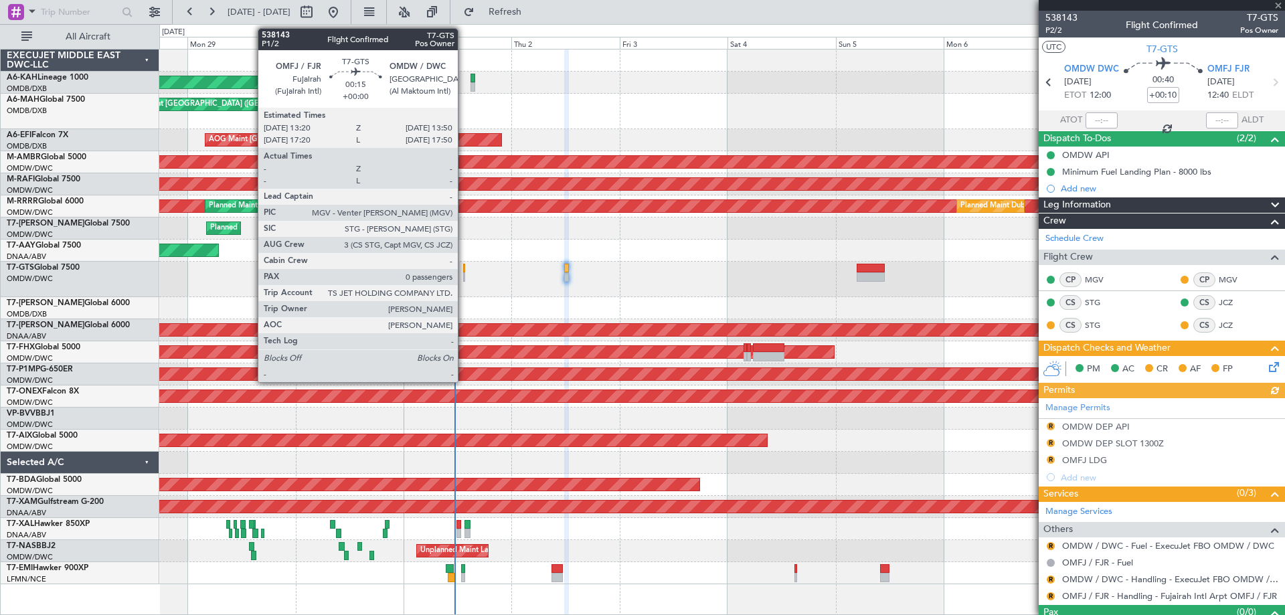
click at [464, 274] on div at bounding box center [464, 276] width 3 height 9
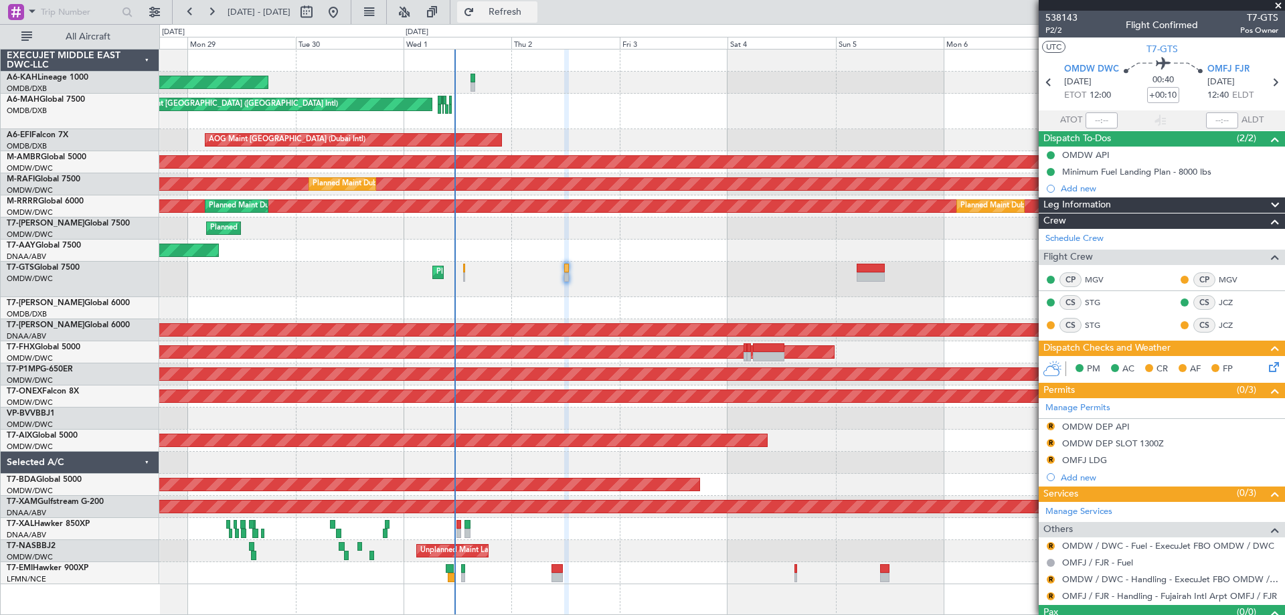
click at [526, 3] on button "Refresh" at bounding box center [497, 11] width 80 height 21
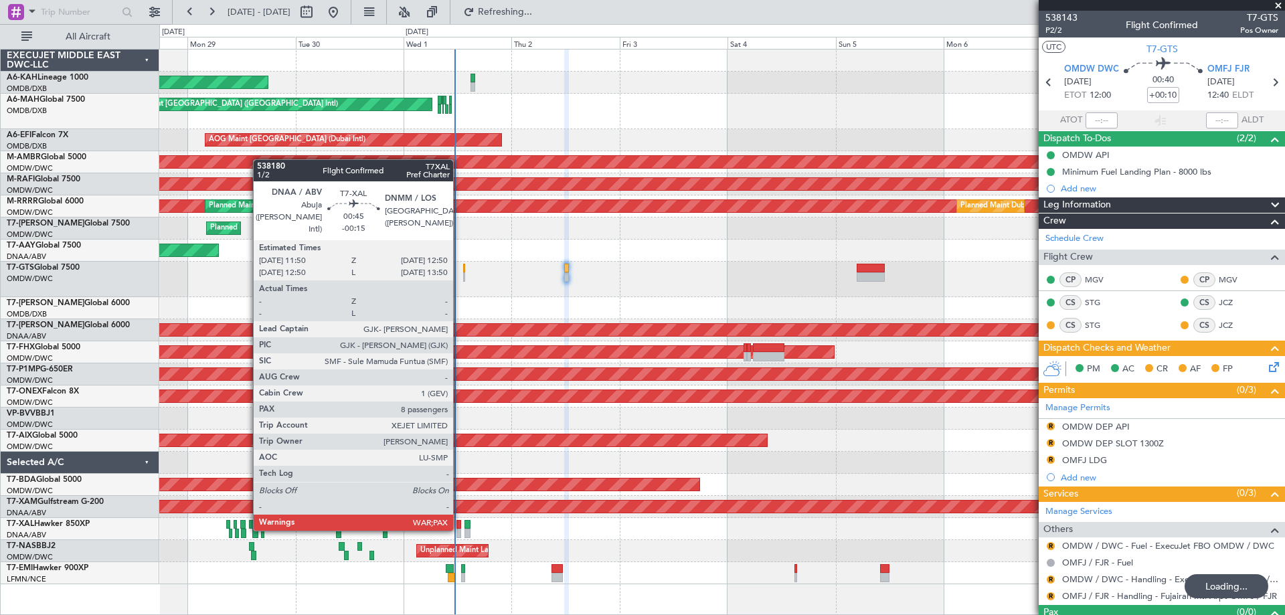
click at [459, 528] on div at bounding box center [458, 524] width 5 height 9
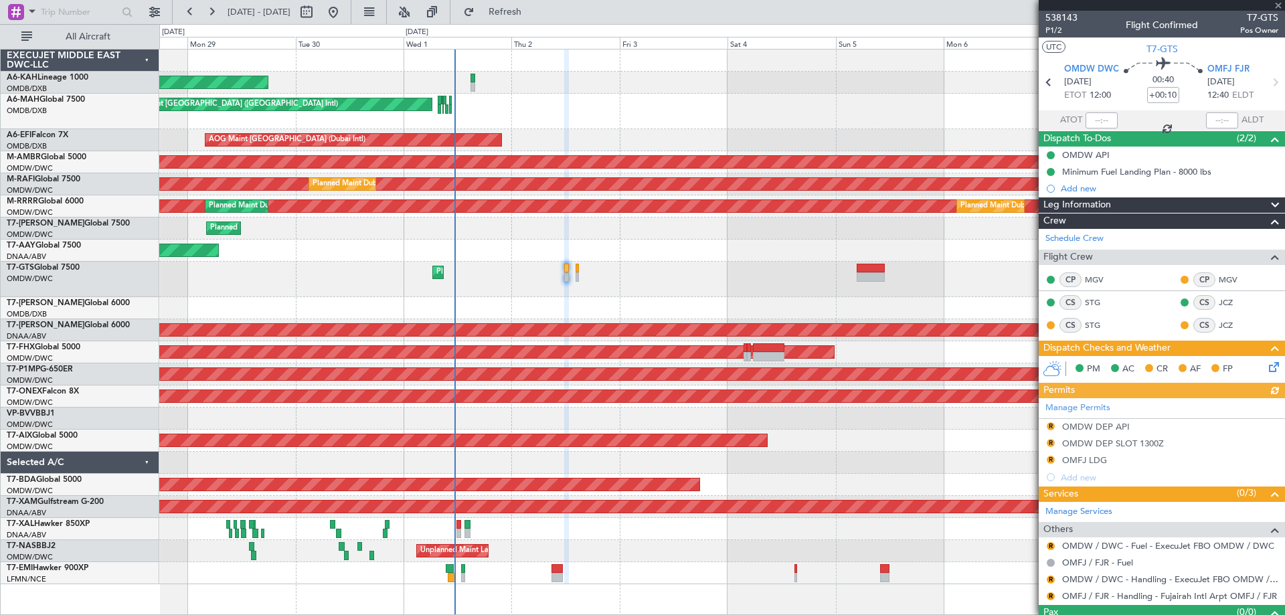
type input "[PERSON_NAME] ([PERSON_NAME])"
type input "7411"
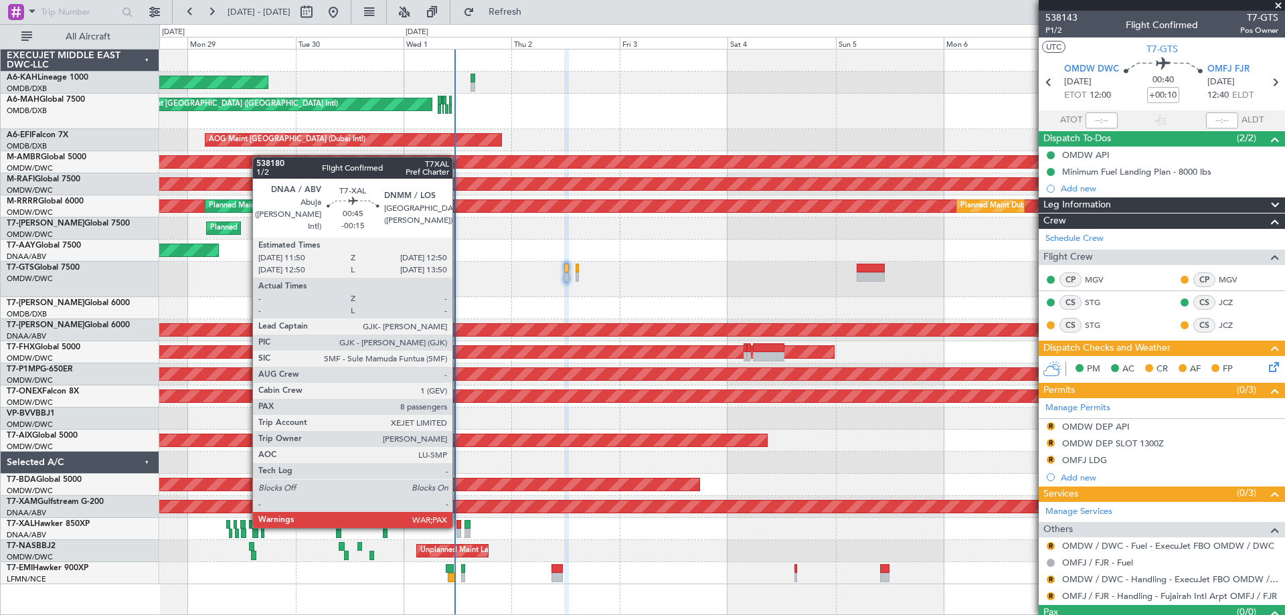
click at [458, 525] on div at bounding box center [458, 524] width 5 height 9
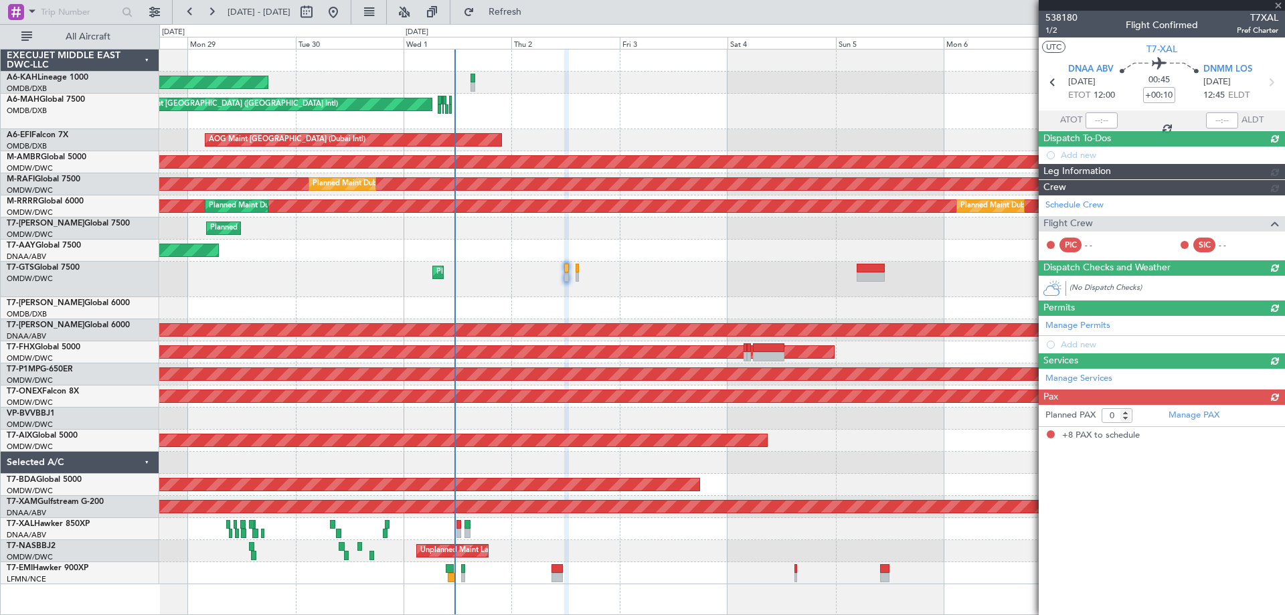
type input "-00:15"
type input "8"
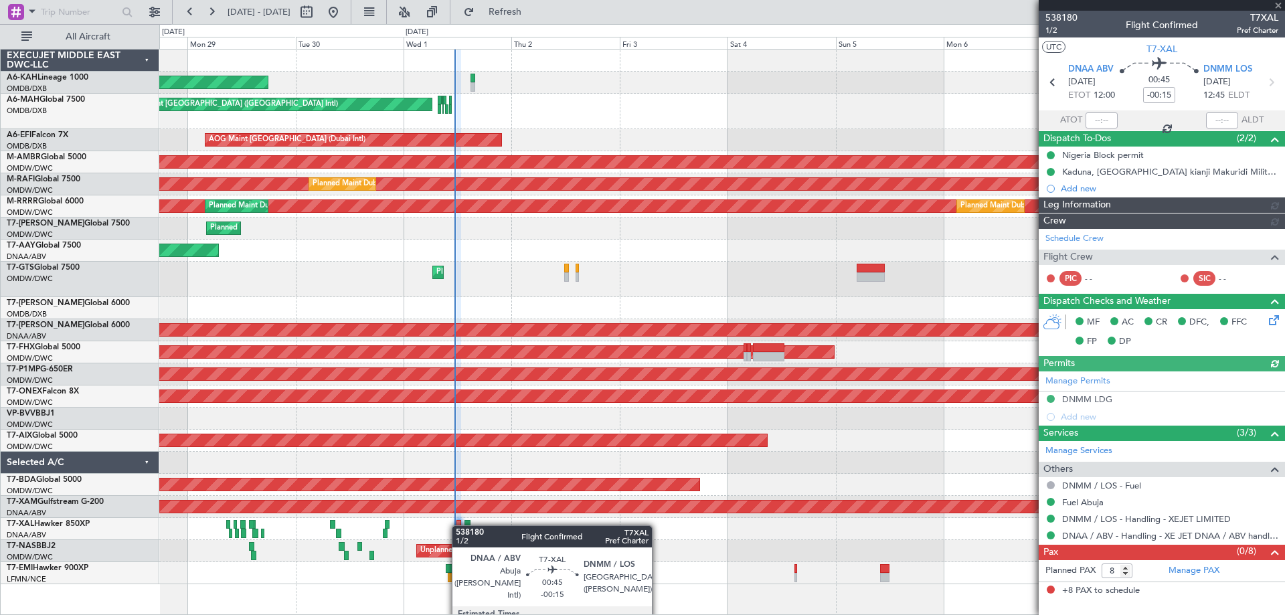
type input "[PERSON_NAME] ([PERSON_NAME])"
type input "7417"
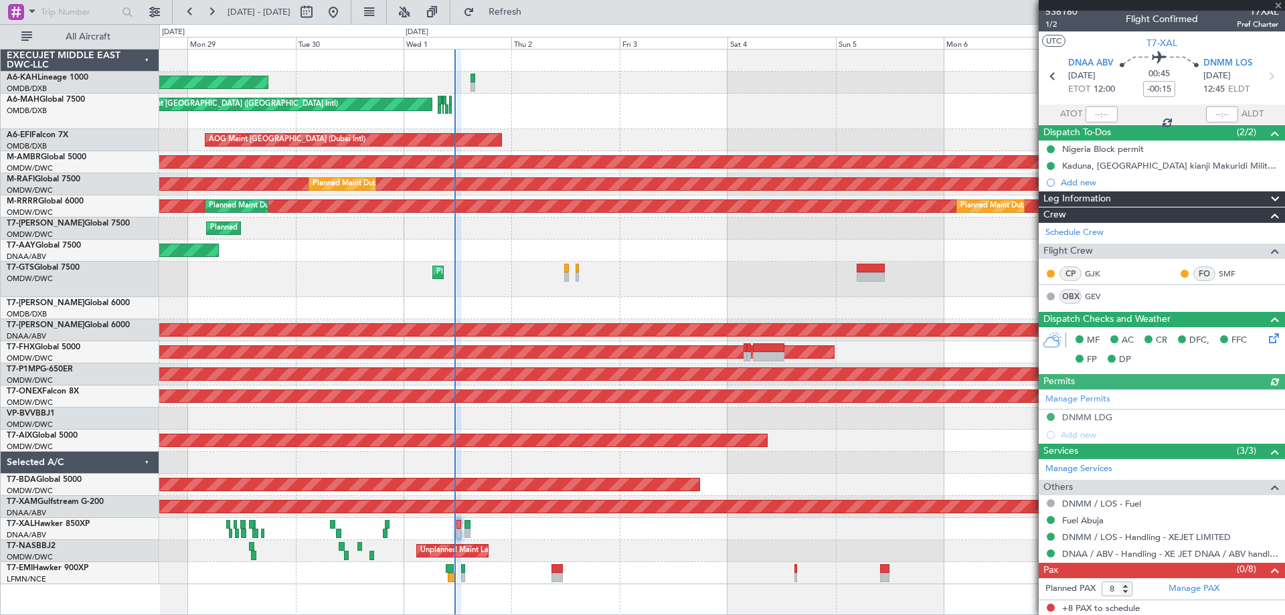
scroll to position [7, 0]
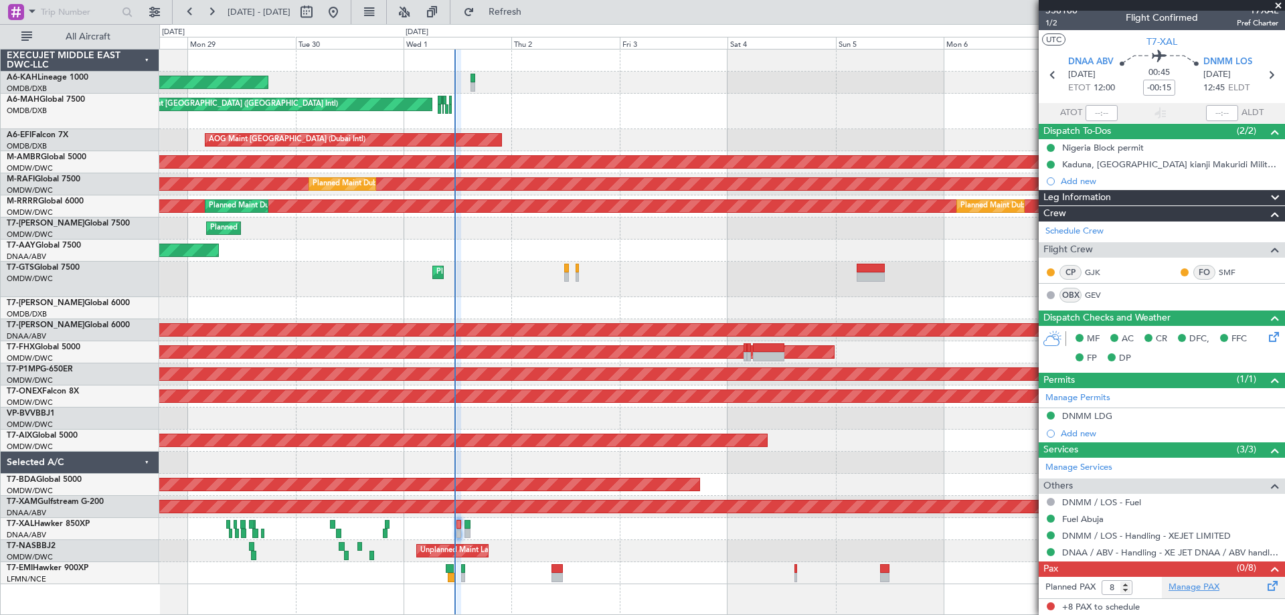
click at [1194, 586] on link "Manage PAX" at bounding box center [1193, 587] width 51 height 13
click at [532, 9] on span "Refresh" at bounding box center [505, 11] width 56 height 9
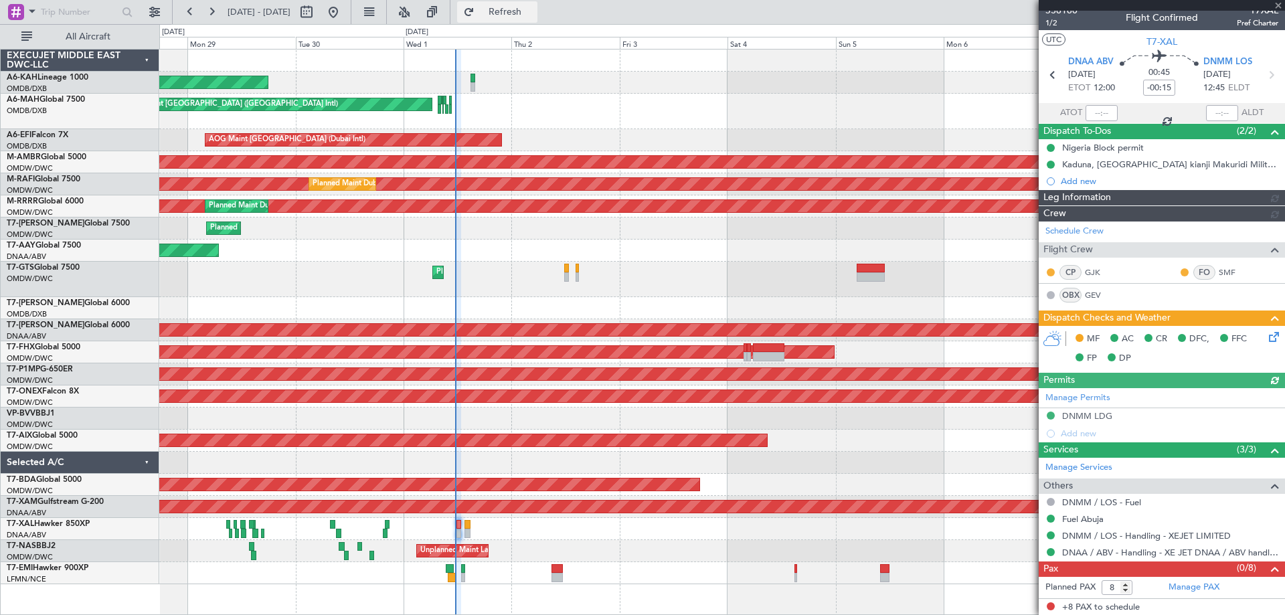
type input "[PERSON_NAME] ([PERSON_NAME])"
type input "7417"
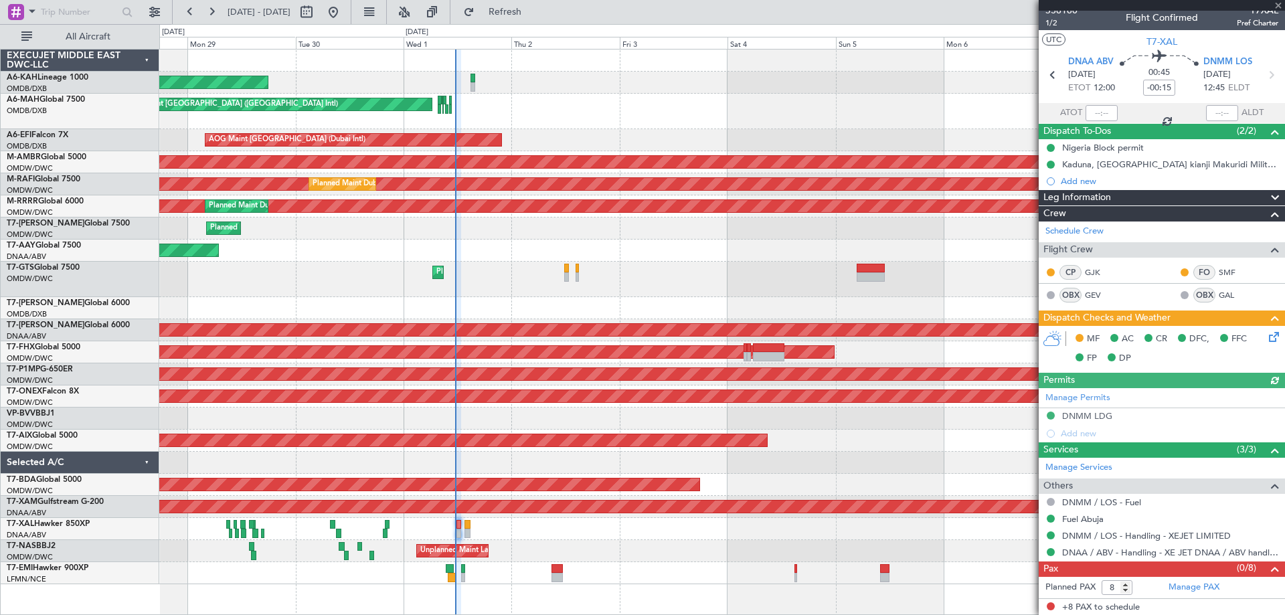
click at [1266, 333] on icon at bounding box center [1271, 334] width 11 height 11
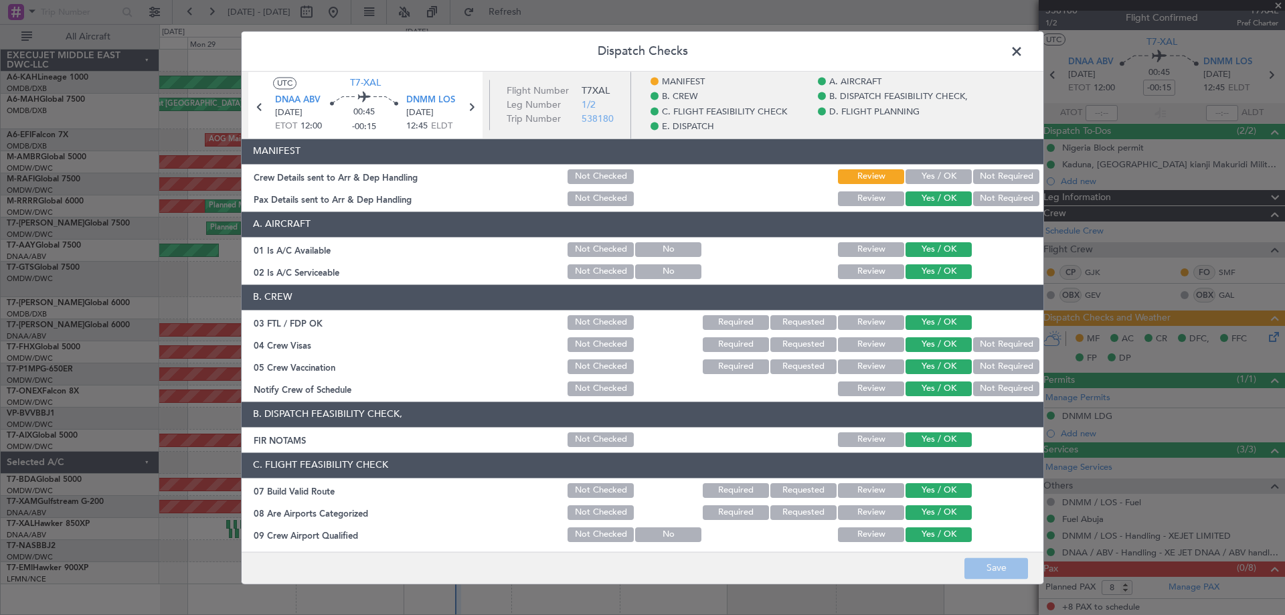
click at [923, 179] on button "Yes / OK" at bounding box center [938, 176] width 66 height 15
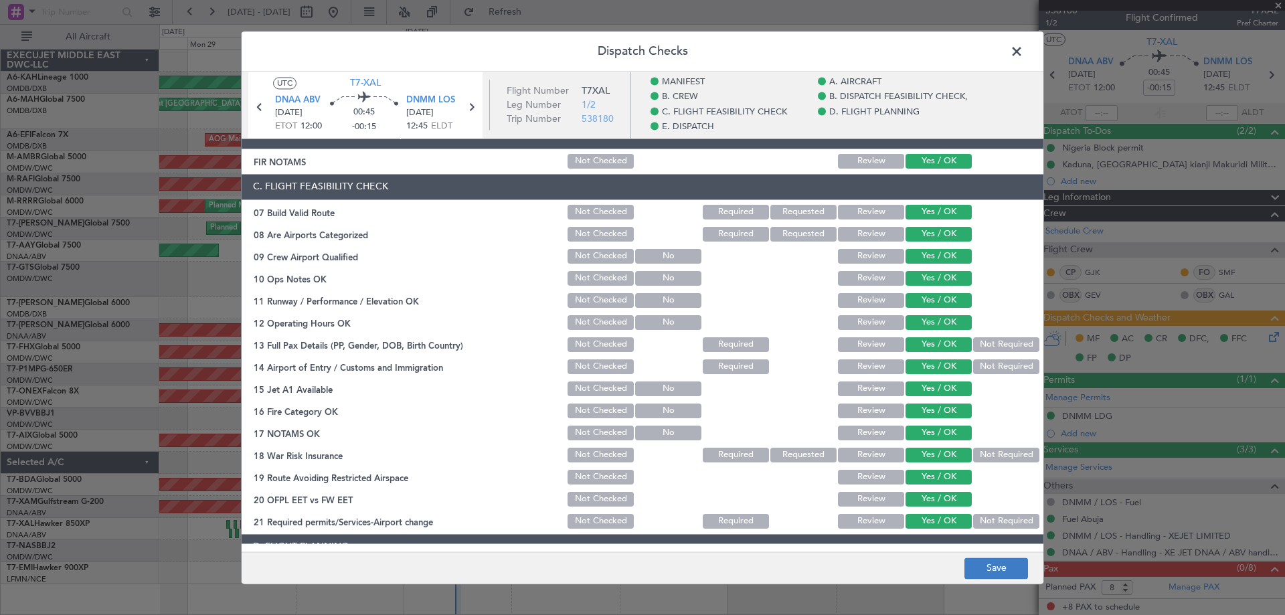
scroll to position [335, 0]
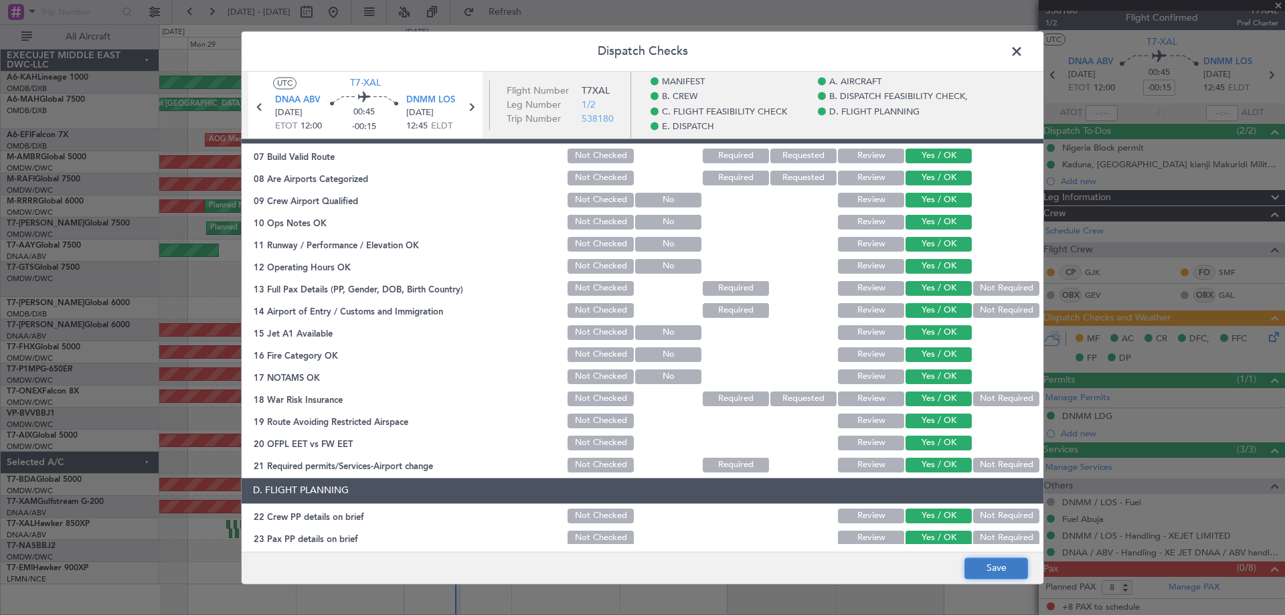
click at [1004, 573] on button "Save" at bounding box center [996, 567] width 64 height 21
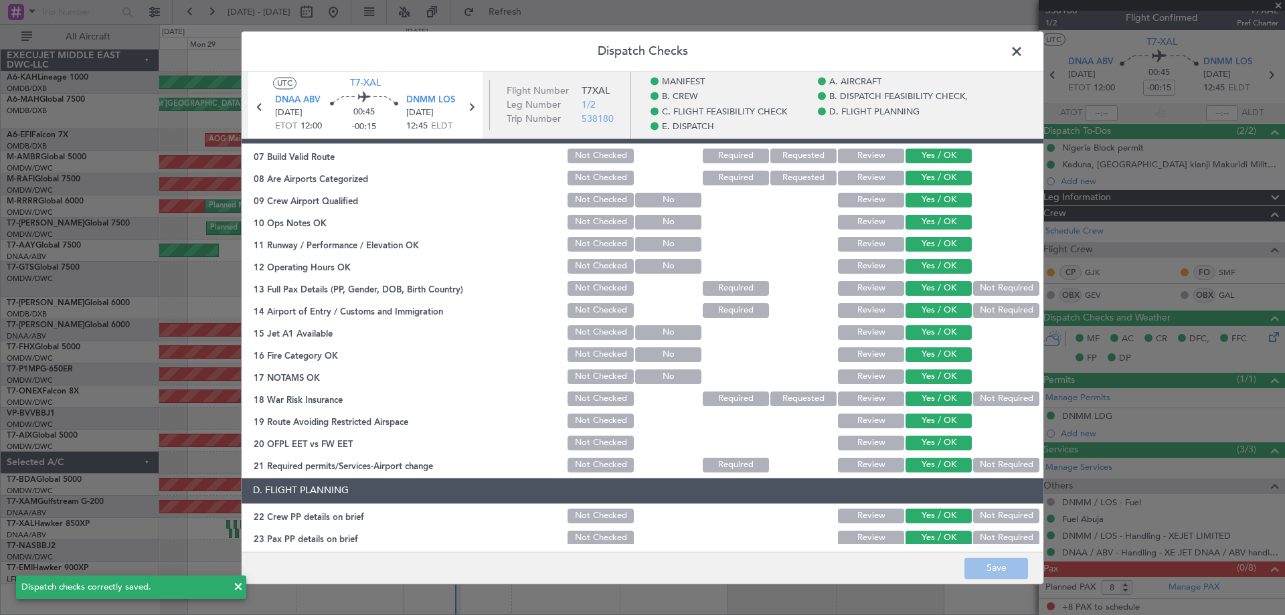
click at [1023, 45] on span at bounding box center [1023, 54] width 0 height 27
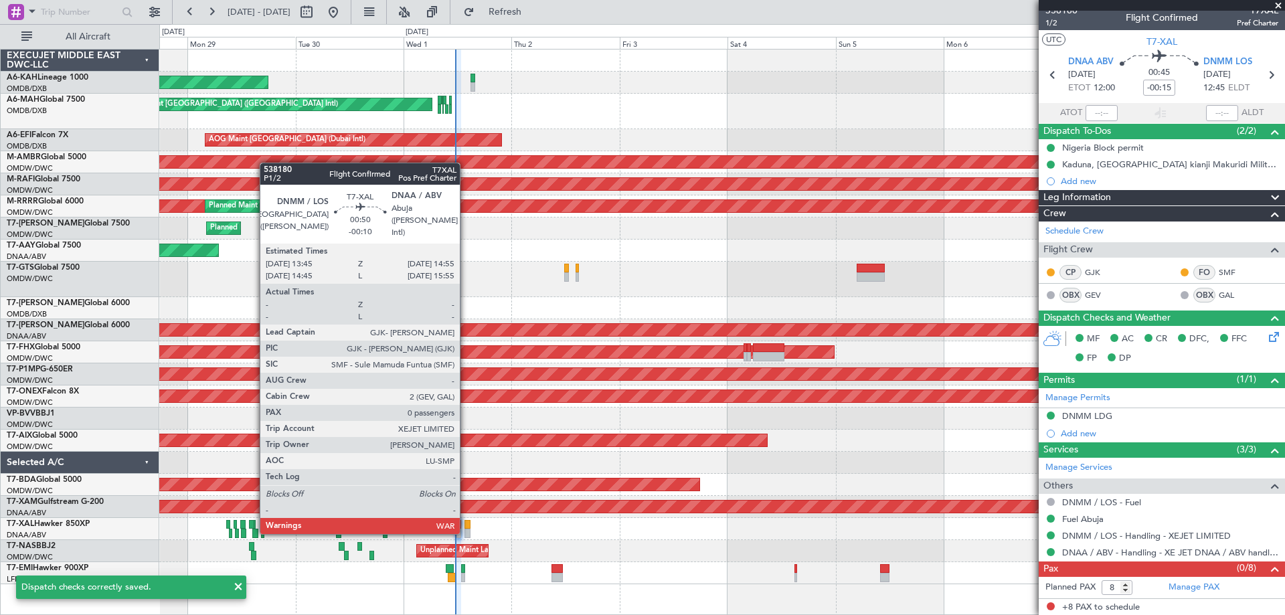
click at [466, 531] on div at bounding box center [466, 533] width 5 height 9
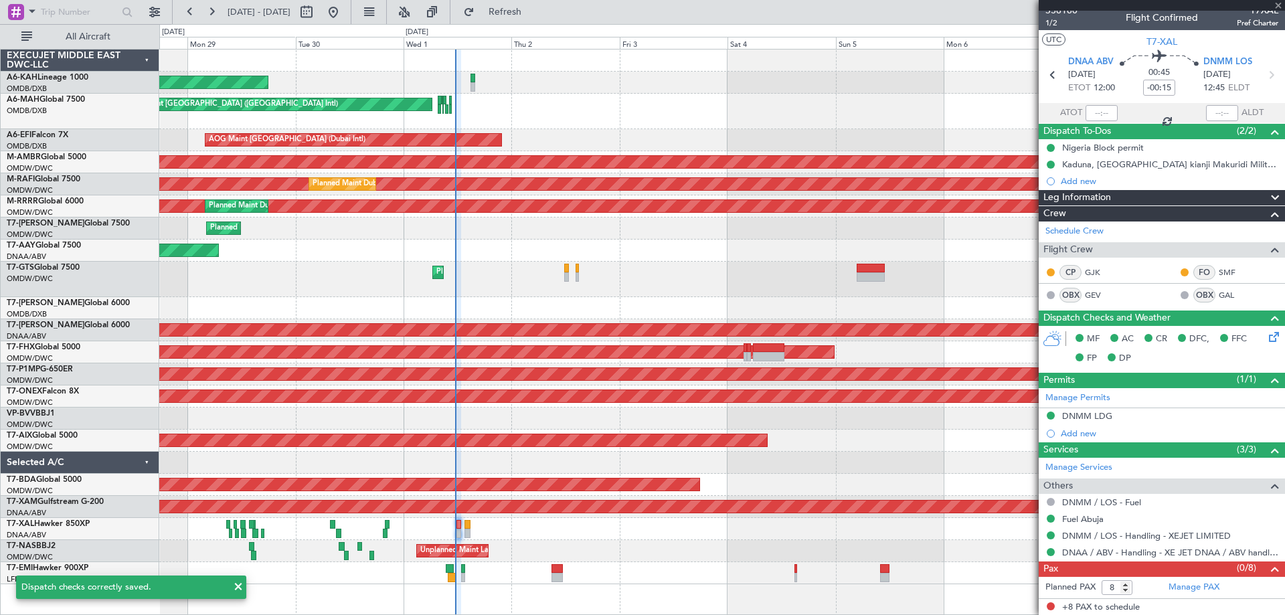
type input "-00:10"
type input "0"
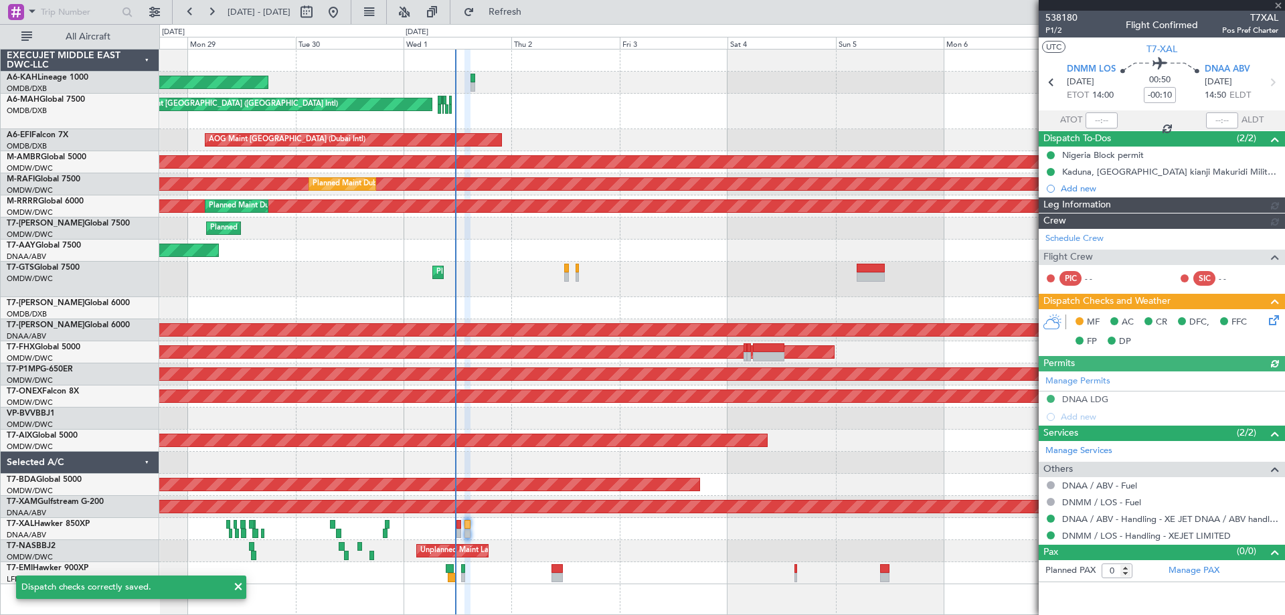
type input "[PERSON_NAME] ([PERSON_NAME])"
type input "7418"
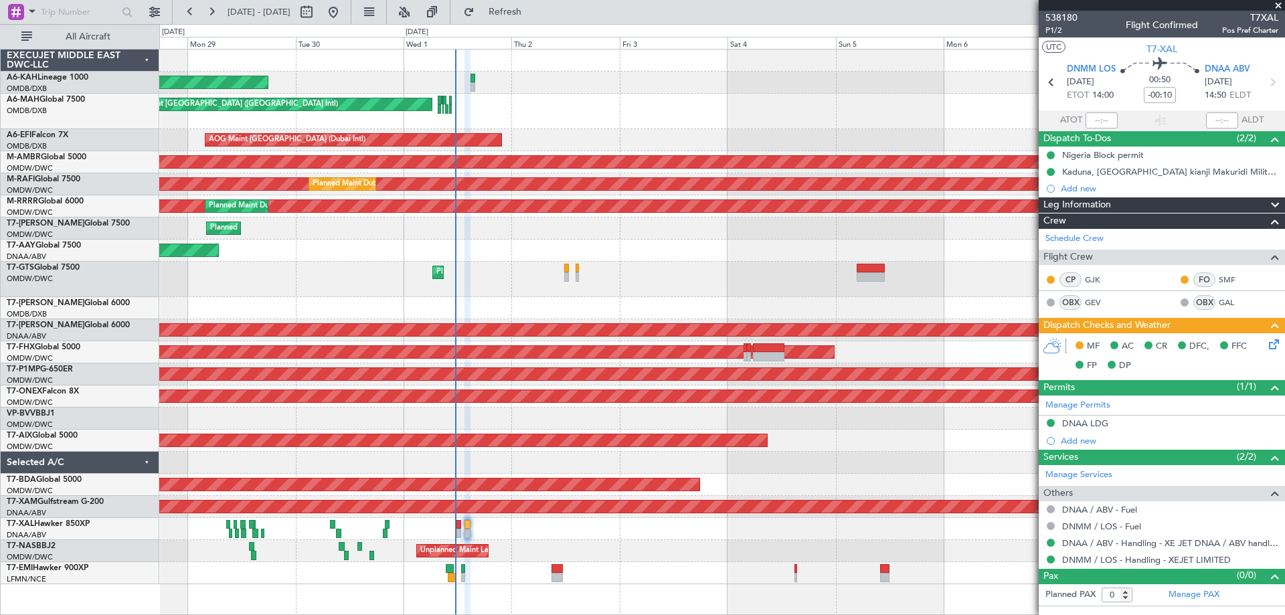
click at [1272, 343] on icon at bounding box center [1271, 342] width 11 height 11
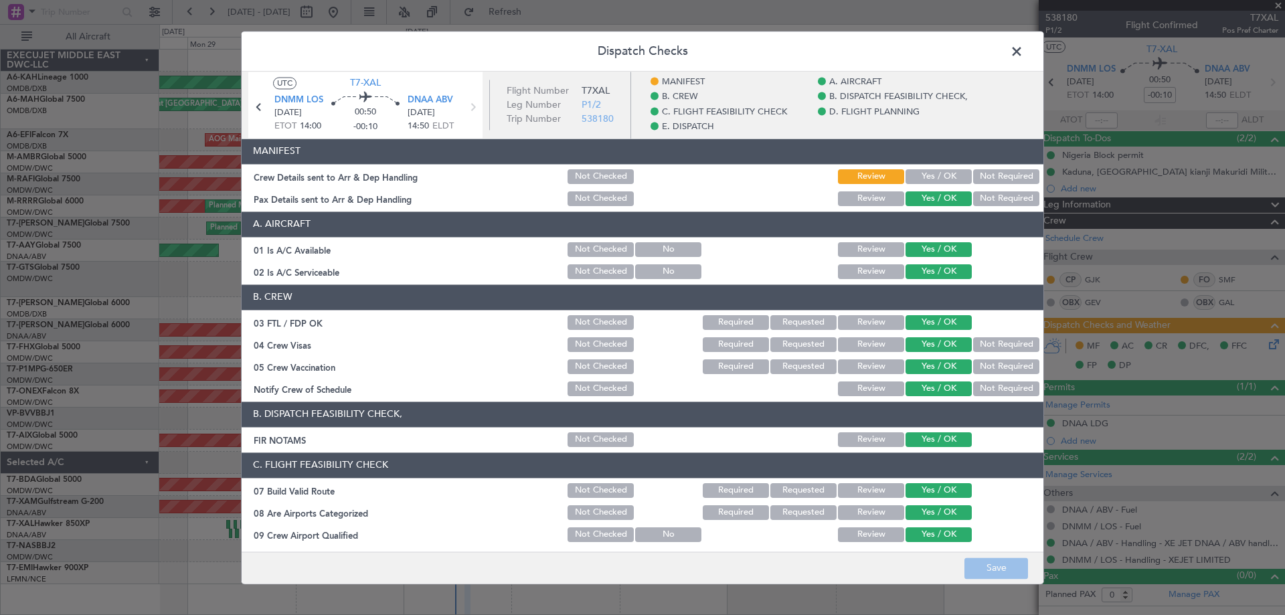
click at [945, 176] on button "Yes / OK" at bounding box center [938, 176] width 66 height 15
click at [1000, 565] on button "Save" at bounding box center [996, 567] width 64 height 21
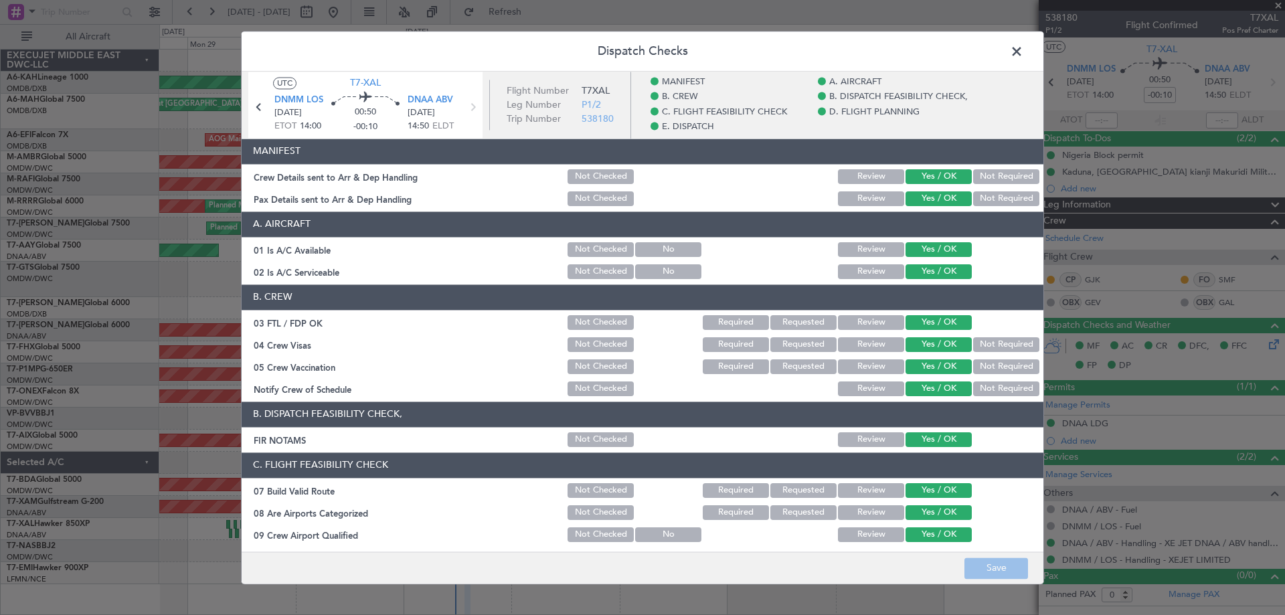
click at [1023, 49] on span at bounding box center [1023, 54] width 0 height 27
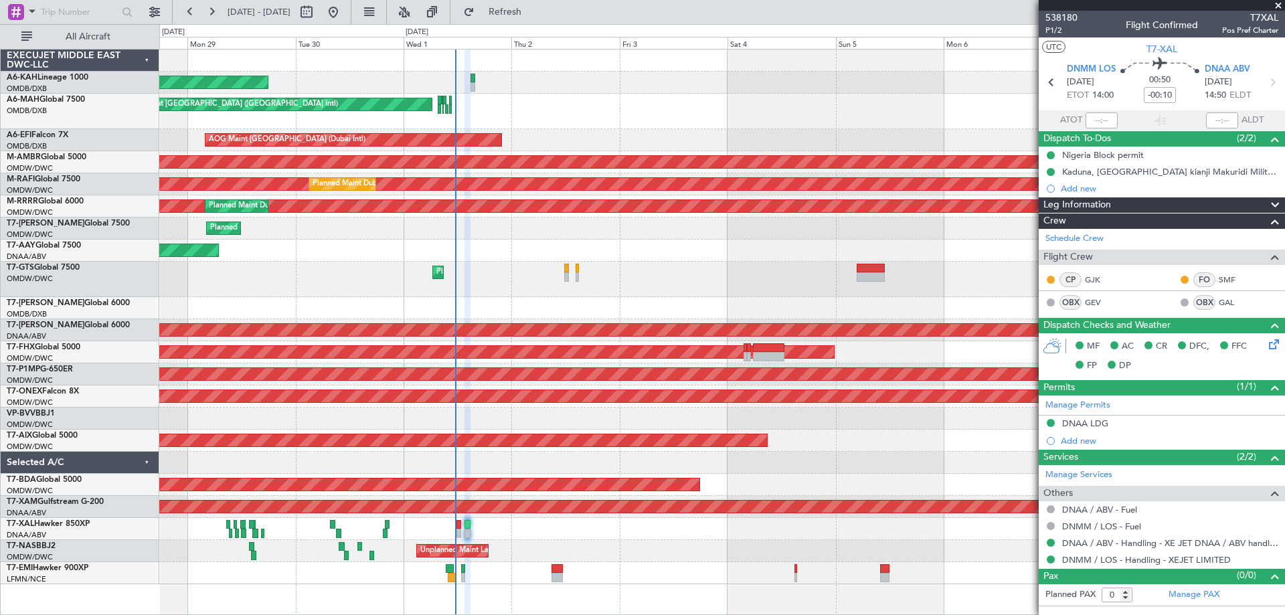
click at [569, 118] on div "Planned Maint Dubai (Dubai Intl) Planned Maint Dubai (Dubai Intl)" at bounding box center [721, 111] width 1125 height 35
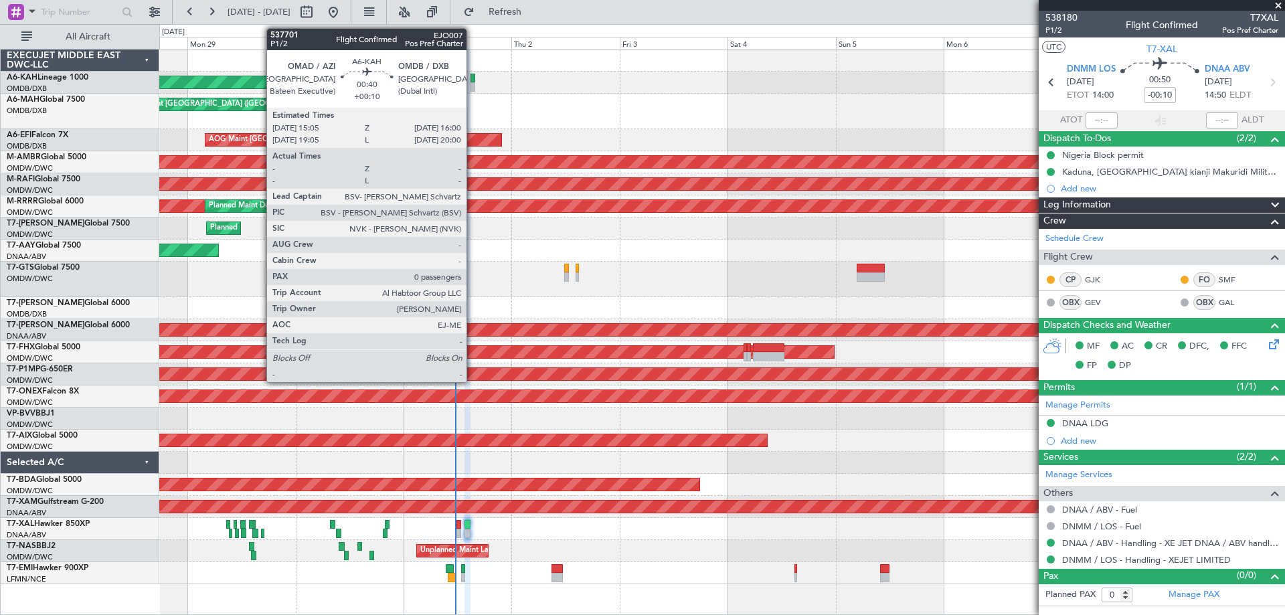
click at [472, 86] on div at bounding box center [472, 86] width 5 height 9
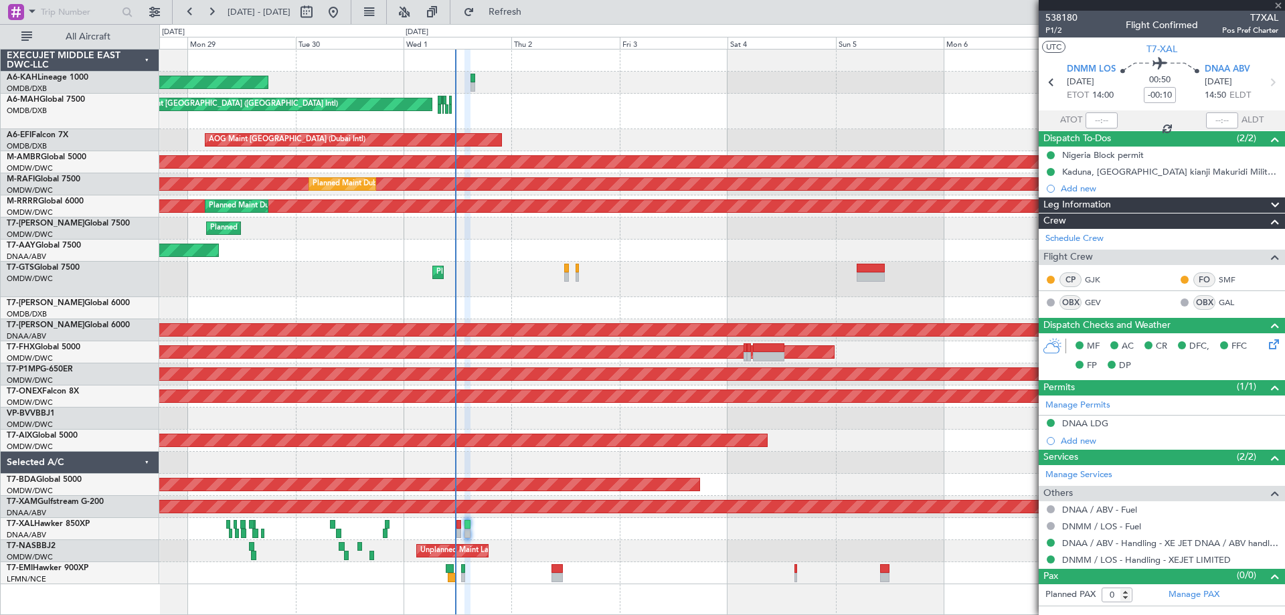
type input "+00:10"
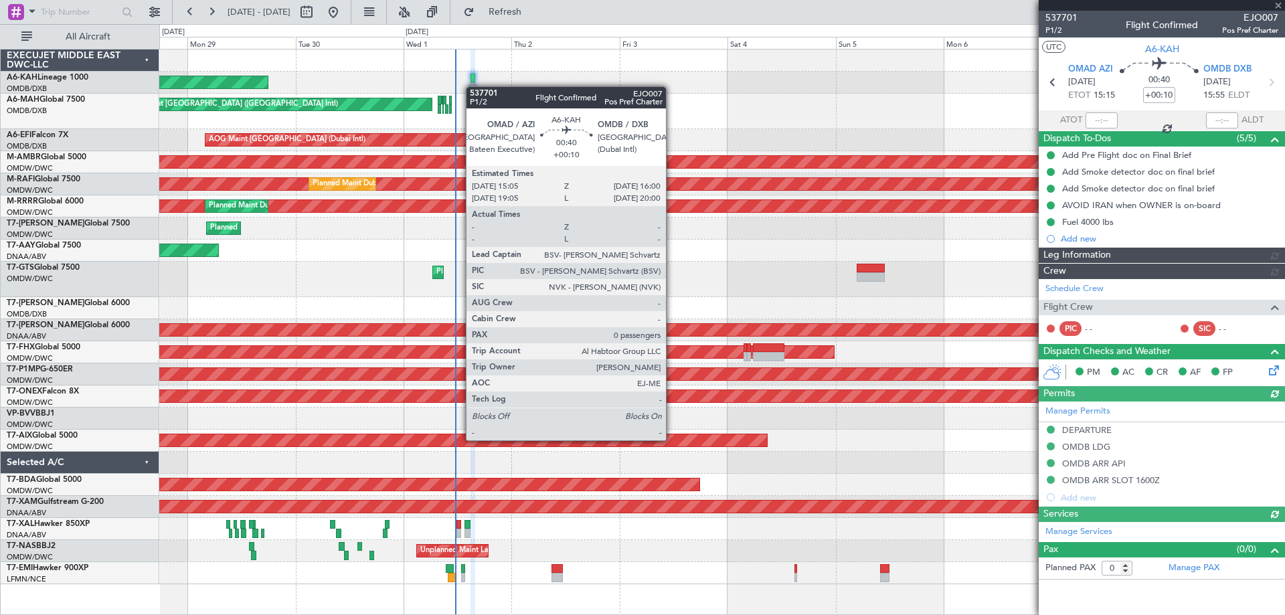
type input "[PERSON_NAME] ([PERSON_NAME])"
type input "7399"
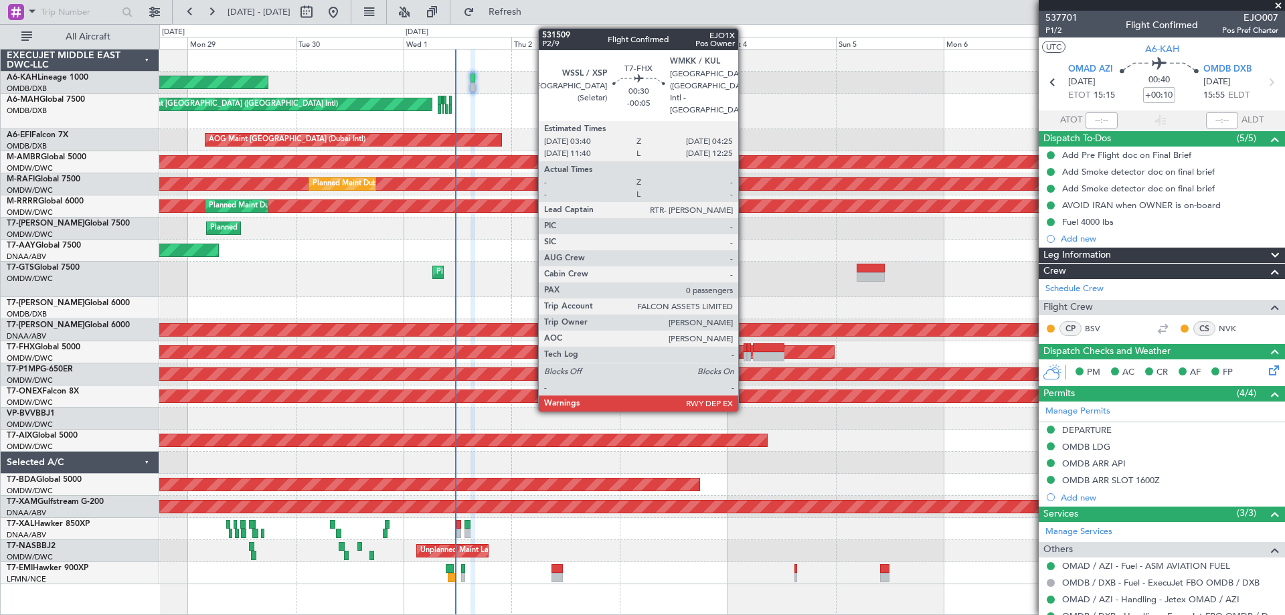
click at [744, 355] on div at bounding box center [745, 356] width 4 height 9
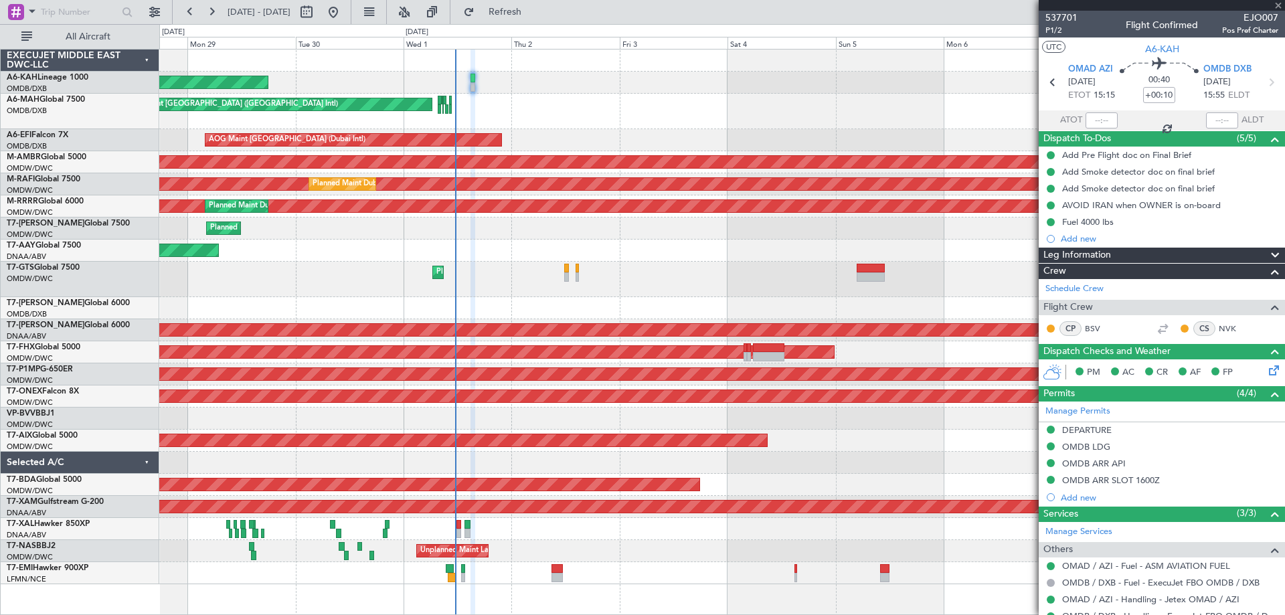
type input "-00:05"
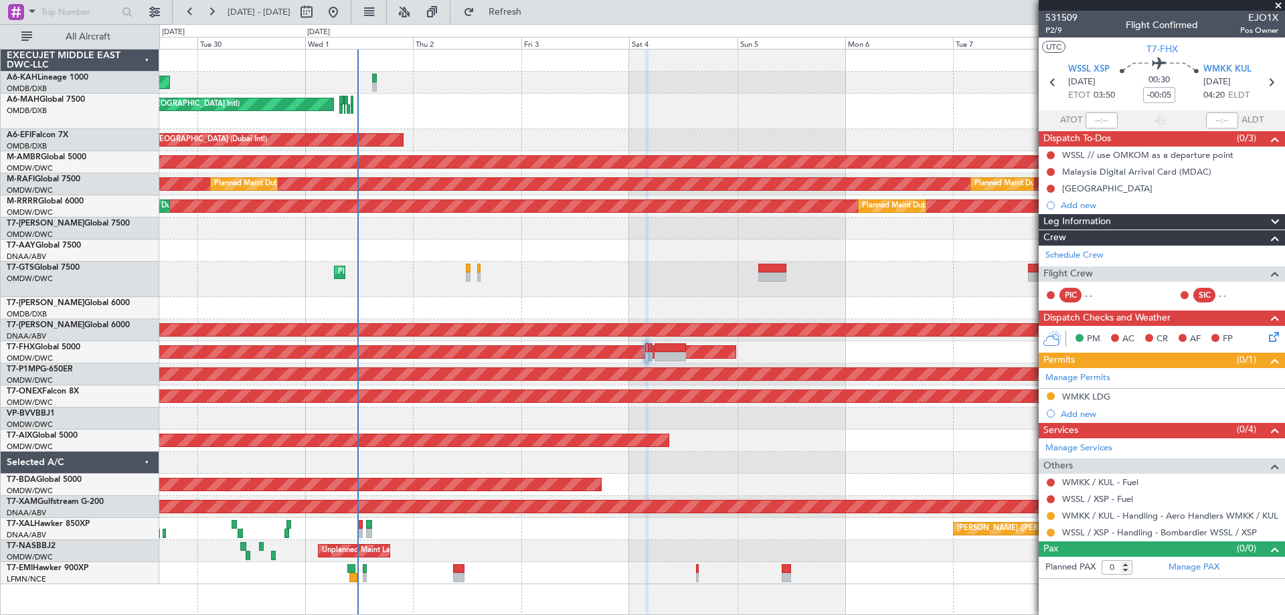
click at [628, 286] on div "Planned Maint Dubai (Al Maktoum Intl)" at bounding box center [721, 279] width 1125 height 35
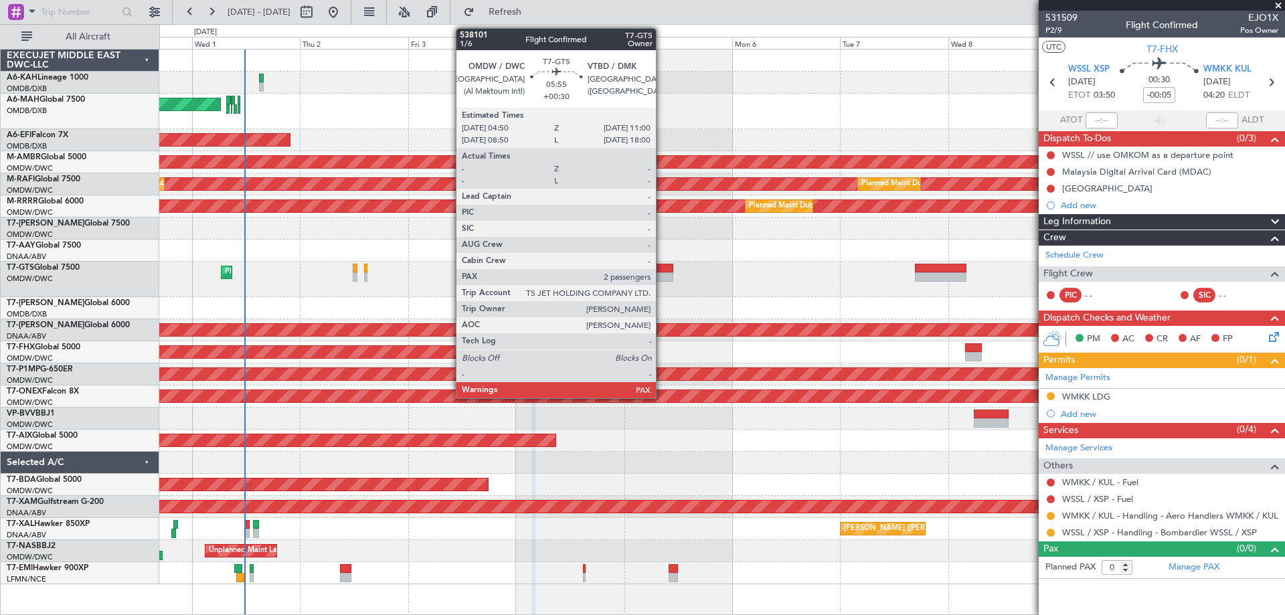
click at [662, 266] on div at bounding box center [659, 268] width 28 height 9
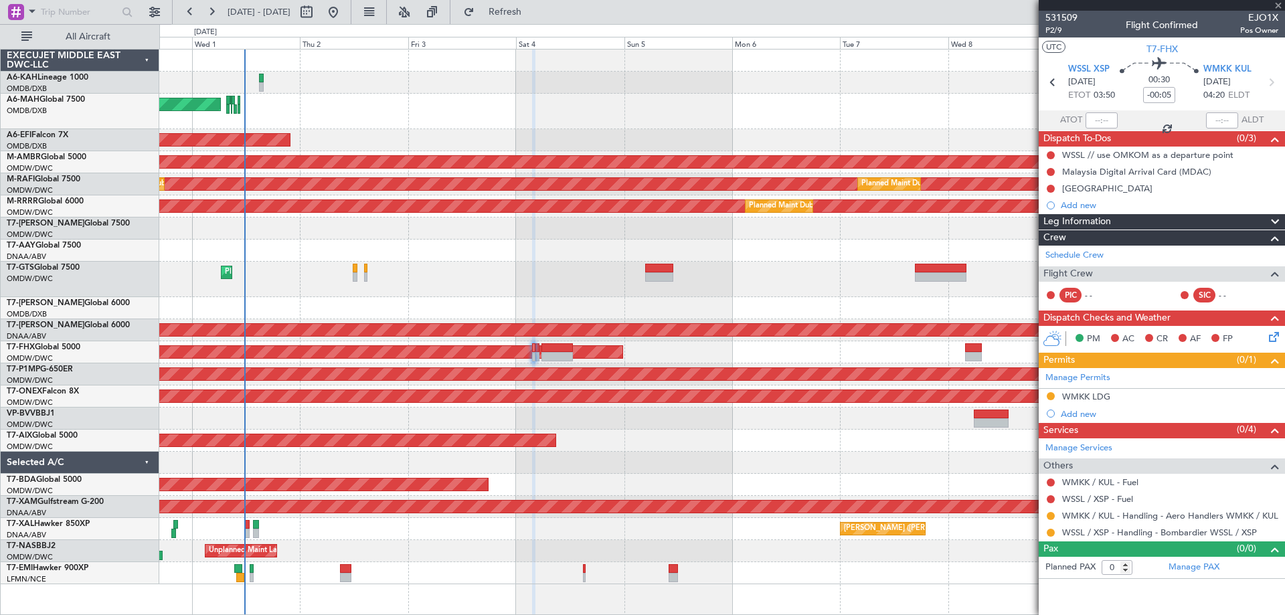
type input "+00:30"
type input "2"
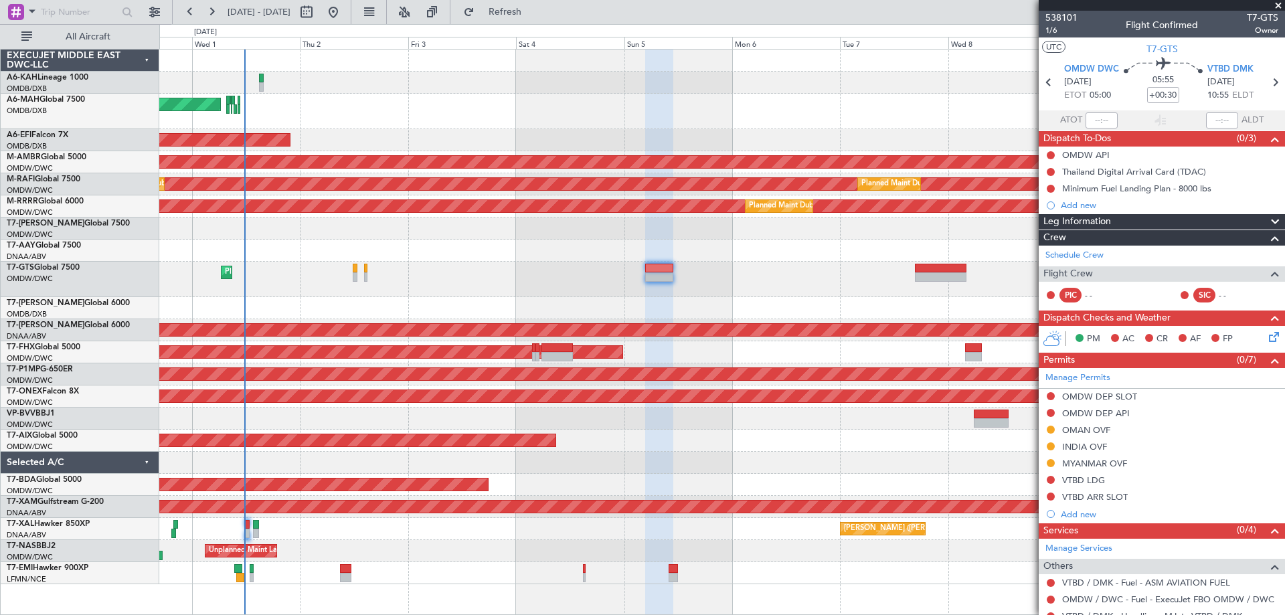
click at [1090, 447] on div "INDIA OVF" at bounding box center [1084, 446] width 45 height 11
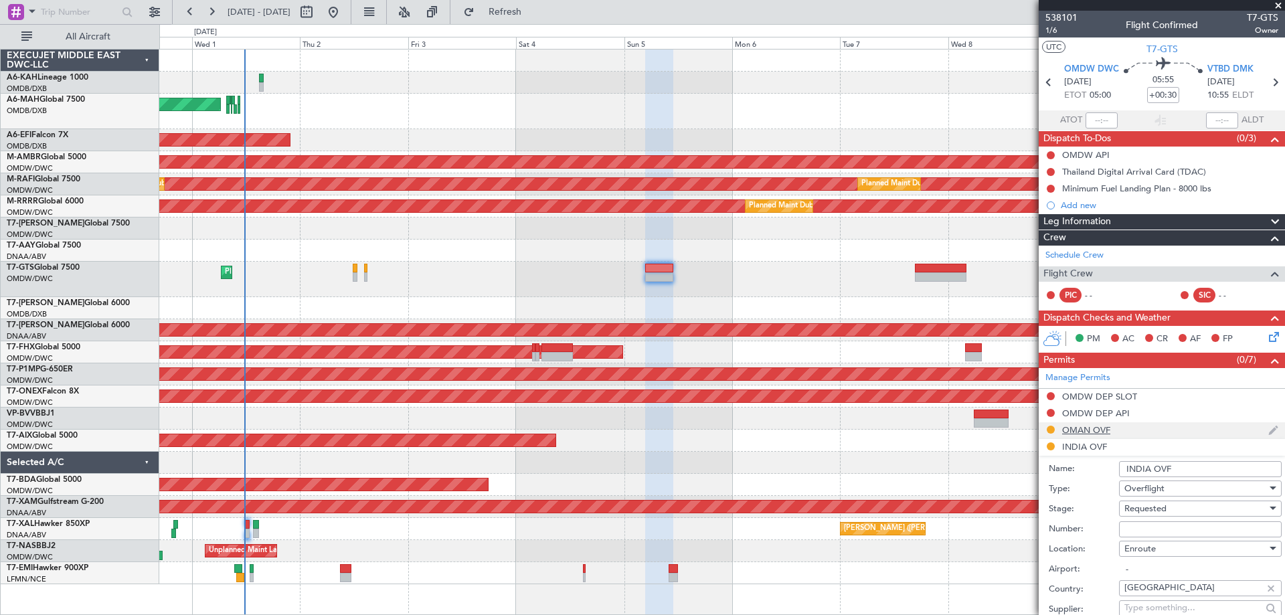
scroll to position [134, 0]
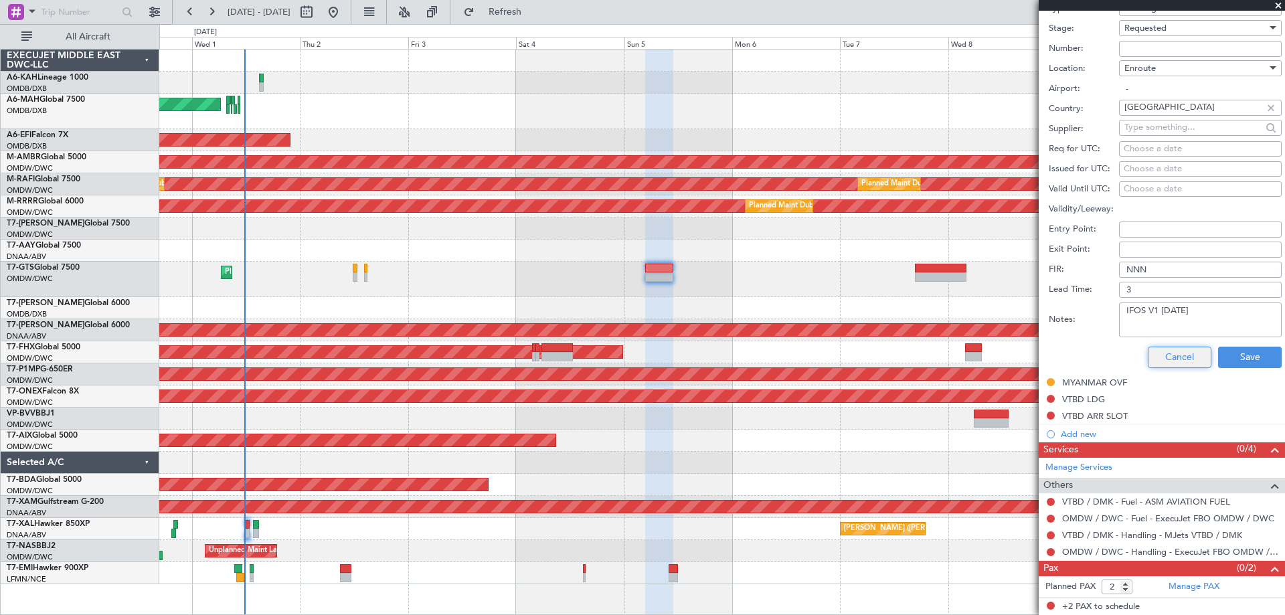
click at [1187, 355] on button "Cancel" at bounding box center [1179, 357] width 64 height 21
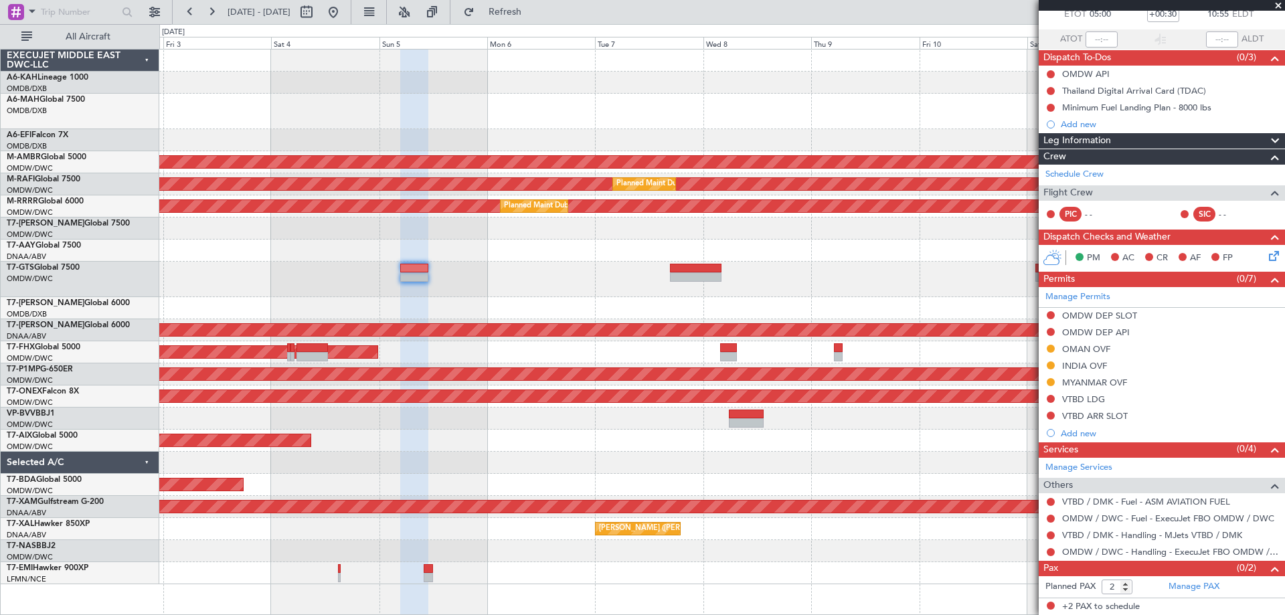
click at [610, 278] on div "Planned Maint Dubai (Al Maktoum Intl)" at bounding box center [721, 279] width 1125 height 35
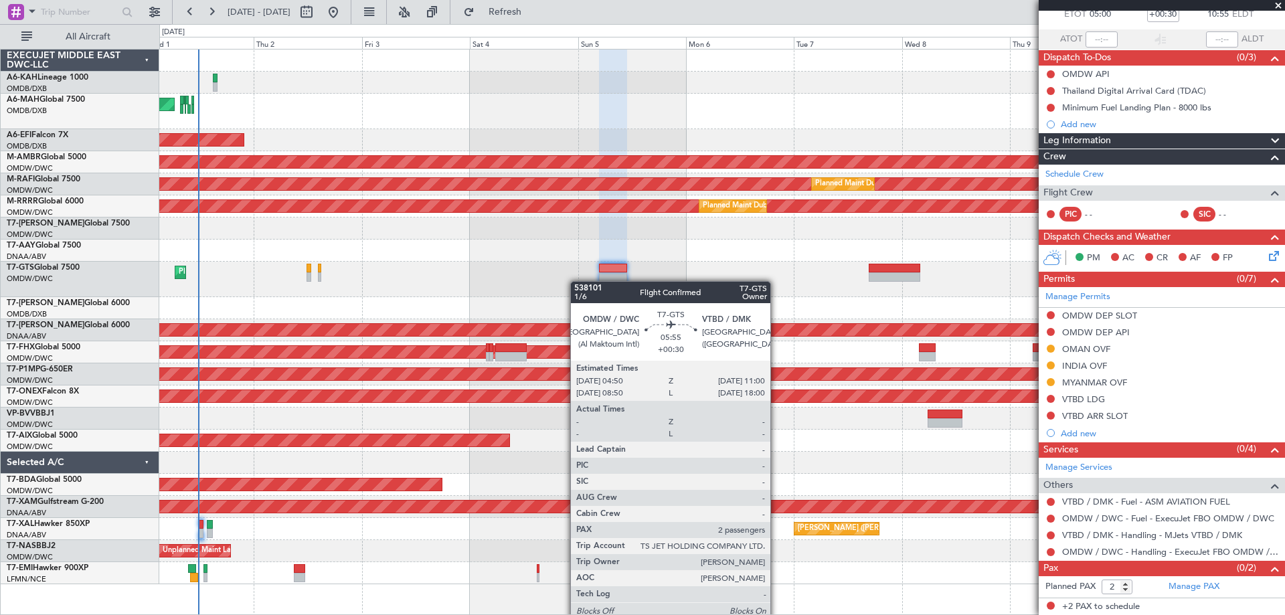
click at [616, 279] on div at bounding box center [613, 276] width 28 height 9
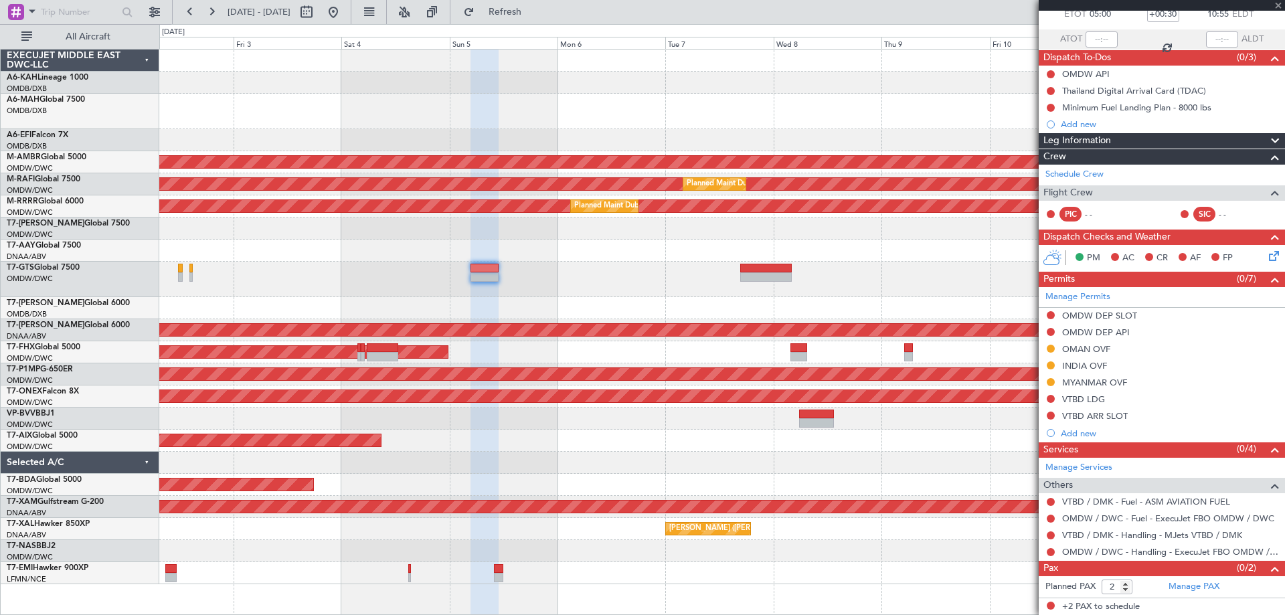
click at [606, 293] on div "Planned Maint Dubai (Al Maktoum Intl)" at bounding box center [721, 279] width 1125 height 35
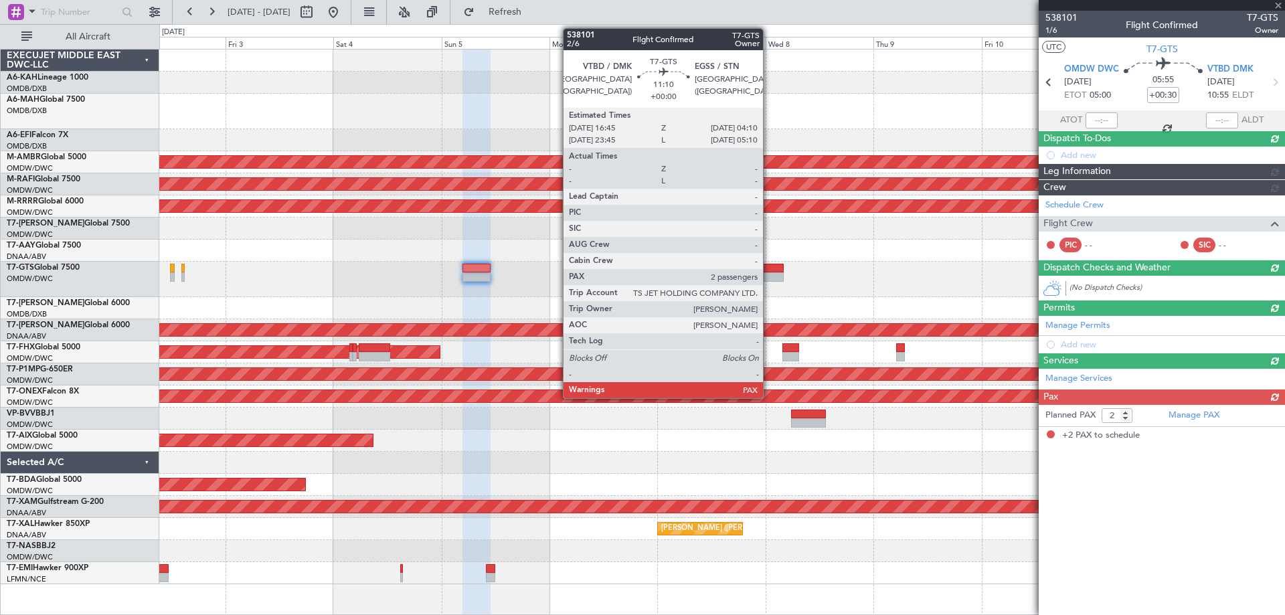
scroll to position [0, 0]
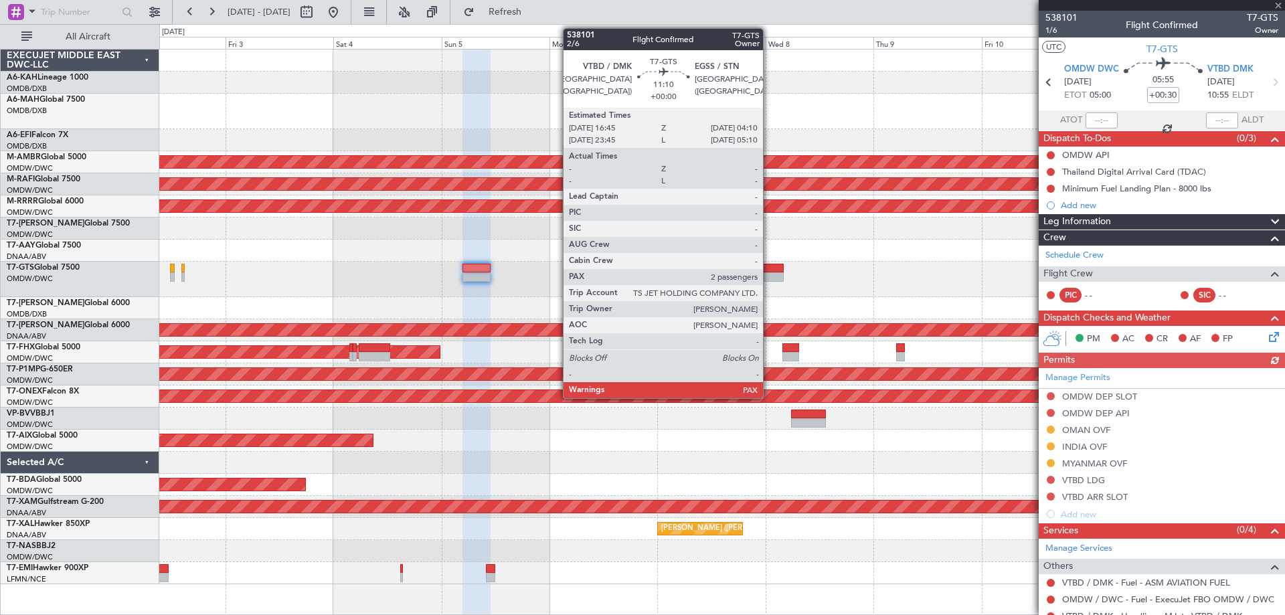
click at [769, 273] on div at bounding box center [758, 276] width 52 height 9
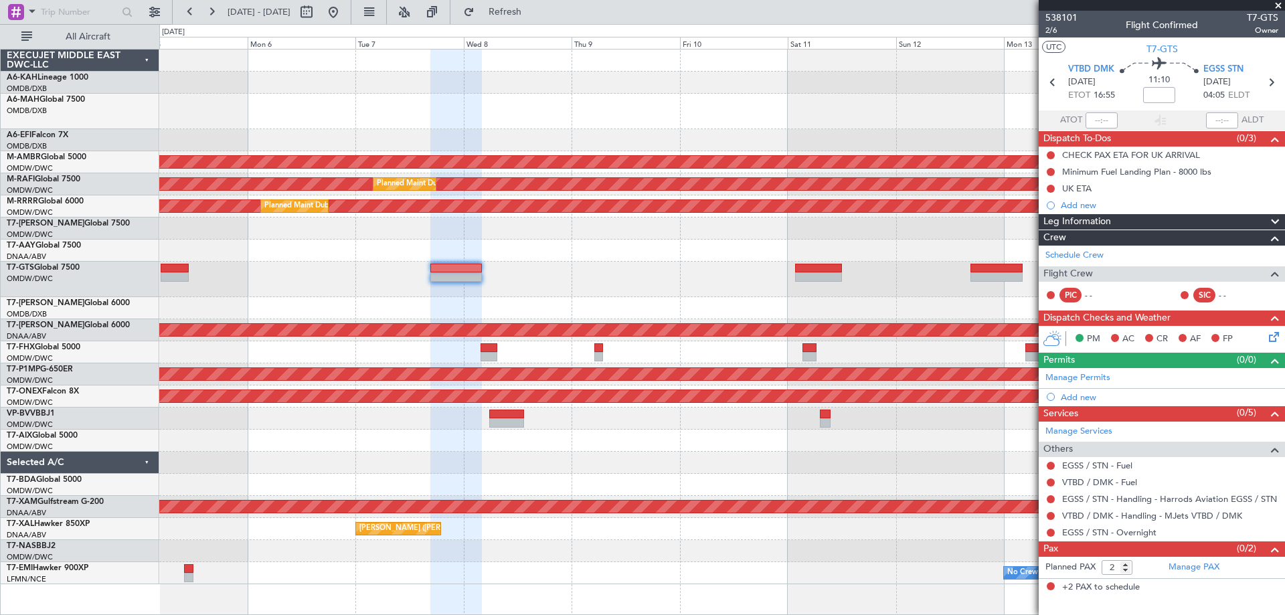
click at [541, 248] on div "Planned Maint Singapore (Seletar) Planned Maint Dubai (Al Maktoum Intl) Planned…" at bounding box center [721, 317] width 1125 height 535
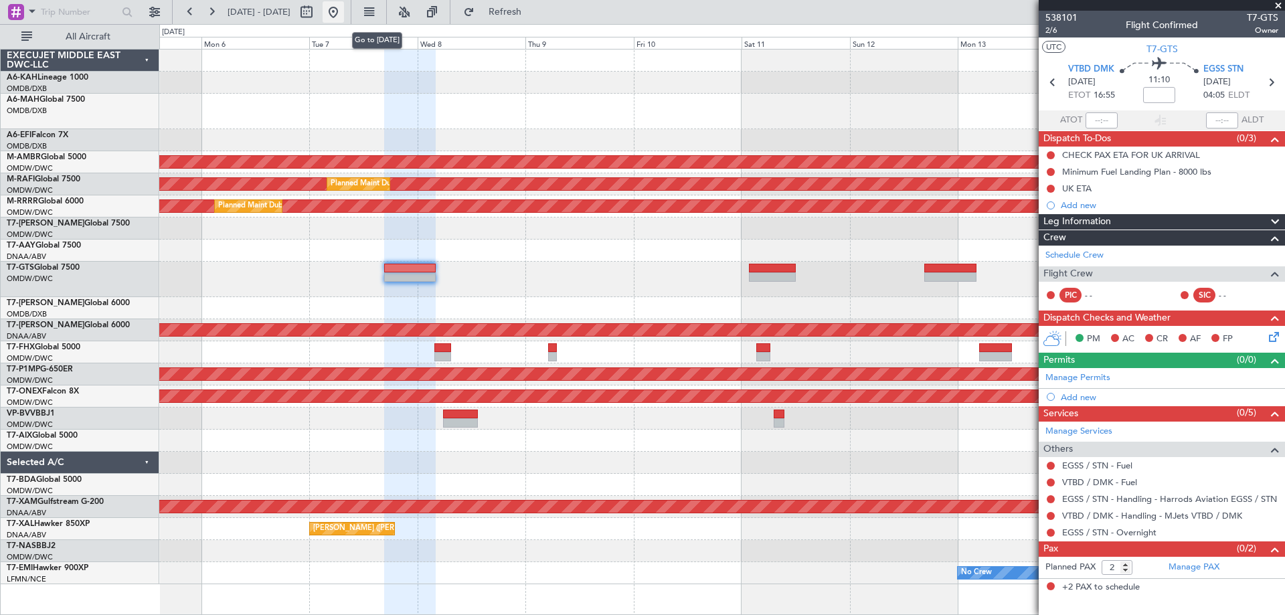
click at [344, 17] on button at bounding box center [333, 11] width 21 height 21
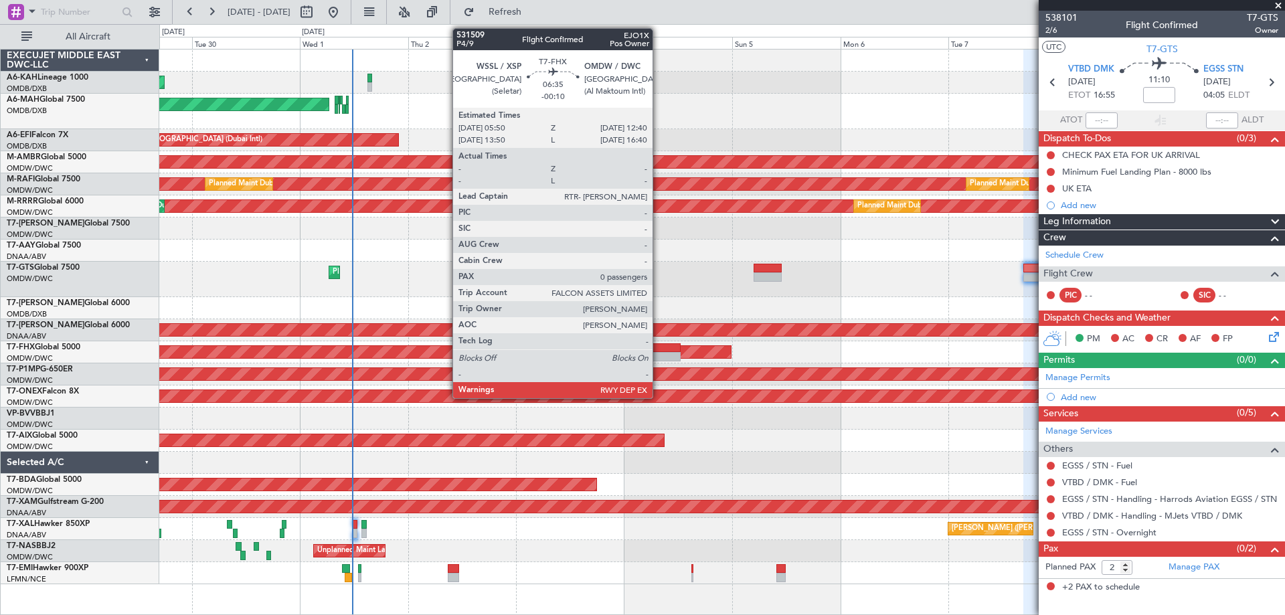
click at [658, 355] on div at bounding box center [665, 356] width 31 height 9
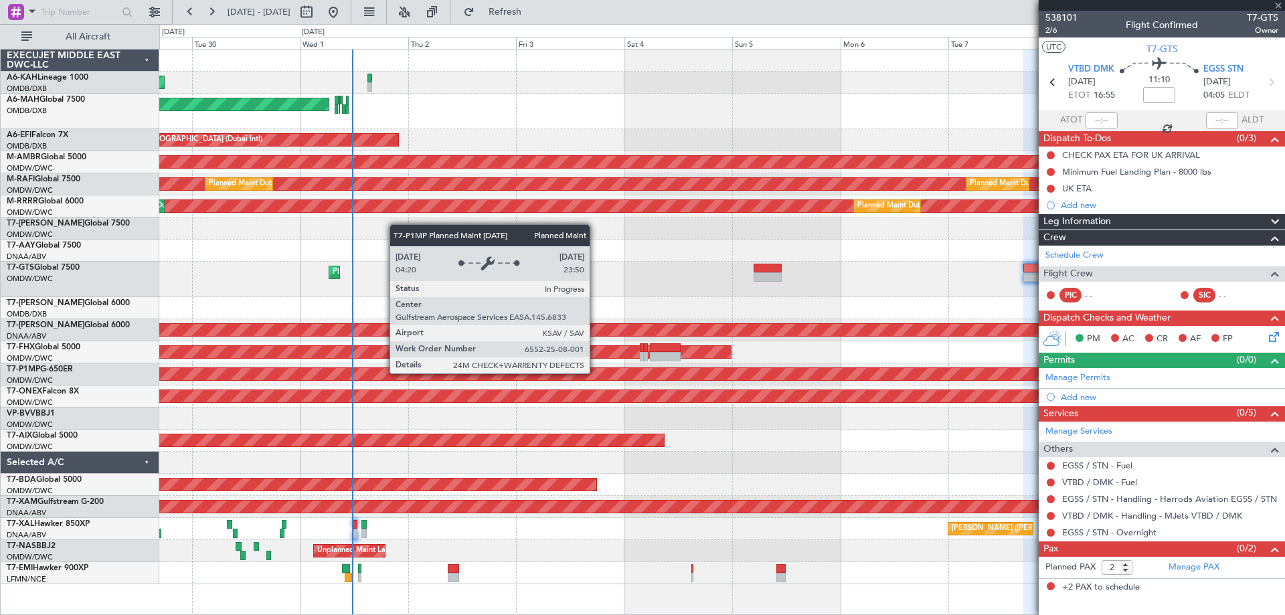
type input "-00:10"
type input "0"
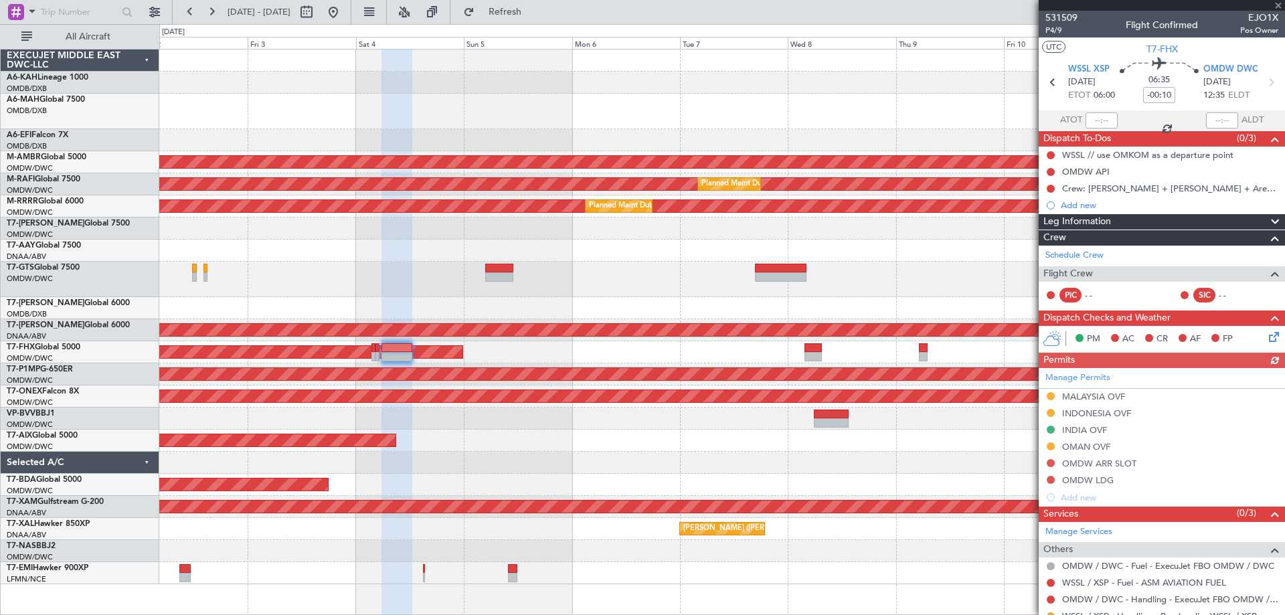
click at [246, 411] on div at bounding box center [721, 418] width 1125 height 22
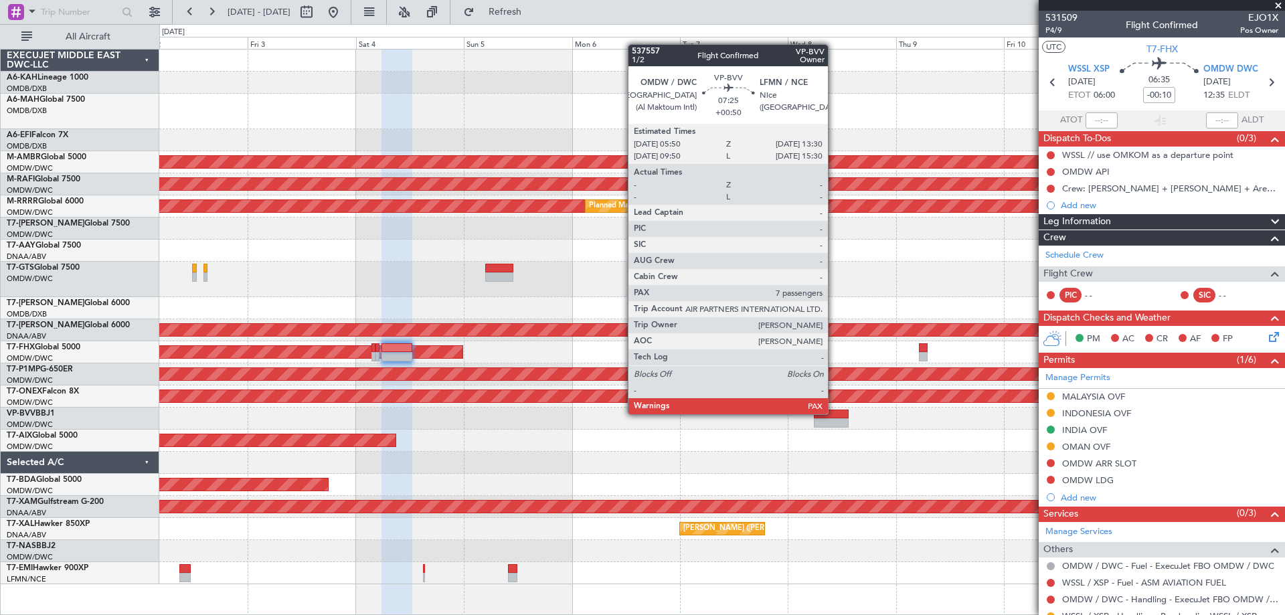
click at [834, 413] on div at bounding box center [831, 413] width 35 height 9
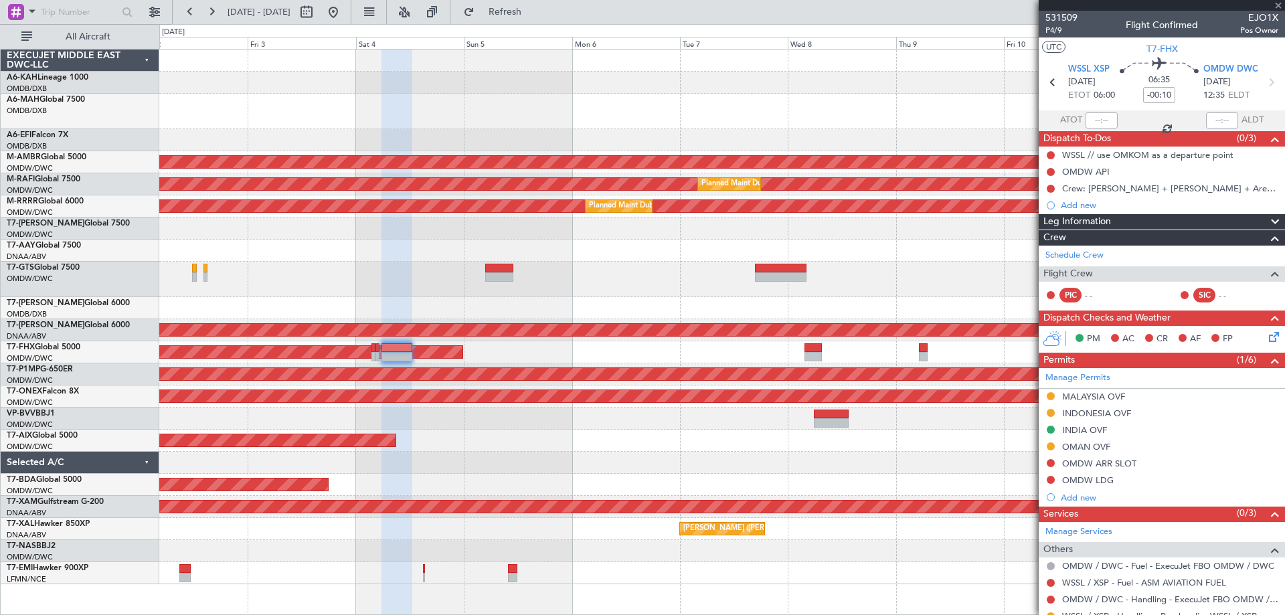
type input "+00:50"
type input "7"
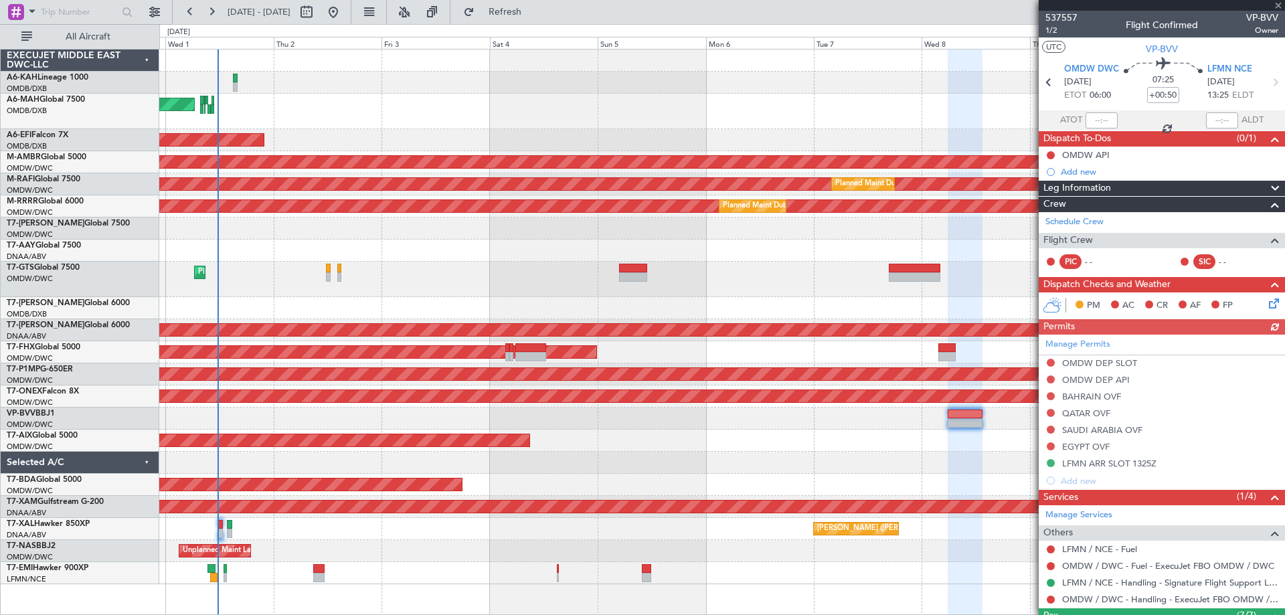
click at [671, 450] on div "Planned Maint Dubai (Al Maktoum Intl)" at bounding box center [721, 441] width 1125 height 22
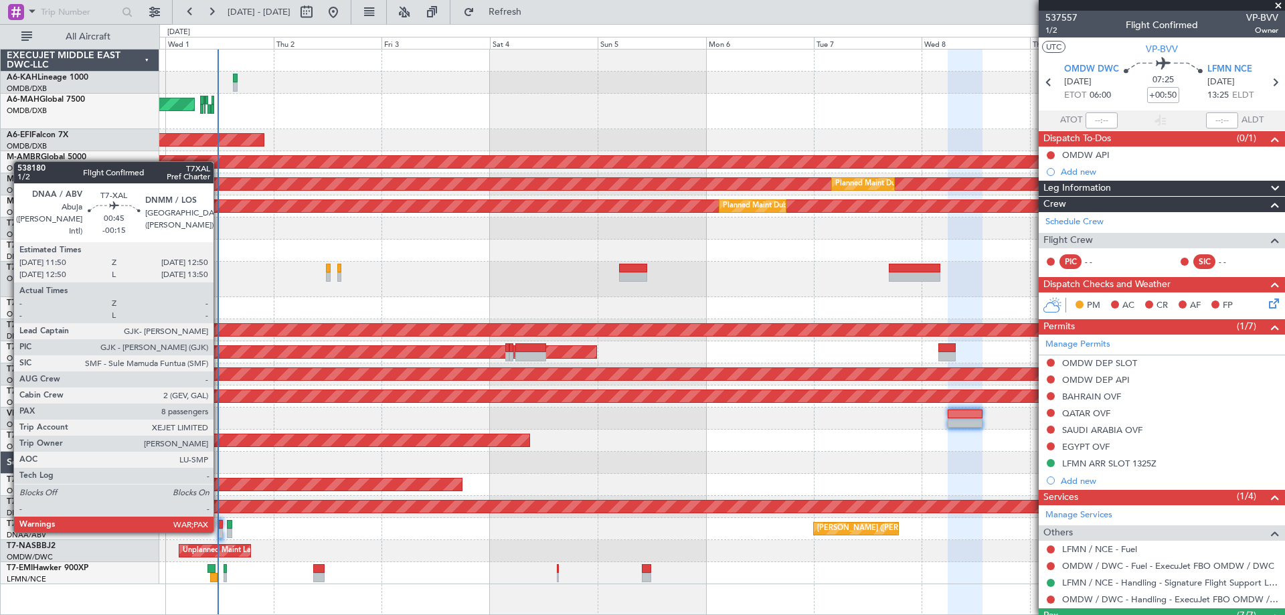
click at [218, 530] on div at bounding box center [220, 533] width 5 height 9
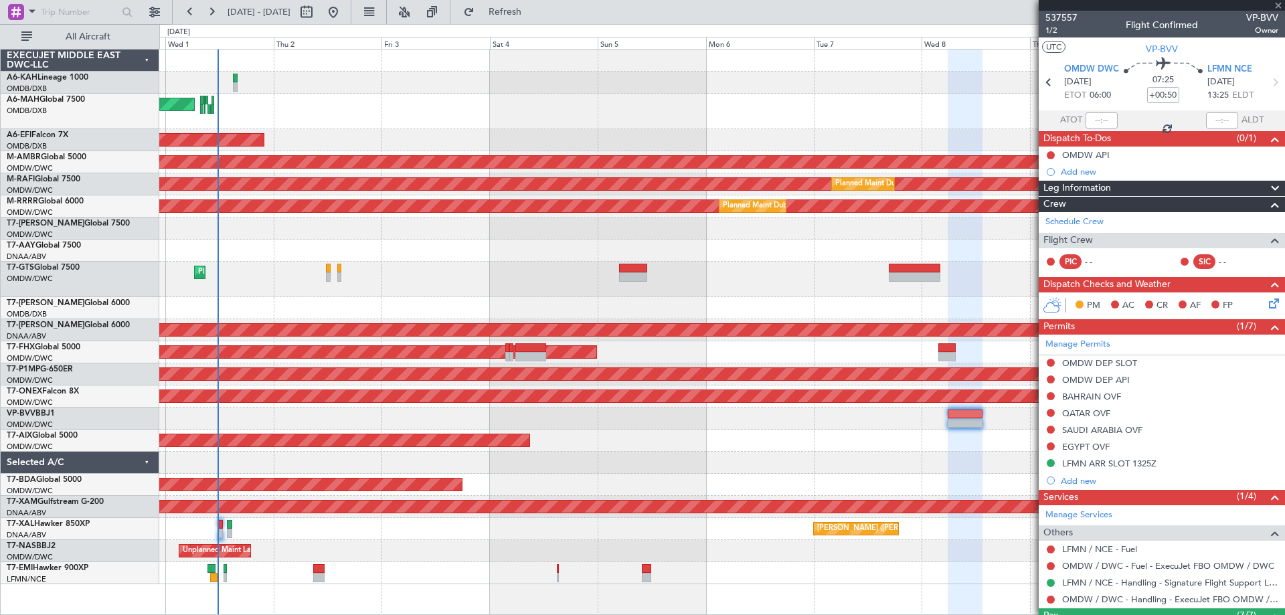
type input "-00:15"
type input "8"
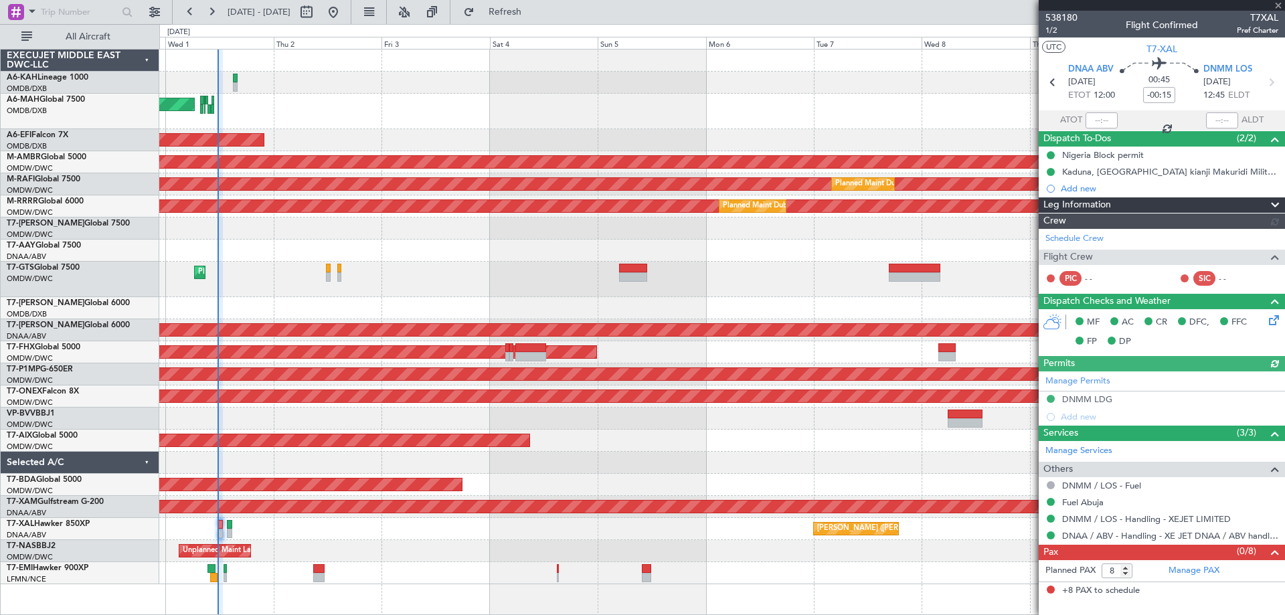
type input "[PERSON_NAME] ([PERSON_NAME])"
type input "7417"
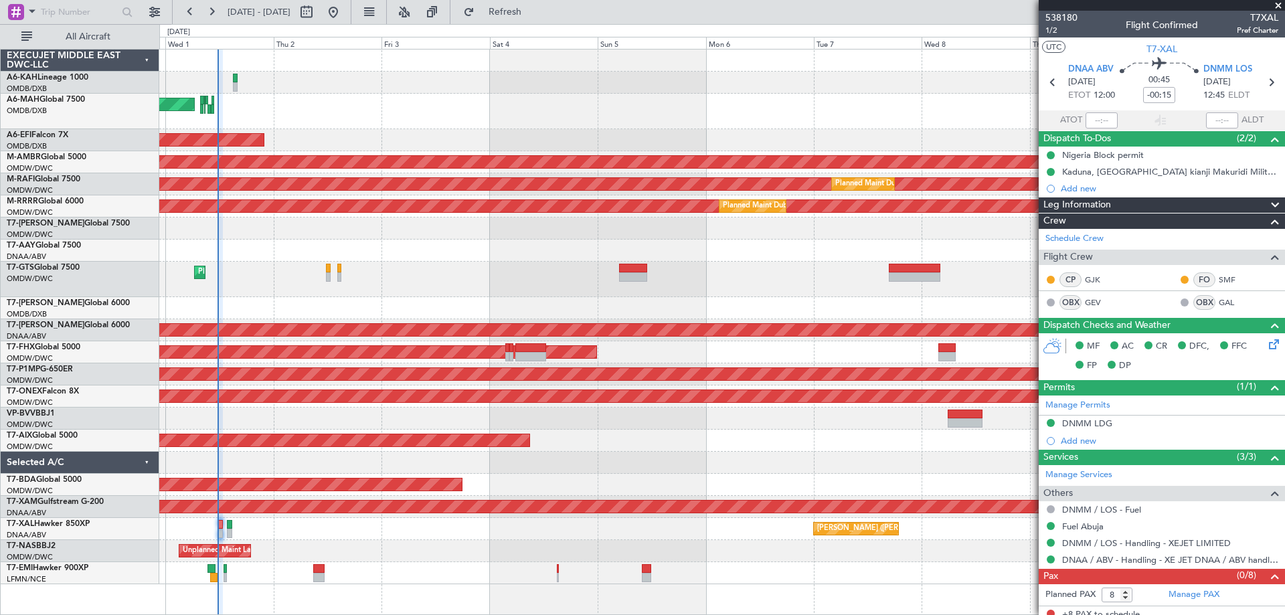
click at [399, 107] on div "Planned Maint Dubai (Dubai Intl) Planned Maint Dubai (Dubai Intl)" at bounding box center [721, 111] width 1125 height 35
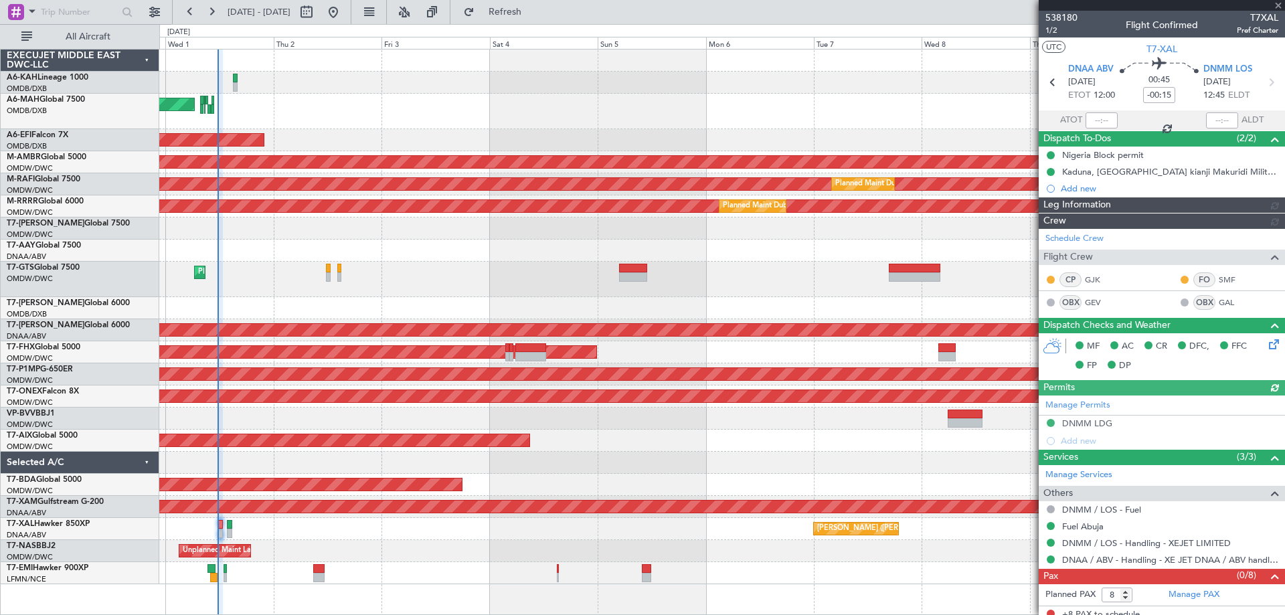
type input "[PERSON_NAME] ([PERSON_NAME])"
type input "7417"
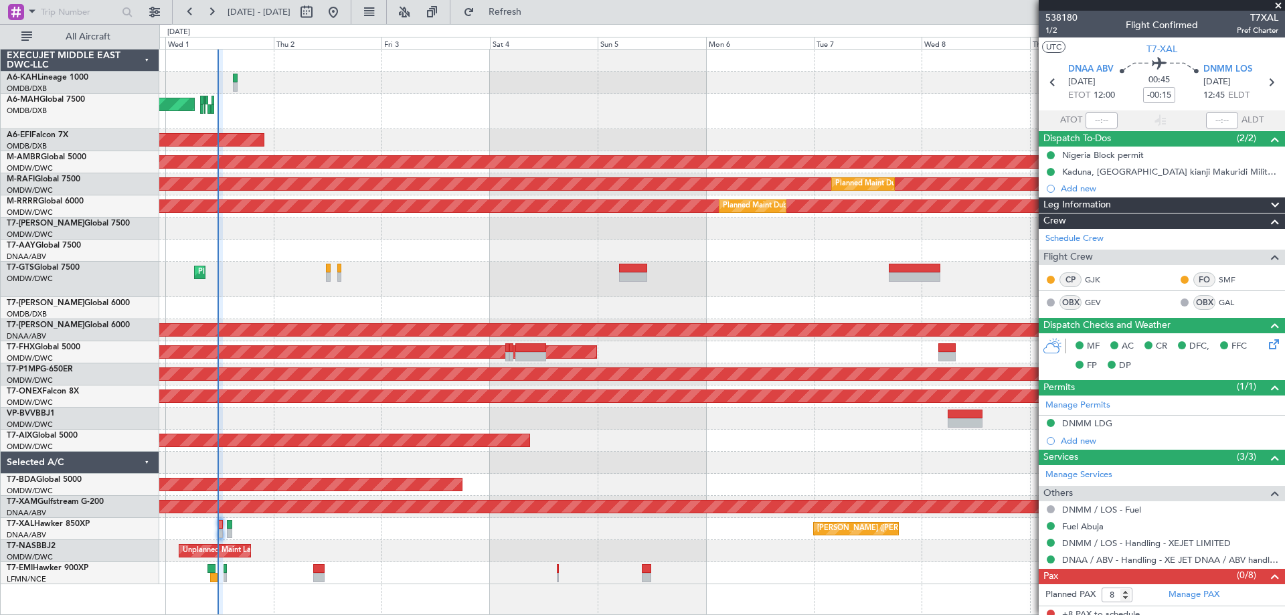
click at [1277, 6] on span at bounding box center [1277, 6] width 13 height 12
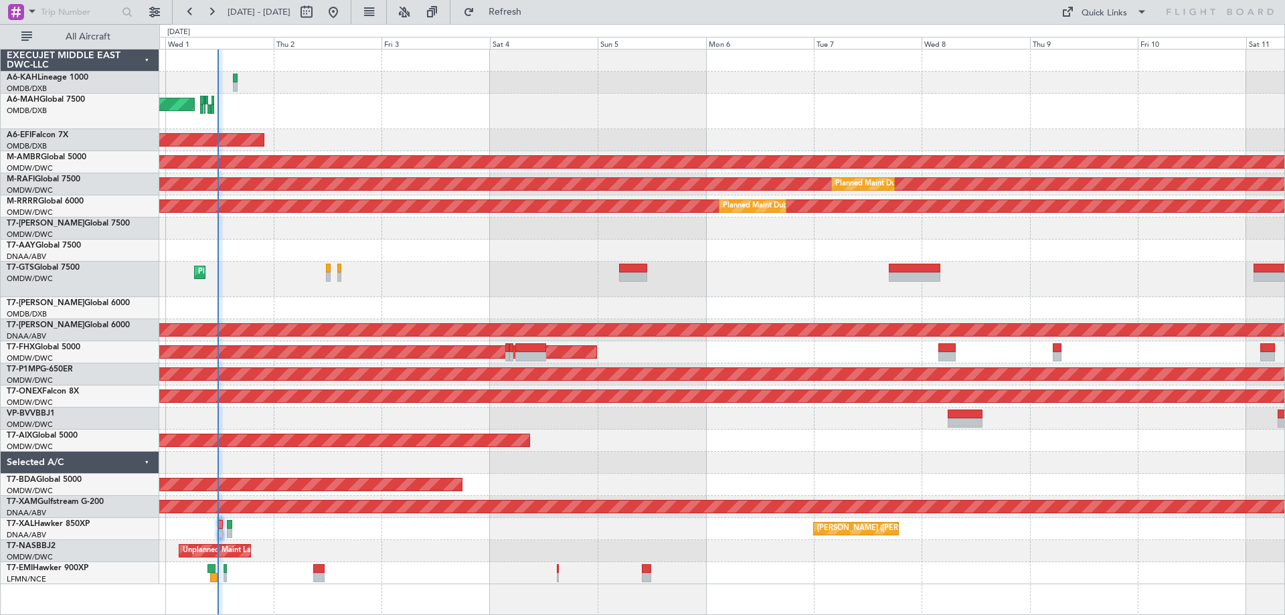
type input "0"
click at [485, 280] on div "Planned Maint Dubai (Al Maktoum Intl)" at bounding box center [721, 279] width 1125 height 35
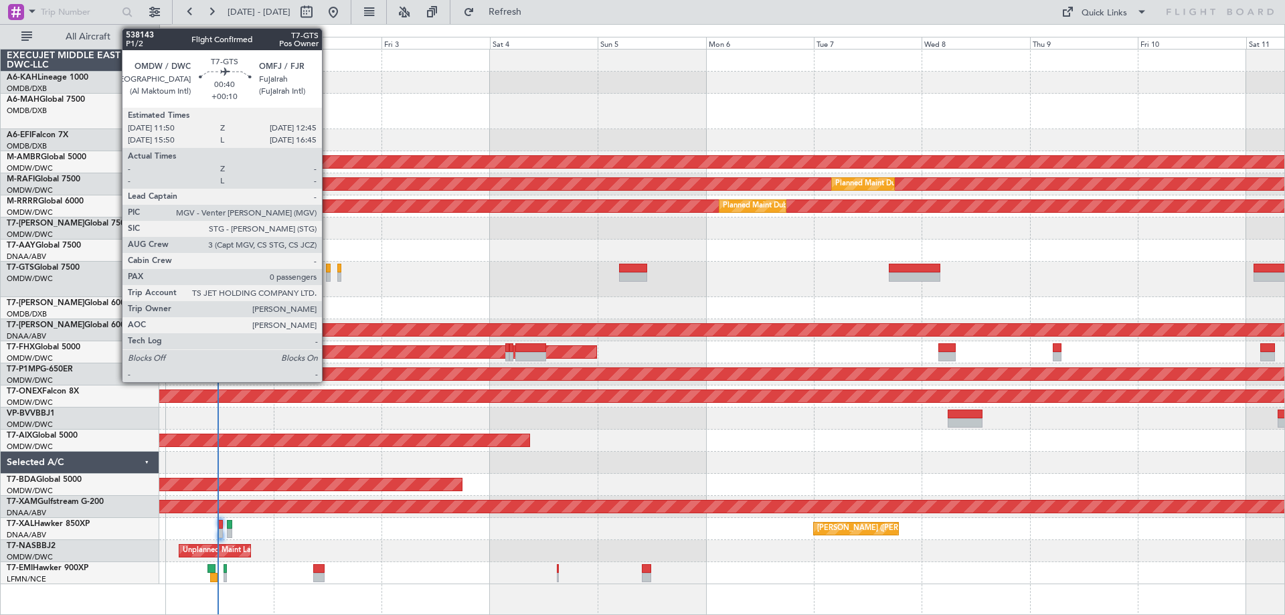
click at [328, 274] on div at bounding box center [328, 276] width 5 height 9
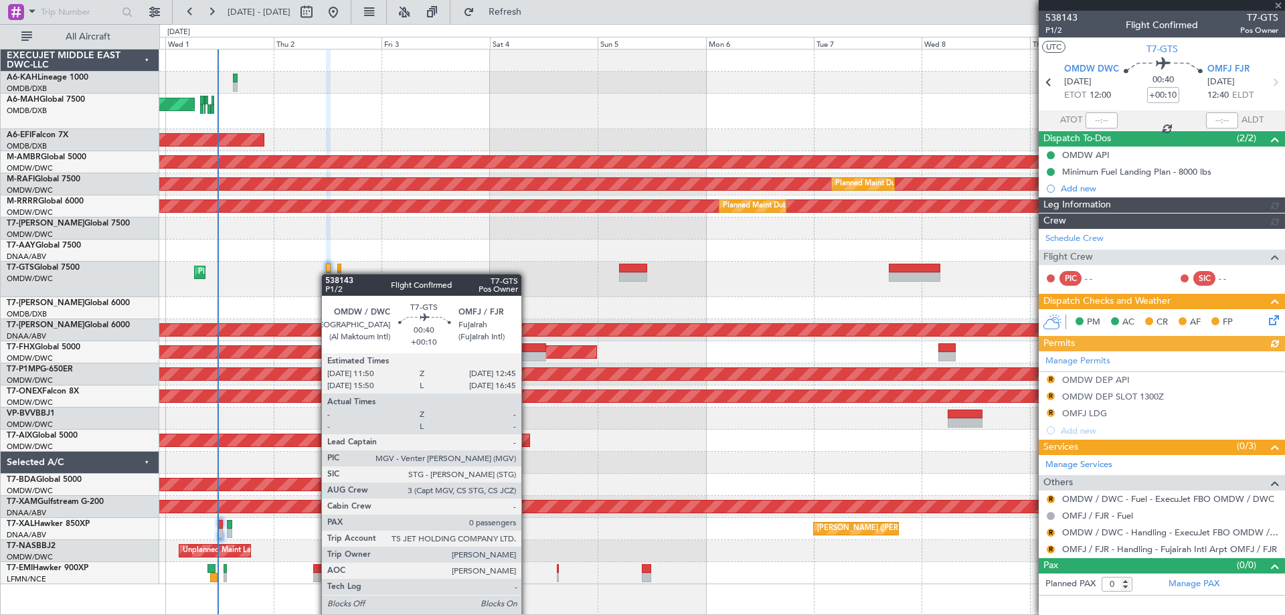
type input "[PERSON_NAME] ([PERSON_NAME])"
type input "7411"
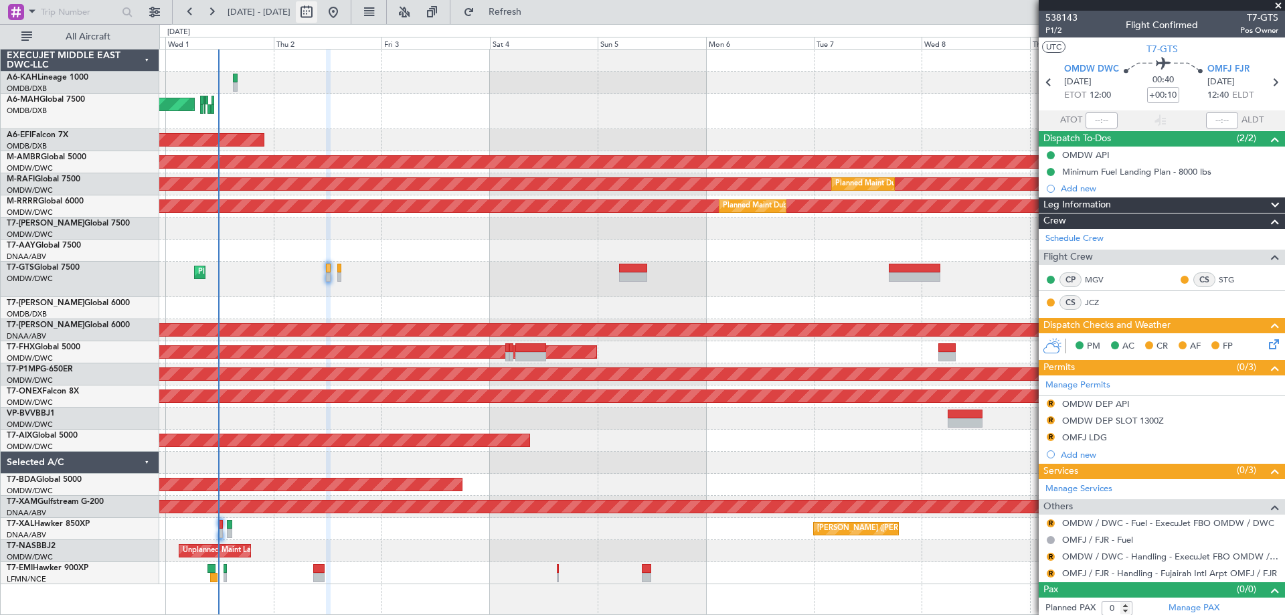
click at [317, 14] on button at bounding box center [306, 11] width 21 height 21
select select "9"
select select "2025"
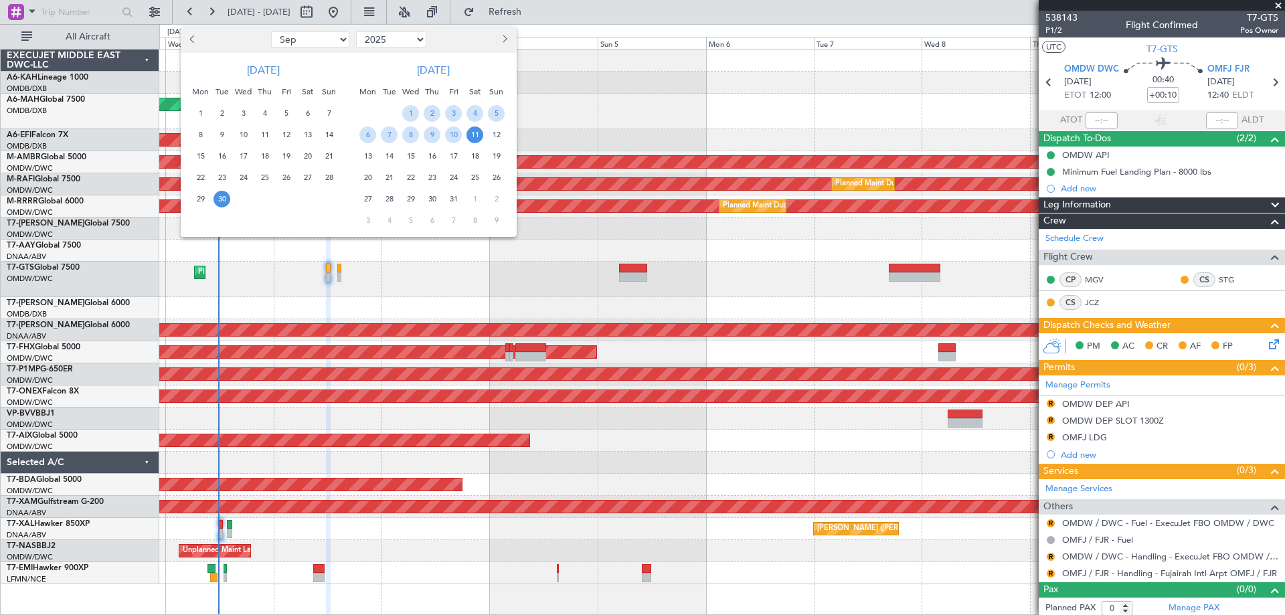
click at [329, 130] on span "14" at bounding box center [328, 134] width 17 height 17
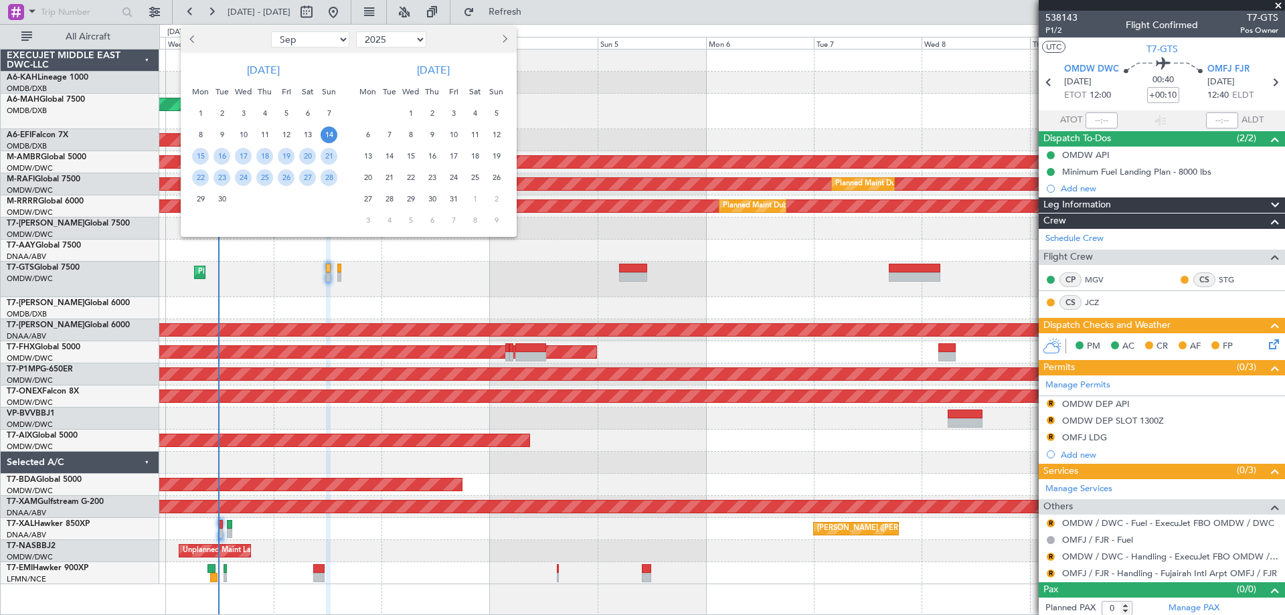
click at [329, 130] on span "14" at bounding box center [328, 134] width 17 height 17
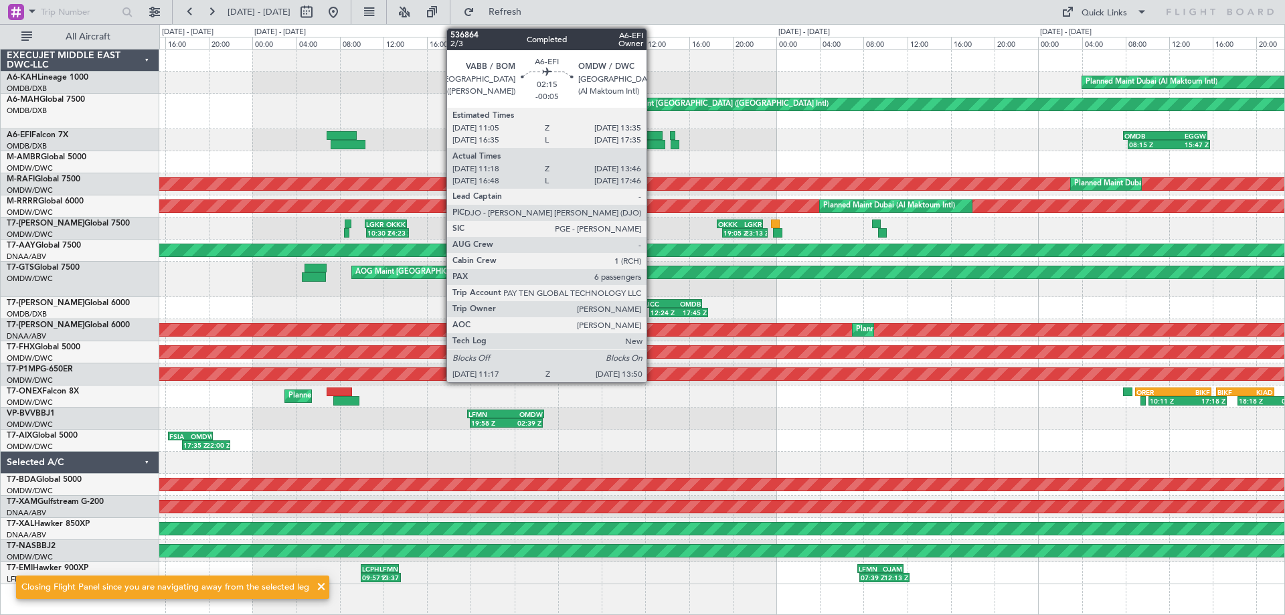
click at [652, 140] on div at bounding box center [651, 144] width 28 height 9
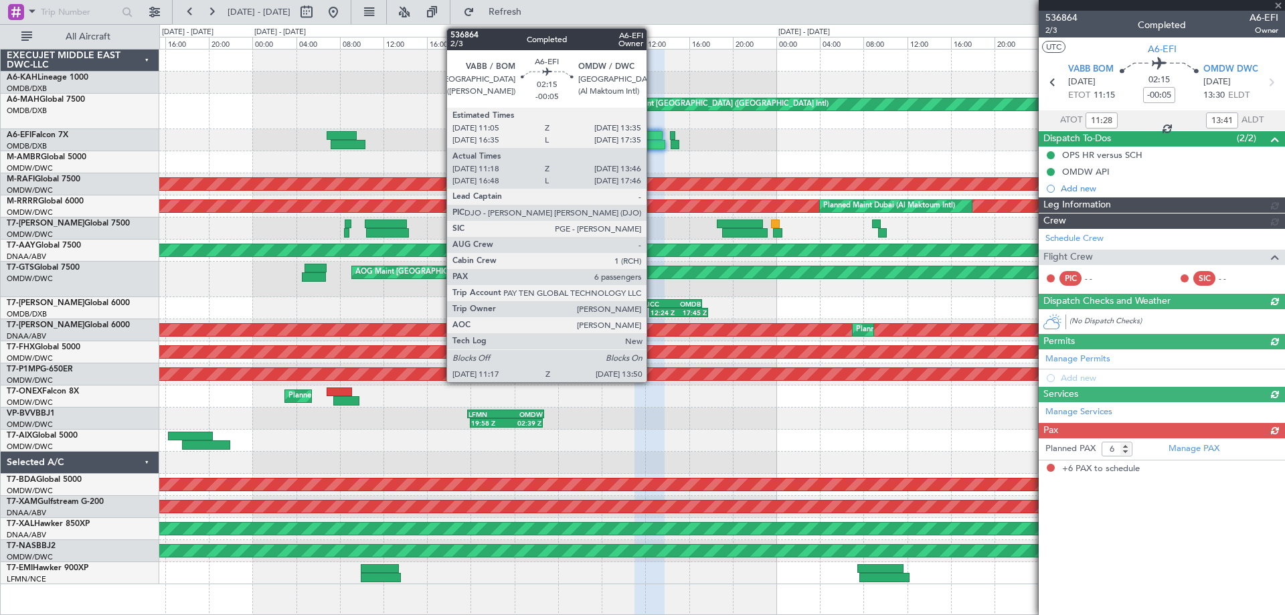
type input "[PERSON_NAME] ([PERSON_NAME])"
type input "7292"
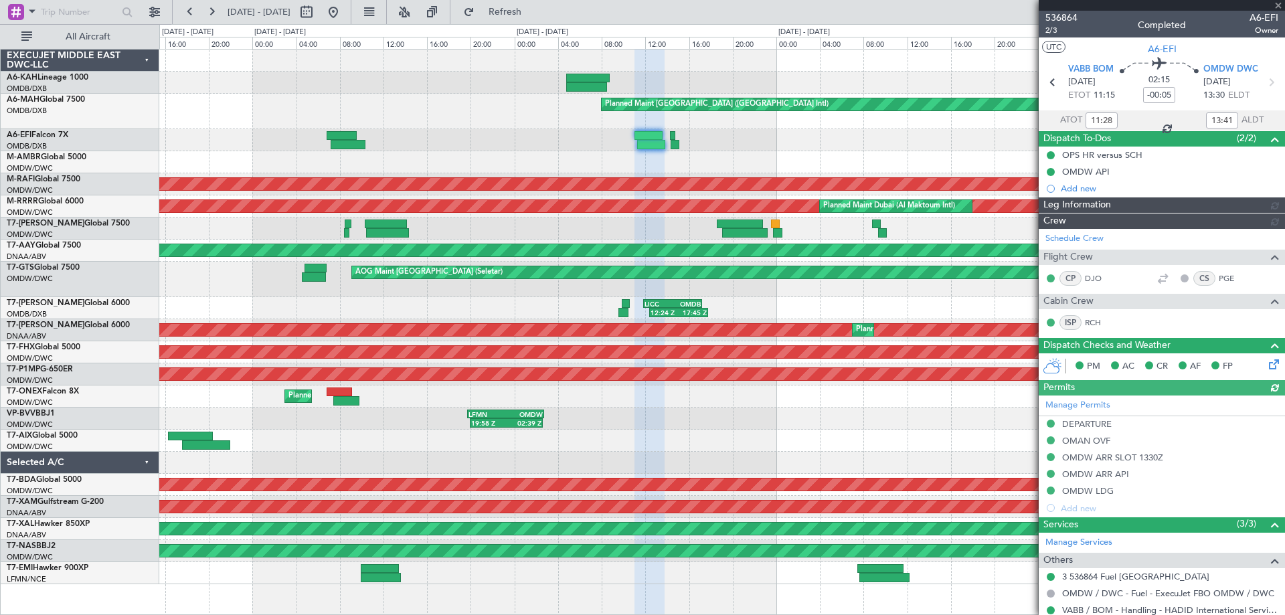
type input "[PERSON_NAME] ([PERSON_NAME])"
type input "7292"
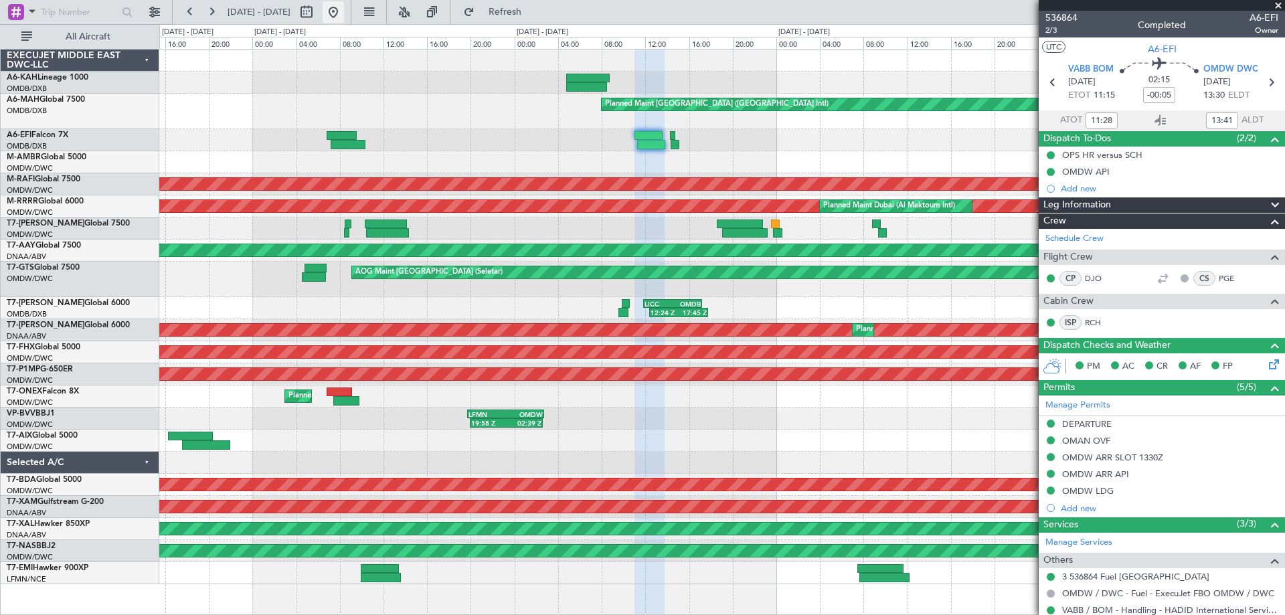
click at [344, 11] on button at bounding box center [333, 11] width 21 height 21
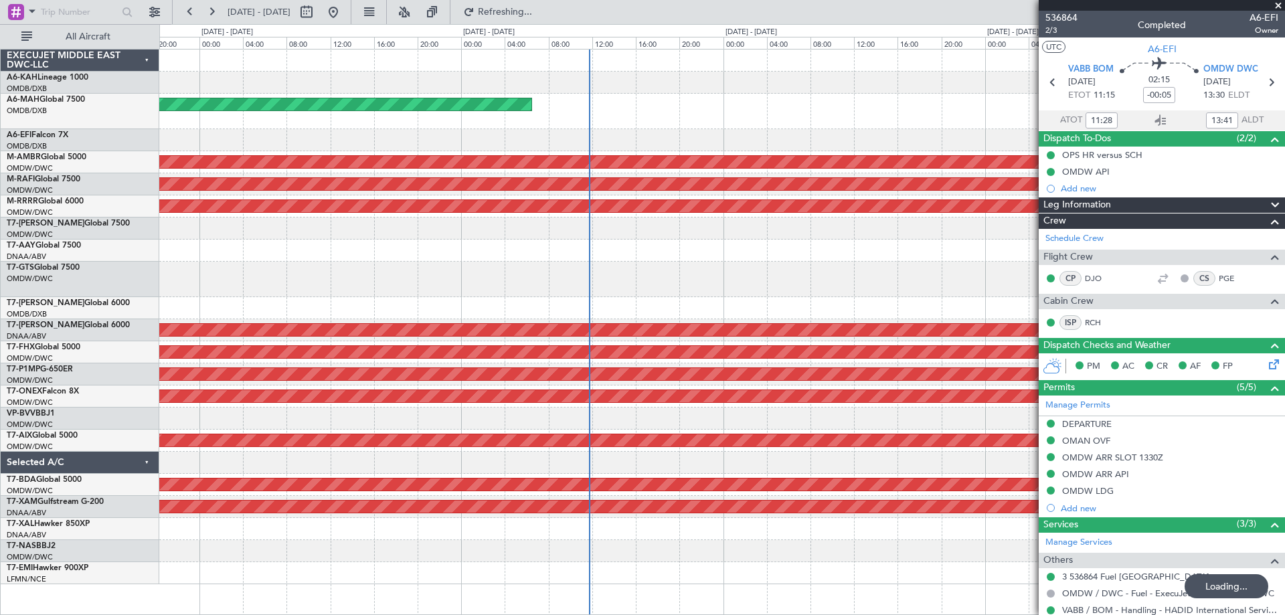
click at [664, 258] on div "Planned Maint Abu Dhabi (Al Bateen Executive) Planned Maint Dubai (Dubai Intl) …" at bounding box center [721, 317] width 1125 height 535
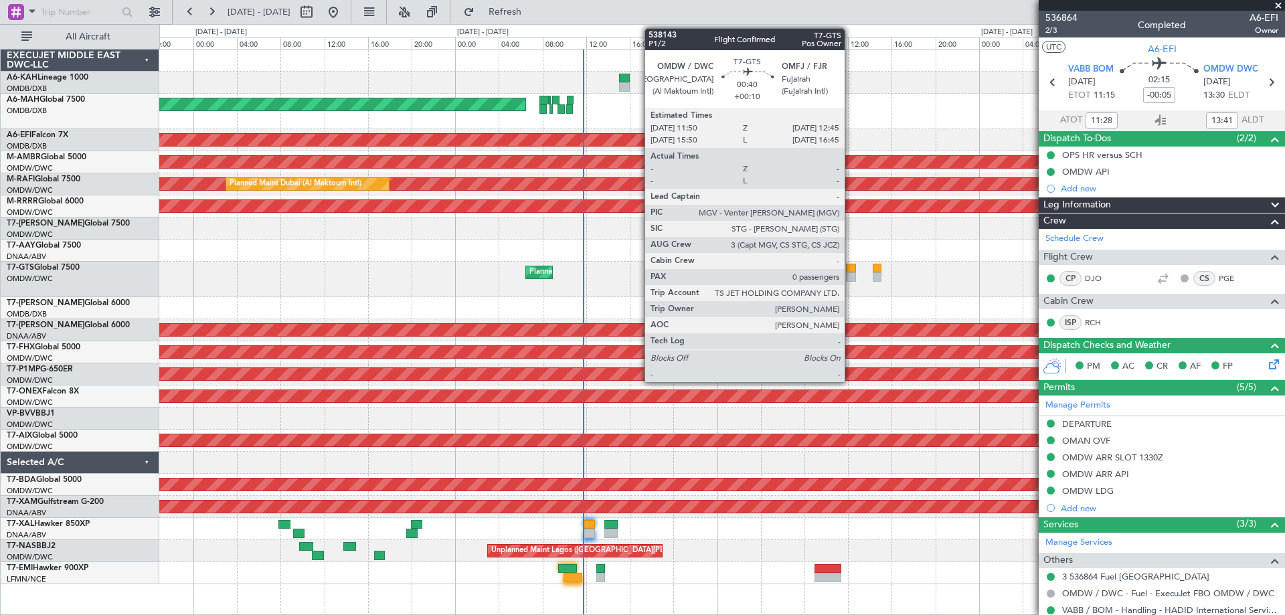
click at [850, 268] on div at bounding box center [851, 268] width 10 height 9
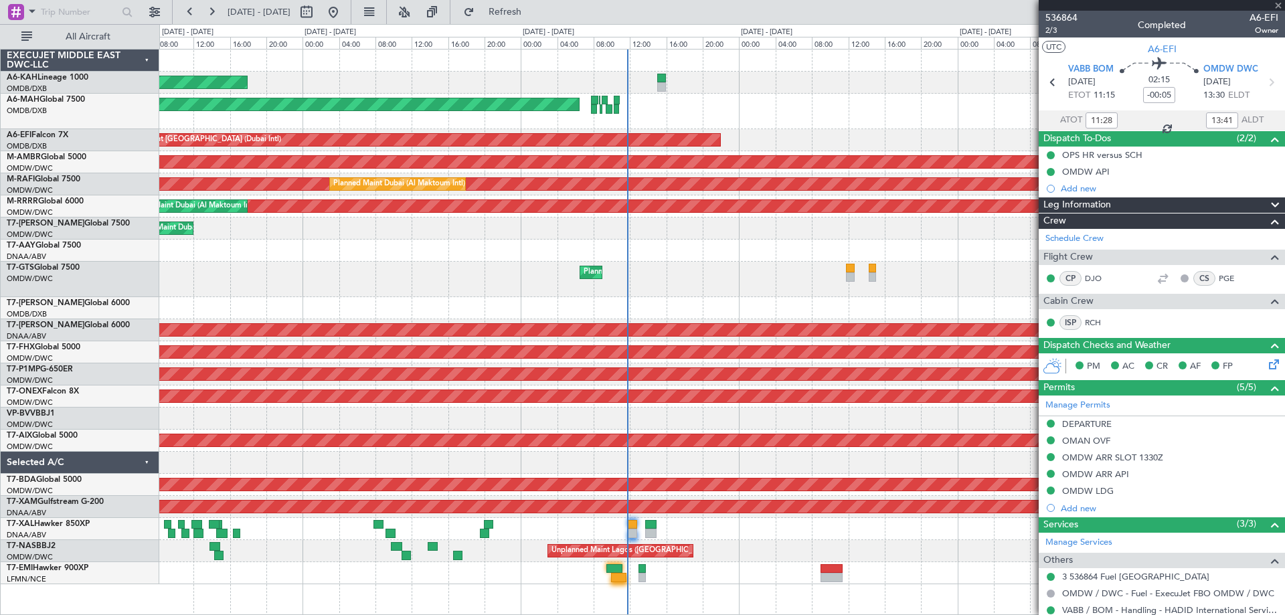
type input "+00:10"
type input "0"
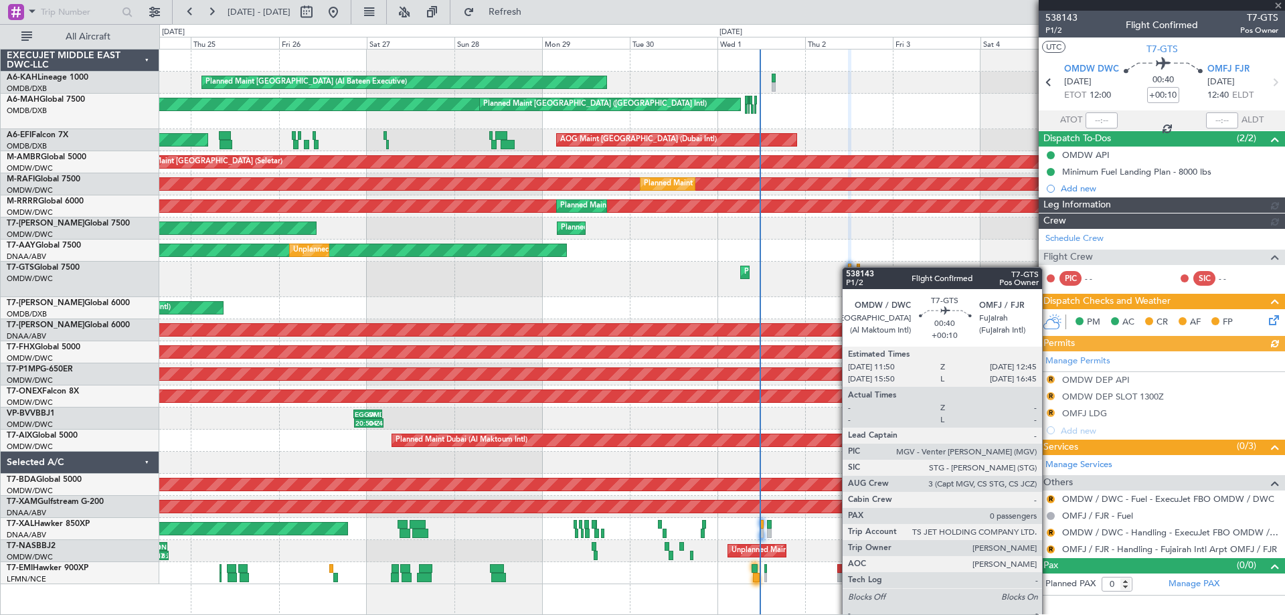
type input "[PERSON_NAME] ([PERSON_NAME])"
type input "7411"
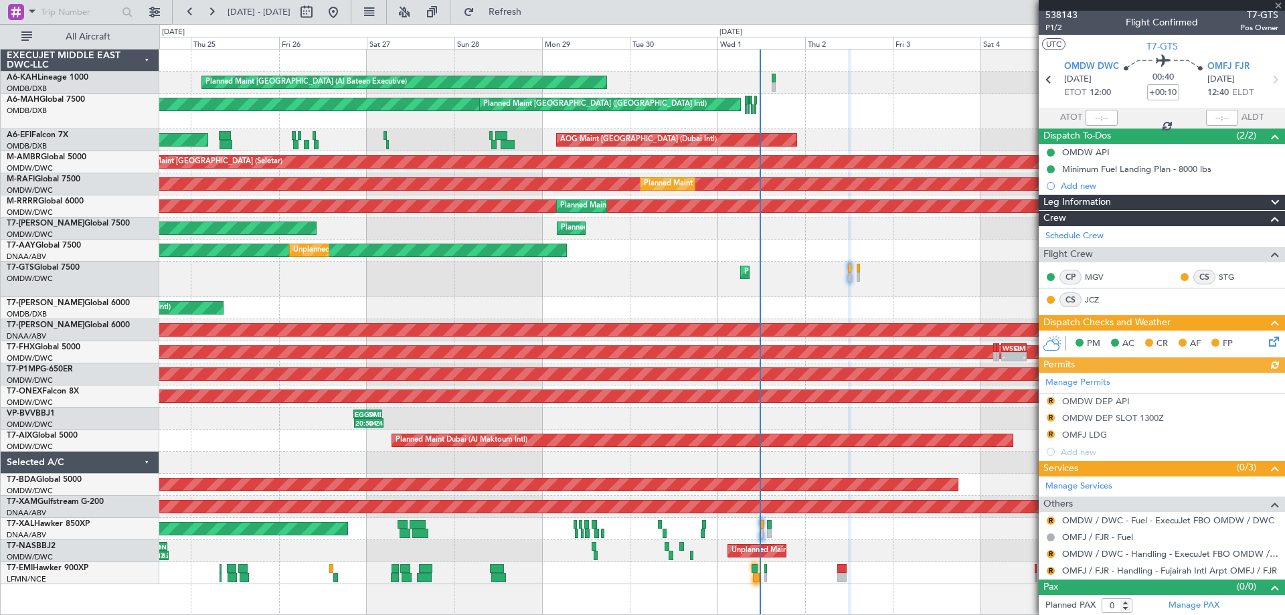
scroll to position [4, 0]
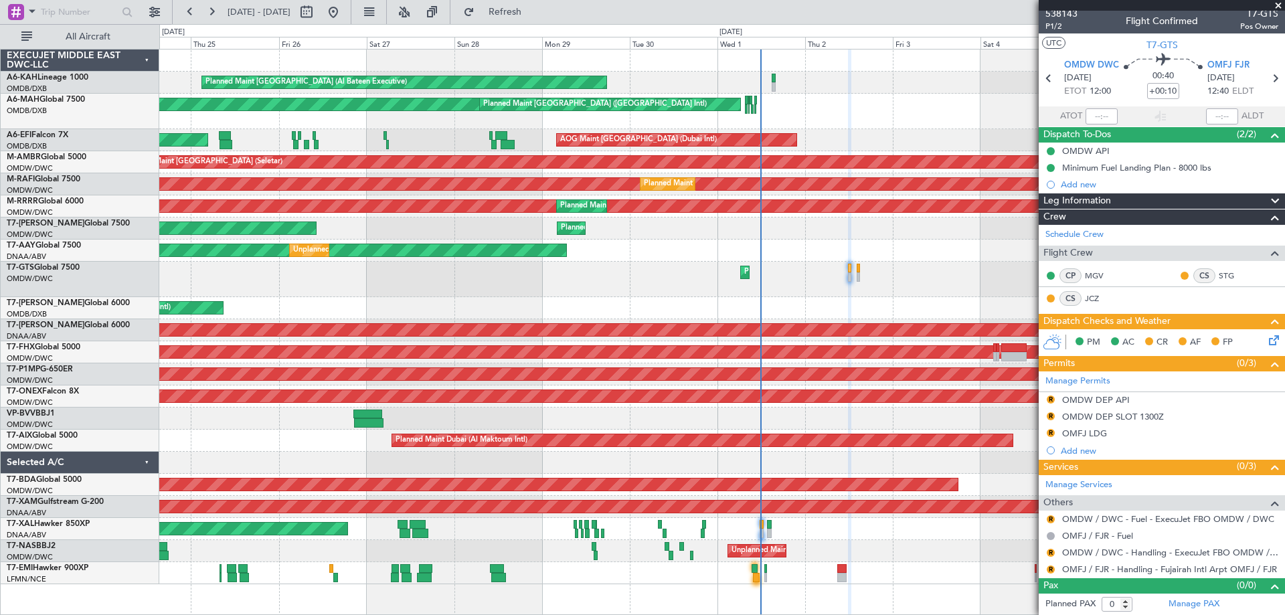
click at [1273, 6] on span at bounding box center [1277, 6] width 13 height 12
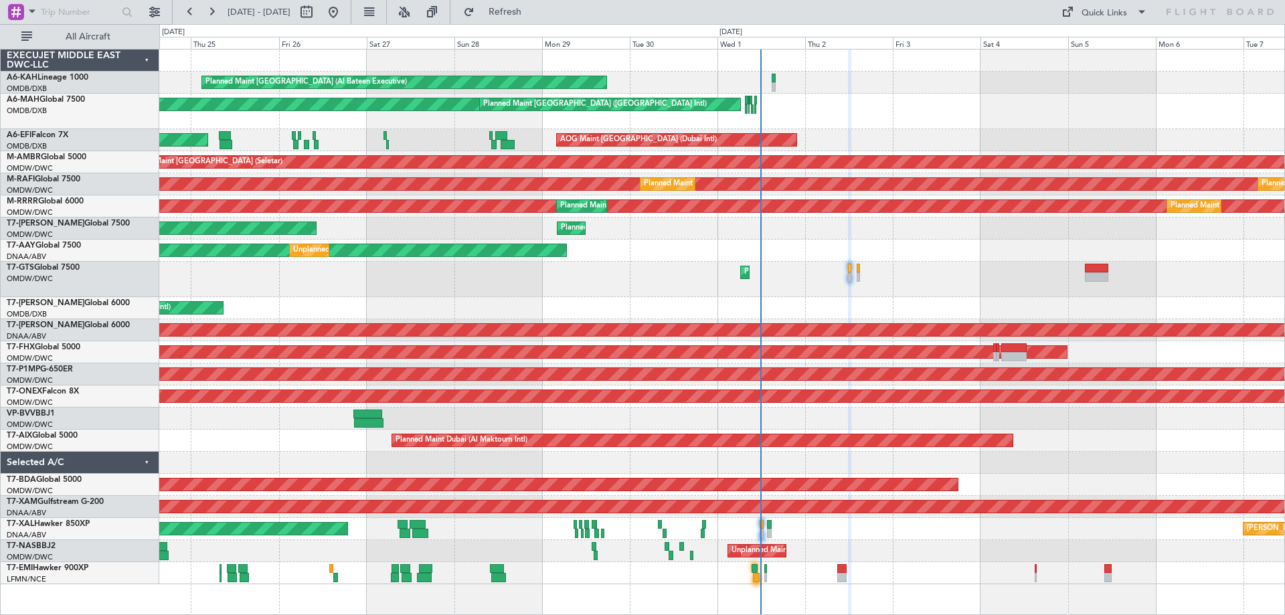
scroll to position [0, 0]
